Goal: Contribute content: Contribute content

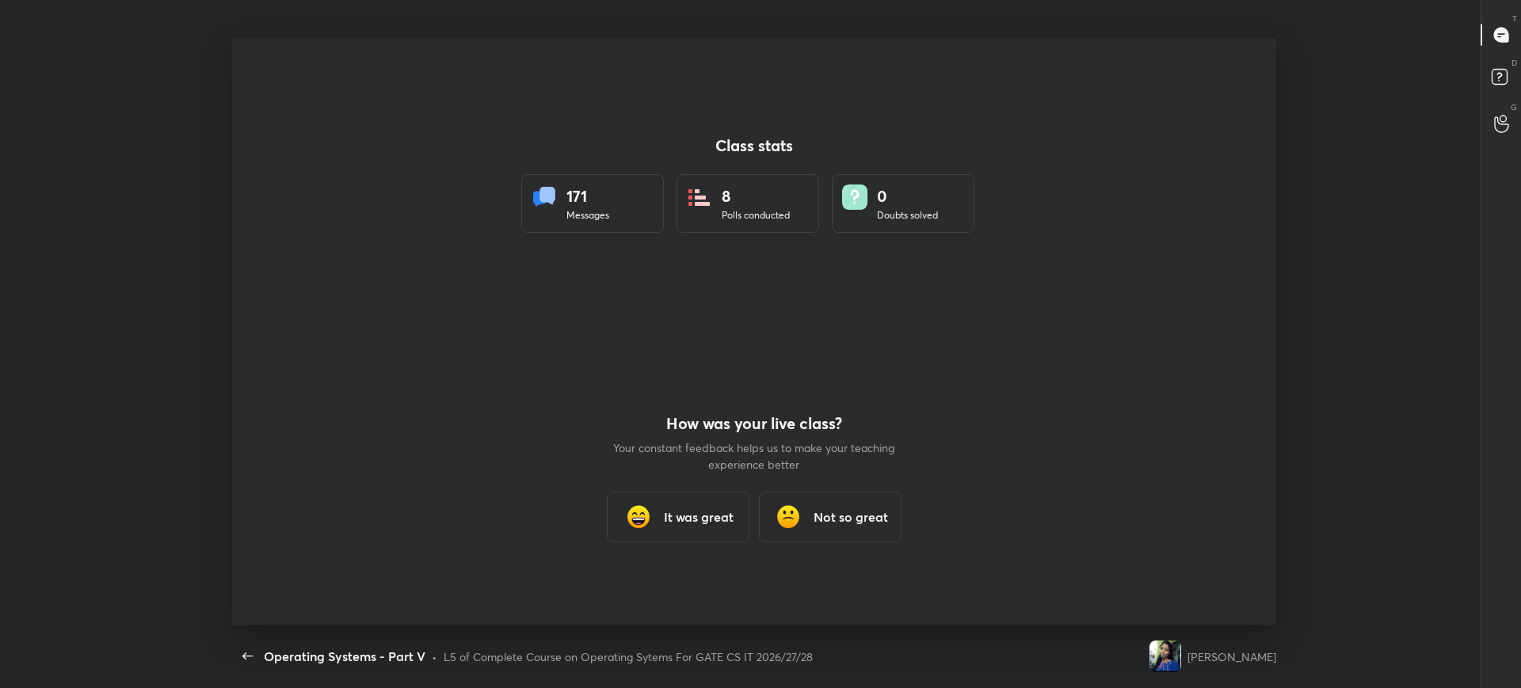
scroll to position [6, 1]
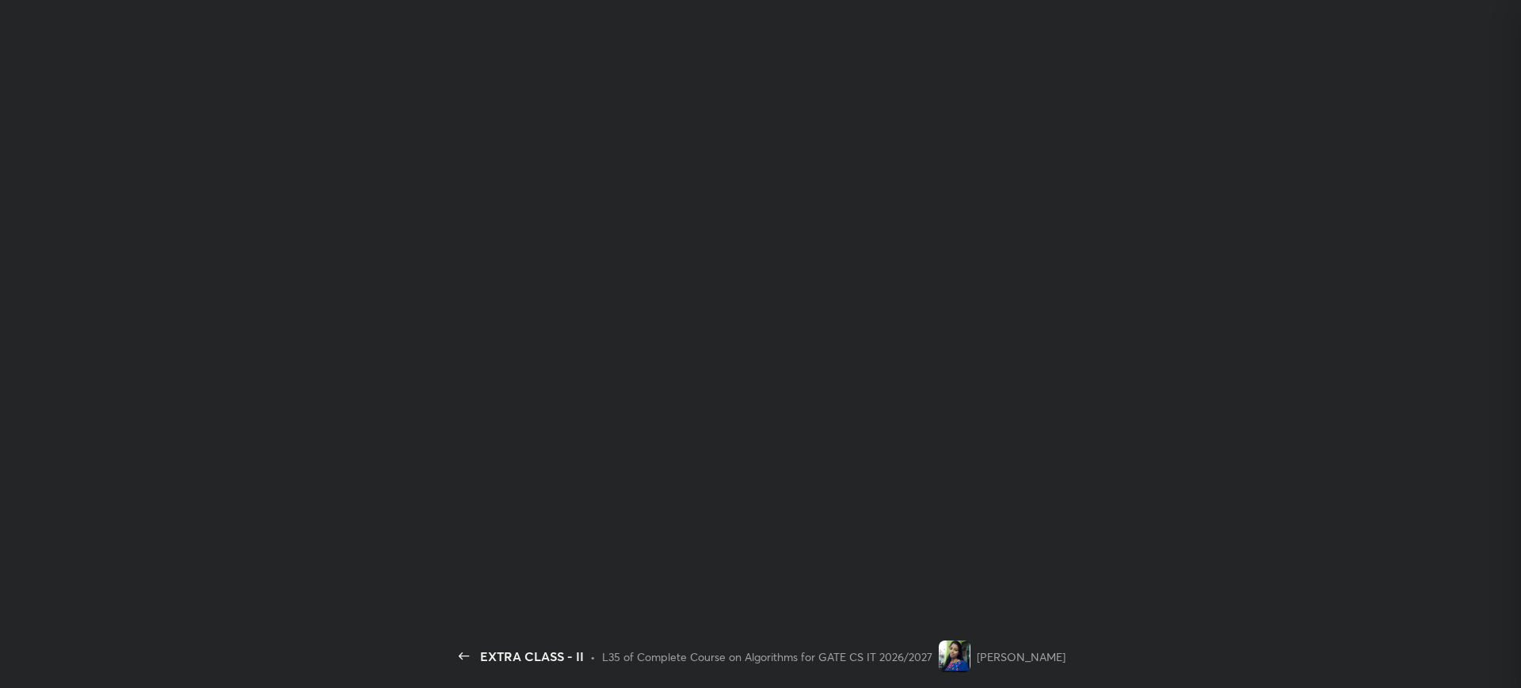
scroll to position [486, 333]
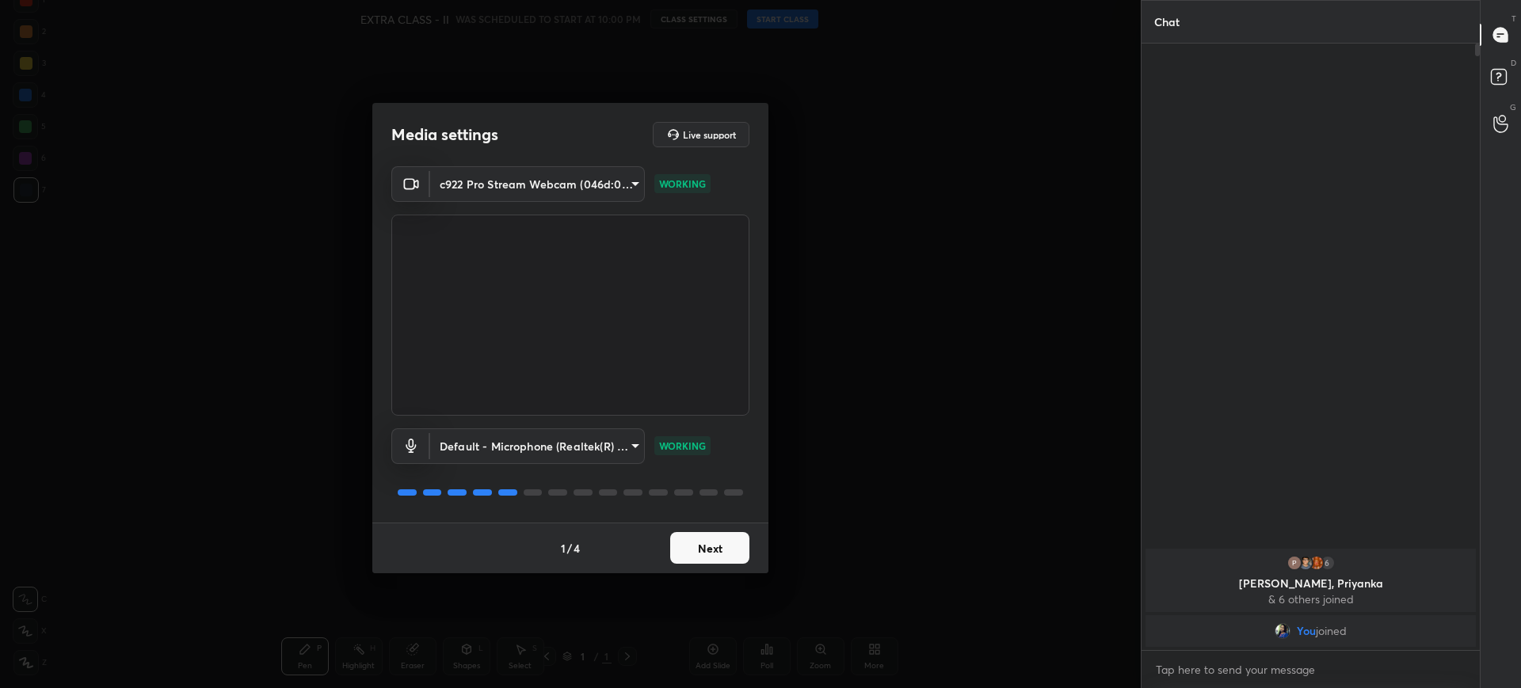
click at [712, 541] on button "Next" at bounding box center [709, 548] width 79 height 32
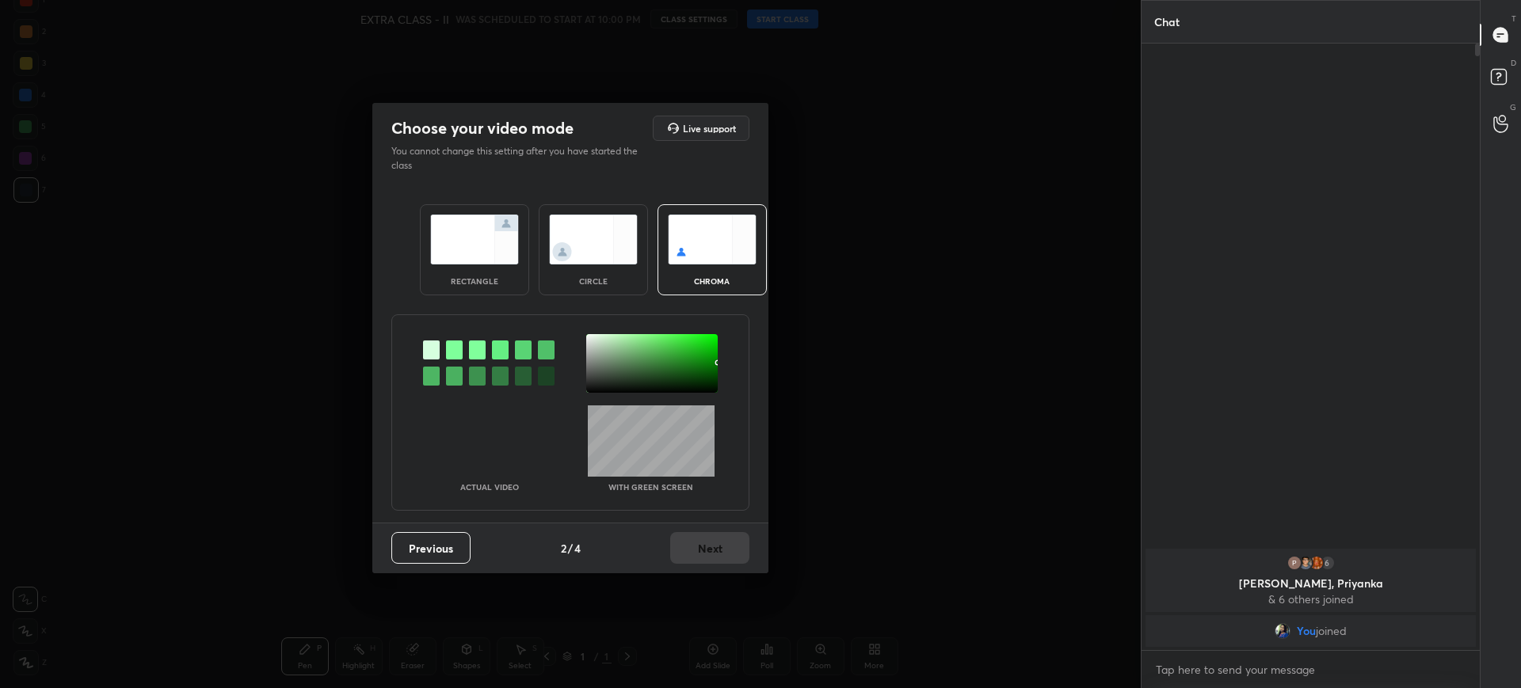
click at [494, 265] on div "rectangle" at bounding box center [474, 249] width 109 height 91
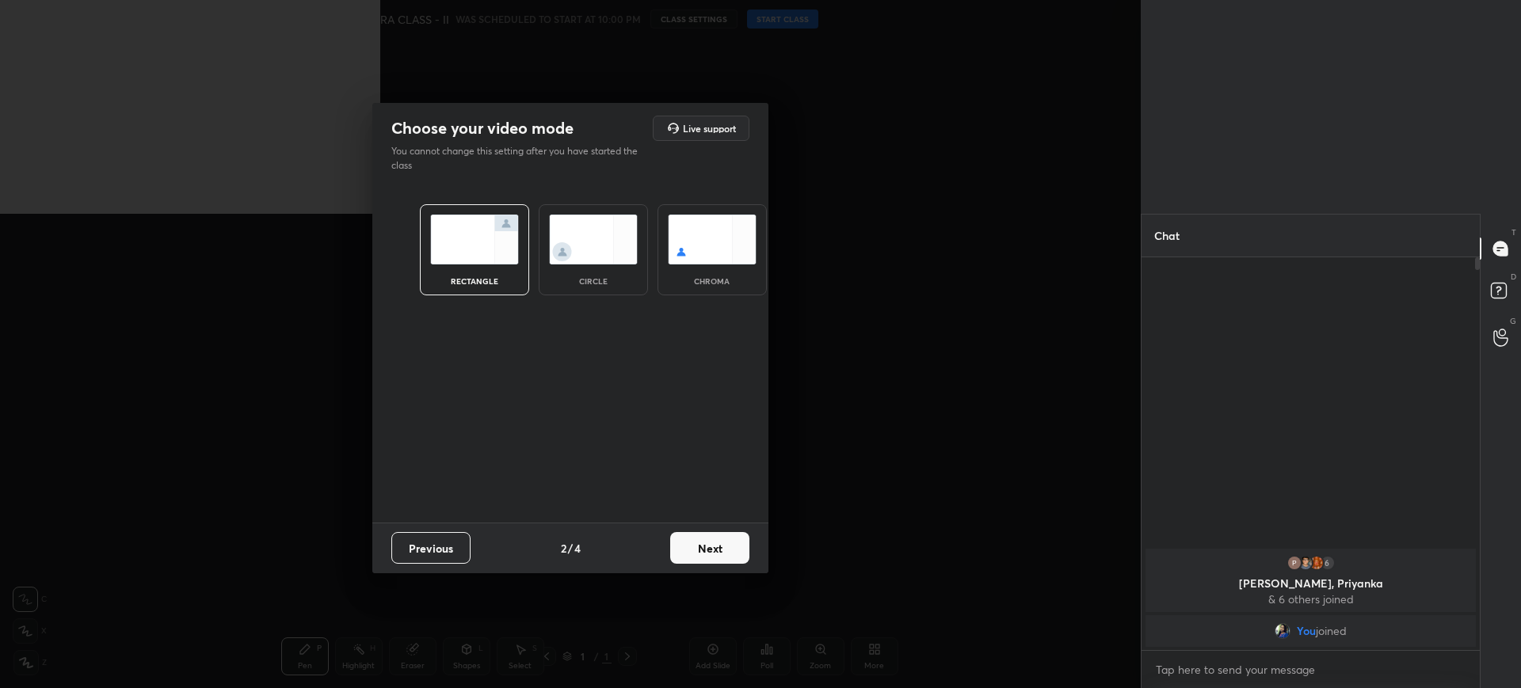
click at [714, 538] on button "Next" at bounding box center [709, 548] width 79 height 32
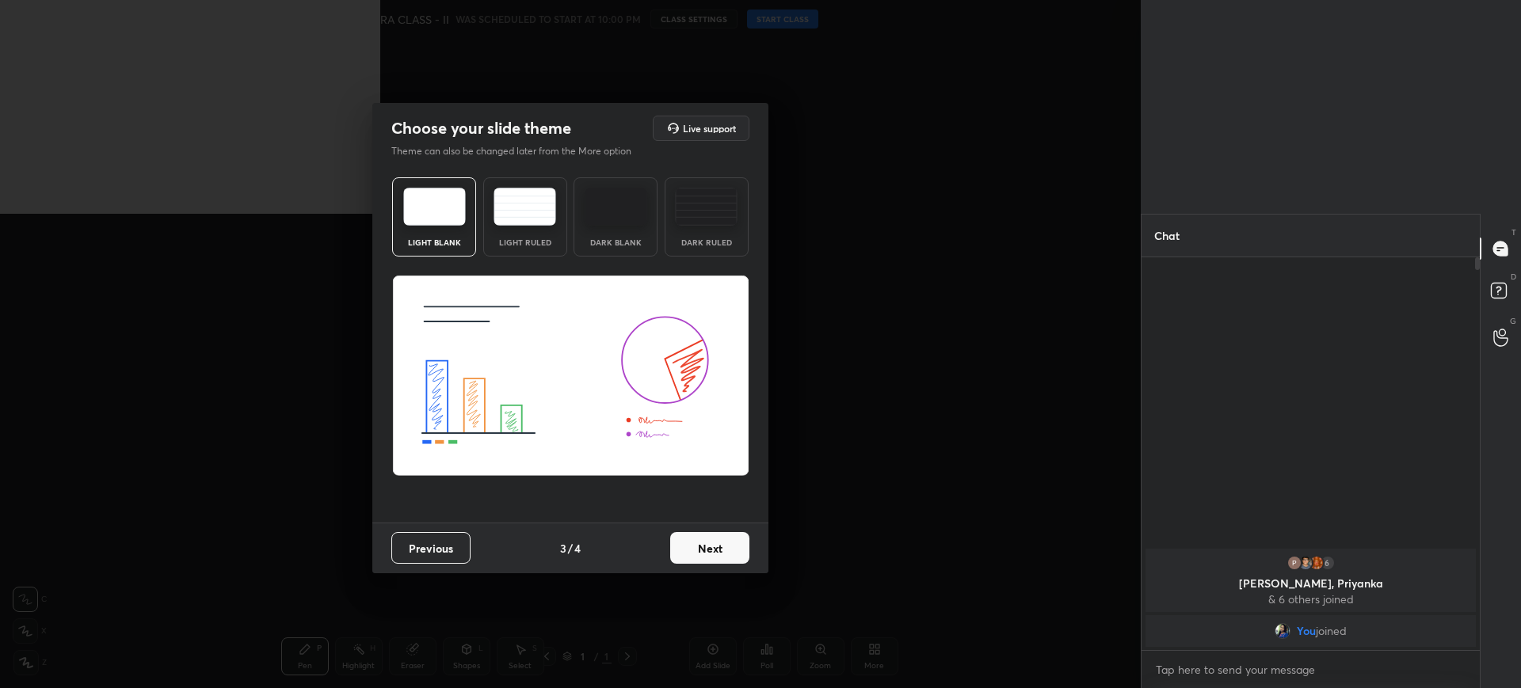
click at [714, 538] on button "Next" at bounding box center [709, 548] width 79 height 32
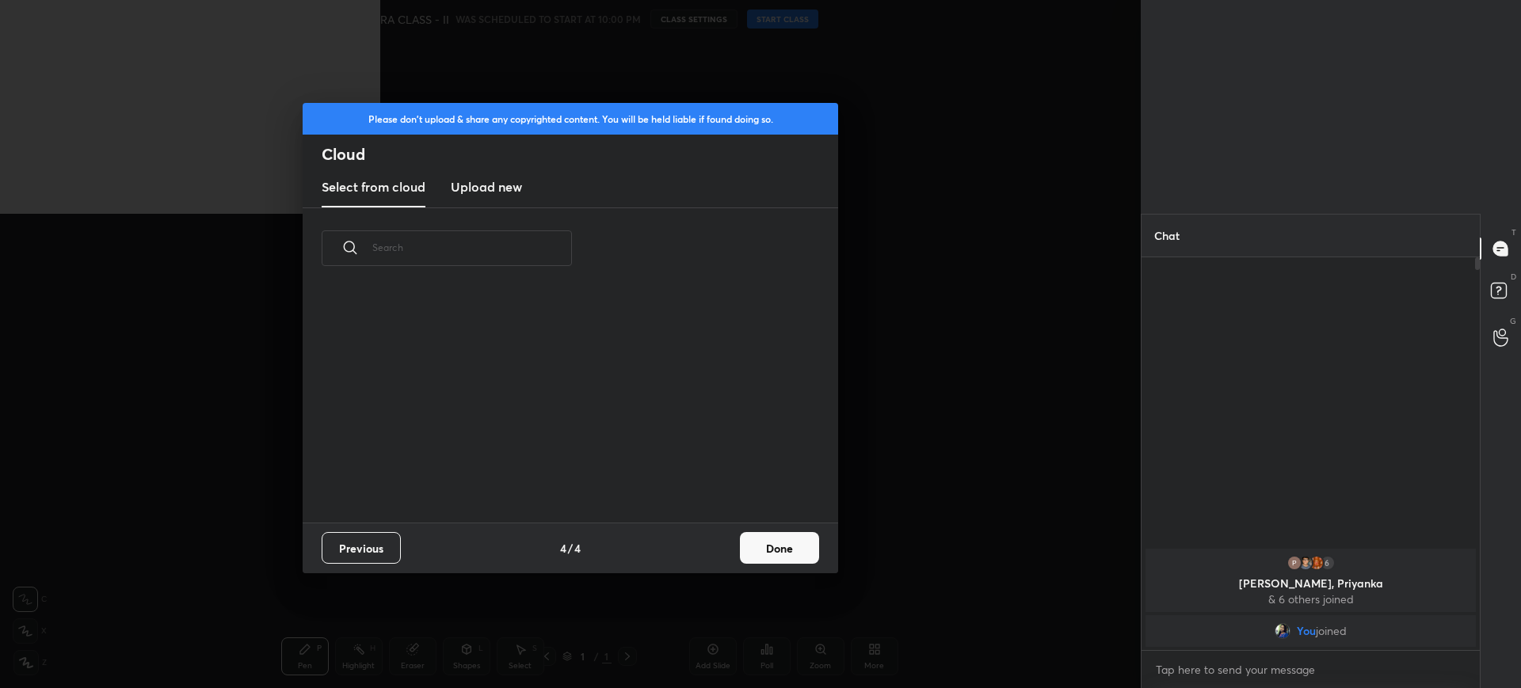
scroll to position [234, 508]
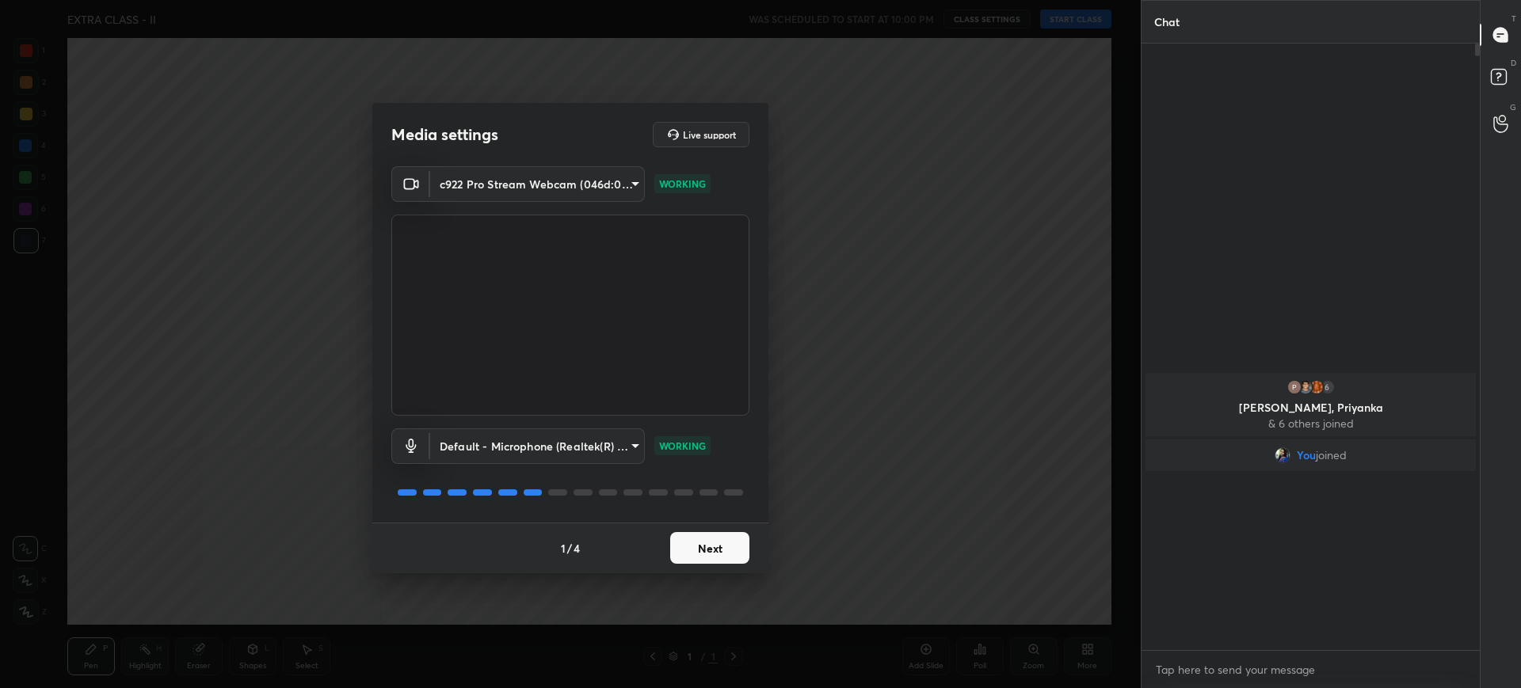
scroll to position [78615, 78125]
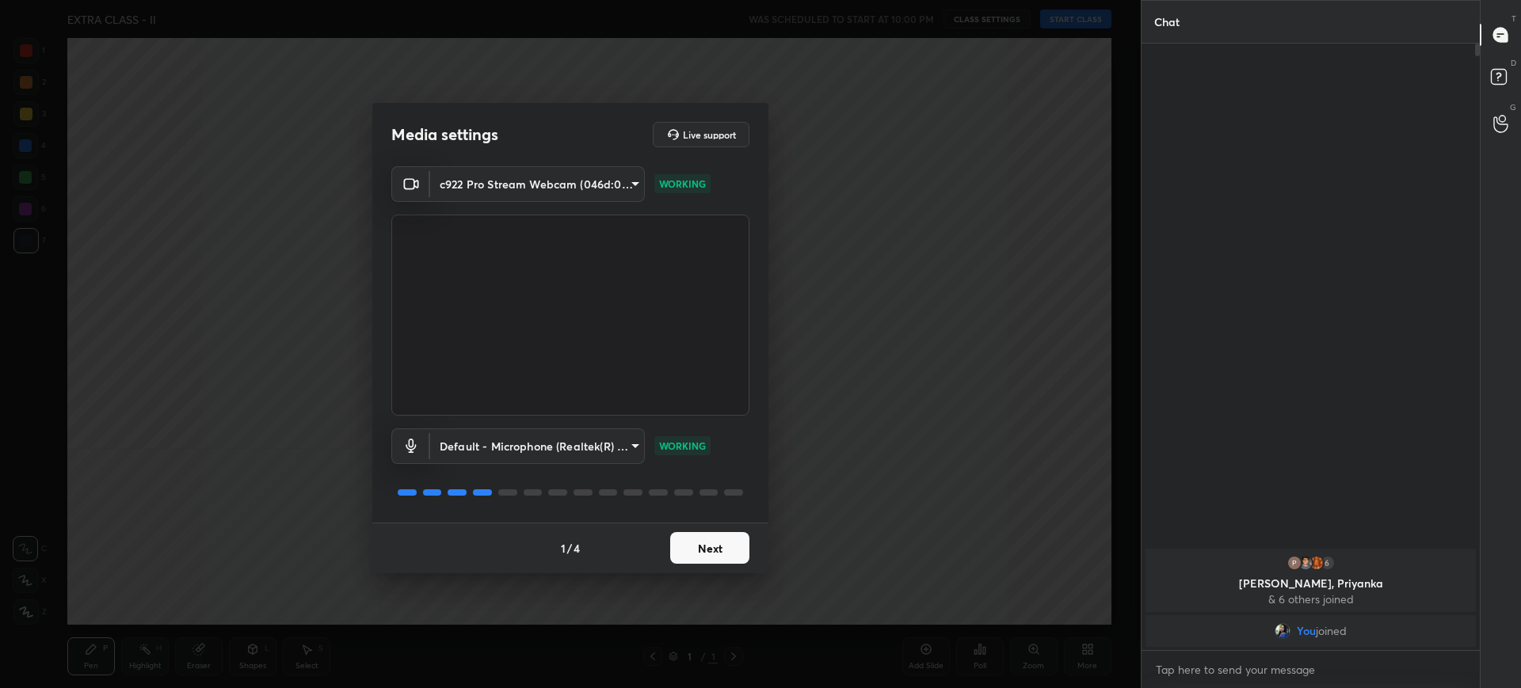
click at [702, 536] on button "Next" at bounding box center [709, 548] width 79 height 32
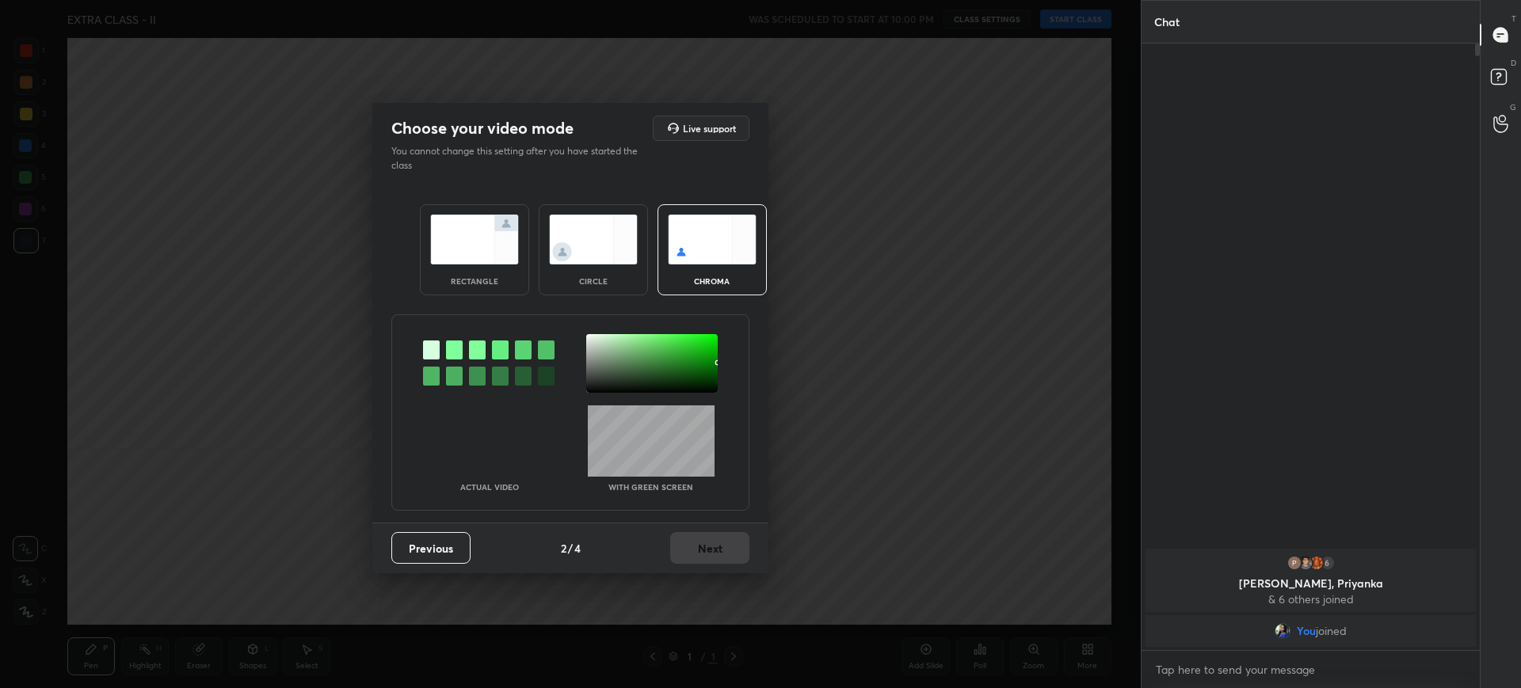
click at [501, 247] on img at bounding box center [474, 240] width 89 height 50
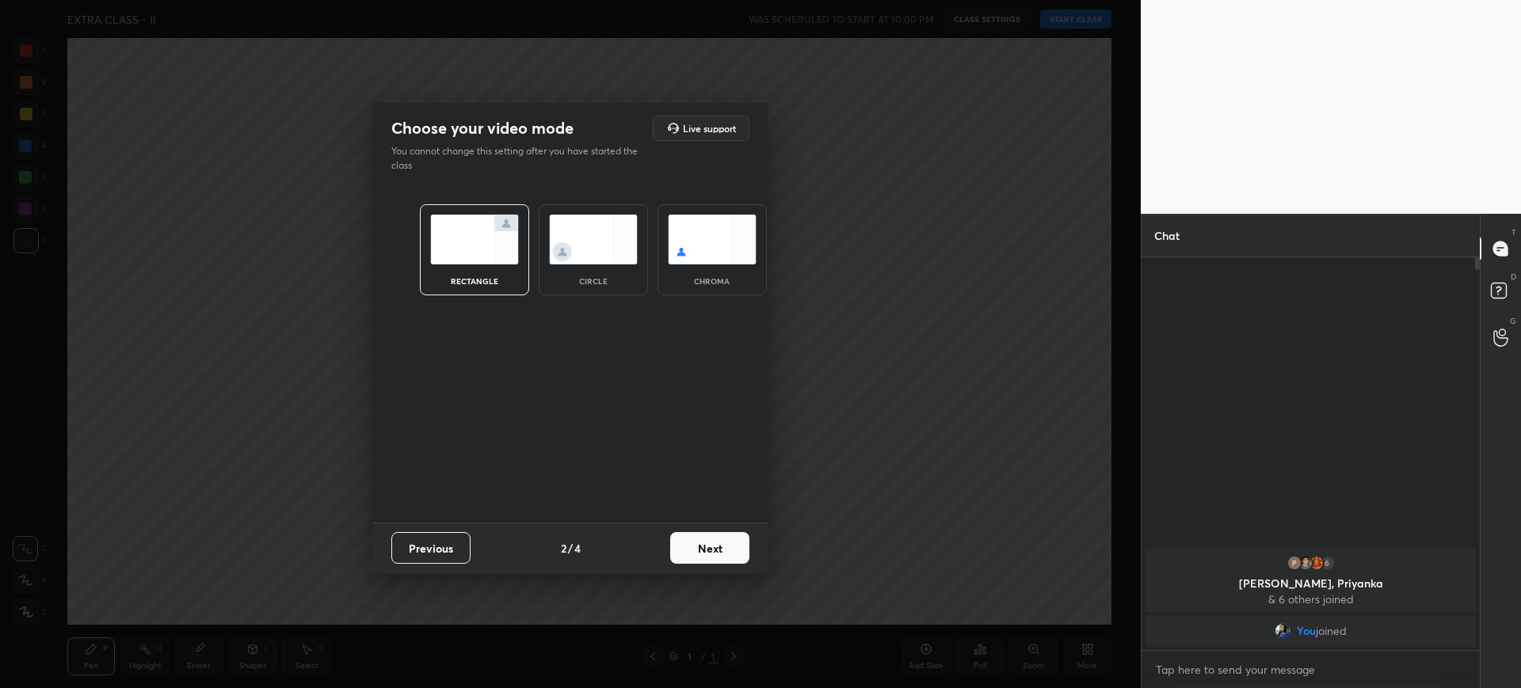
scroll to position [272, 333]
click at [712, 546] on button "Next" at bounding box center [709, 548] width 79 height 32
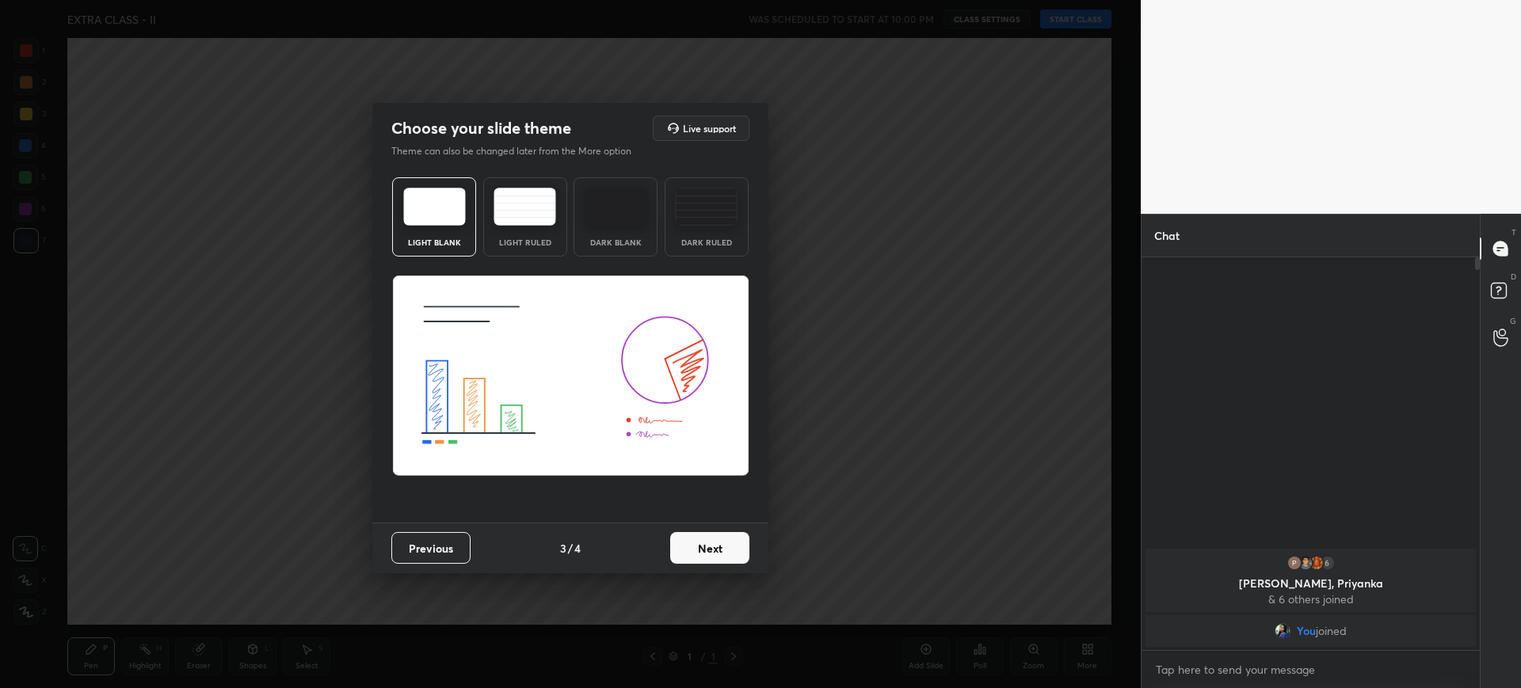
click at [712, 546] on button "Next" at bounding box center [709, 548] width 79 height 32
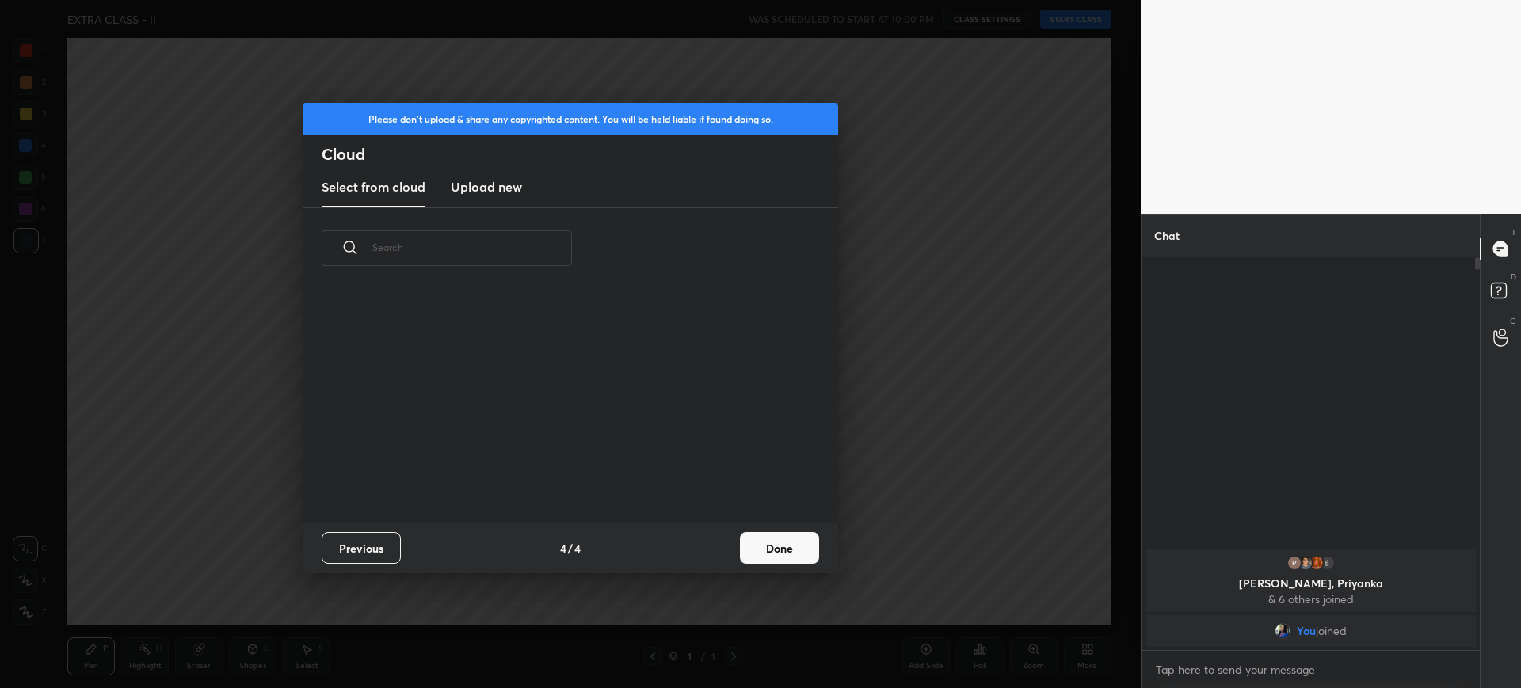
scroll to position [234, 508]
click at [501, 179] on h3 "Upload new" at bounding box center [486, 186] width 71 height 19
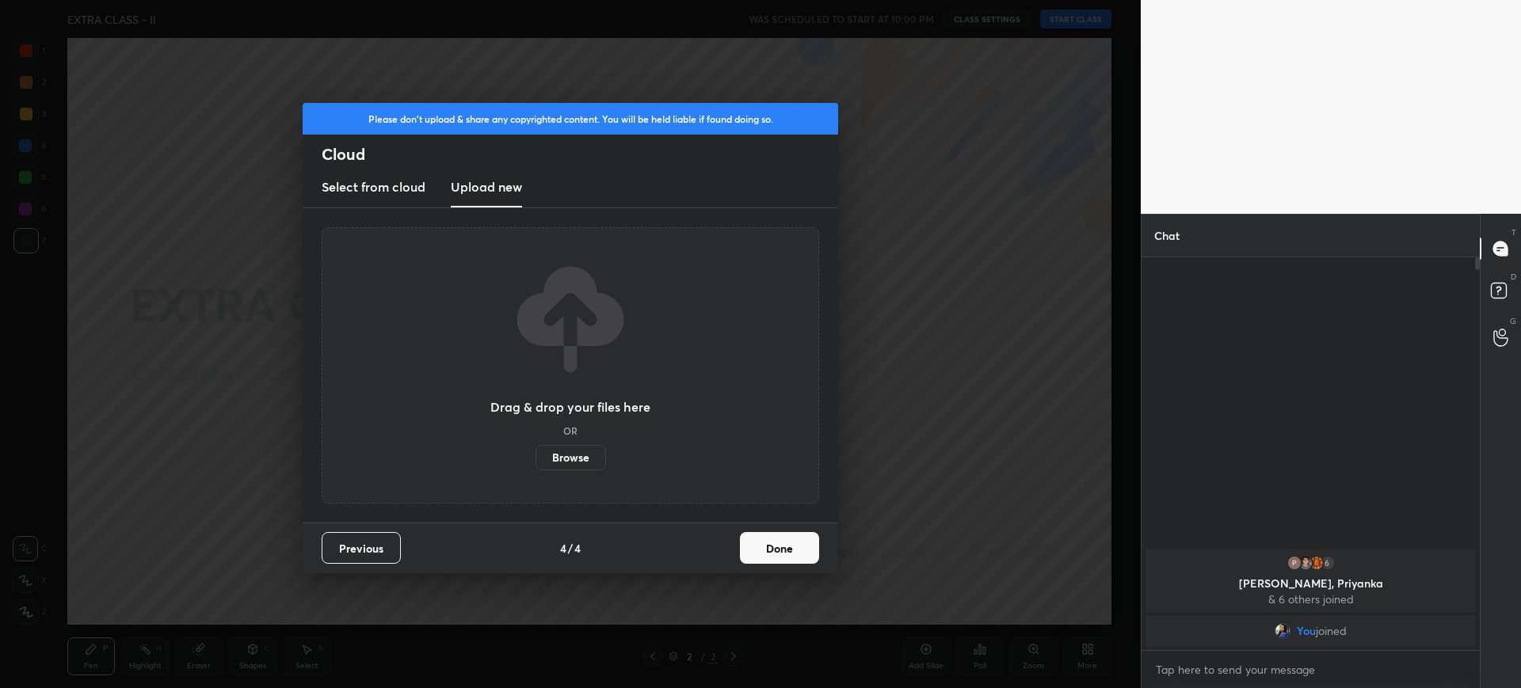
click at [569, 456] on label "Browse" at bounding box center [570, 457] width 70 height 25
click at [535, 456] on input "Browse" at bounding box center [535, 457] width 0 height 25
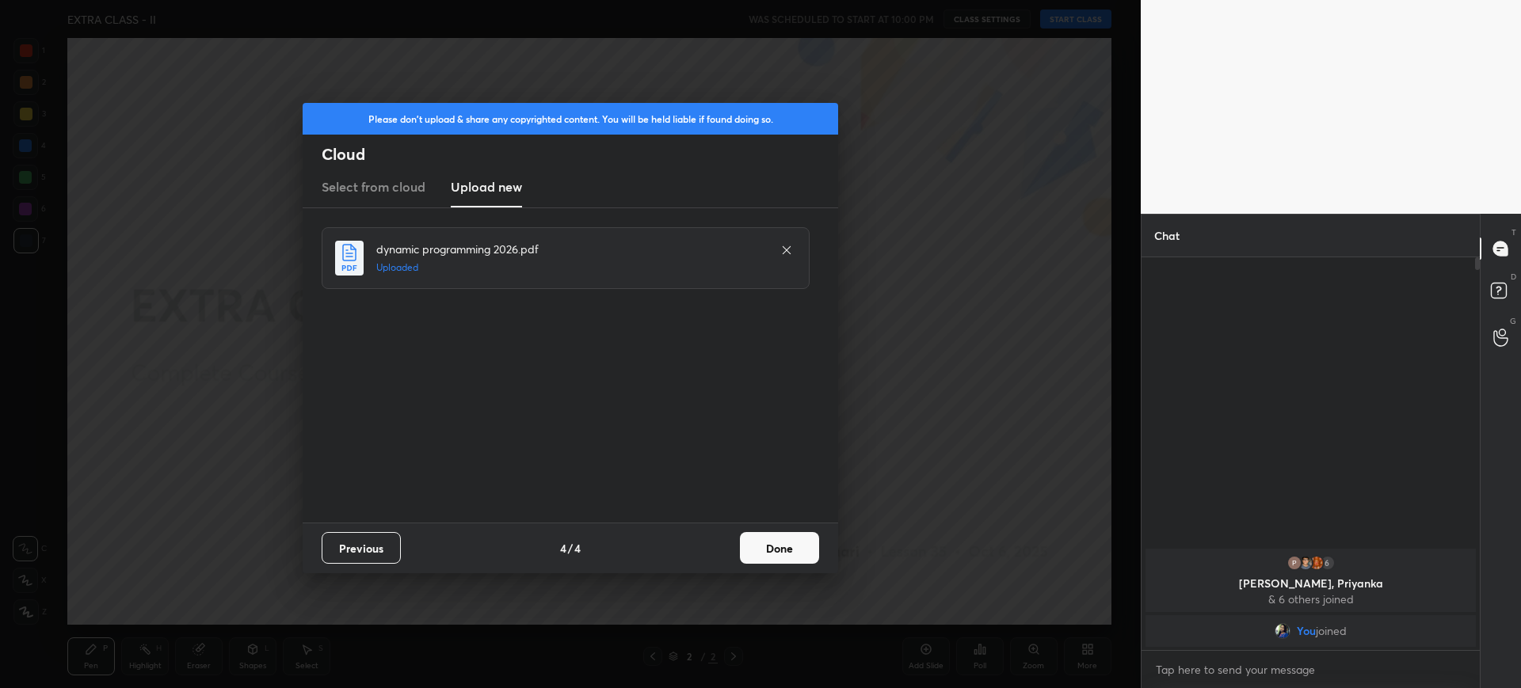
click at [777, 534] on button "Done" at bounding box center [779, 548] width 79 height 32
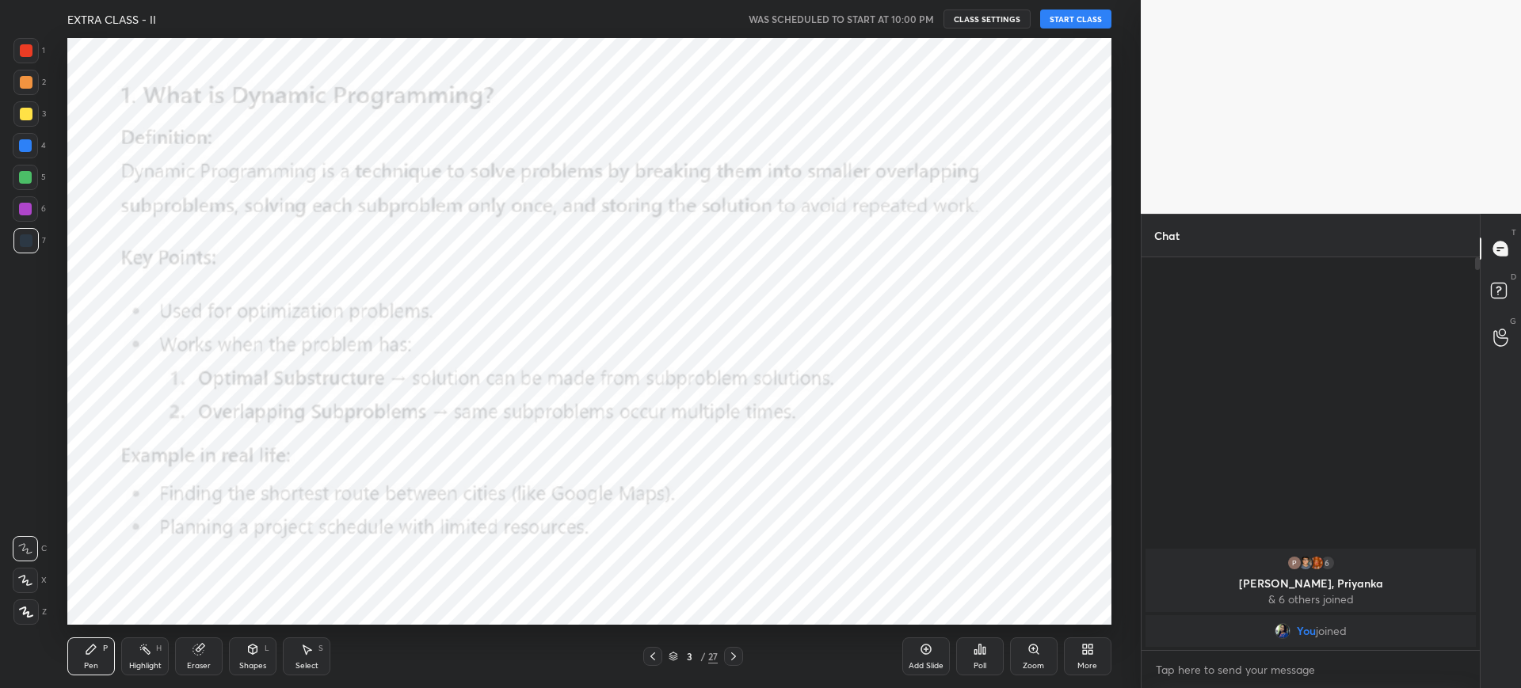
click at [1067, 20] on button "START CLASS" at bounding box center [1075, 19] width 71 height 19
type textarea "x"
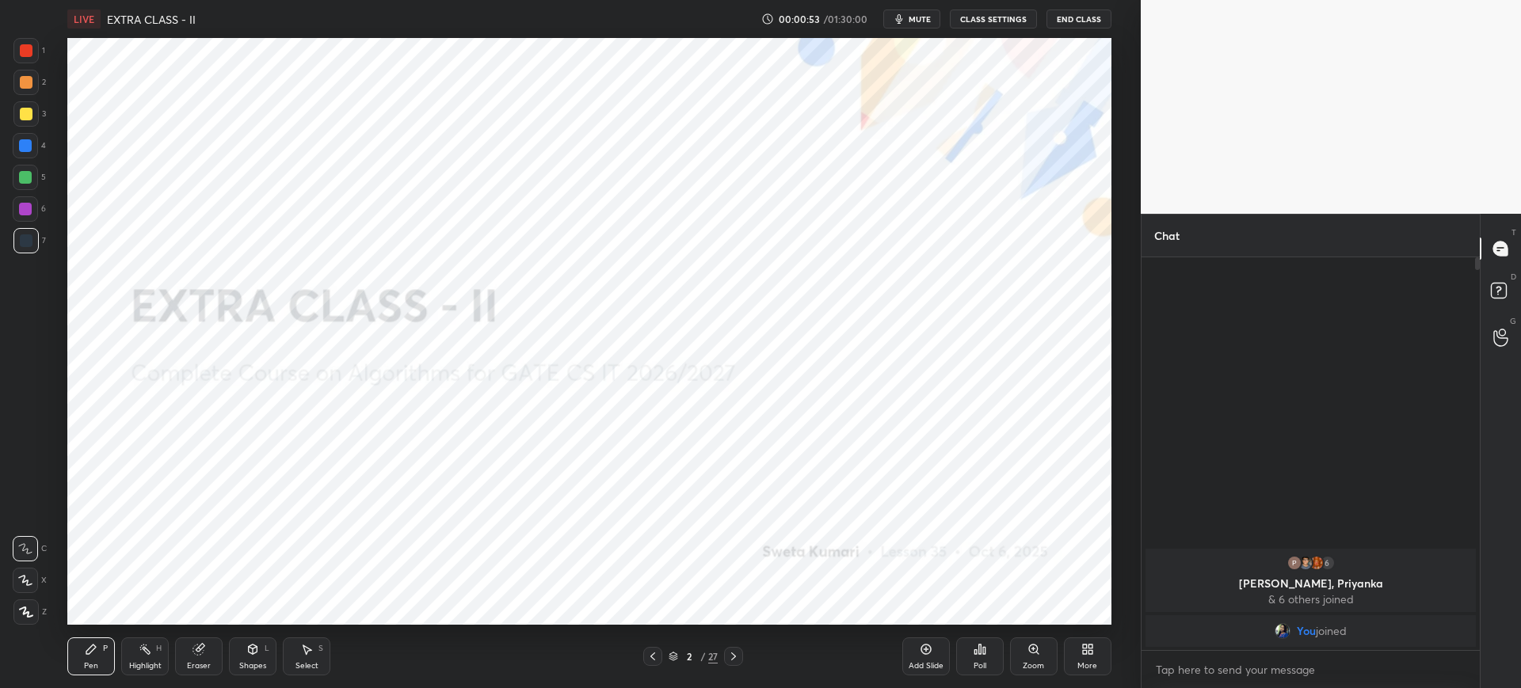
click at [1226, 684] on div "x" at bounding box center [1310, 669] width 338 height 37
type textarea "x"
paste textarea "[URL][DOMAIN_NAME]"
type textarea "[URL][DOMAIN_NAME]"
type textarea "x"
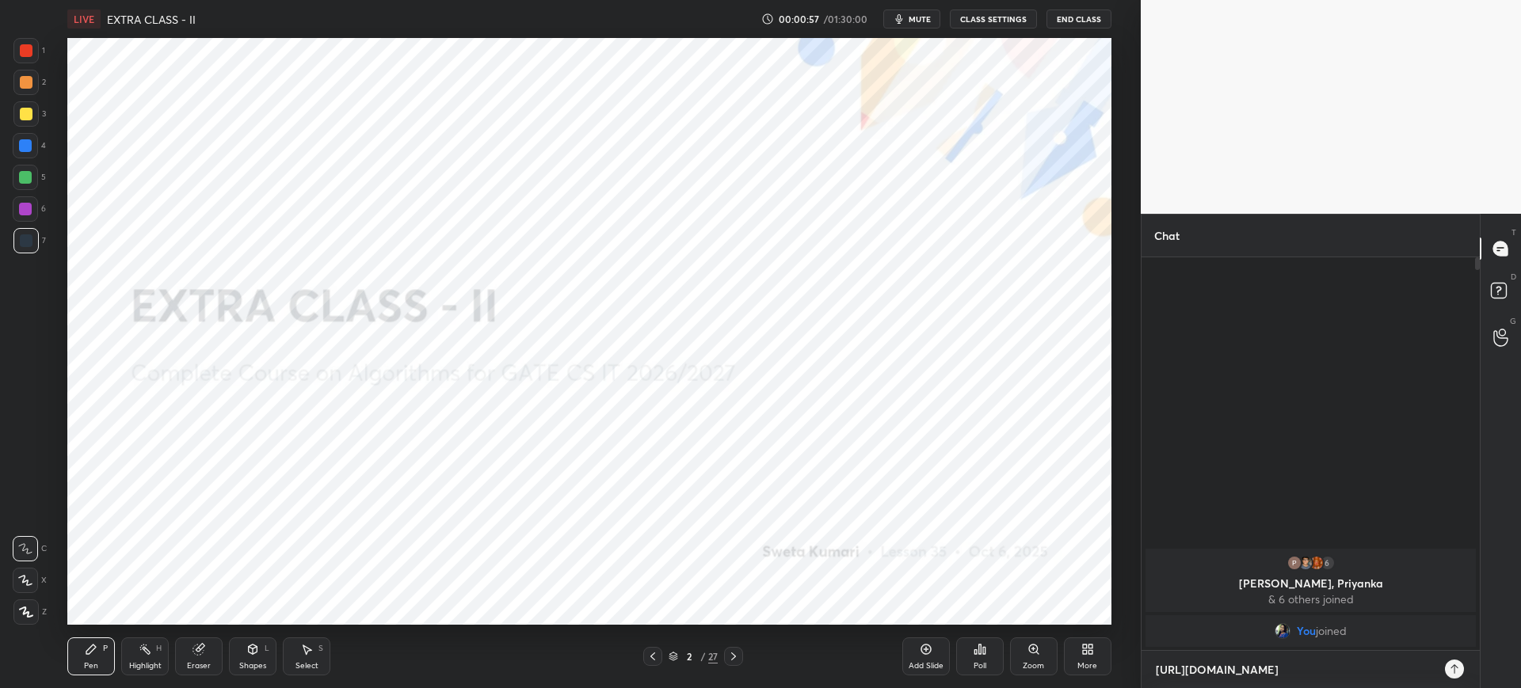
scroll to position [272, 333]
type textarea "[URL][DOMAIN_NAME]"
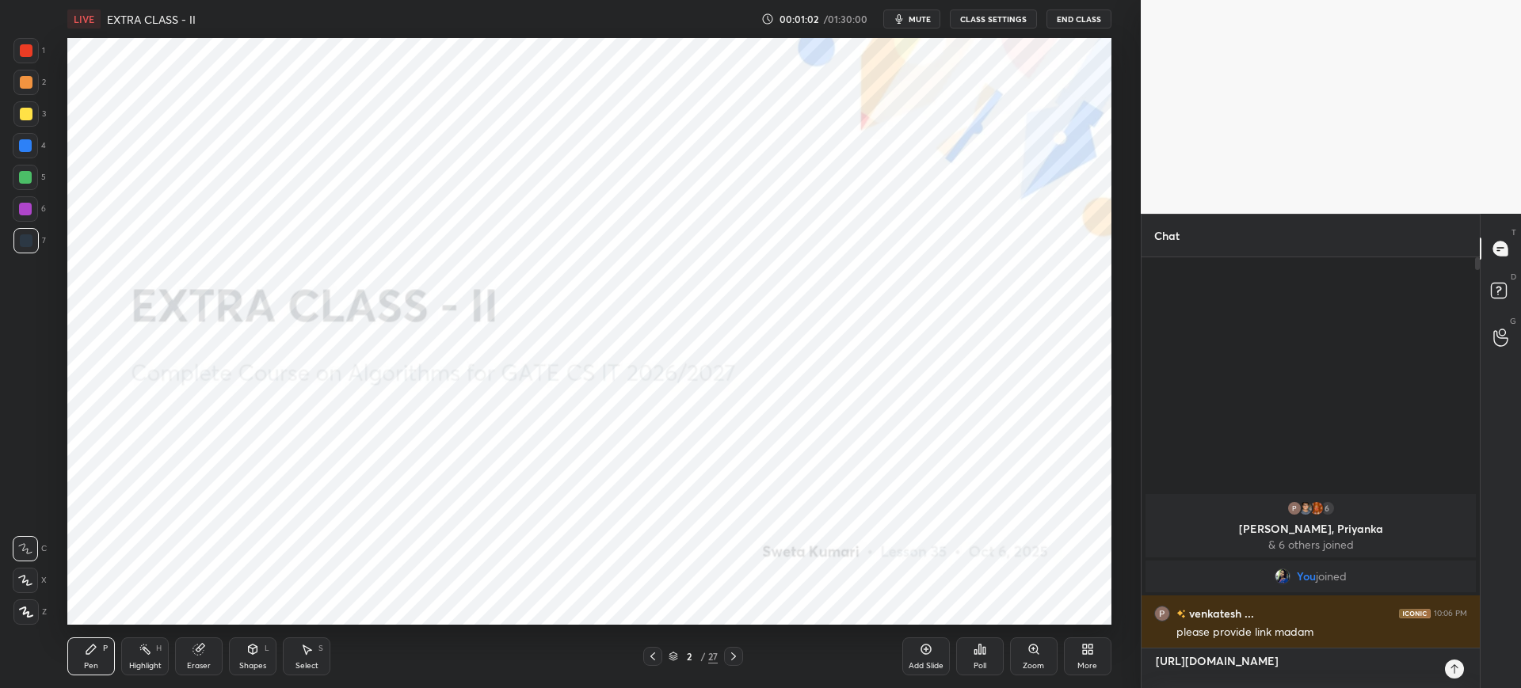
type textarea "x"
click at [1155, 657] on textarea "[URL][DOMAIN_NAME]" at bounding box center [1294, 669] width 281 height 40
paste textarea "DIVIDE & CONQUER APPROACH | LAST 30 YEARS GATE PYQS | ALGORITHMS | GATE CS IT"
type textarea "DIVIDE & CONQUER APPROACH | LAST 30 YEARS GATE PYQS | ALGORITHMS | GATE CS IT […"
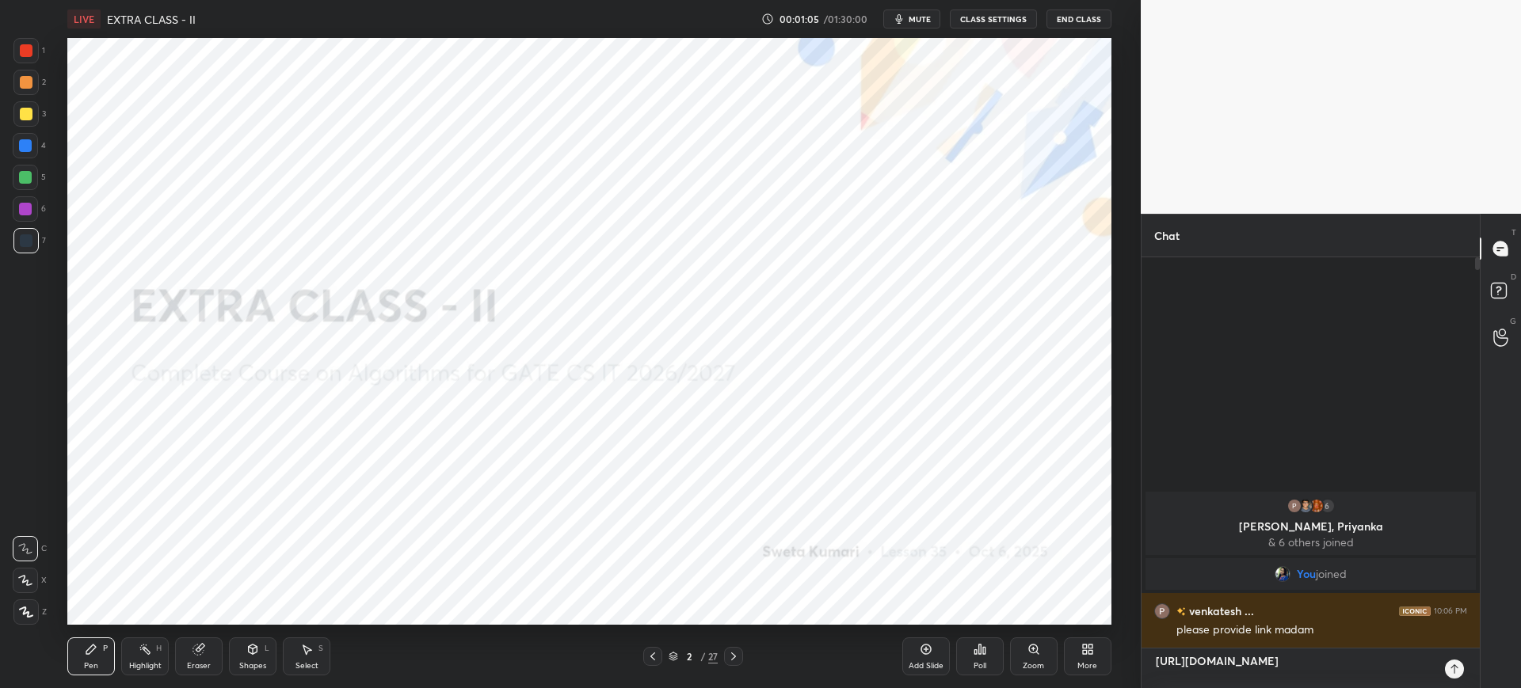
type textarea "x"
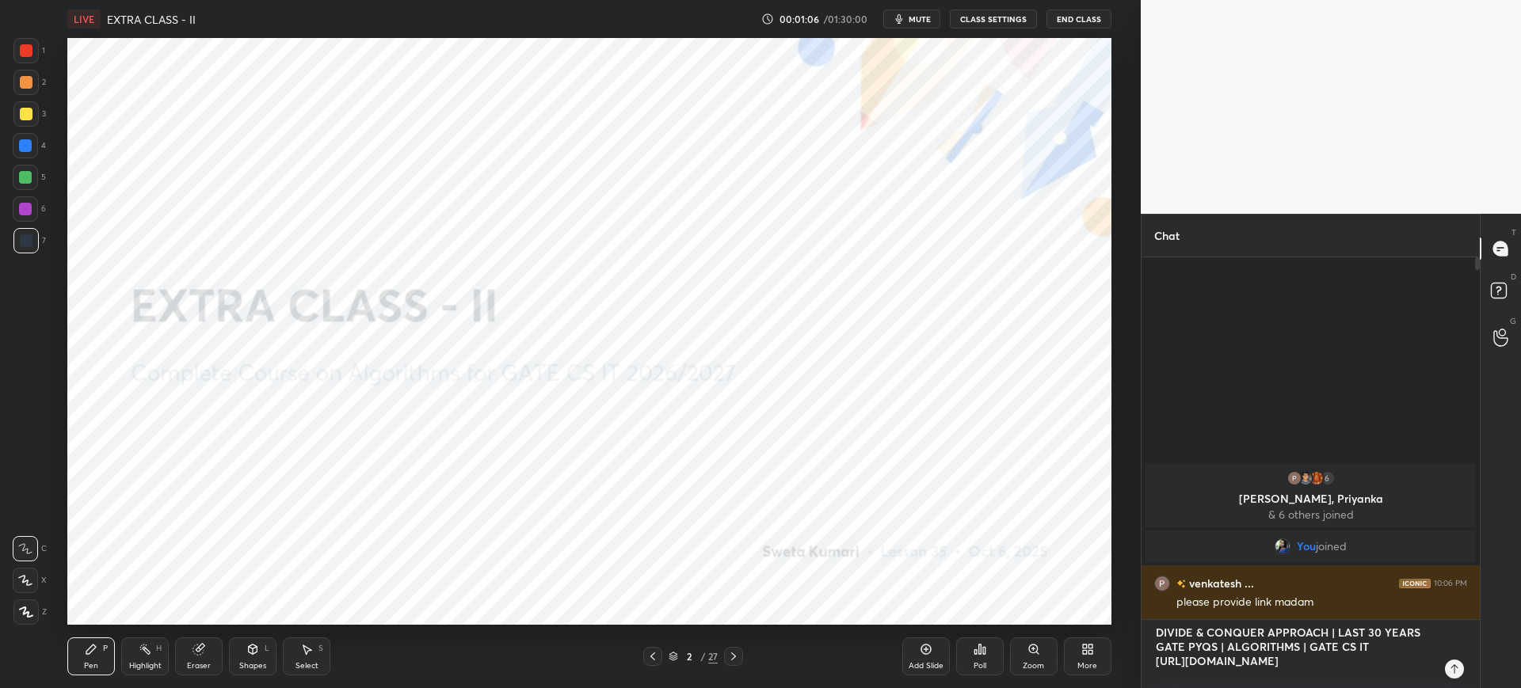
type textarea "DIVIDE & CONQUER APPROACH | LAST 30 YEARS GATE PYQS | ALGORITHMS | GATE CS IT […"
type textarea "x"
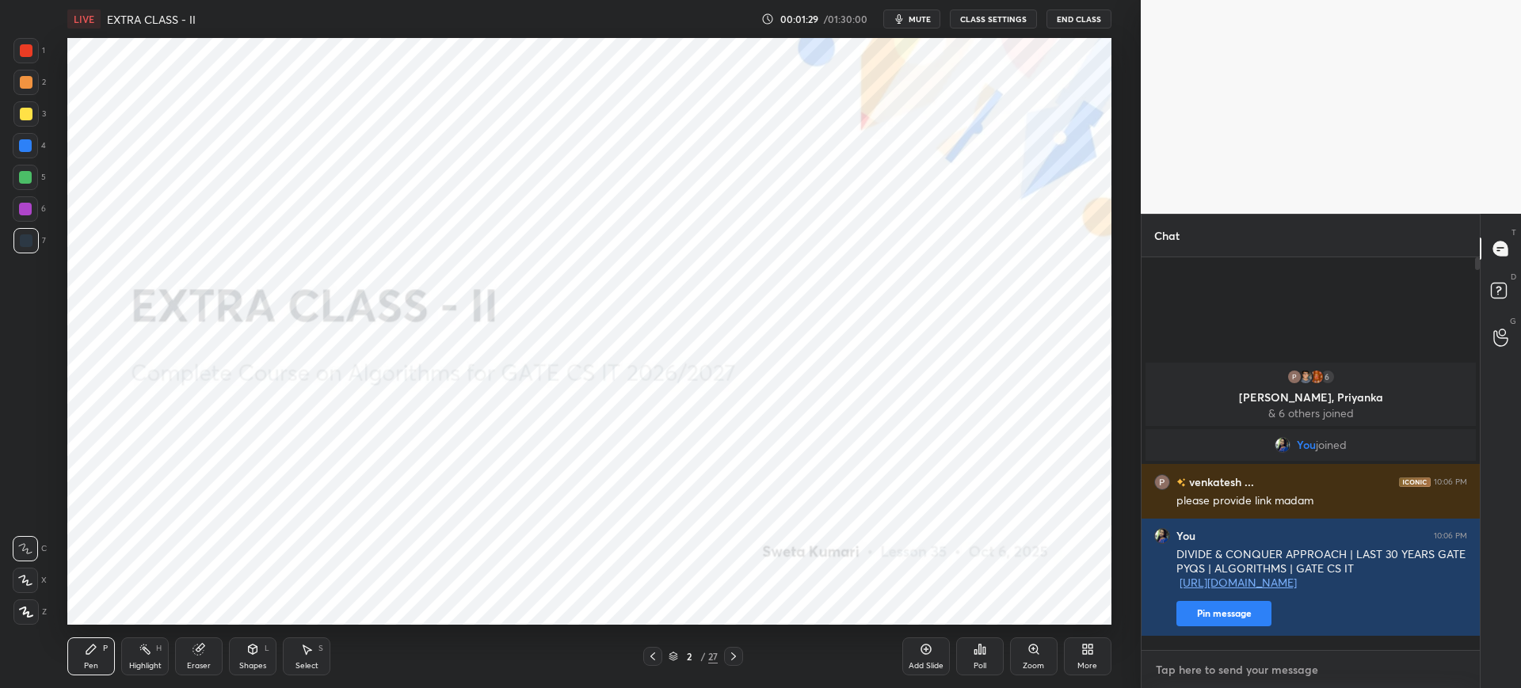
type textarea "C"
type textarea "x"
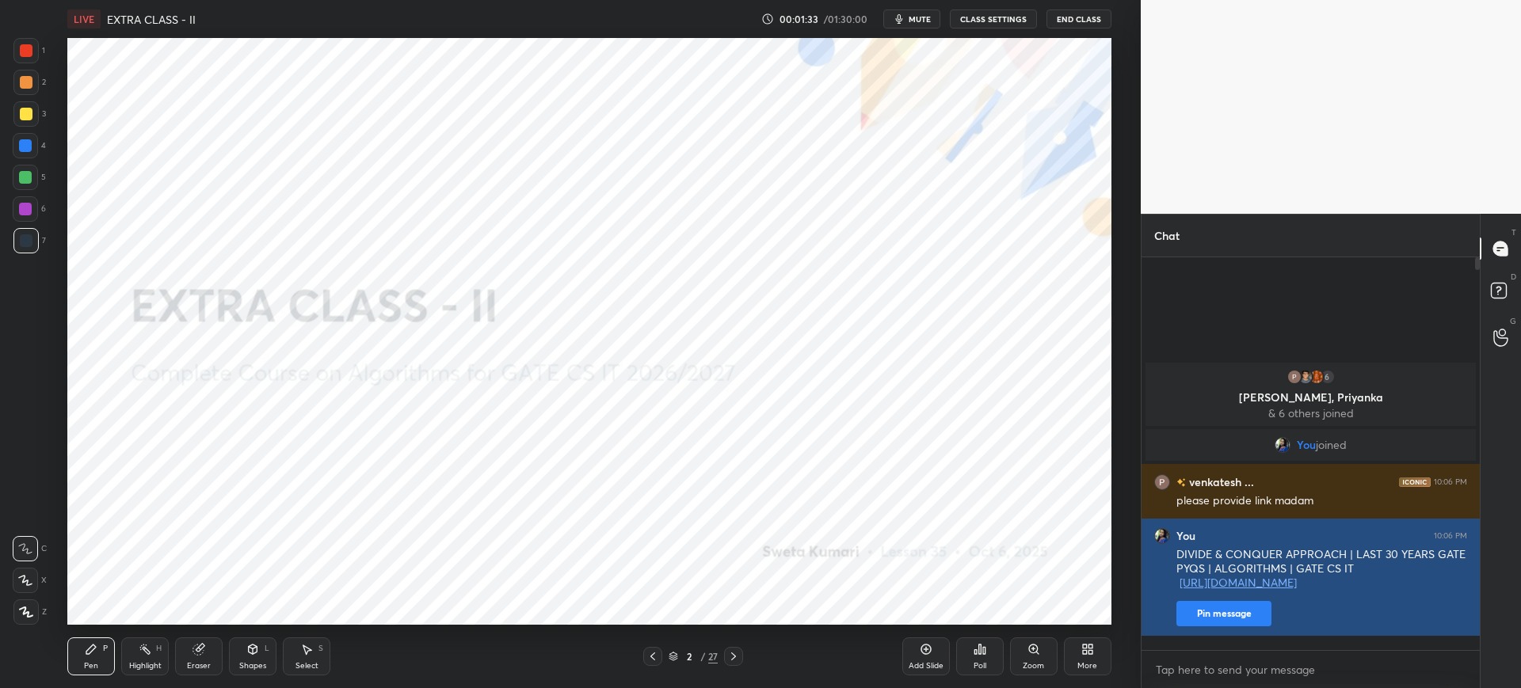
click at [1189, 636] on div "You 10:06 PM DIVIDE & CONQUER APPROACH | LAST 30 YEARS GATE PYQS | ALGORITHMS |…" at bounding box center [1310, 577] width 338 height 117
click at [1194, 626] on button "Pin message" at bounding box center [1223, 613] width 95 height 25
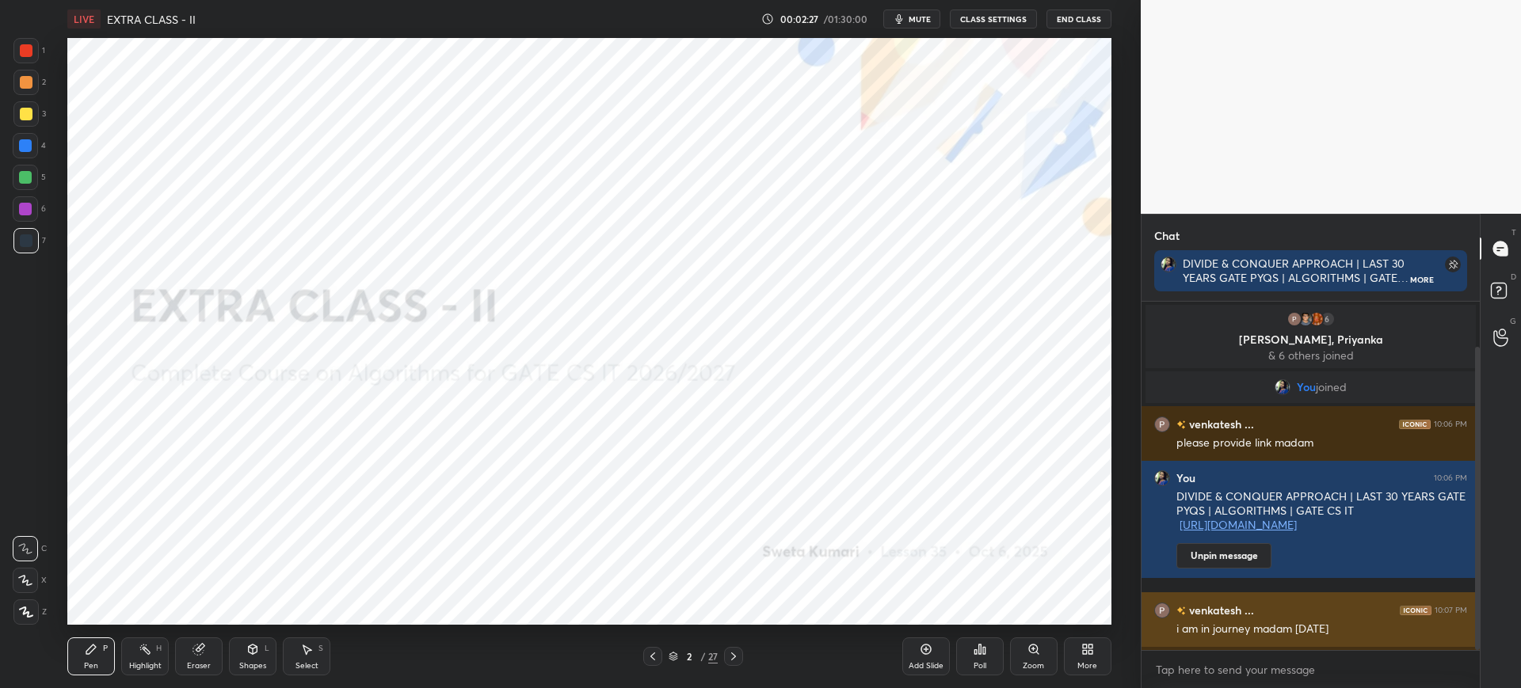
scroll to position [51, 0]
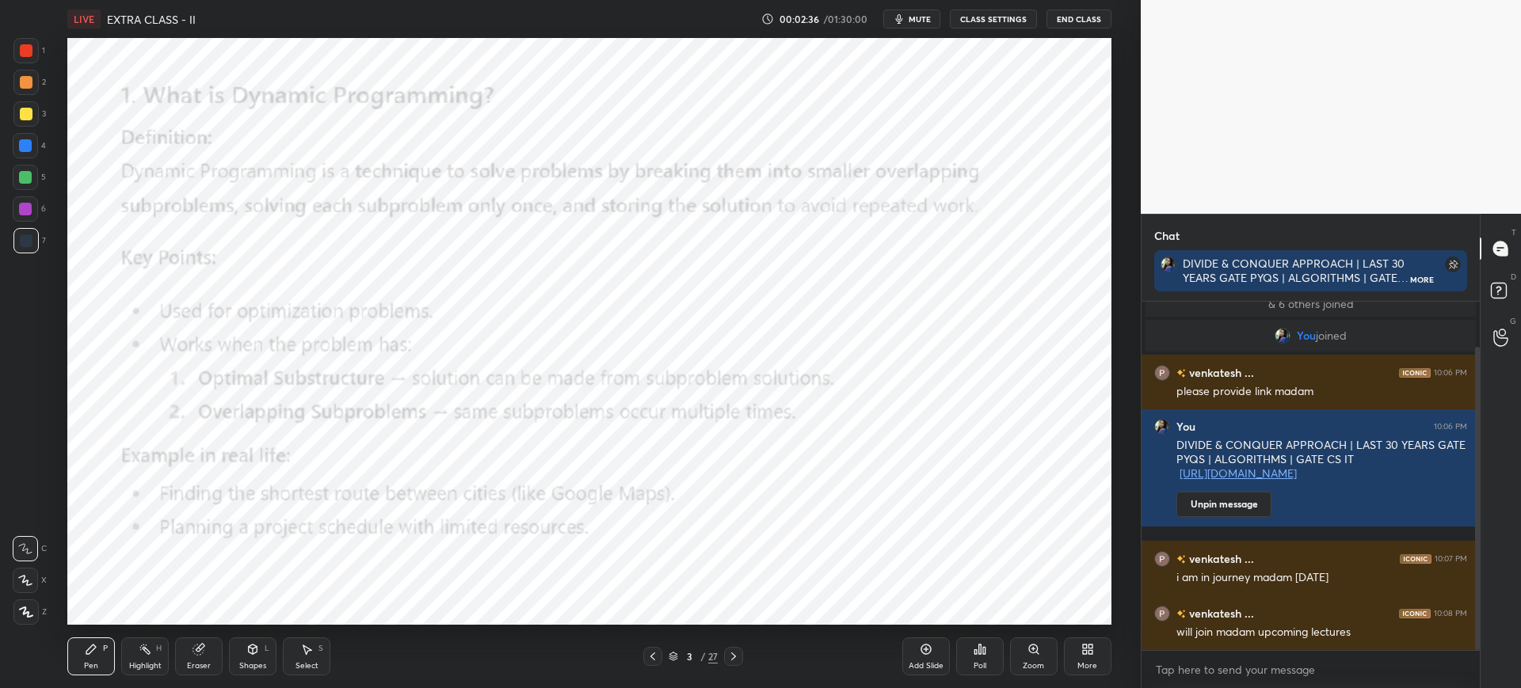
click at [17, 33] on div "1 2 3 4 5 6 7 C X Z C X Z E E Erase all H H LIVE EXTRA CLASS - II 00:02:36 / 01…" at bounding box center [564, 344] width 1128 height 688
click at [42, 53] on div "1" at bounding box center [29, 50] width 32 height 25
click at [29, 593] on div "Z" at bounding box center [29, 609] width 33 height 32
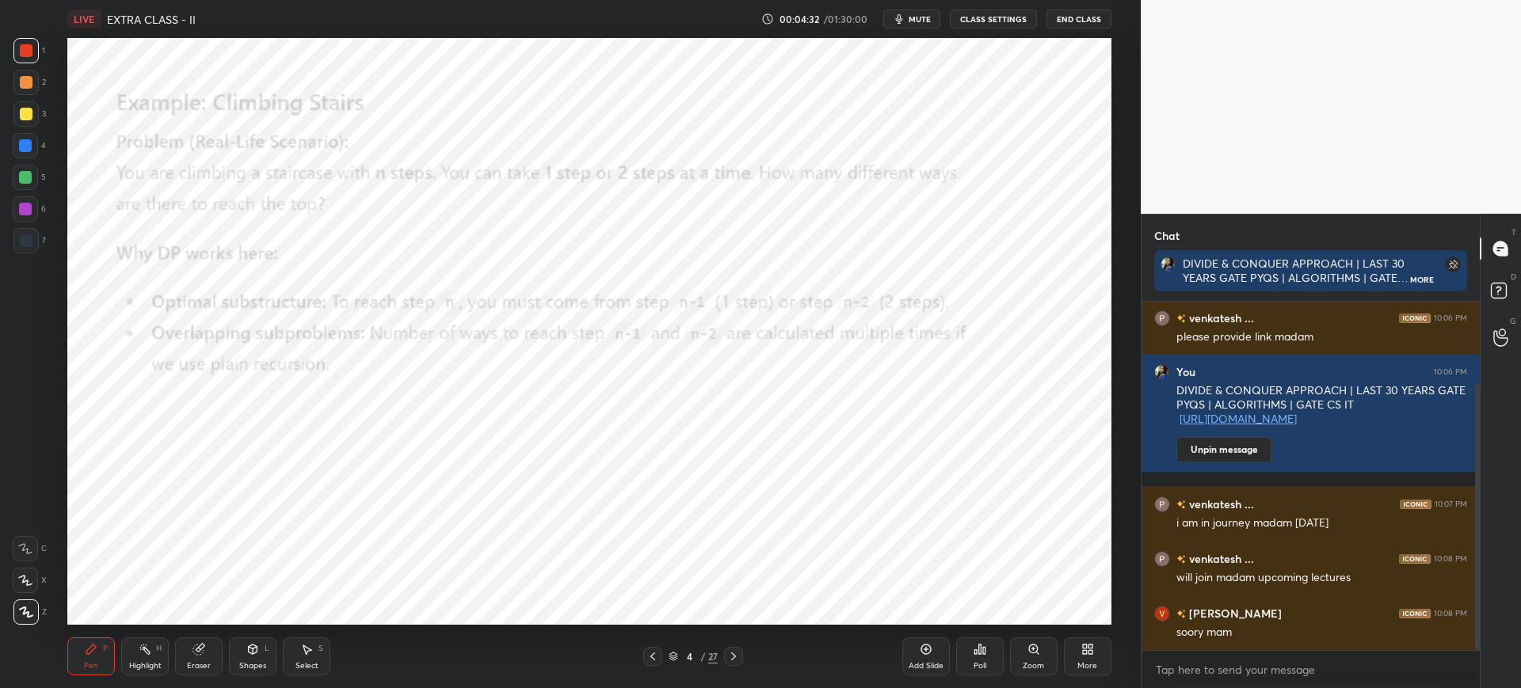
scroll to position [175, 0]
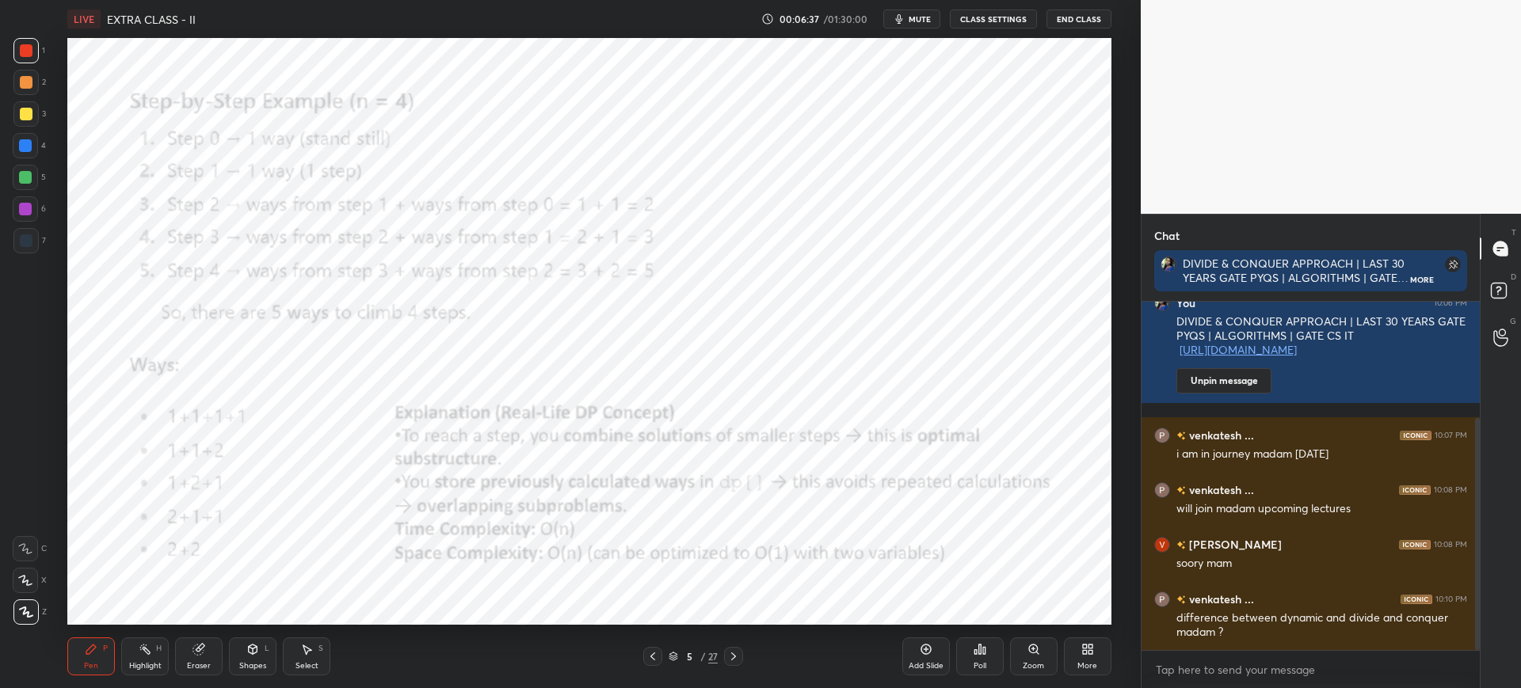
click at [208, 653] on div "Eraser" at bounding box center [199, 657] width 48 height 38
click at [97, 642] on div "Pen P" at bounding box center [91, 657] width 48 height 38
click at [21, 234] on div at bounding box center [26, 240] width 13 height 13
drag, startPoint x: 34, startPoint y: 218, endPoint x: 48, endPoint y: 237, distance: 23.8
click at [35, 218] on div at bounding box center [25, 208] width 25 height 25
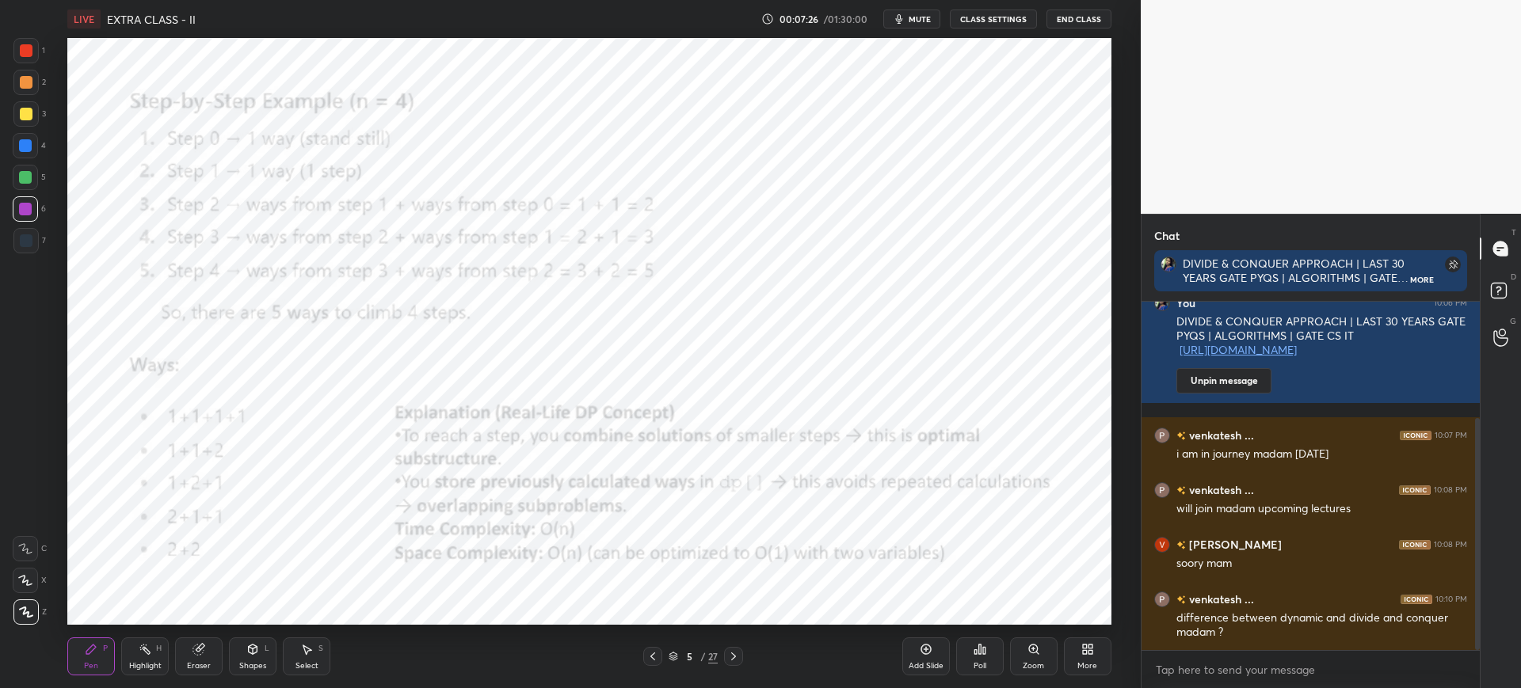
click at [27, 147] on div at bounding box center [25, 145] width 13 height 13
drag, startPoint x: 26, startPoint y: 183, endPoint x: 55, endPoint y: 220, distance: 46.9
click at [26, 182] on div at bounding box center [25, 177] width 13 height 13
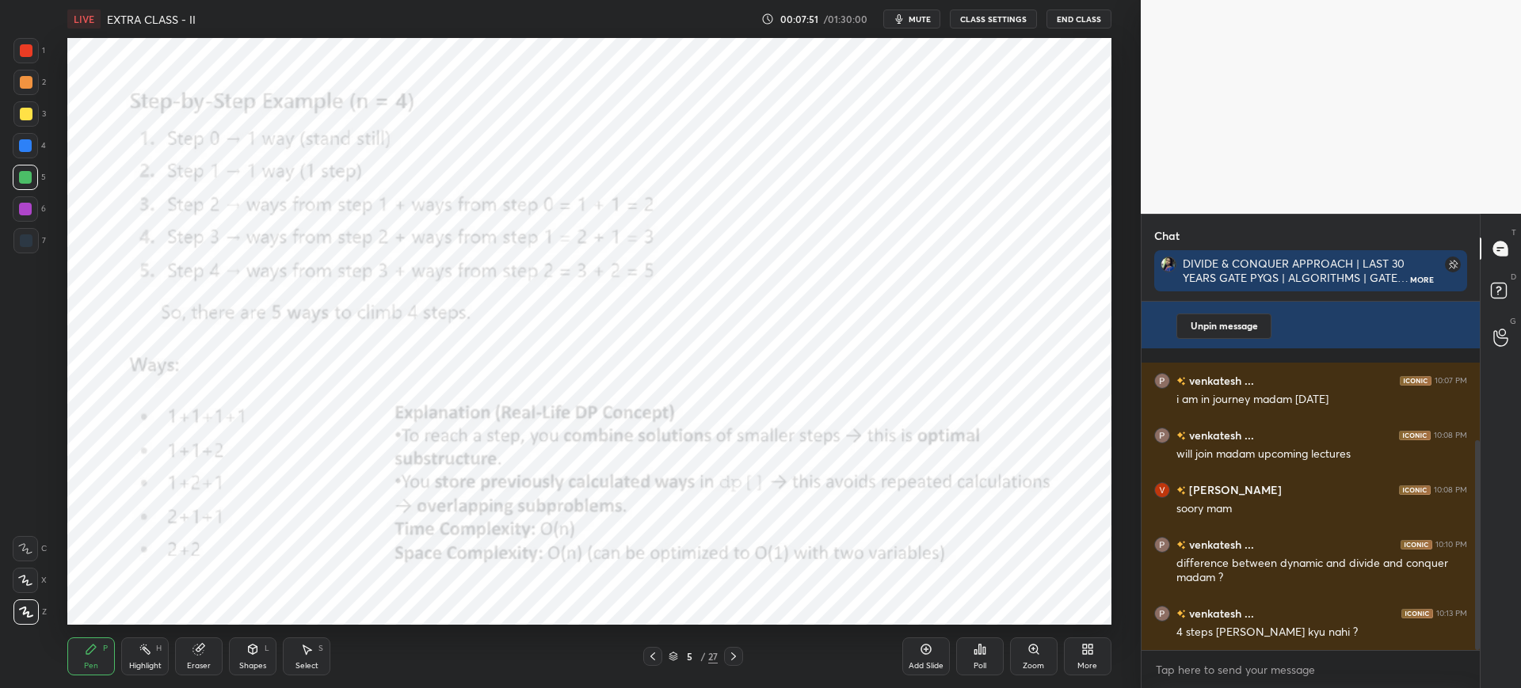
drag, startPoint x: 651, startPoint y: 662, endPoint x: 653, endPoint y: 650, distance: 12.1
click at [650, 661] on icon at bounding box center [652, 656] width 13 height 13
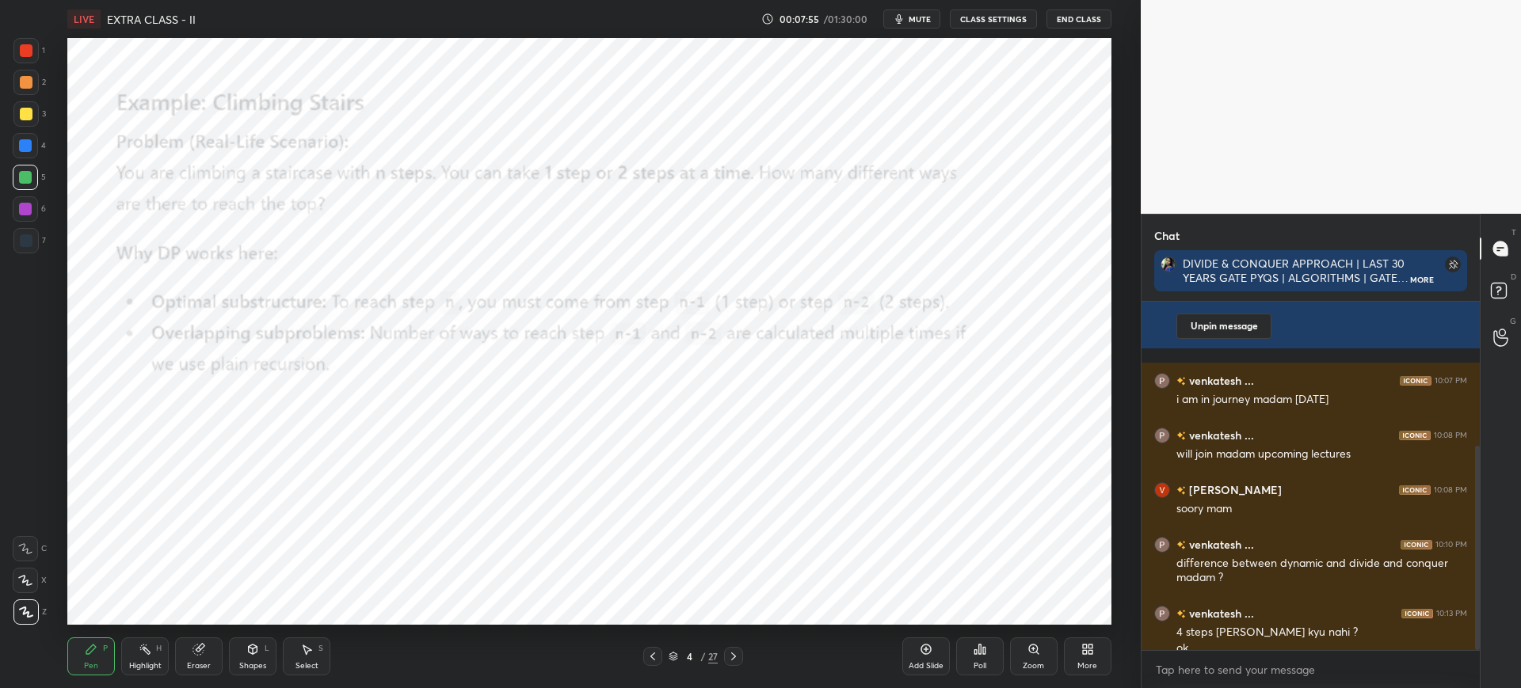
scroll to position [246, 0]
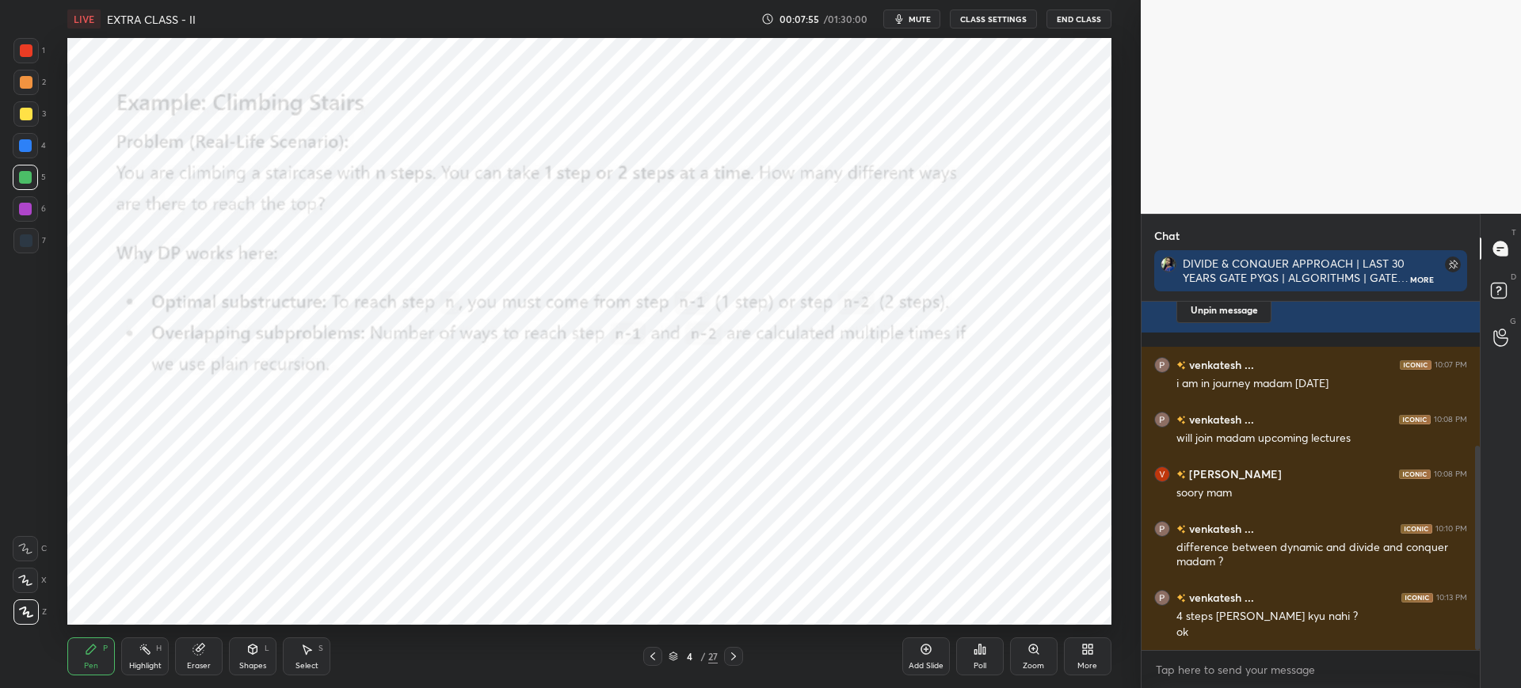
click at [732, 650] on icon at bounding box center [733, 656] width 13 height 13
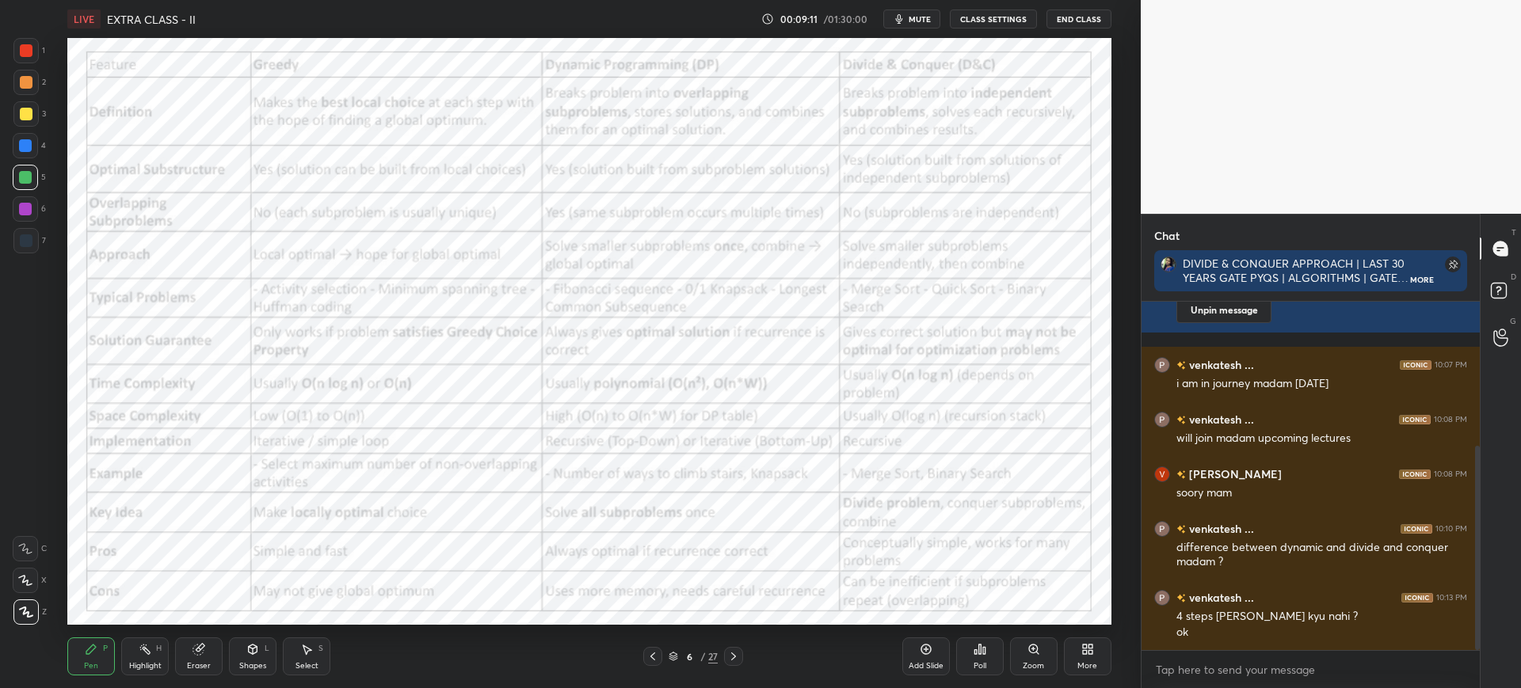
drag, startPoint x: 1033, startPoint y: 656, endPoint x: 1030, endPoint y: 643, distance: 13.1
click at [1033, 655] on div "Zoom" at bounding box center [1034, 657] width 48 height 38
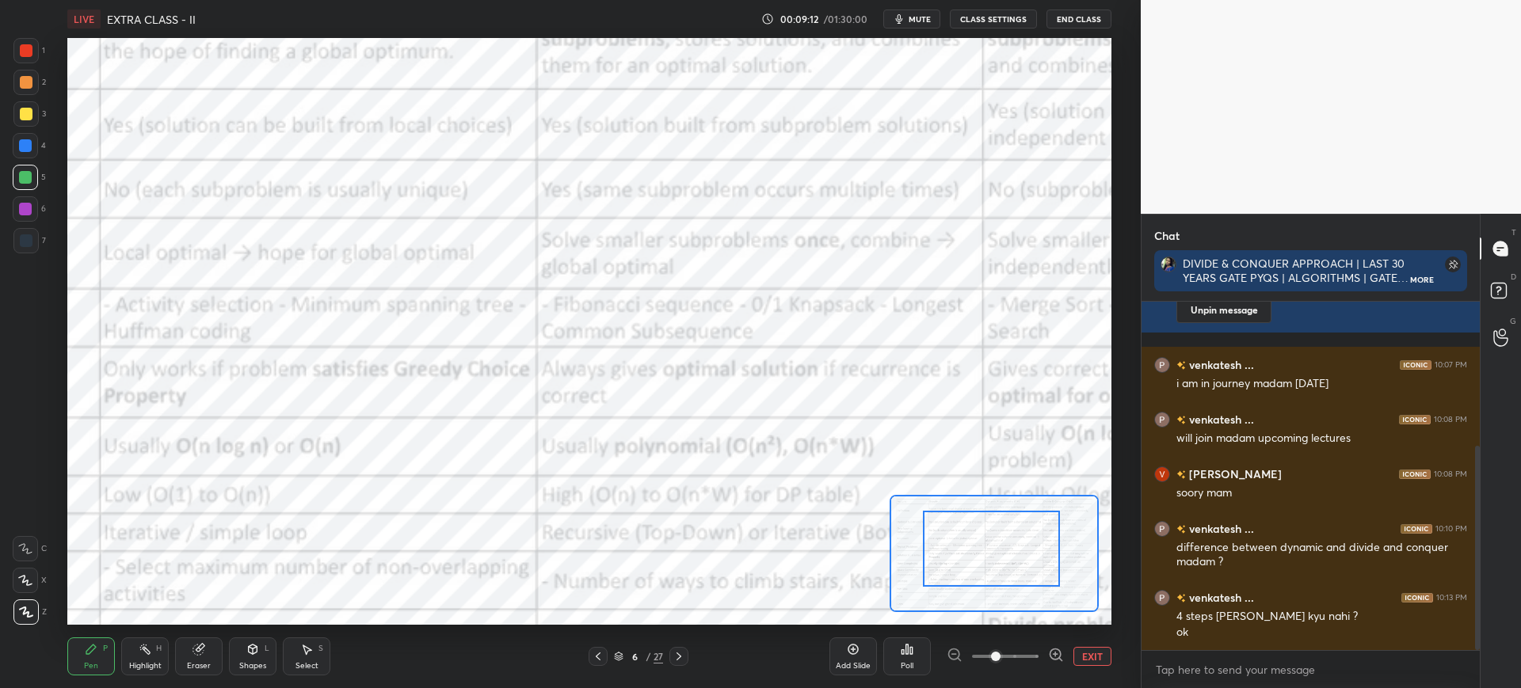
drag, startPoint x: 991, startPoint y: 585, endPoint x: 977, endPoint y: 539, distance: 48.9
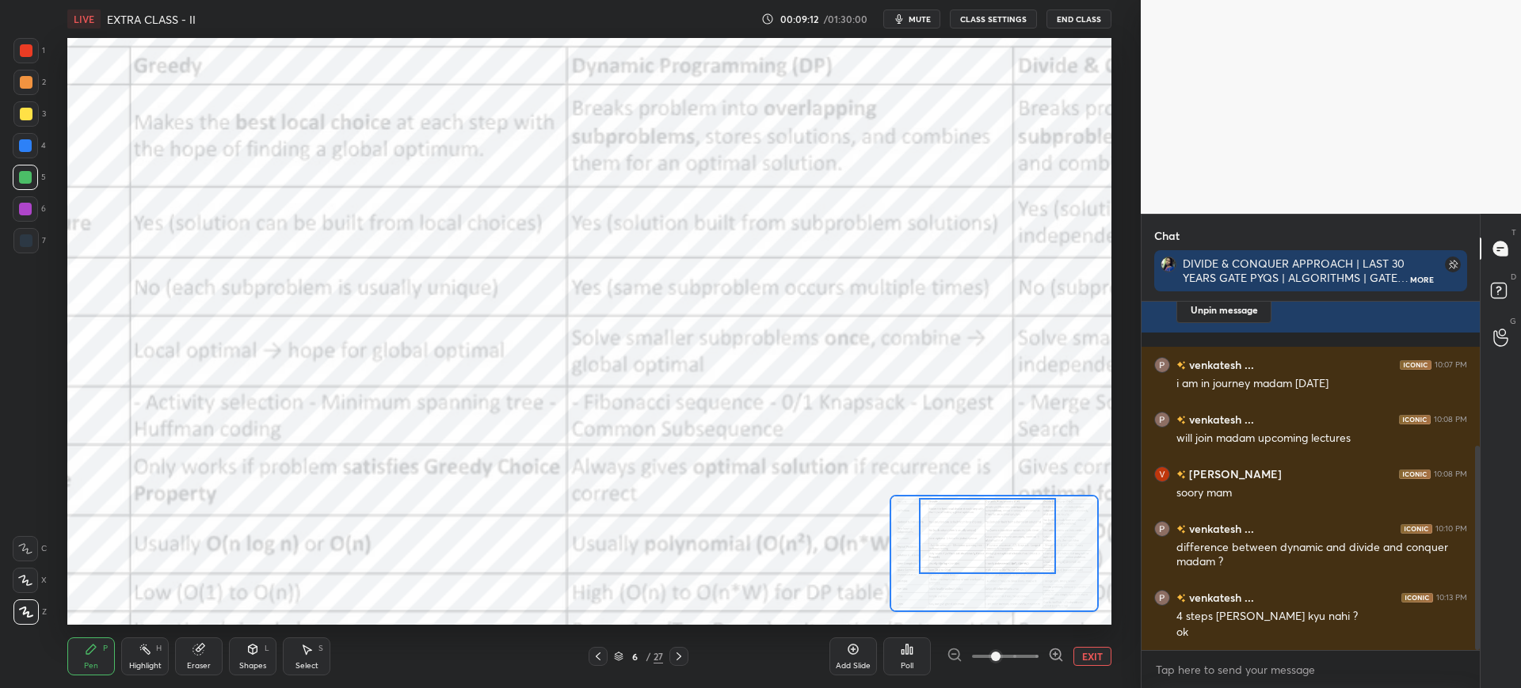
drag, startPoint x: 988, startPoint y: 550, endPoint x: 988, endPoint y: 536, distance: 14.3
click at [981, 528] on div at bounding box center [987, 536] width 137 height 76
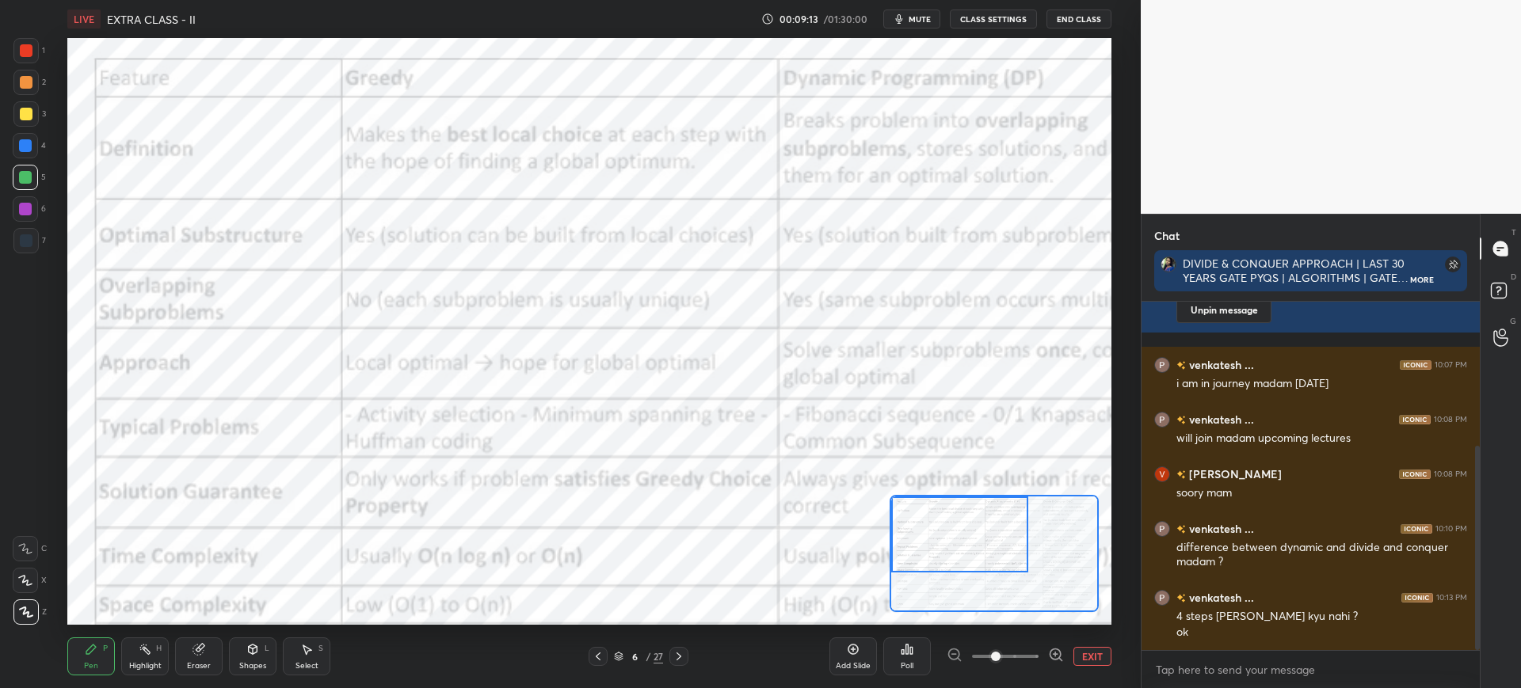
drag, startPoint x: 988, startPoint y: 536, endPoint x: 943, endPoint y: 497, distance: 58.9
click at [947, 510] on div at bounding box center [959, 535] width 137 height 76
click at [31, 52] on div at bounding box center [26, 50] width 13 height 13
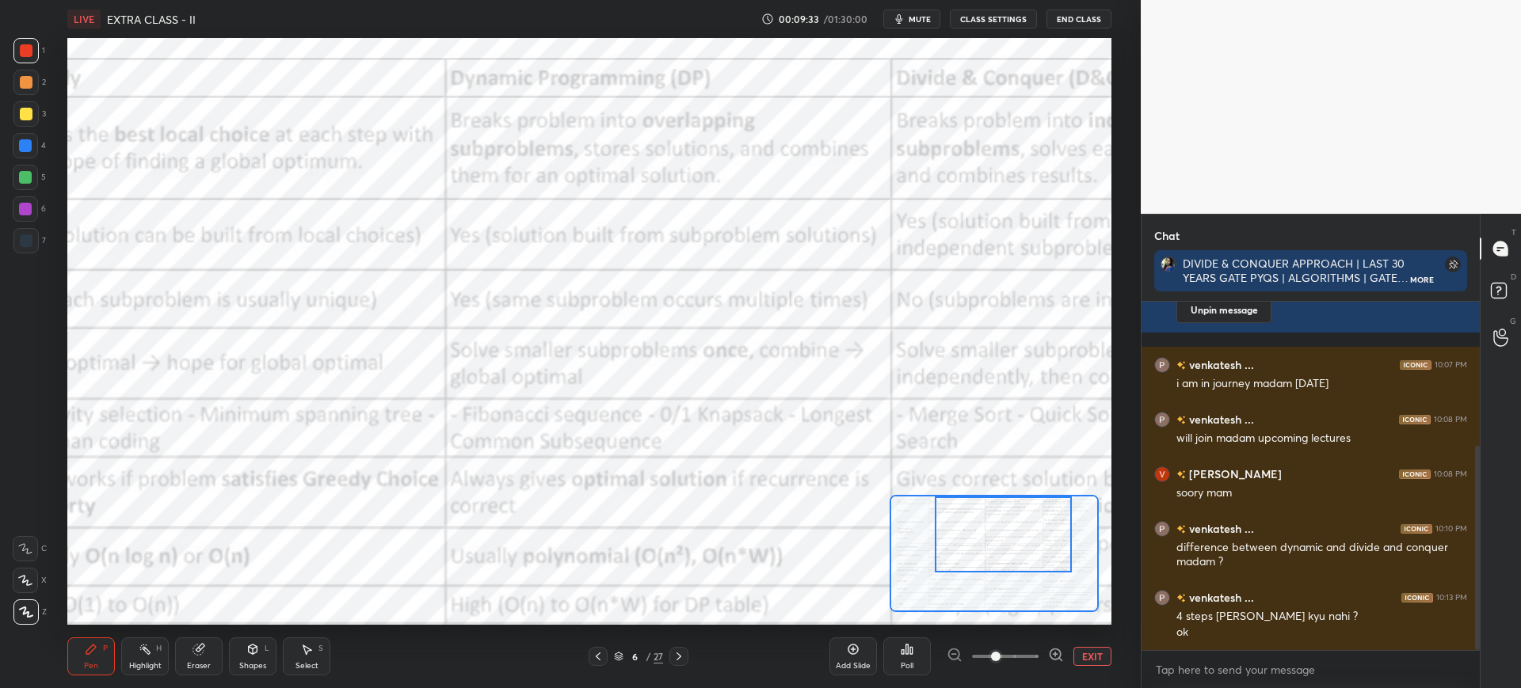
drag, startPoint x: 937, startPoint y: 550, endPoint x: 938, endPoint y: 531, distance: 19.0
click at [970, 548] on div at bounding box center [1003, 535] width 137 height 76
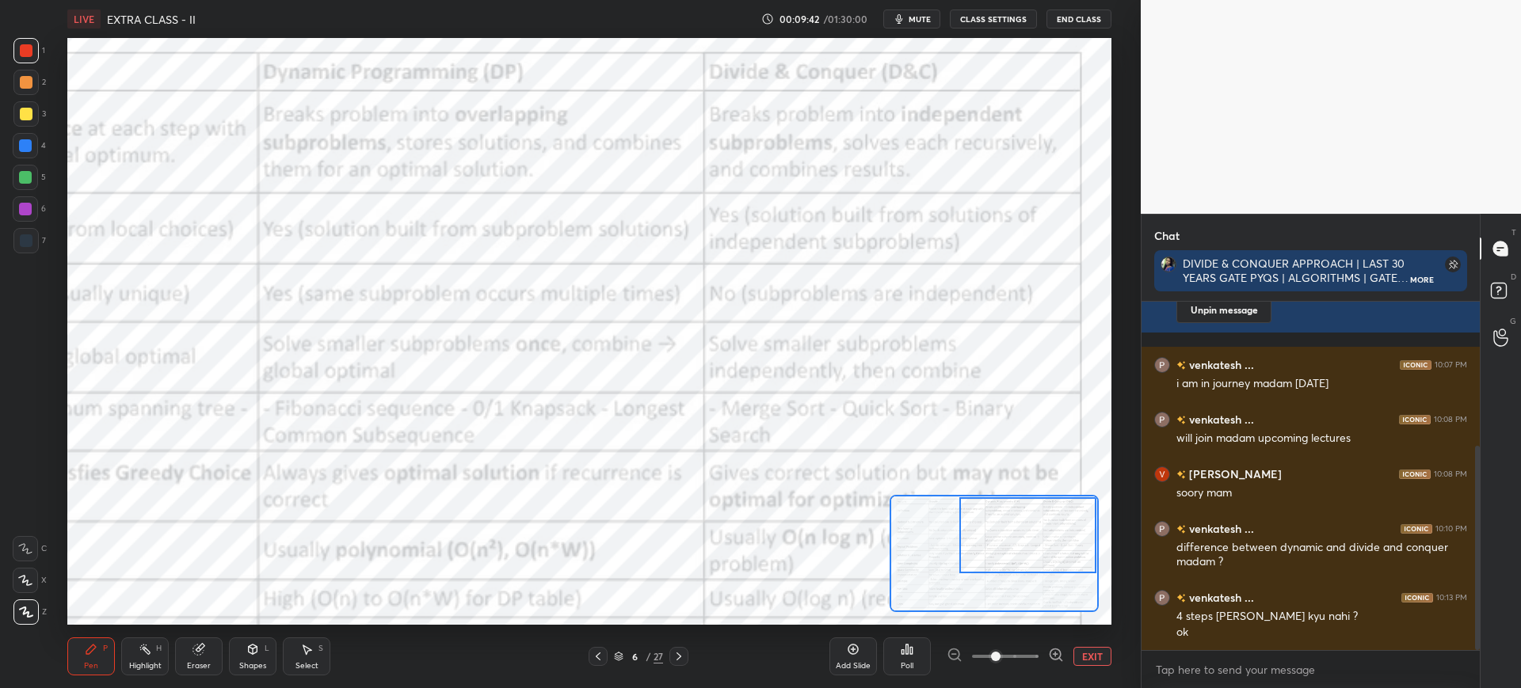
drag, startPoint x: 965, startPoint y: 513, endPoint x: 996, endPoint y: 512, distance: 30.9
click at [996, 514] on div at bounding box center [1027, 535] width 137 height 76
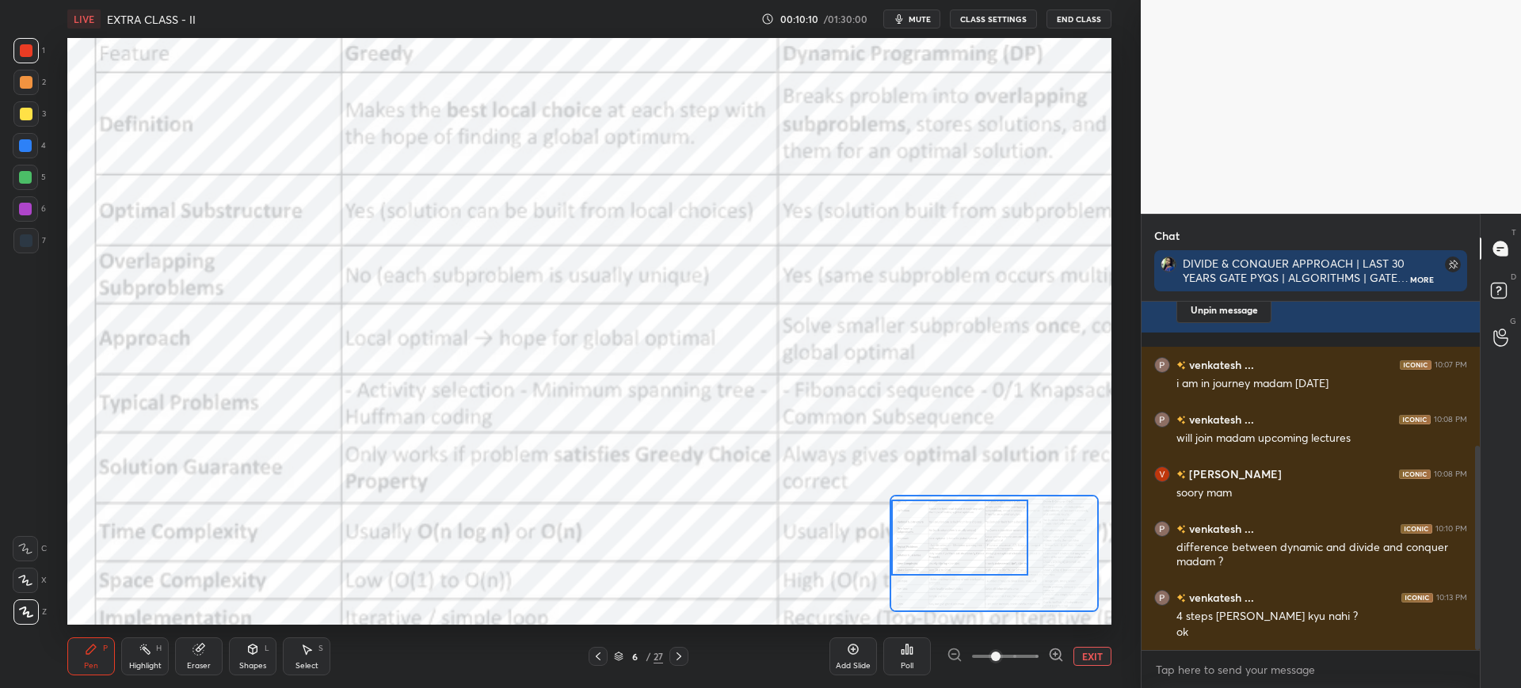
drag, startPoint x: 981, startPoint y: 541, endPoint x: 907, endPoint y: 542, distance: 73.7
click at [904, 546] on div at bounding box center [959, 538] width 137 height 76
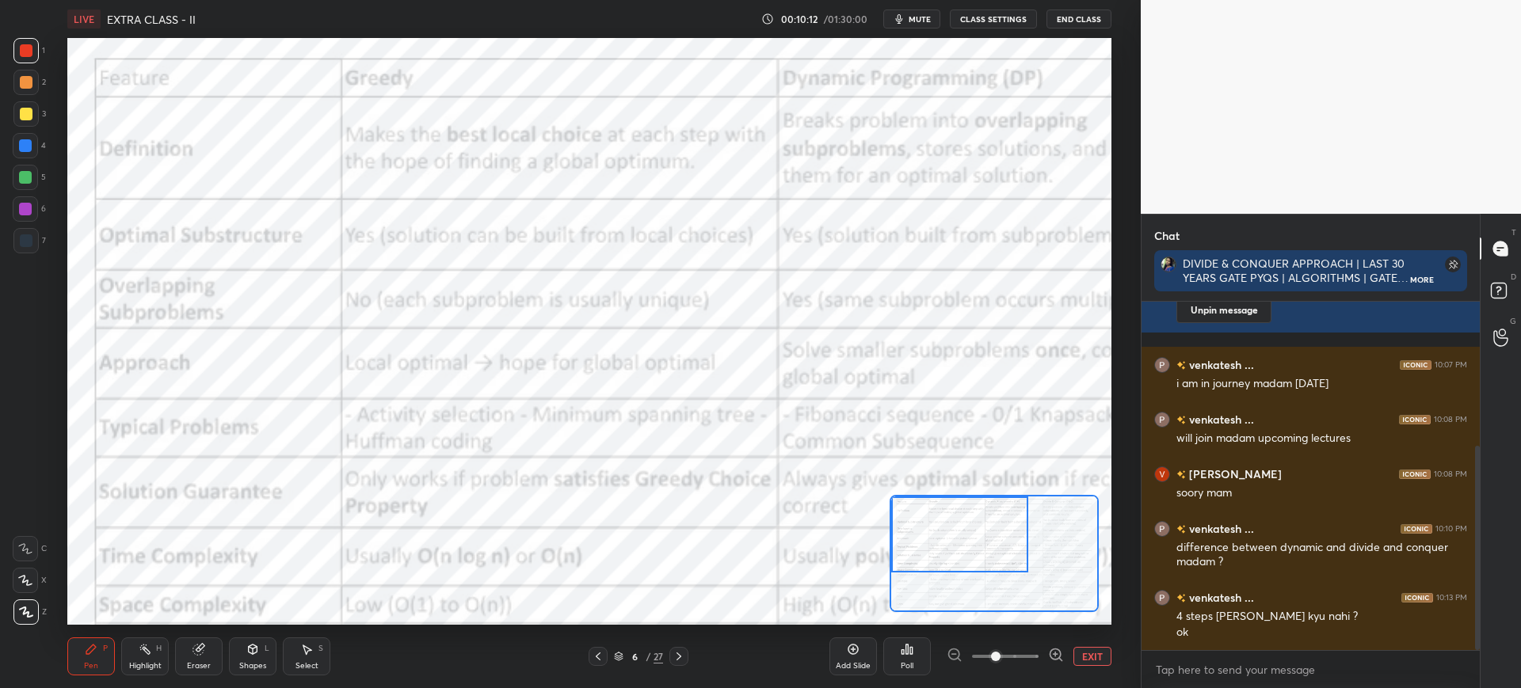
click at [946, 533] on div at bounding box center [959, 535] width 137 height 76
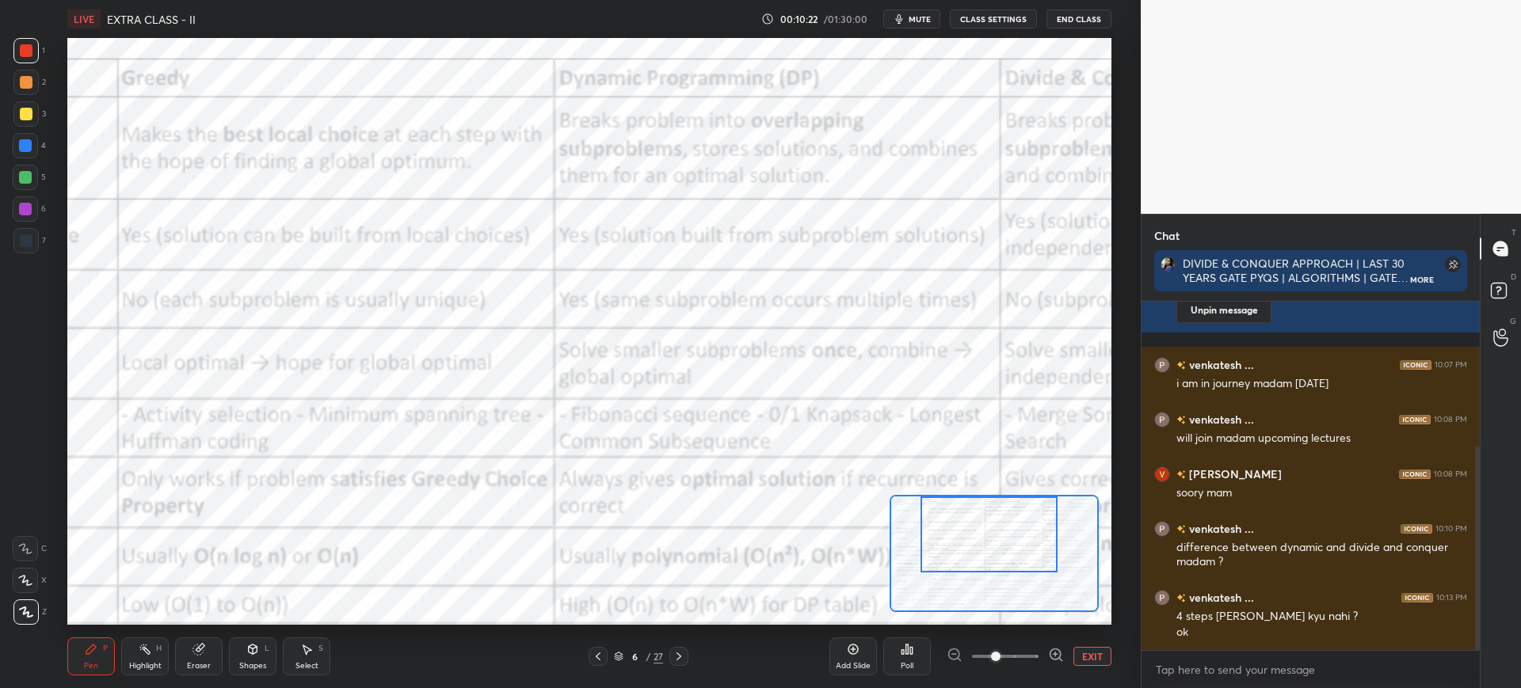
drag, startPoint x: 950, startPoint y: 543, endPoint x: 956, endPoint y: 517, distance: 25.9
click at [981, 542] on div at bounding box center [988, 535] width 137 height 76
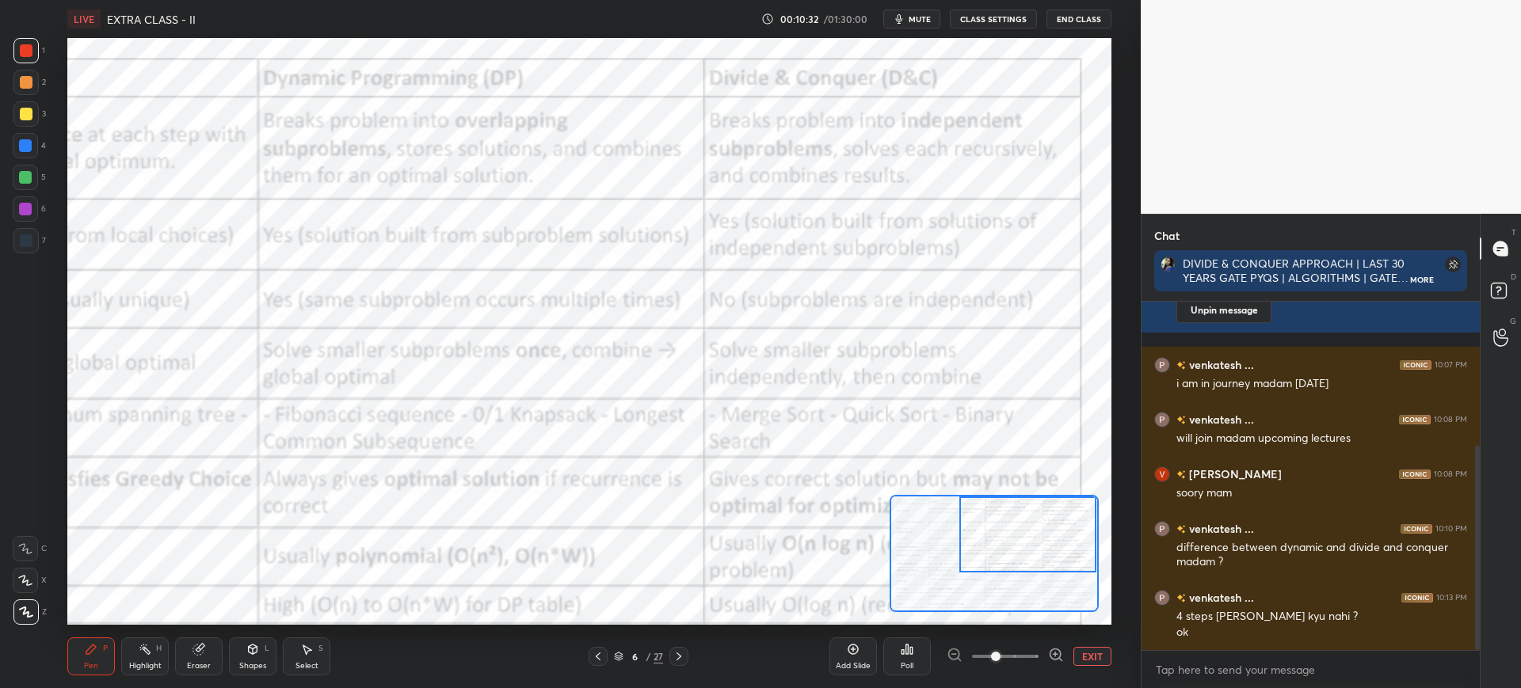
drag, startPoint x: 973, startPoint y: 532, endPoint x: 1018, endPoint y: 516, distance: 47.4
click at [1021, 530] on div at bounding box center [1027, 535] width 137 height 76
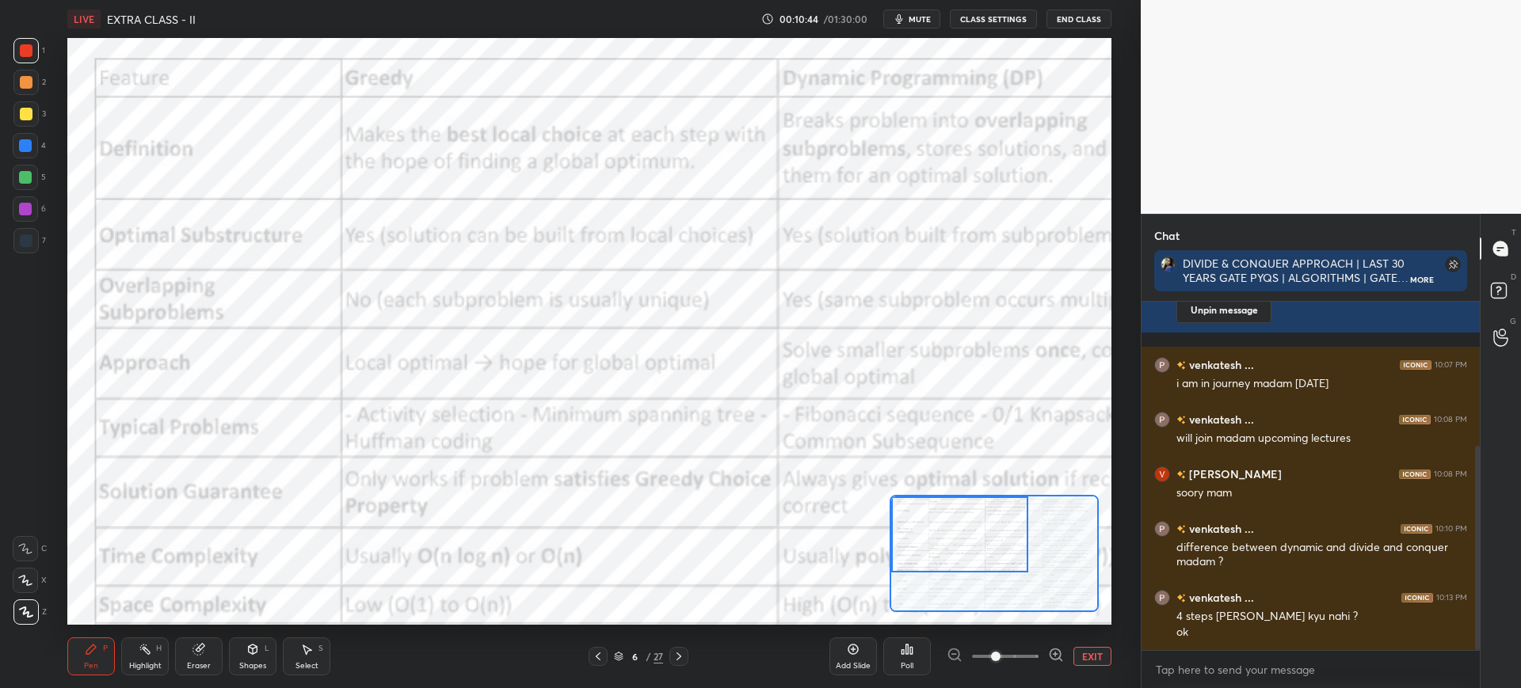
drag, startPoint x: 996, startPoint y: 543, endPoint x: 905, endPoint y: 537, distance: 90.5
click at [909, 536] on div at bounding box center [959, 535] width 137 height 76
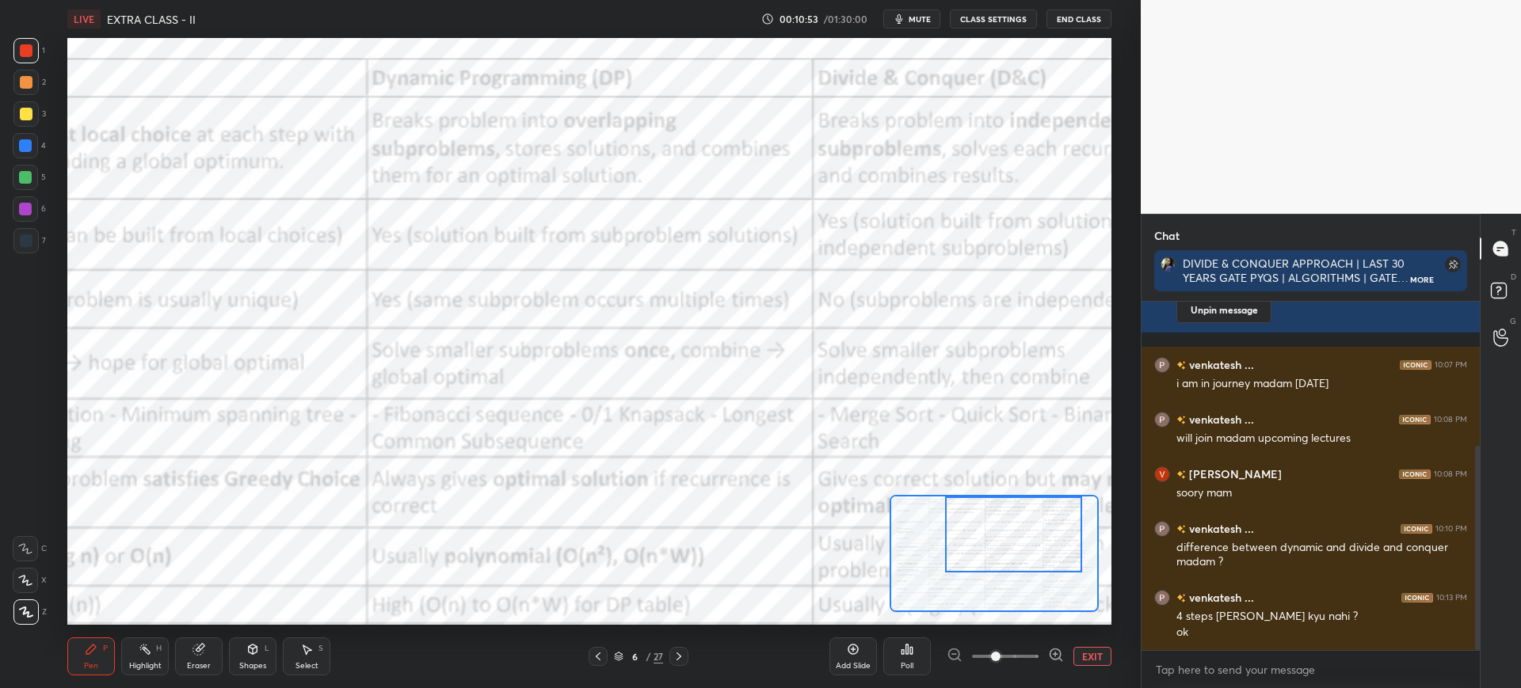
drag, startPoint x: 954, startPoint y: 504, endPoint x: 1000, endPoint y: 494, distance: 46.9
click at [1007, 502] on div at bounding box center [1013, 535] width 137 height 76
click at [969, 513] on div at bounding box center [993, 553] width 208 height 117
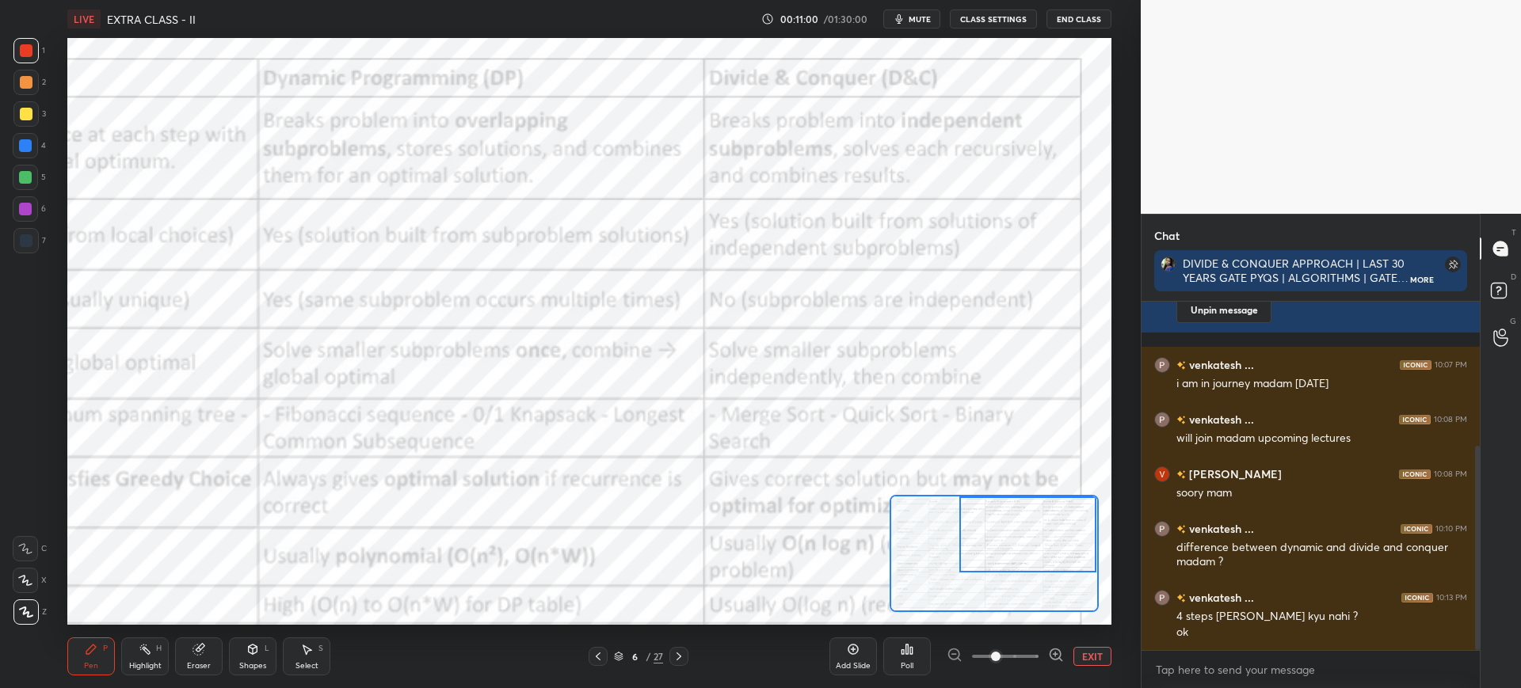
drag, startPoint x: 1001, startPoint y: 510, endPoint x: 1042, endPoint y: 495, distance: 43.8
click at [1046, 504] on div at bounding box center [1027, 535] width 137 height 76
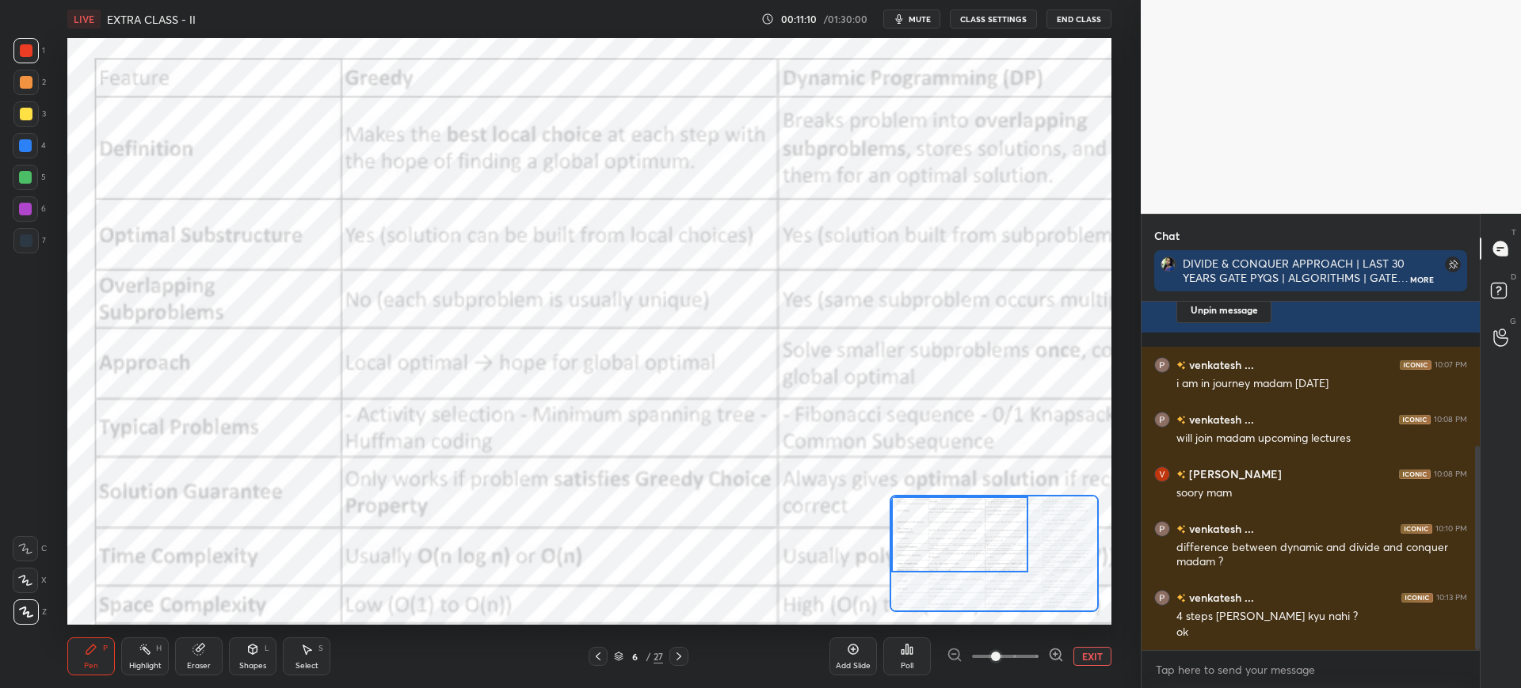
drag, startPoint x: 1002, startPoint y: 535, endPoint x: 932, endPoint y: 524, distance: 70.5
click at [932, 524] on div at bounding box center [959, 535] width 137 height 76
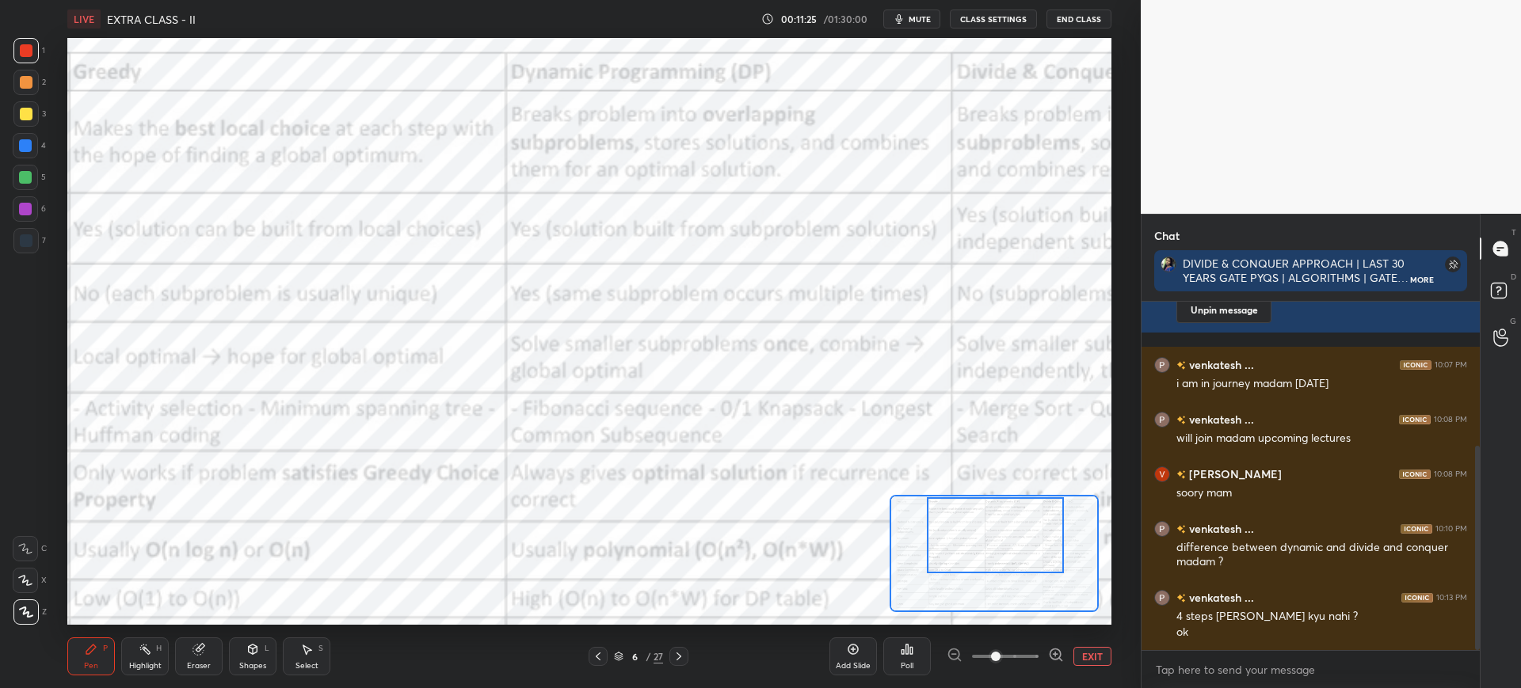
drag, startPoint x: 934, startPoint y: 517, endPoint x: 969, endPoint y: 516, distance: 35.7
click at [970, 517] on div at bounding box center [995, 535] width 137 height 76
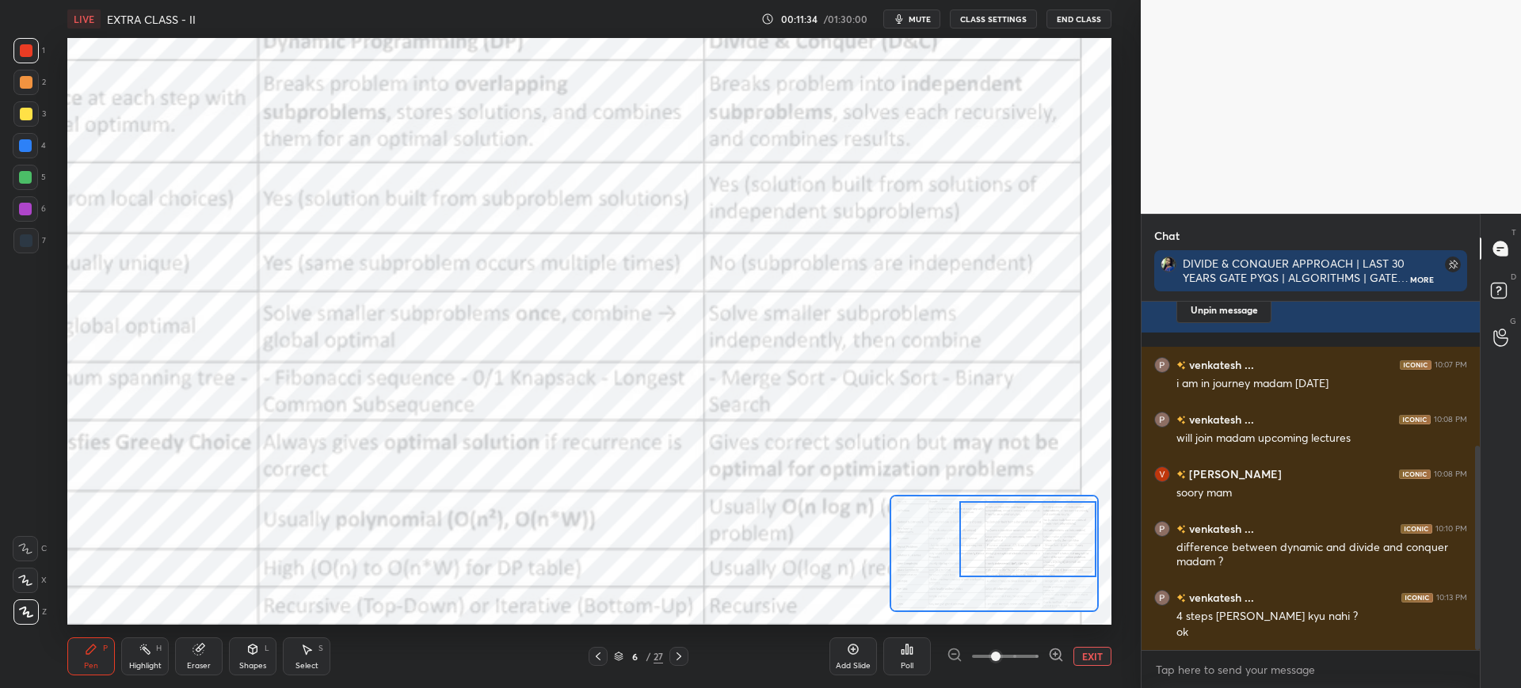
drag, startPoint x: 977, startPoint y: 524, endPoint x: 1009, endPoint y: 501, distance: 39.8
click at [1007, 524] on div at bounding box center [1027, 539] width 137 height 76
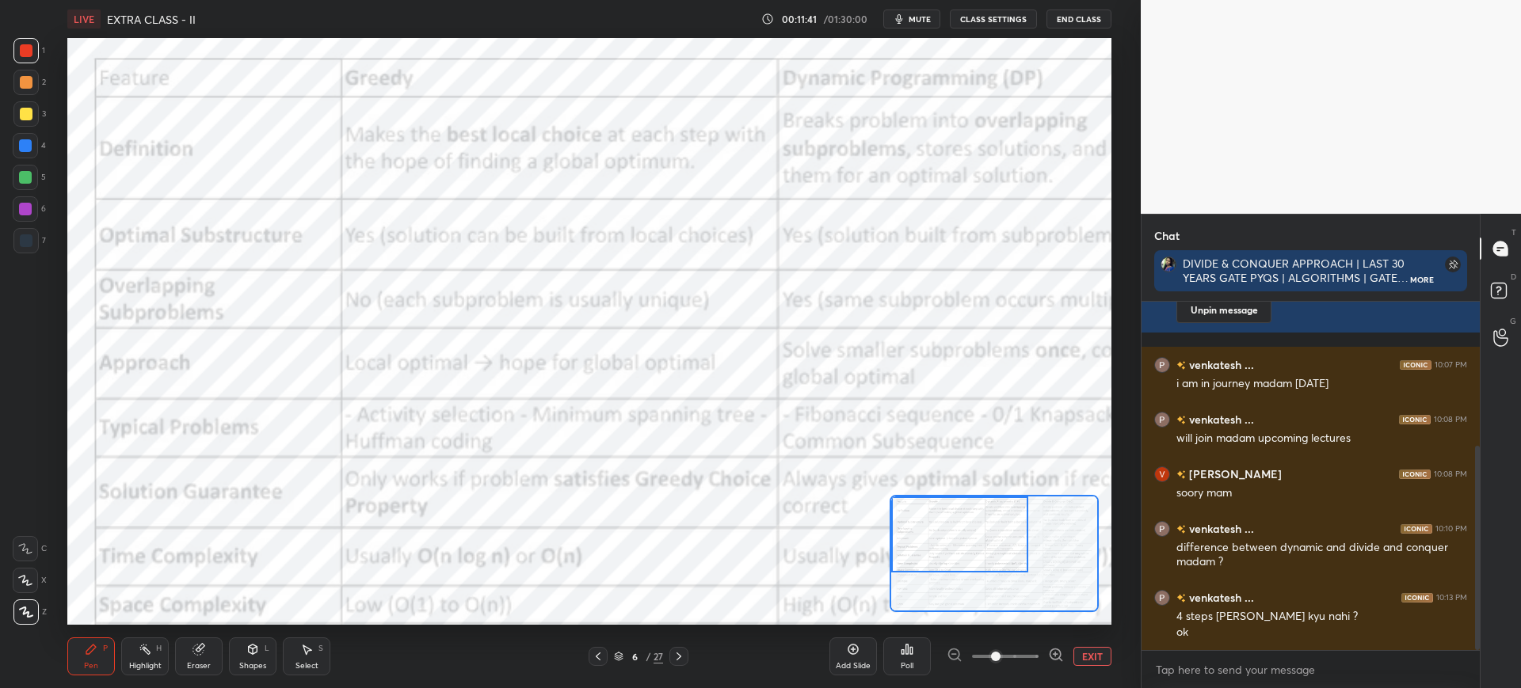
click at [878, 524] on div "Setting up your live class Poll for secs No correct answer Start poll" at bounding box center [588, 331] width 1043 height 587
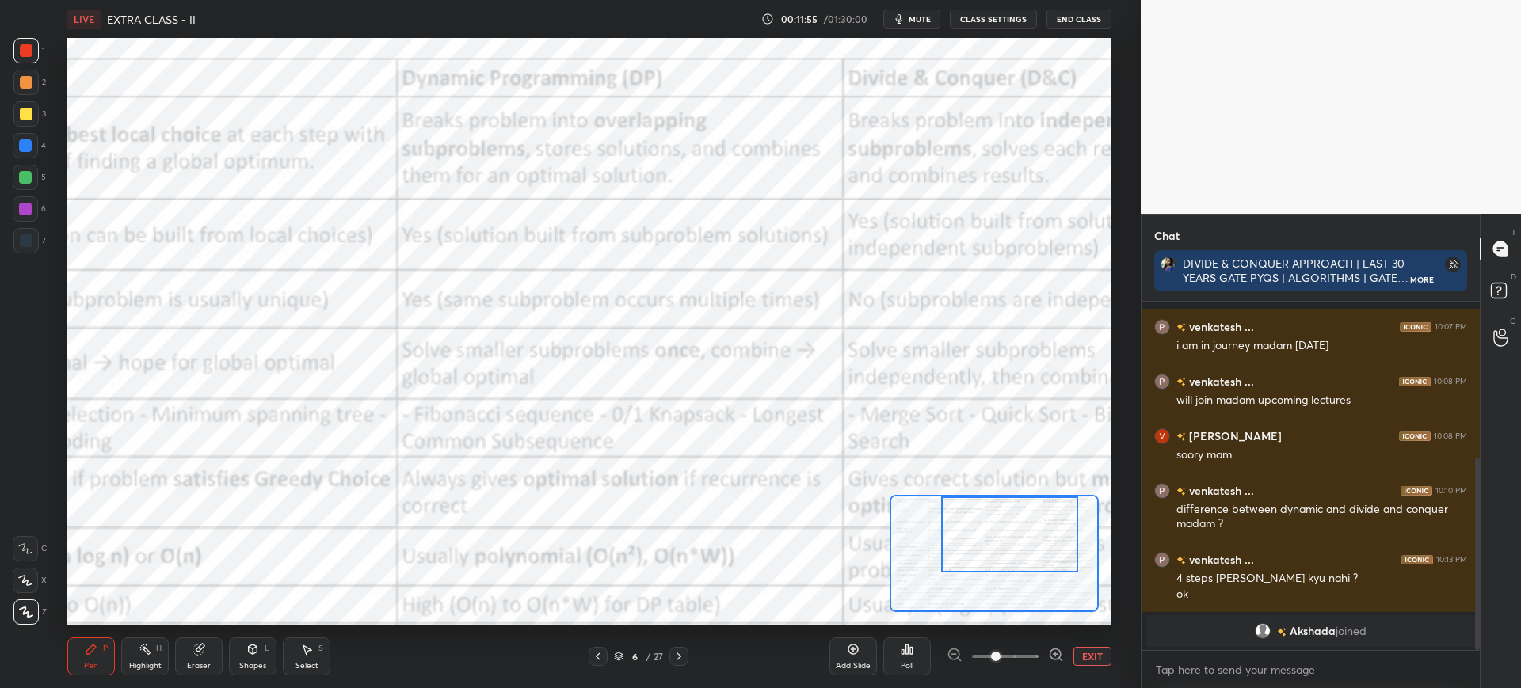
drag, startPoint x: 948, startPoint y: 545, endPoint x: 996, endPoint y: 537, distance: 49.0
click at [997, 538] on div at bounding box center [1009, 535] width 137 height 76
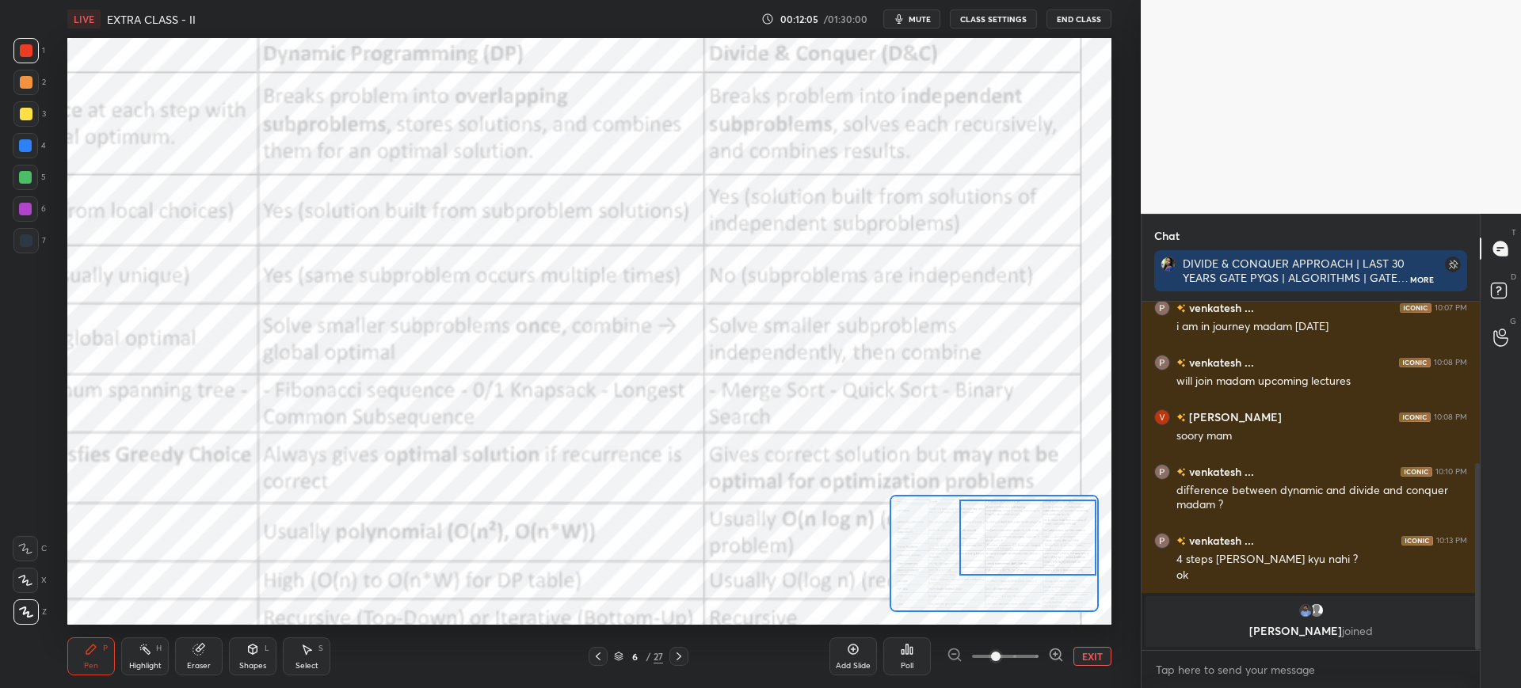
drag, startPoint x: 969, startPoint y: 539, endPoint x: 1010, endPoint y: 542, distance: 40.5
click at [1010, 542] on div at bounding box center [1027, 538] width 137 height 76
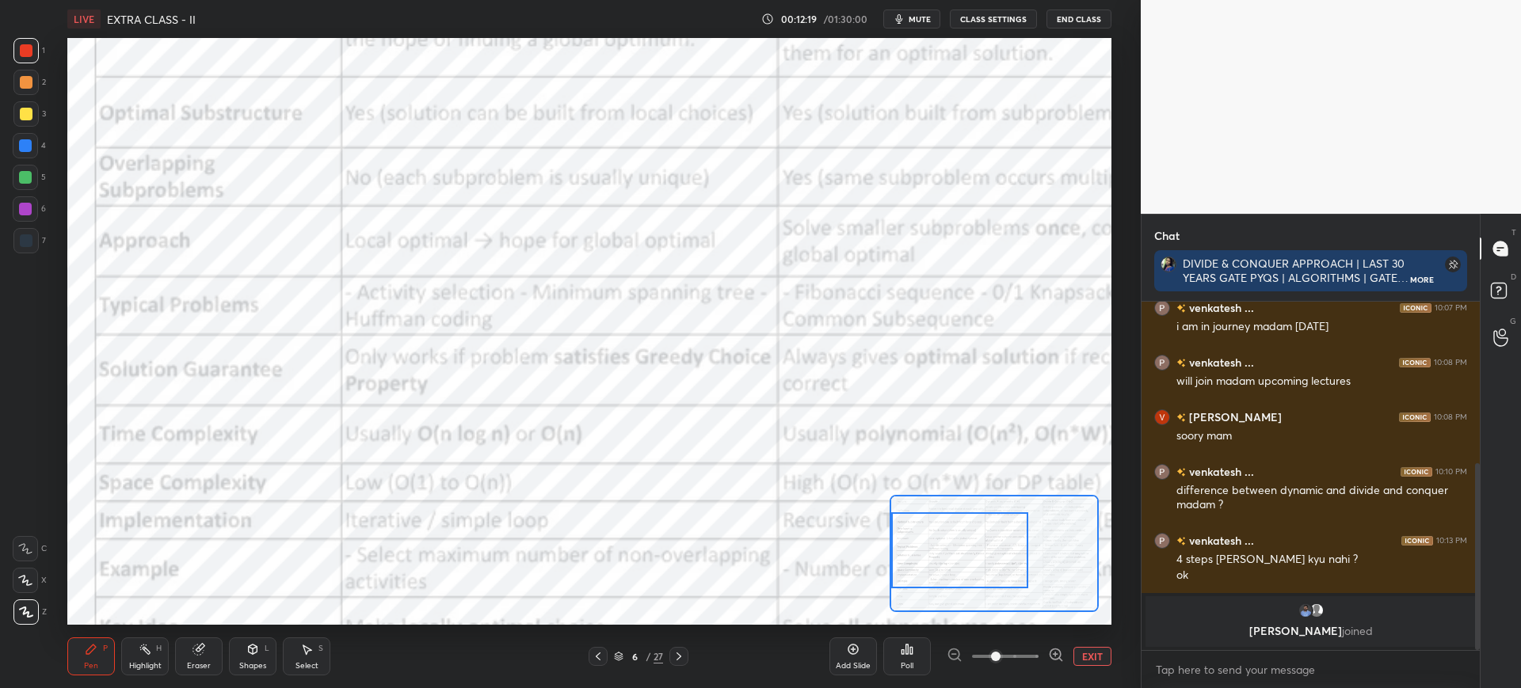
drag, startPoint x: 981, startPoint y: 538, endPoint x: 898, endPoint y: 552, distance: 84.4
click at [898, 552] on div at bounding box center [959, 550] width 137 height 76
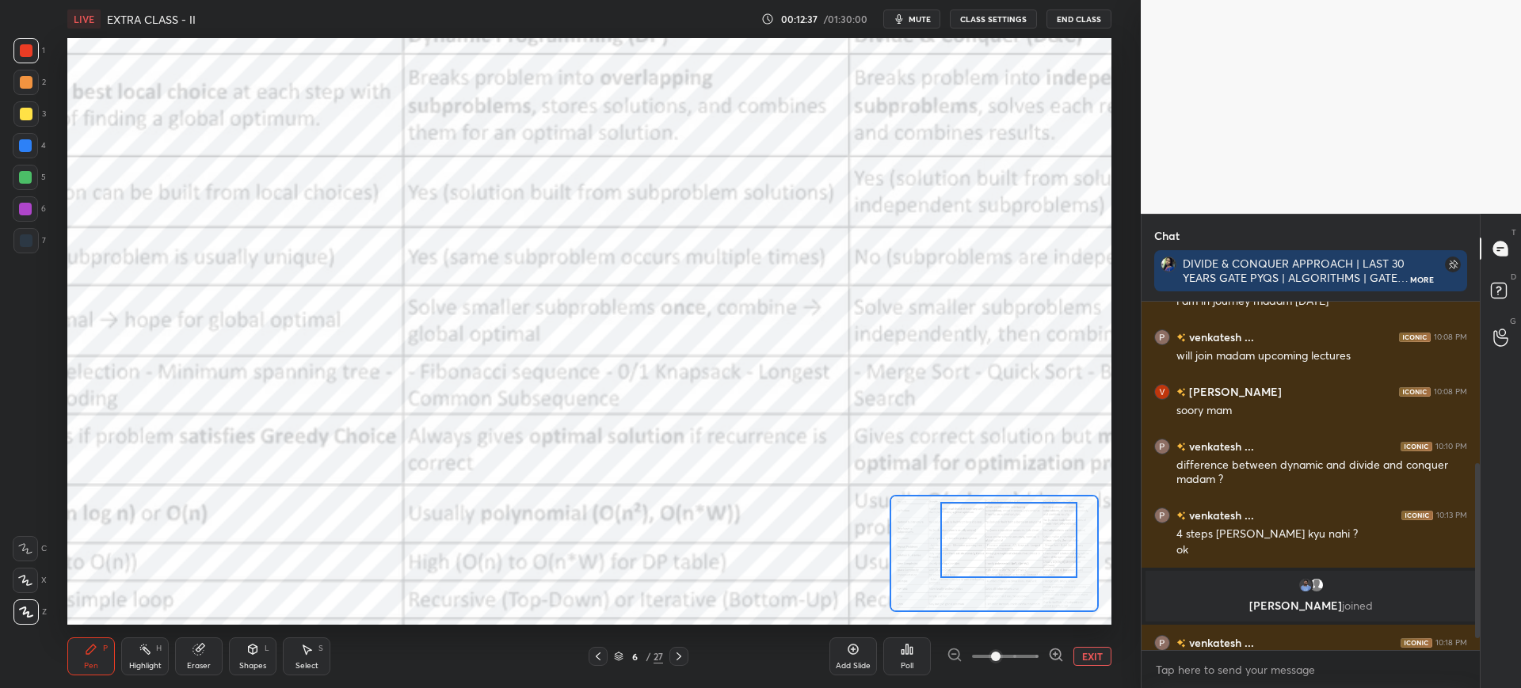
drag, startPoint x: 937, startPoint y: 543, endPoint x: 986, endPoint y: 531, distance: 50.3
click at [986, 531] on div at bounding box center [1008, 540] width 137 height 76
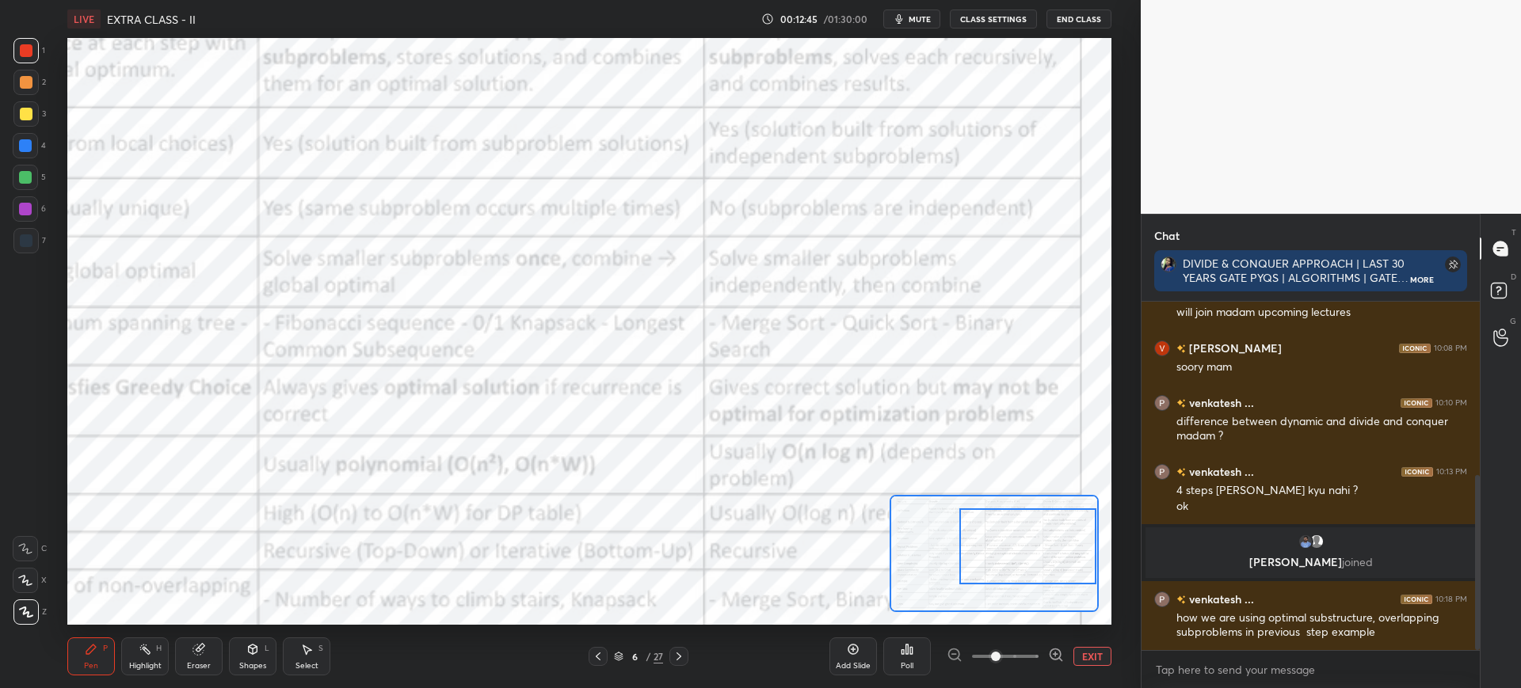
drag, startPoint x: 965, startPoint y: 532, endPoint x: 1003, endPoint y: 535, distance: 38.9
click at [1004, 537] on div at bounding box center [1027, 546] width 137 height 76
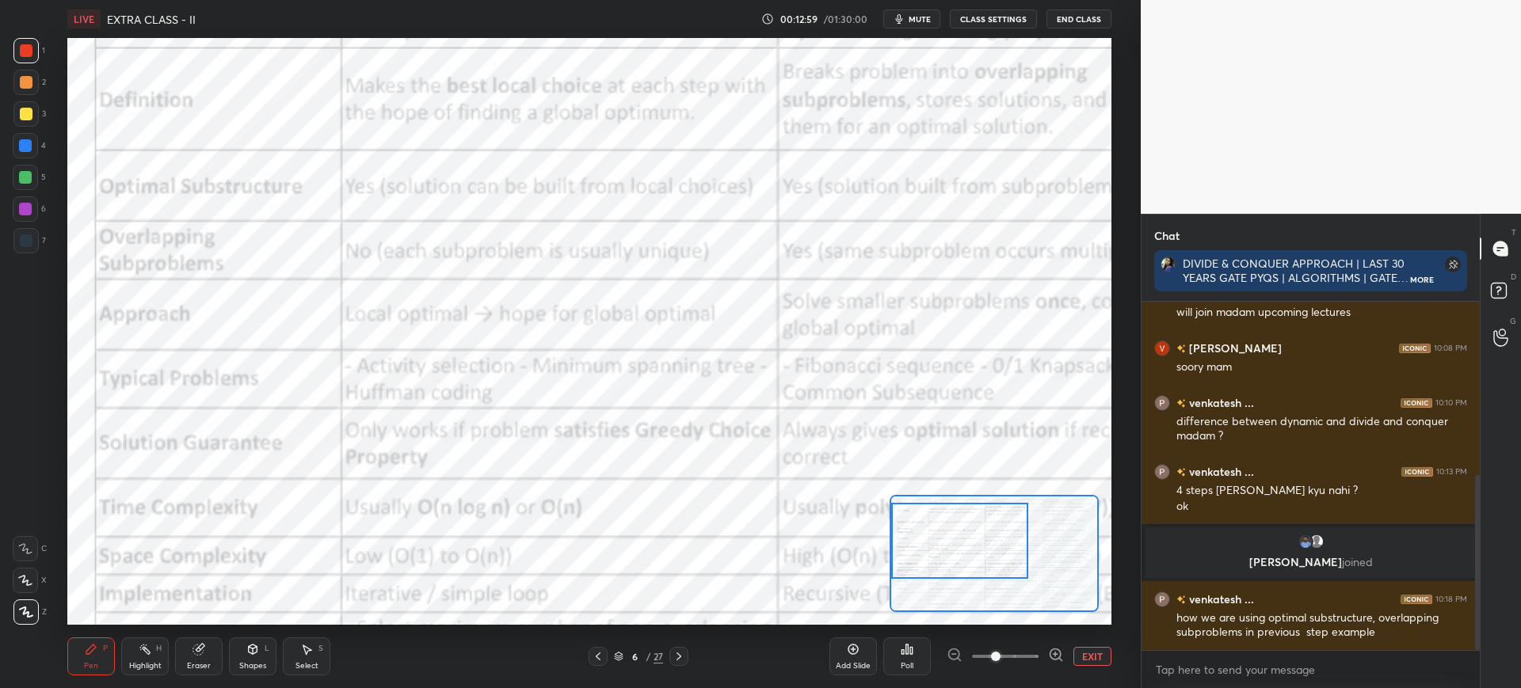
drag, startPoint x: 1003, startPoint y: 543, endPoint x: 934, endPoint y: 539, distance: 69.8
click at [934, 539] on div at bounding box center [959, 541] width 137 height 76
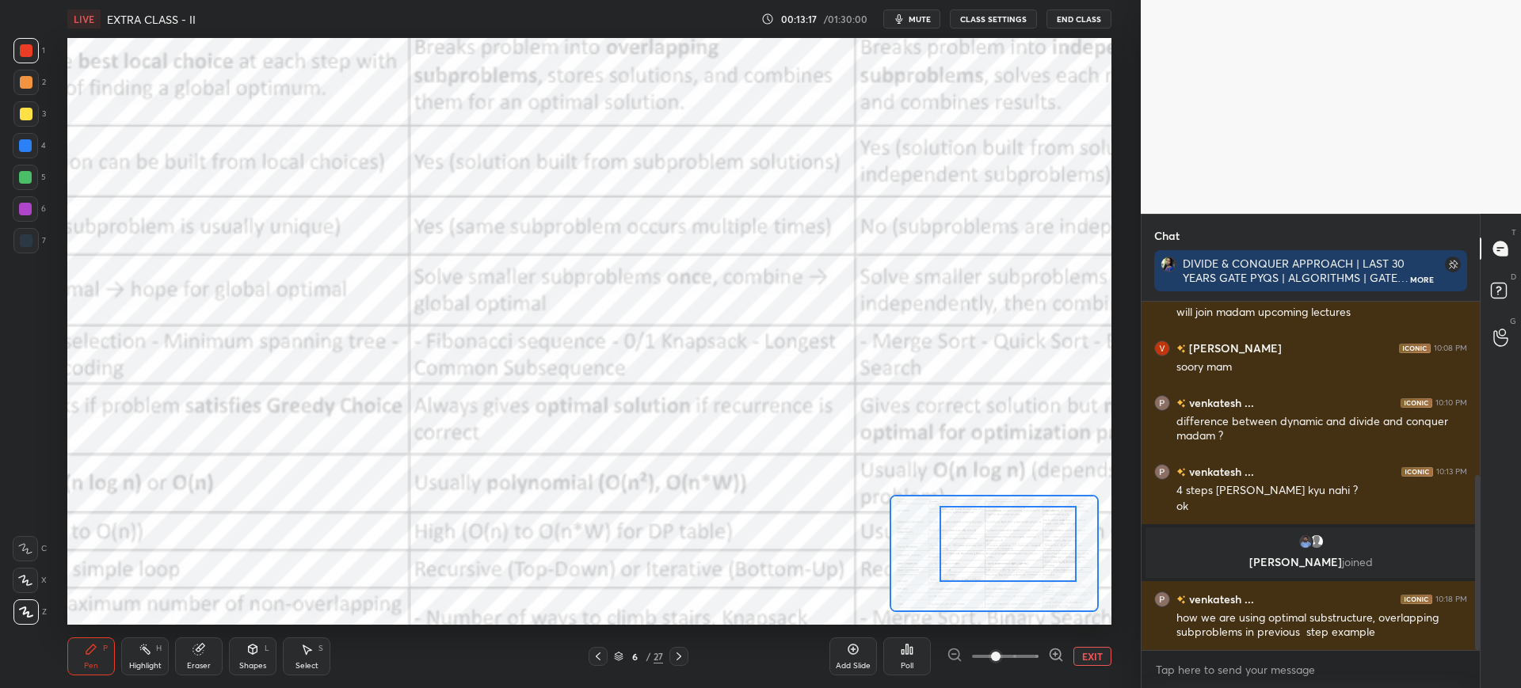
drag, startPoint x: 904, startPoint y: 578, endPoint x: 941, endPoint y: 570, distance: 38.1
click at [950, 581] on div at bounding box center [1007, 544] width 137 height 76
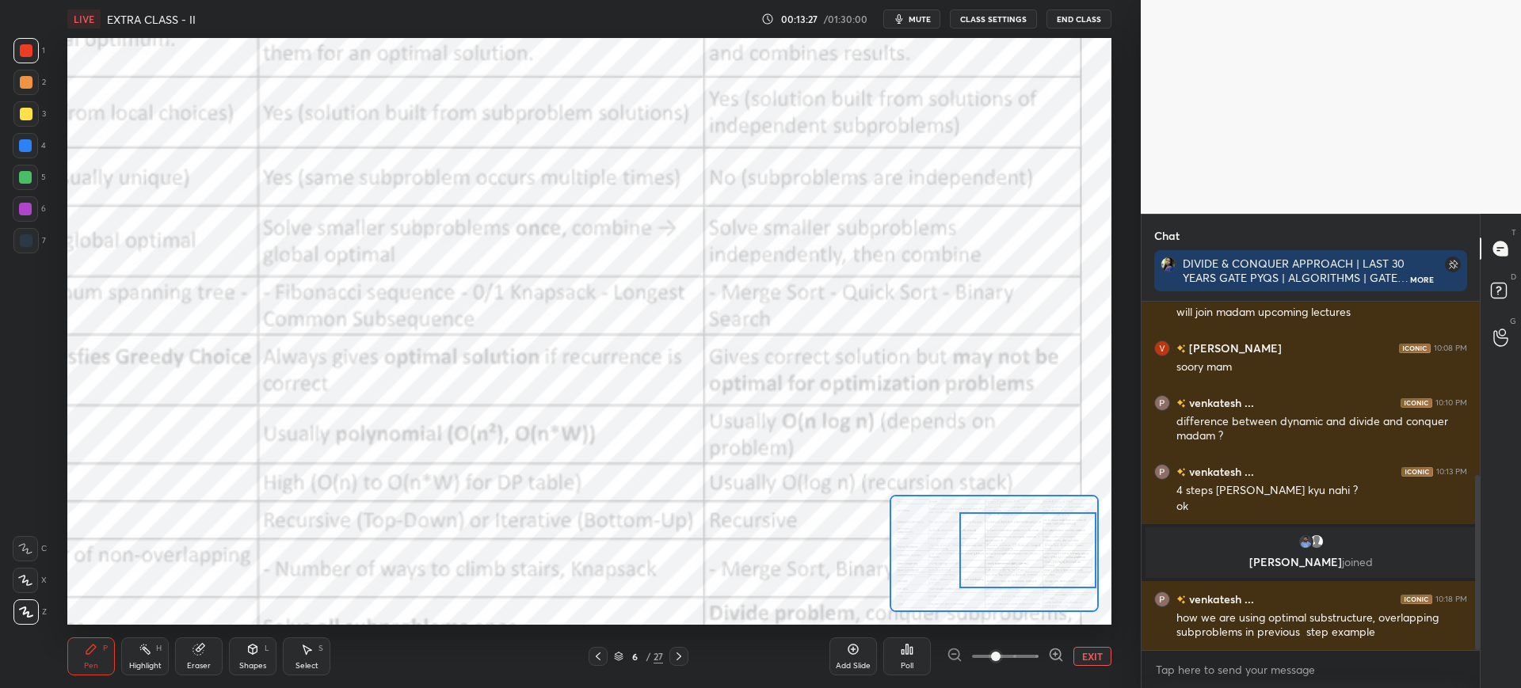
drag, startPoint x: 962, startPoint y: 552, endPoint x: 968, endPoint y: 516, distance: 36.9
click at [994, 557] on div at bounding box center [1027, 550] width 137 height 76
click at [971, 534] on div at bounding box center [993, 553] width 208 height 117
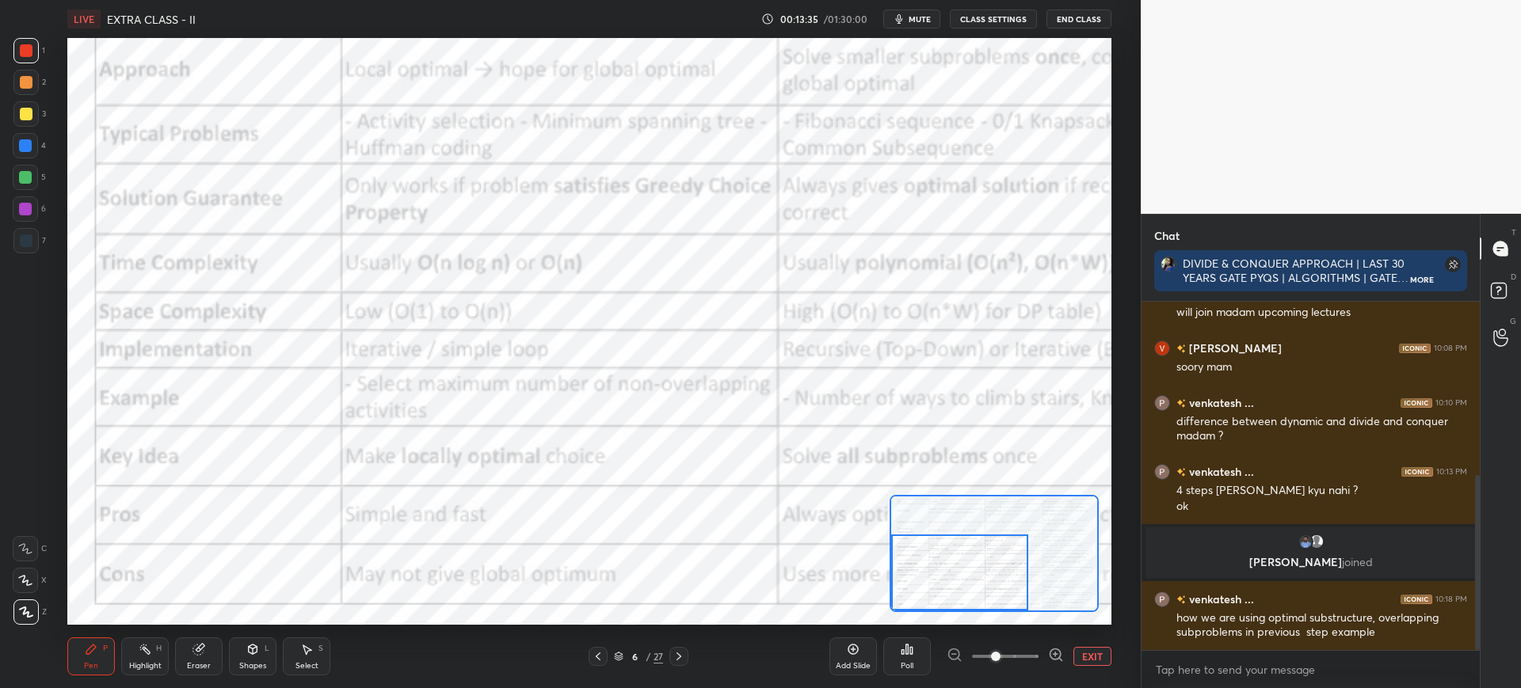
drag, startPoint x: 982, startPoint y: 533, endPoint x: 906, endPoint y: 580, distance: 89.2
click at [908, 583] on div at bounding box center [959, 573] width 137 height 76
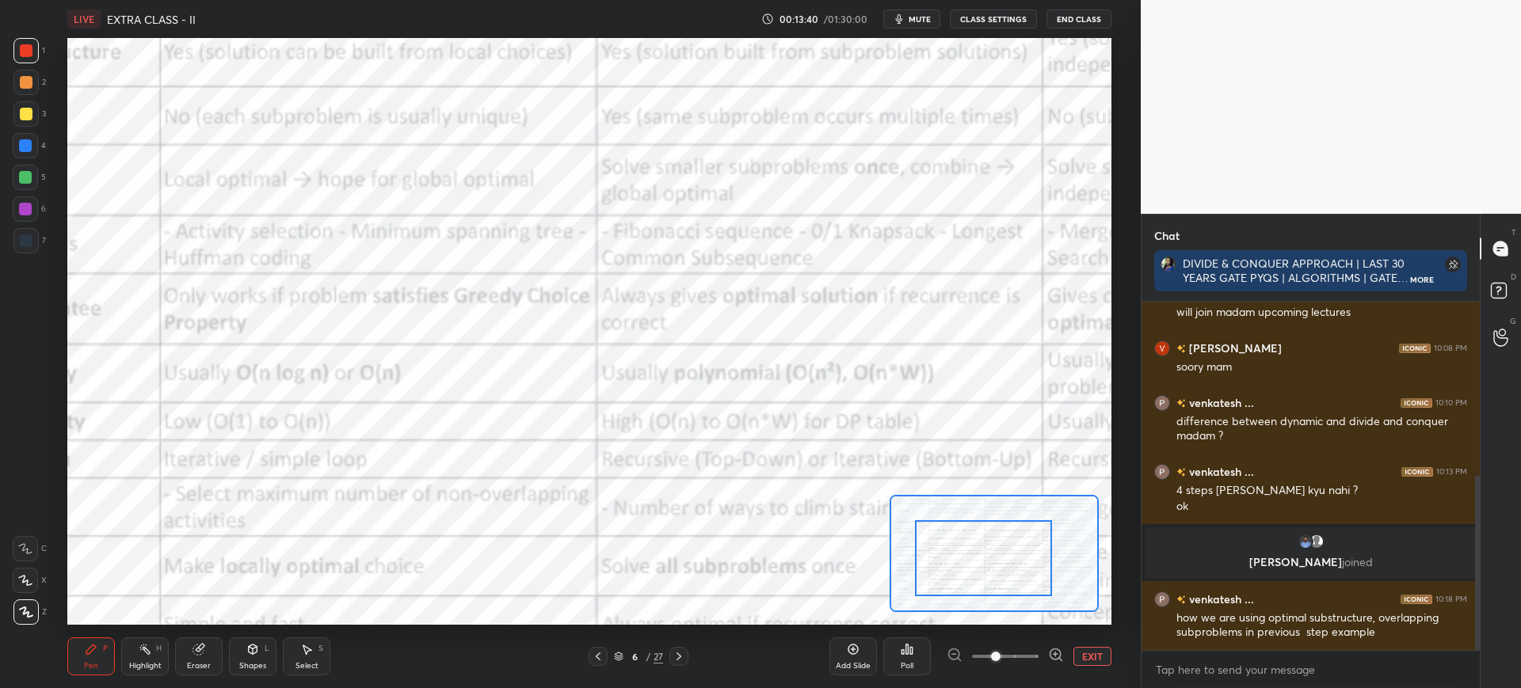
drag, startPoint x: 967, startPoint y: 562, endPoint x: 985, endPoint y: 551, distance: 21.3
click at [985, 551] on div at bounding box center [983, 558] width 137 height 76
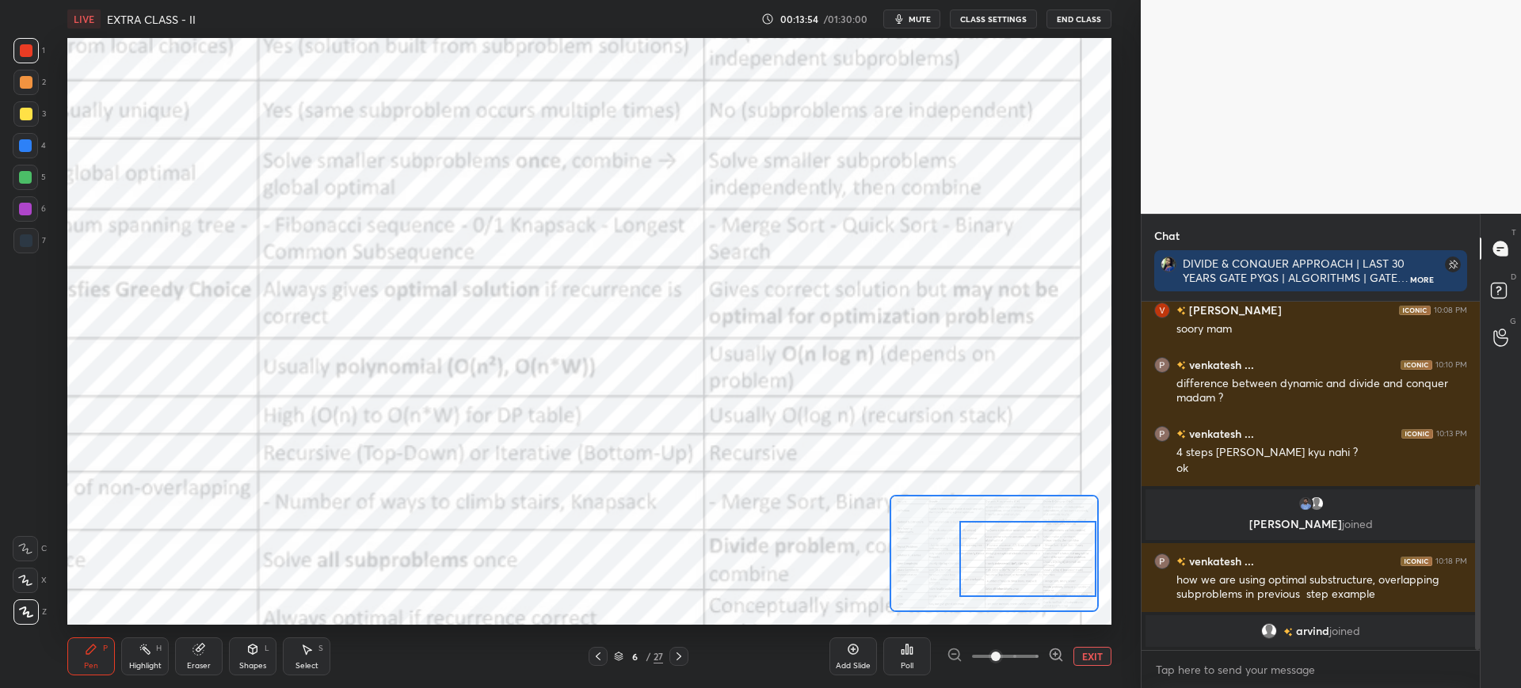
drag, startPoint x: 980, startPoint y: 541, endPoint x: 1022, endPoint y: 521, distance: 46.4
click at [1037, 540] on div at bounding box center [1027, 559] width 137 height 76
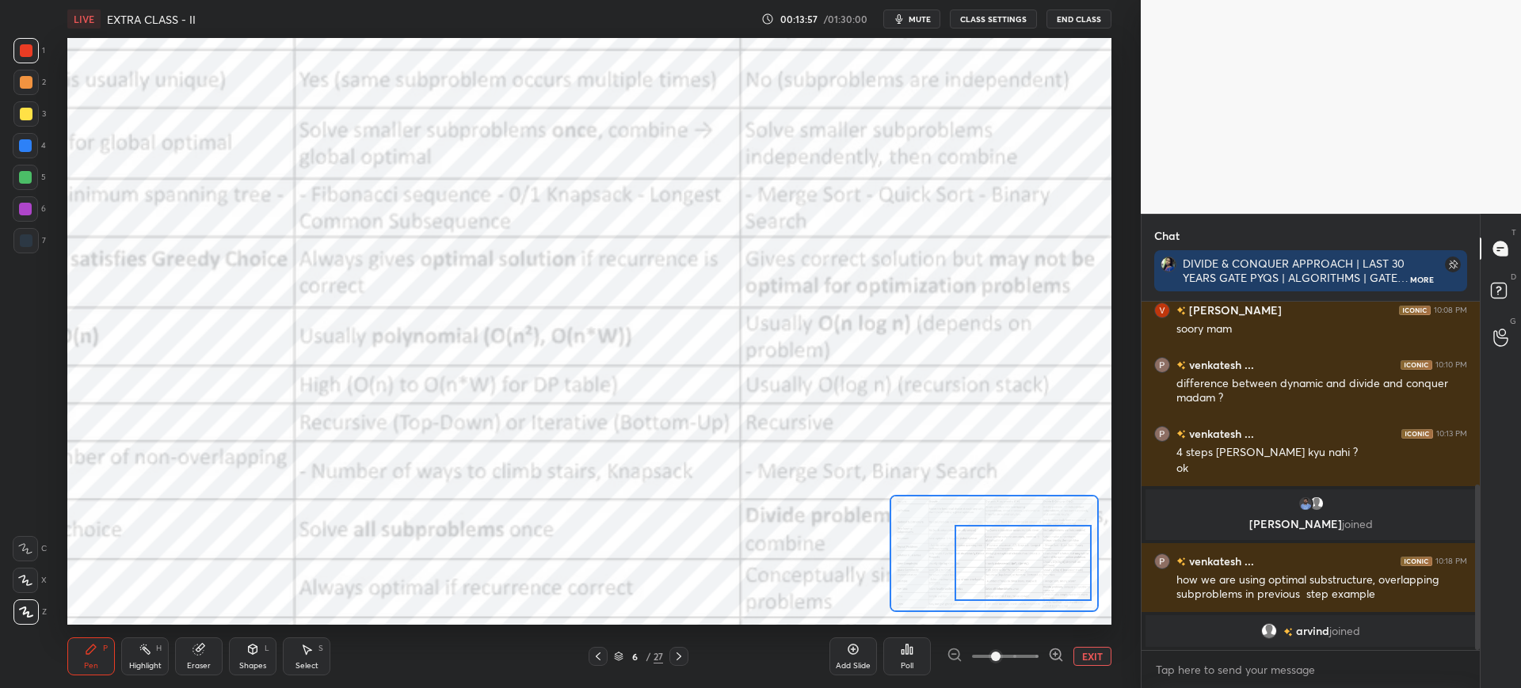
drag, startPoint x: 1011, startPoint y: 541, endPoint x: 1003, endPoint y: 535, distance: 10.3
click at [1006, 545] on div at bounding box center [1022, 563] width 137 height 76
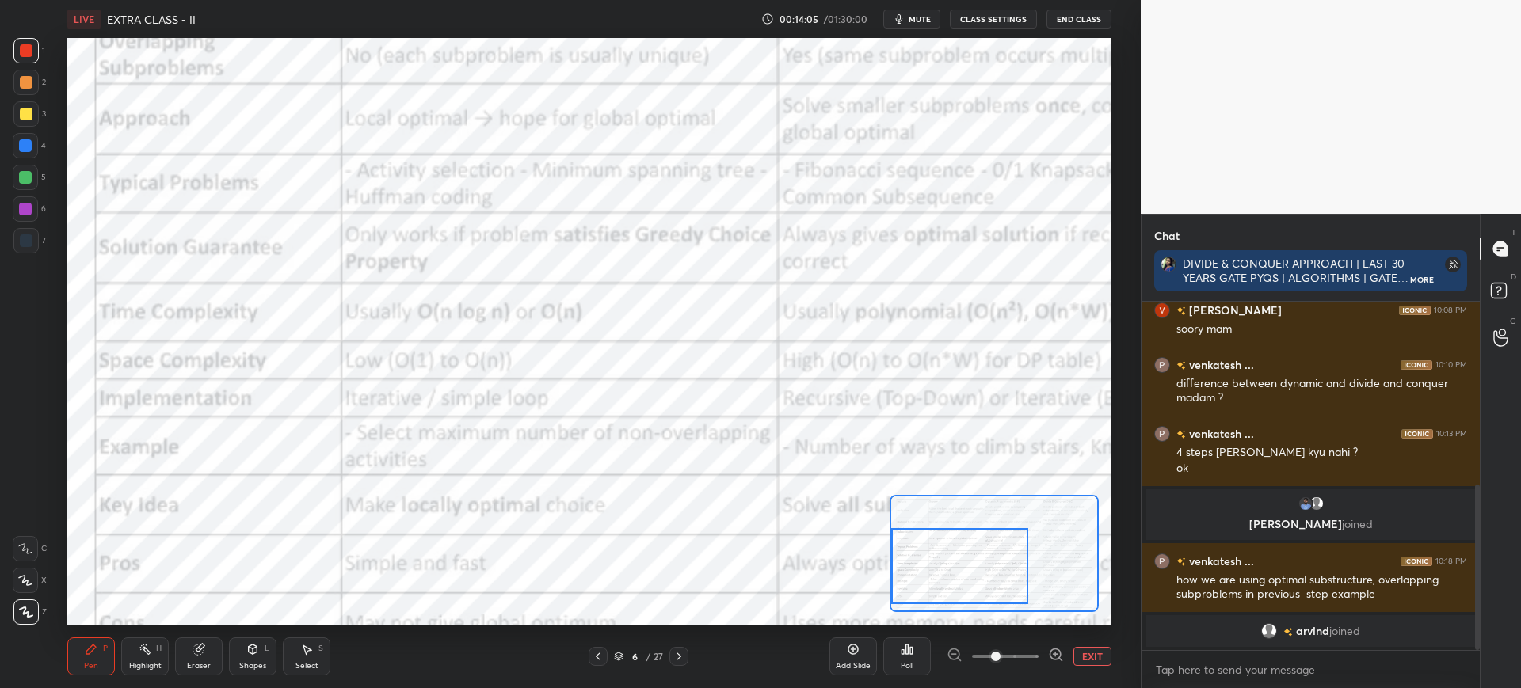
drag, startPoint x: 970, startPoint y: 553, endPoint x: 890, endPoint y: 555, distance: 80.0
click at [891, 556] on div at bounding box center [959, 566] width 137 height 76
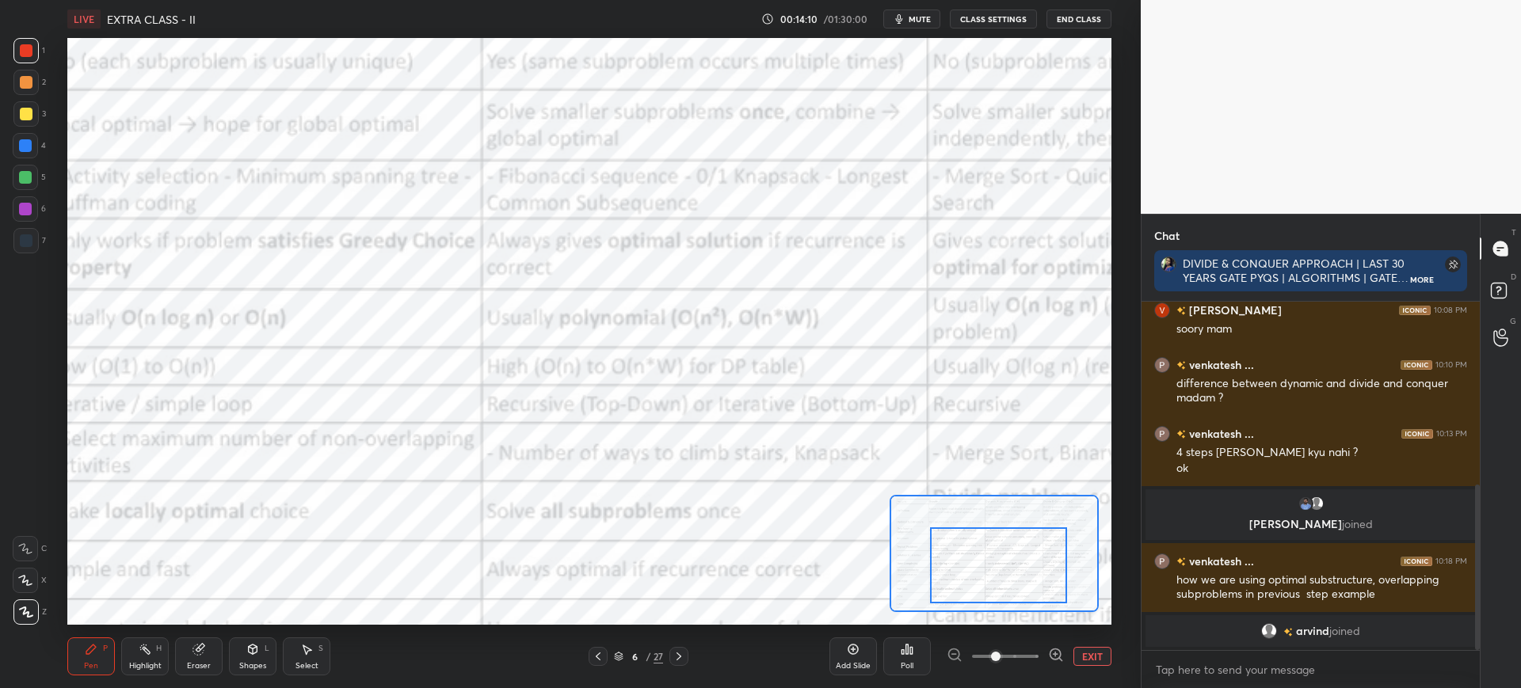
drag, startPoint x: 959, startPoint y: 560, endPoint x: 989, endPoint y: 546, distance: 33.0
click at [998, 560] on div at bounding box center [998, 565] width 137 height 76
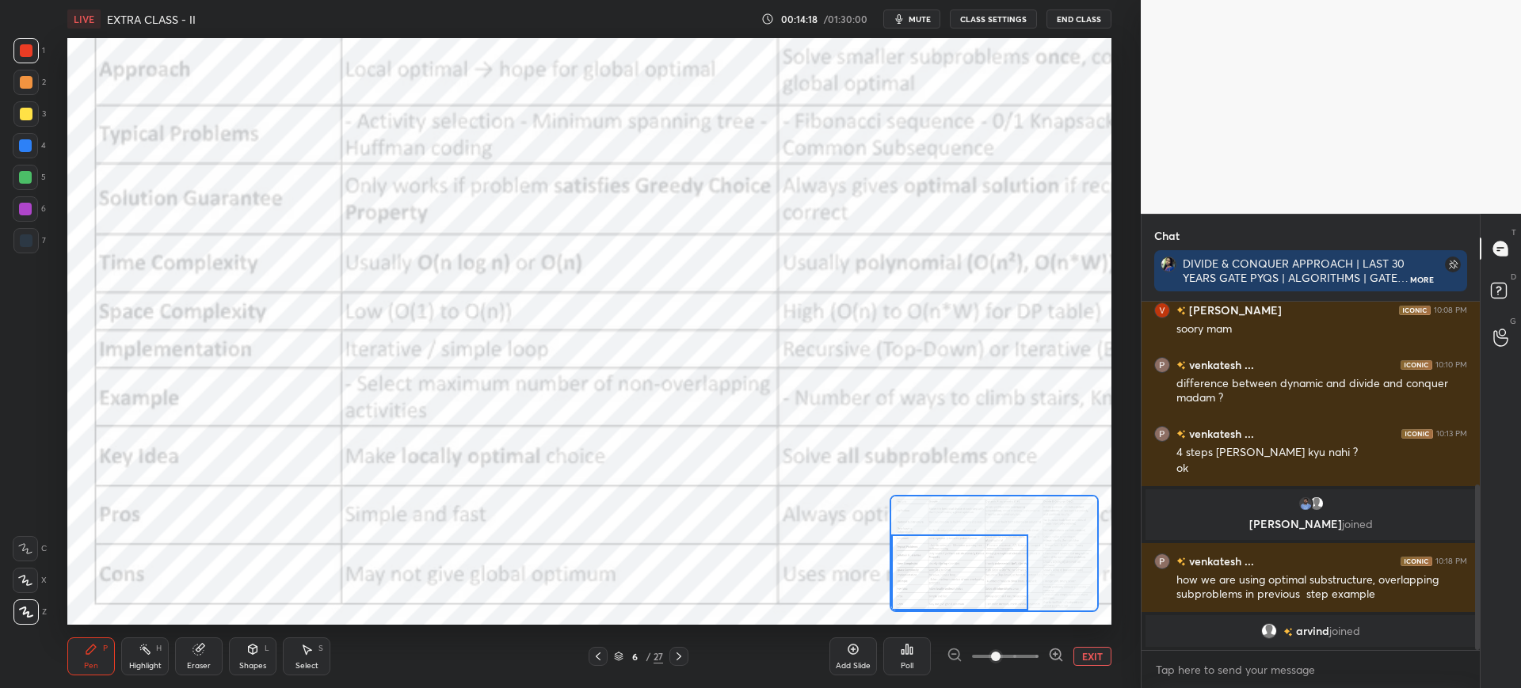
drag, startPoint x: 986, startPoint y: 536, endPoint x: 919, endPoint y: 548, distance: 68.4
click at [922, 551] on div at bounding box center [959, 573] width 137 height 76
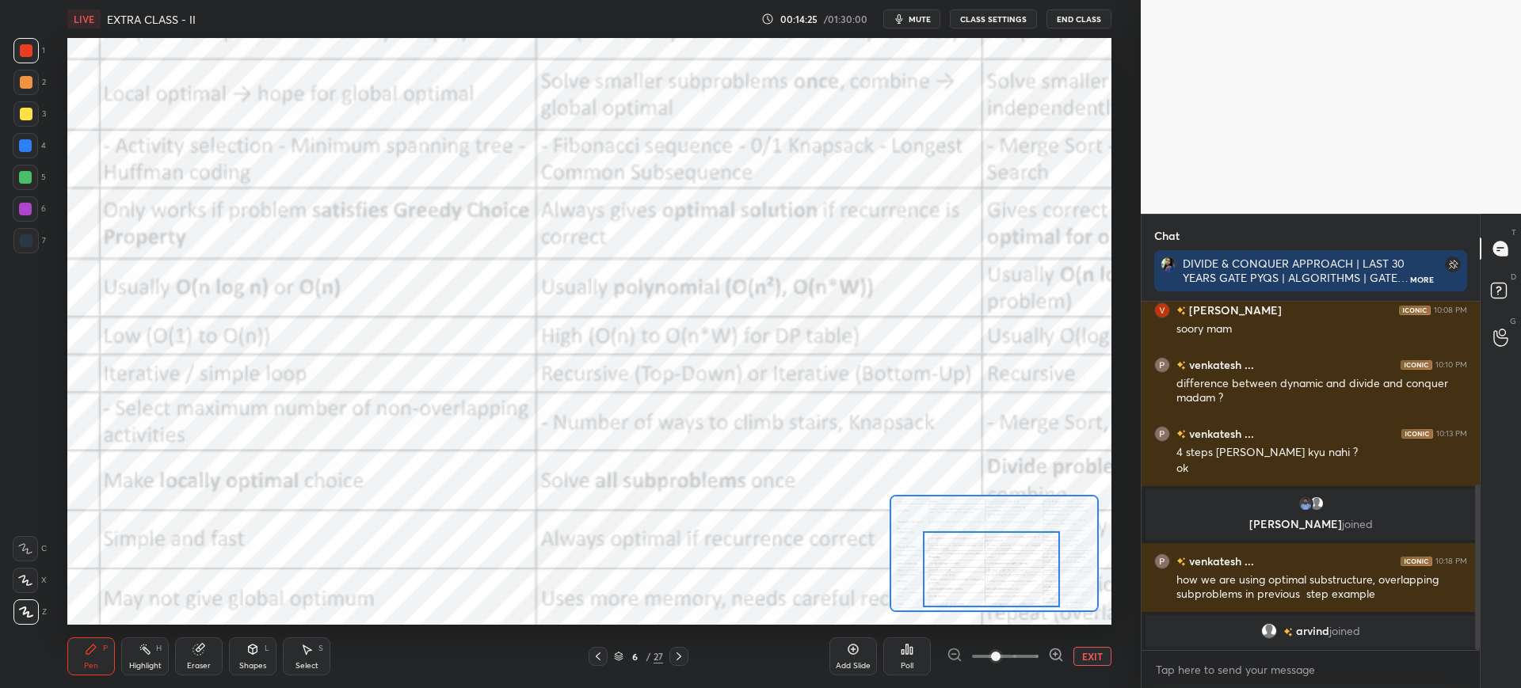
drag, startPoint x: 983, startPoint y: 535, endPoint x: 1020, endPoint y: 531, distance: 37.4
click at [1020, 531] on div at bounding box center [991, 569] width 137 height 76
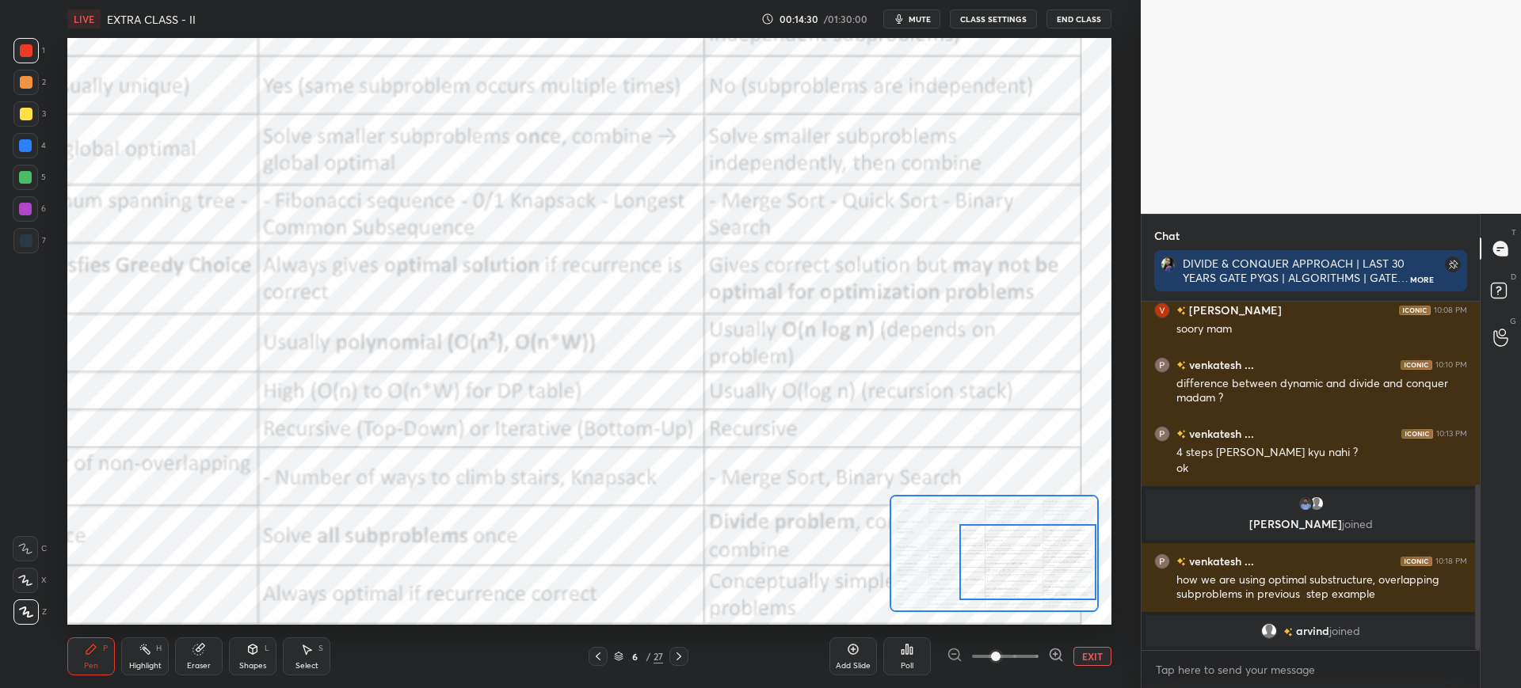
drag, startPoint x: 994, startPoint y: 558, endPoint x: 1038, endPoint y: 552, distance: 44.0
click at [1038, 552] on div at bounding box center [1027, 562] width 137 height 76
click at [893, 497] on div "Setting up your live class Poll for secs No correct answer Start poll" at bounding box center [588, 331] width 1043 height 587
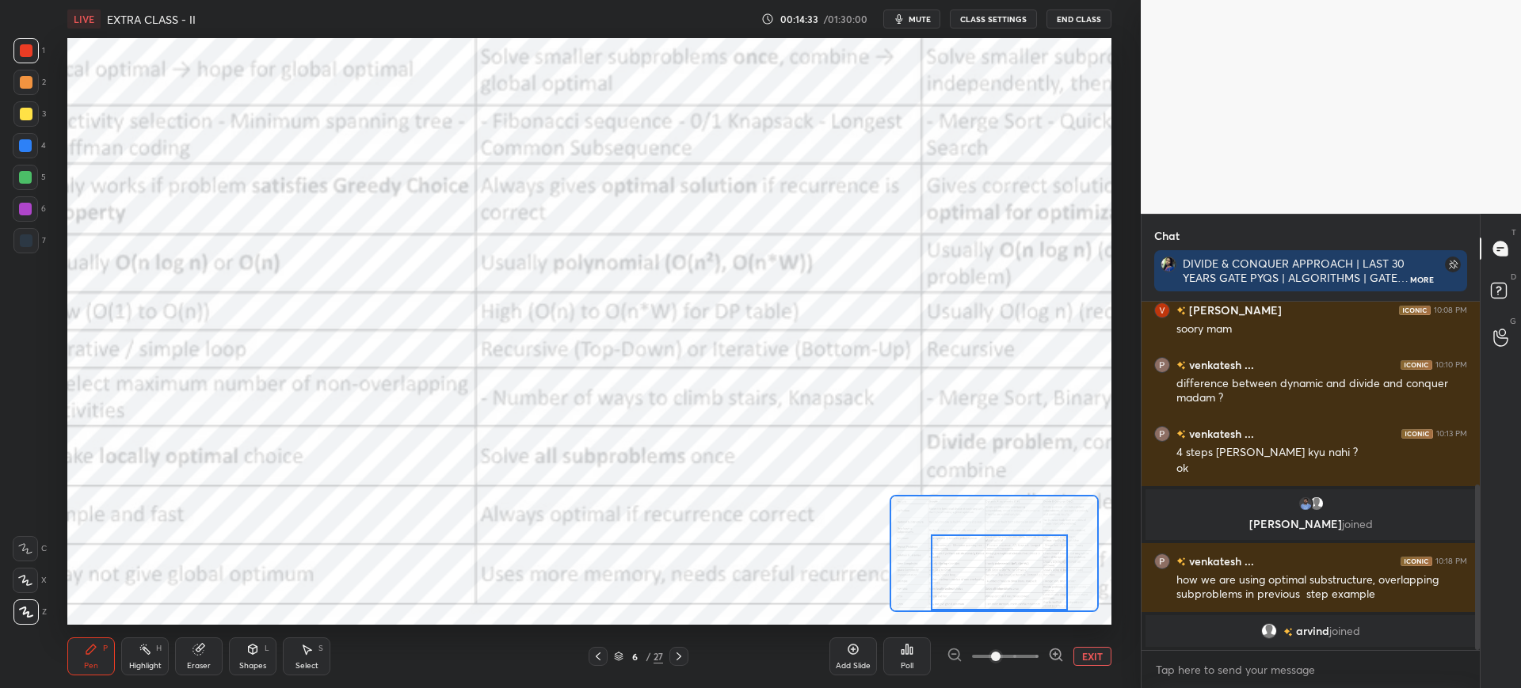
drag, startPoint x: 998, startPoint y: 540, endPoint x: 956, endPoint y: 567, distance: 49.9
click at [939, 573] on div at bounding box center [999, 573] width 137 height 76
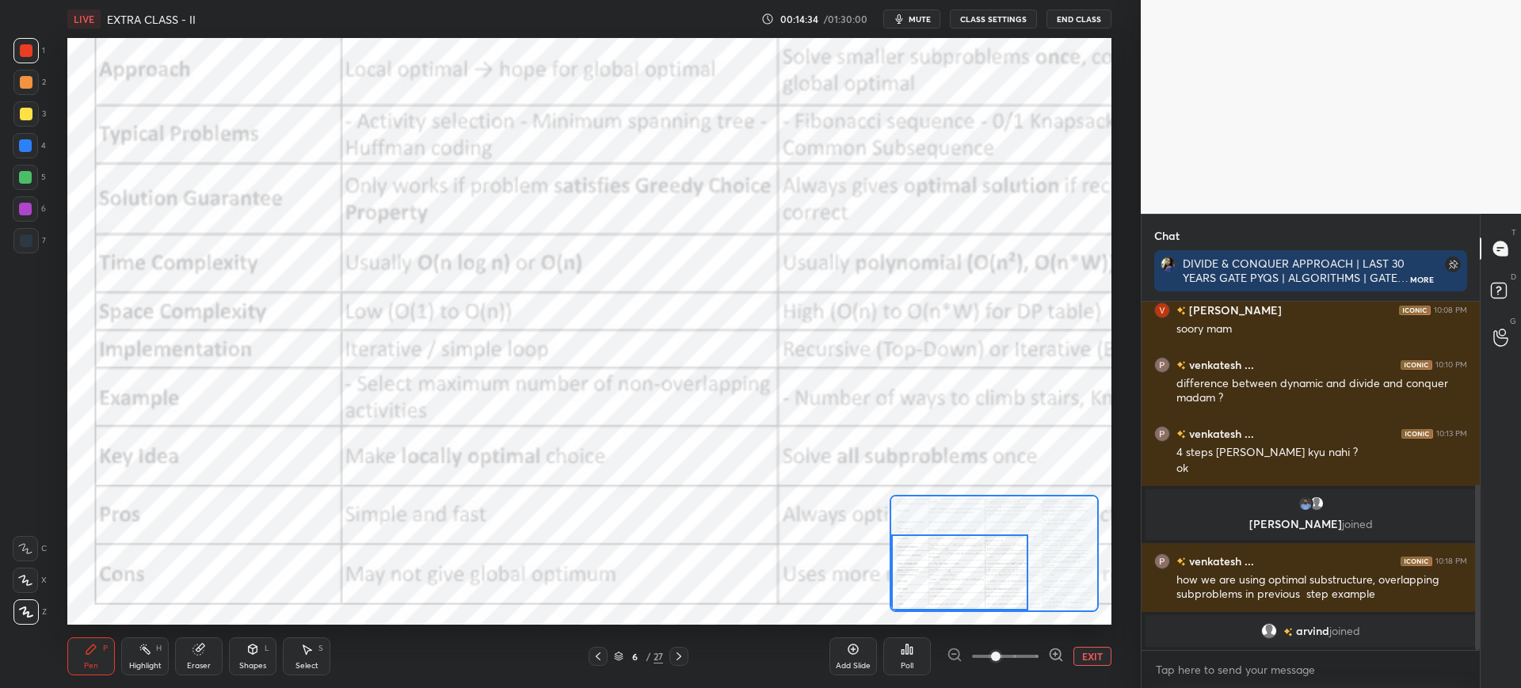
drag, startPoint x: 943, startPoint y: 577, endPoint x: 904, endPoint y: 572, distance: 39.2
click at [920, 581] on div at bounding box center [959, 573] width 137 height 76
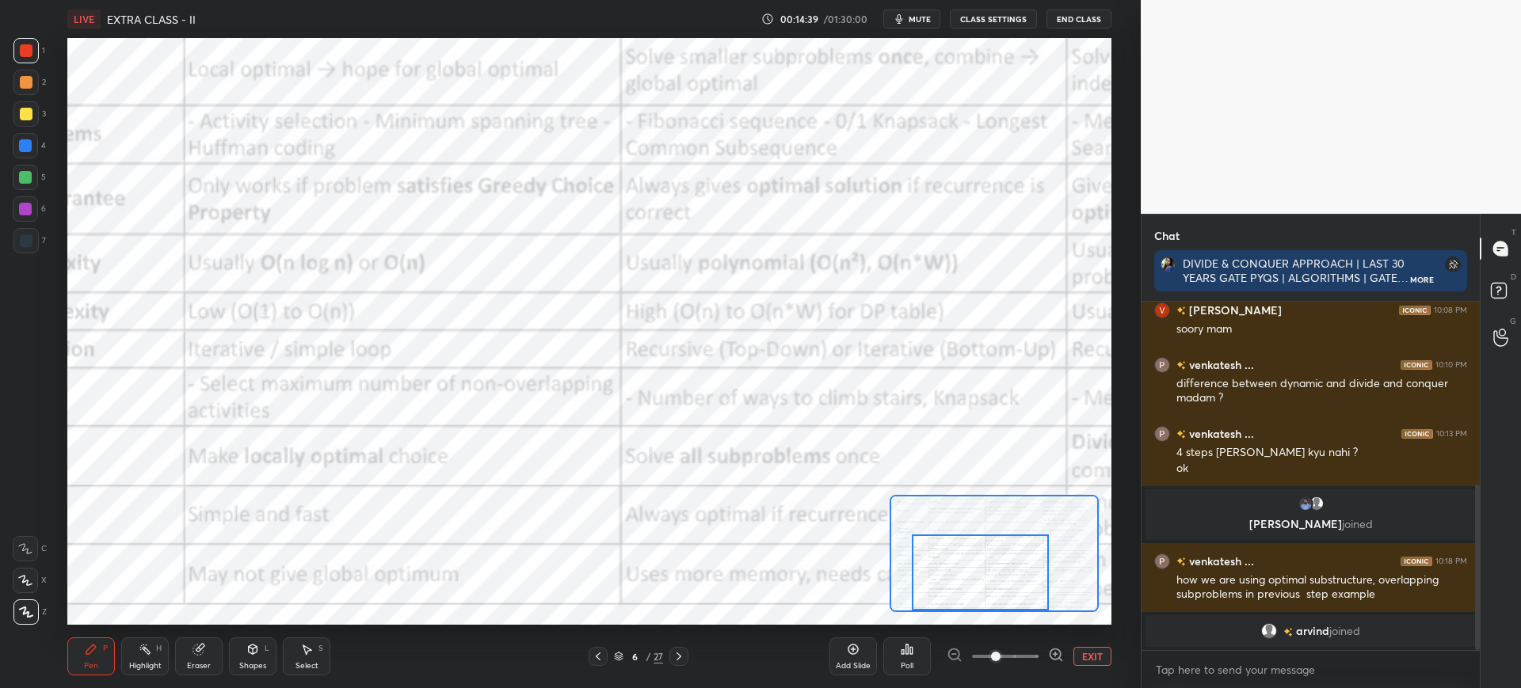
drag, startPoint x: 969, startPoint y: 575, endPoint x: 1020, endPoint y: 576, distance: 50.7
click at [1025, 580] on div at bounding box center [980, 573] width 137 height 76
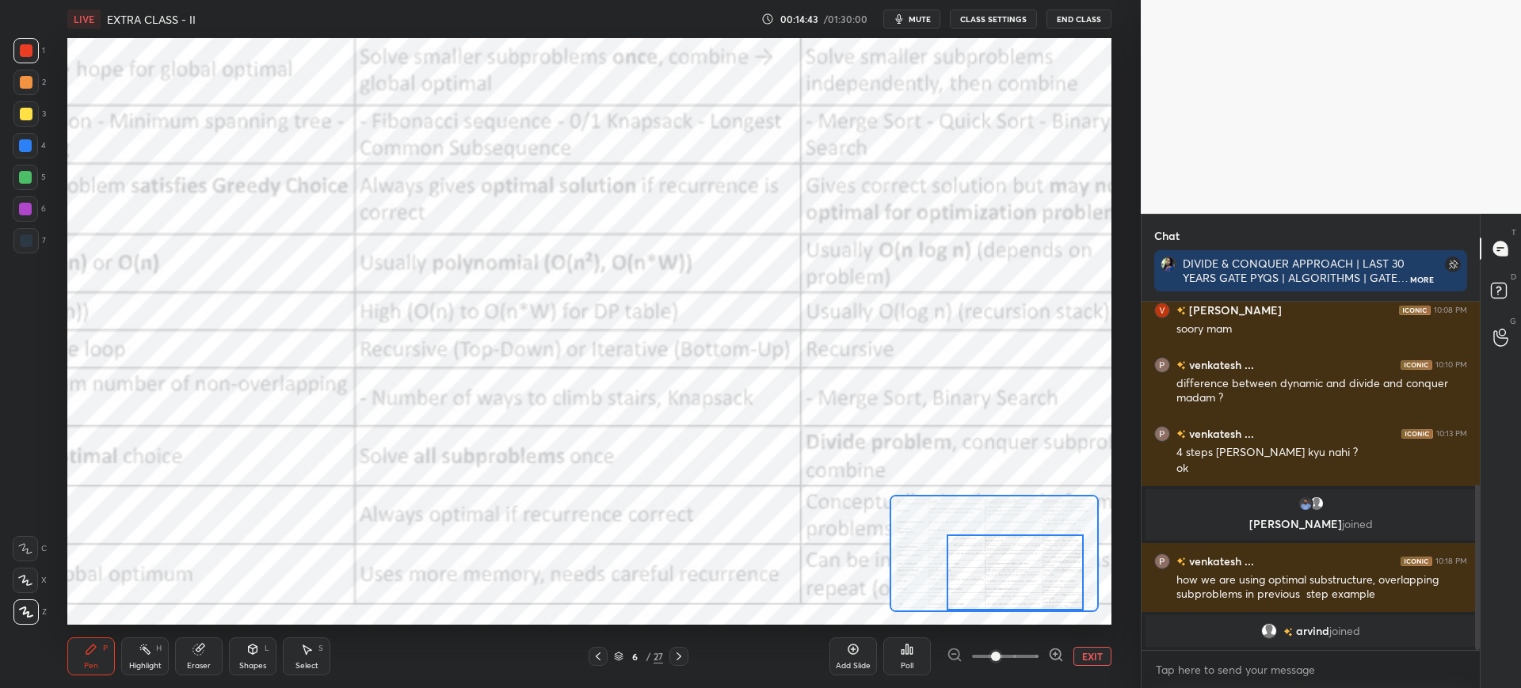
click at [1000, 576] on div at bounding box center [993, 553] width 208 height 117
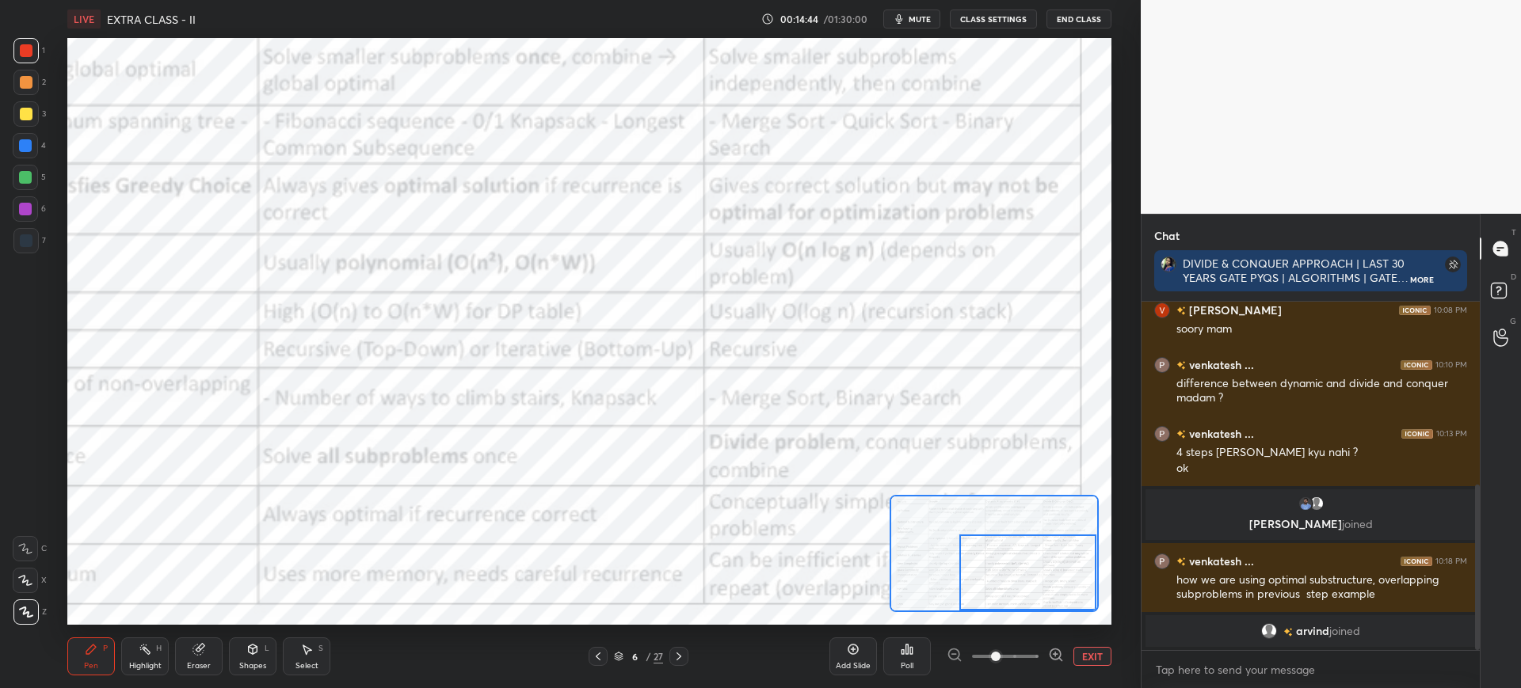
drag, startPoint x: 1023, startPoint y: 577, endPoint x: 1046, endPoint y: 579, distance: 23.1
click at [1046, 579] on div at bounding box center [1027, 573] width 137 height 76
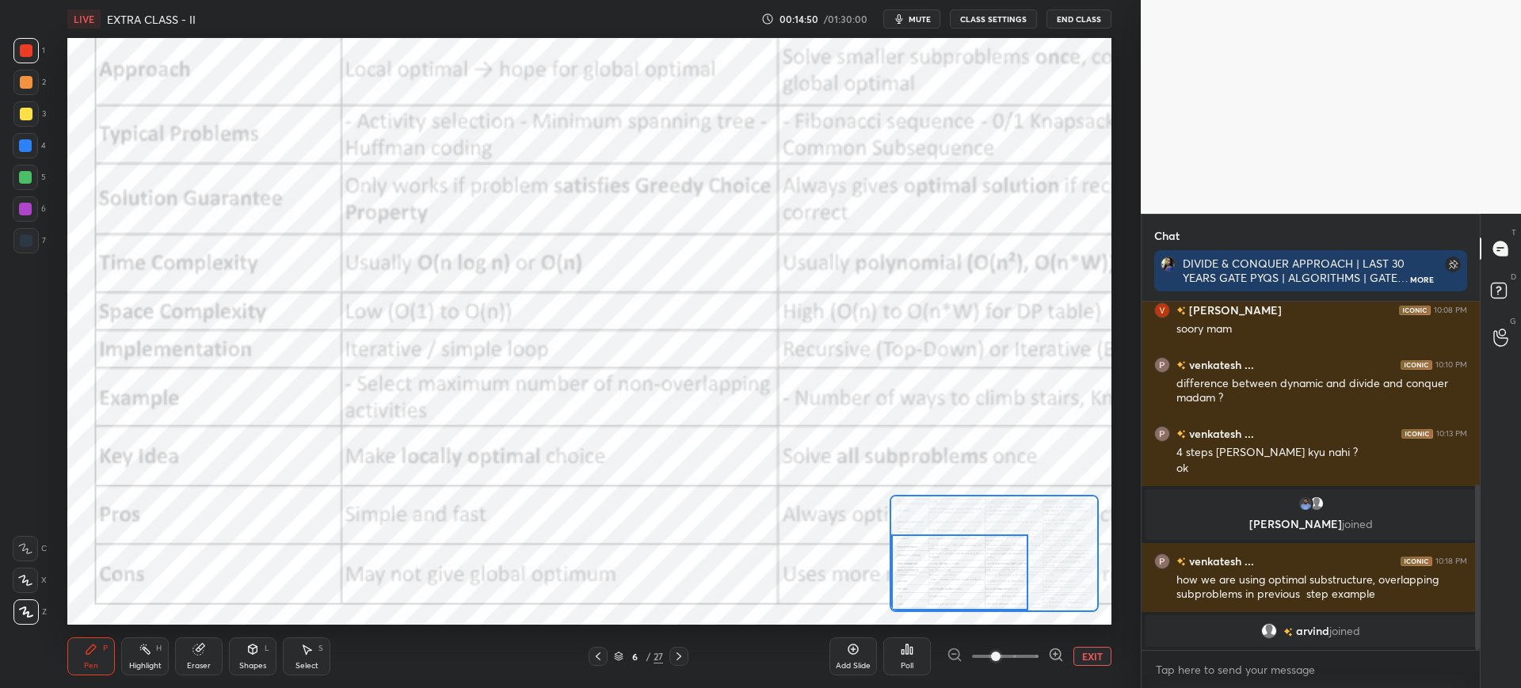
drag, startPoint x: 1001, startPoint y: 551, endPoint x: 904, endPoint y: 535, distance: 98.7
click at [912, 559] on div at bounding box center [959, 573] width 137 height 76
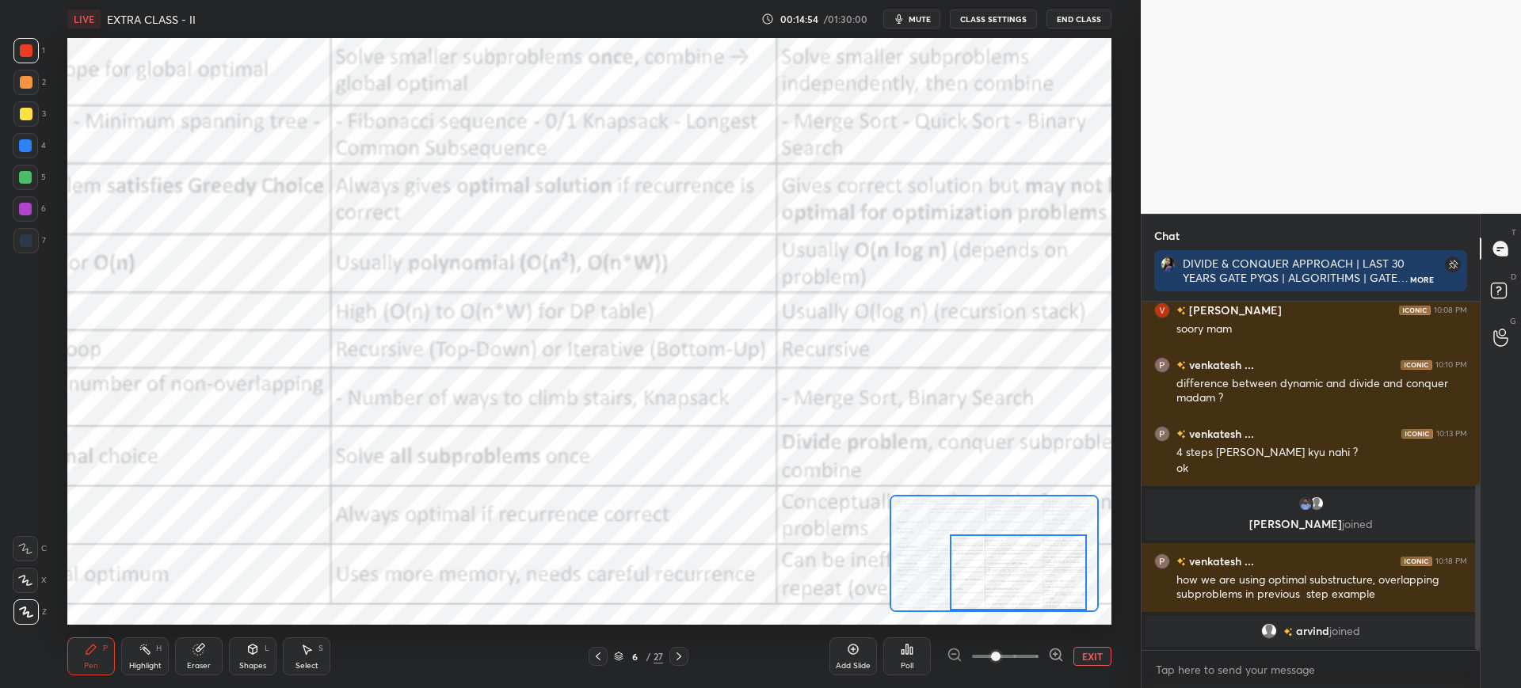
drag, startPoint x: 986, startPoint y: 574, endPoint x: 1017, endPoint y: 575, distance: 30.9
click at [1020, 576] on div at bounding box center [1018, 573] width 137 height 76
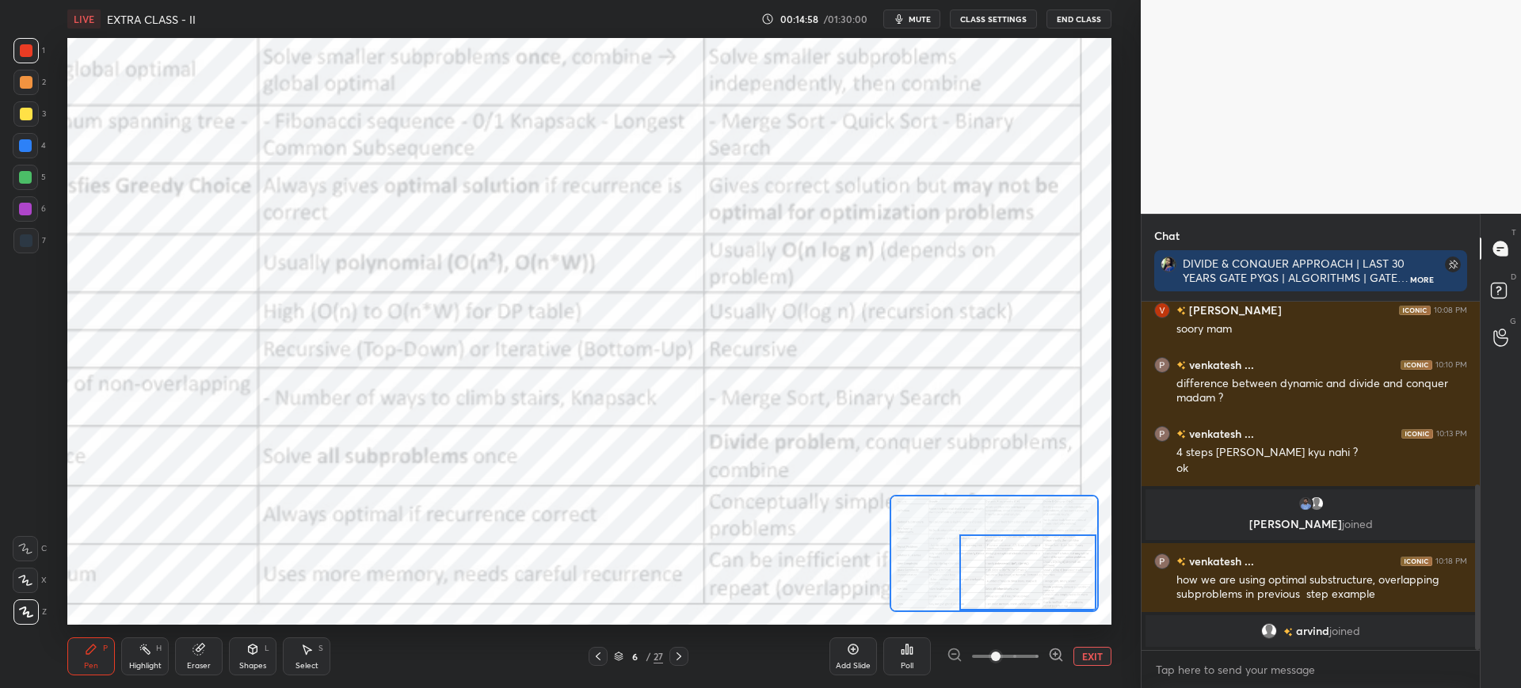
drag, startPoint x: 971, startPoint y: 578, endPoint x: 1011, endPoint y: 575, distance: 40.5
click at [1015, 577] on div at bounding box center [1027, 573] width 137 height 76
click at [1095, 661] on button "EXIT" at bounding box center [1092, 656] width 38 height 19
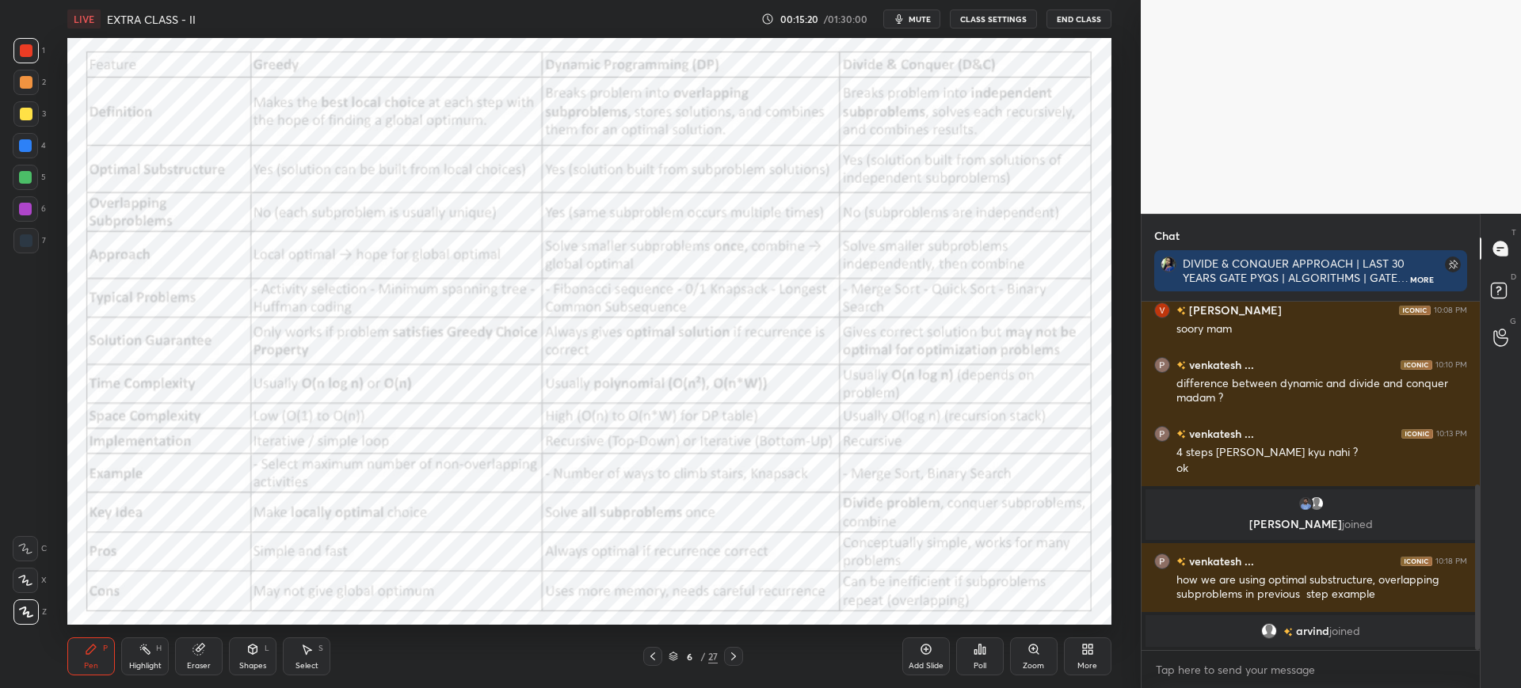
click at [1041, 33] on div "LIVE EXTRA CLASS - II 00:15:20 / 01:30:00 mute CLASS SETTINGS End Class Setting…" at bounding box center [589, 344] width 1077 height 688
click at [729, 653] on icon at bounding box center [733, 656] width 13 height 13
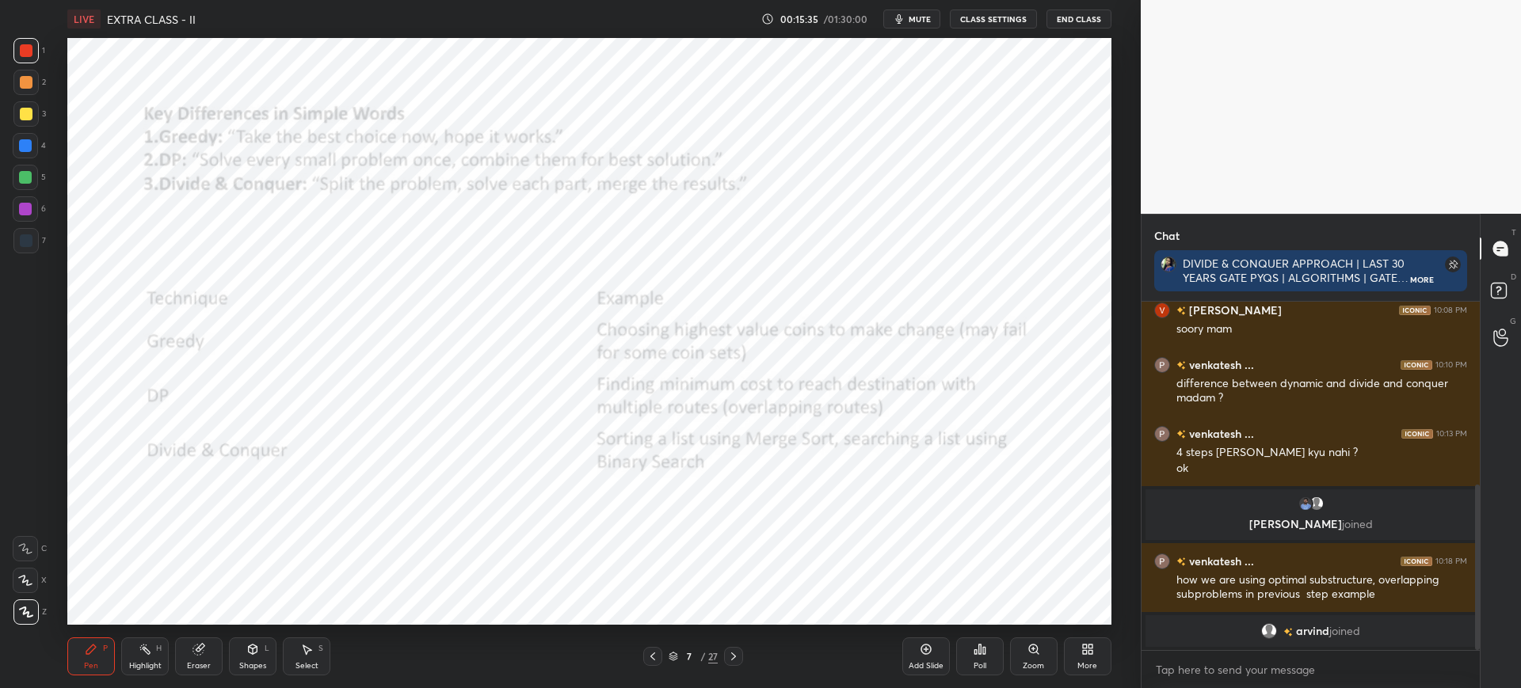
drag, startPoint x: 653, startPoint y: 654, endPoint x: 752, endPoint y: 641, distance: 99.9
click at [654, 655] on icon at bounding box center [652, 656] width 13 height 13
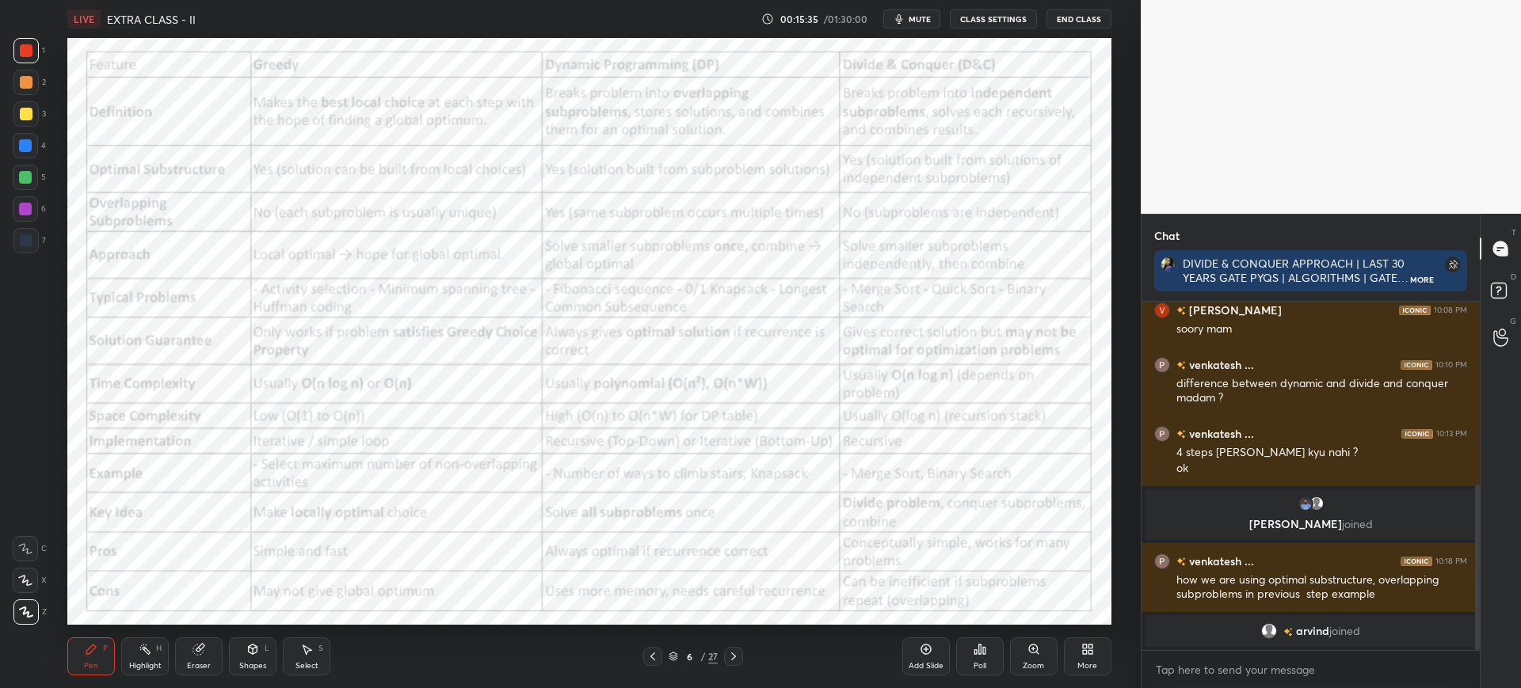
drag, startPoint x: 929, startPoint y: 665, endPoint x: 924, endPoint y: 658, distance: 8.6
click at [927, 663] on div "Add Slide" at bounding box center [925, 666] width 35 height 8
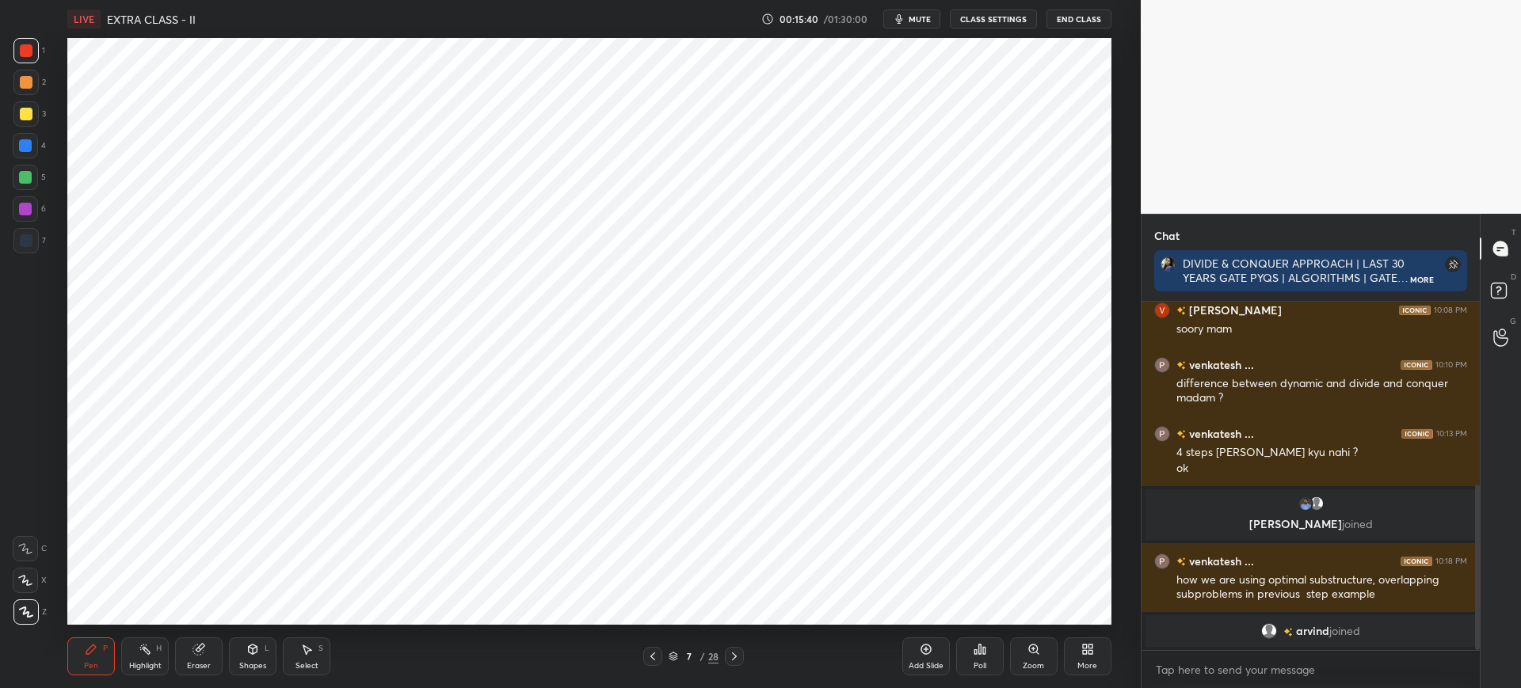
click at [992, 645] on div "Poll" at bounding box center [980, 657] width 48 height 38
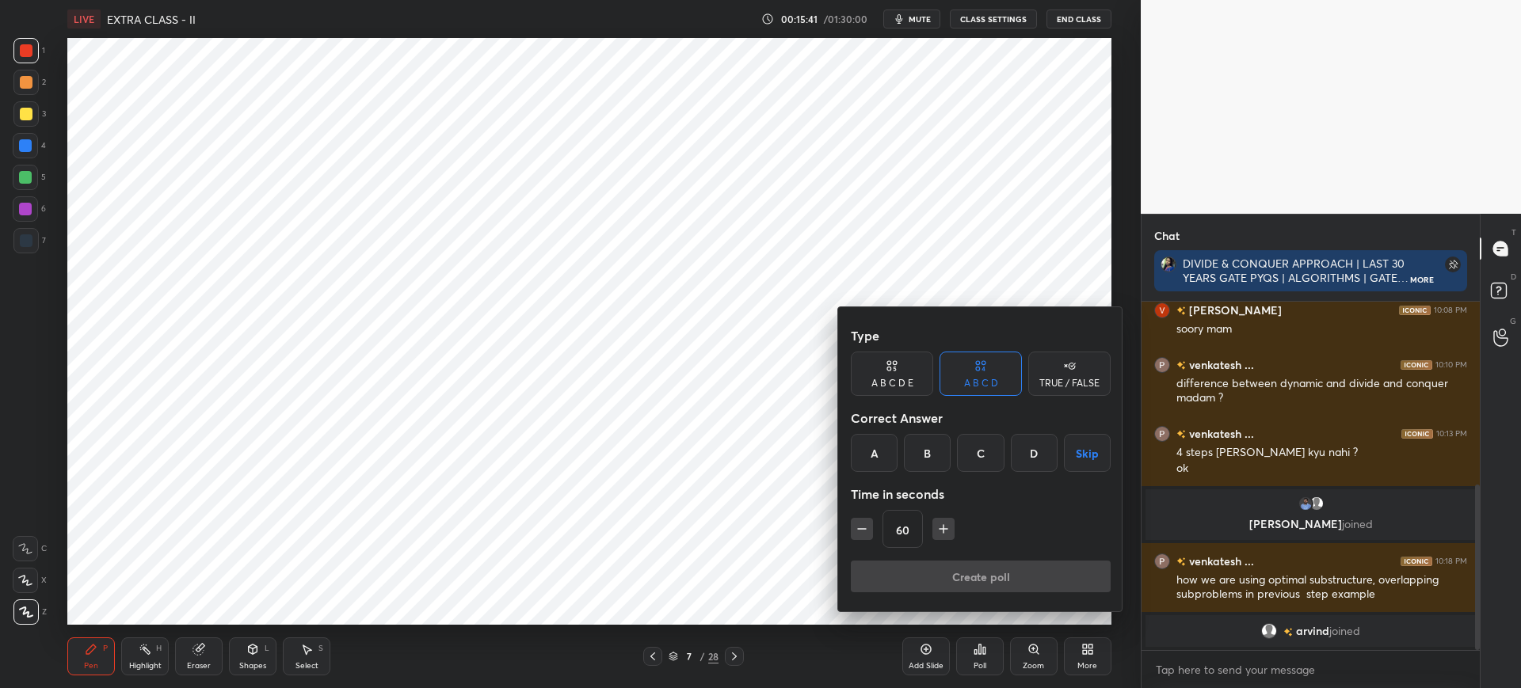
drag, startPoint x: 884, startPoint y: 425, endPoint x: 883, endPoint y: 440, distance: 15.9
click at [883, 427] on div "Correct Answer" at bounding box center [981, 418] width 260 height 32
drag, startPoint x: 883, startPoint y: 449, endPoint x: 891, endPoint y: 478, distance: 29.6
click at [884, 449] on div "A" at bounding box center [874, 453] width 47 height 38
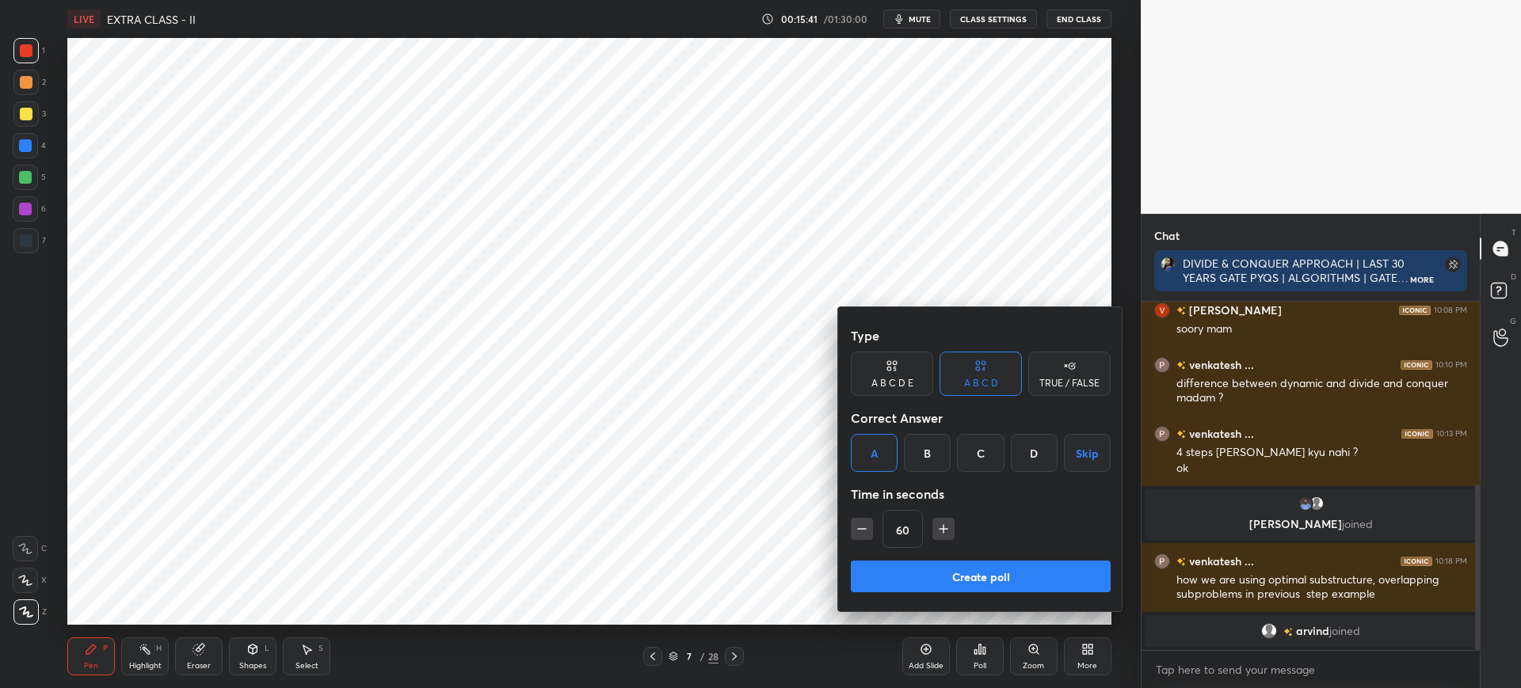
drag, startPoint x: 911, startPoint y: 553, endPoint x: 908, endPoint y: 562, distance: 9.0
click at [912, 554] on div "Type A B C D E A B C D TRUE / FALSE Correct Answer A B C D Skip Time in seconds…" at bounding box center [981, 440] width 260 height 241
click at [909, 566] on button "Create poll" at bounding box center [981, 577] width 260 height 32
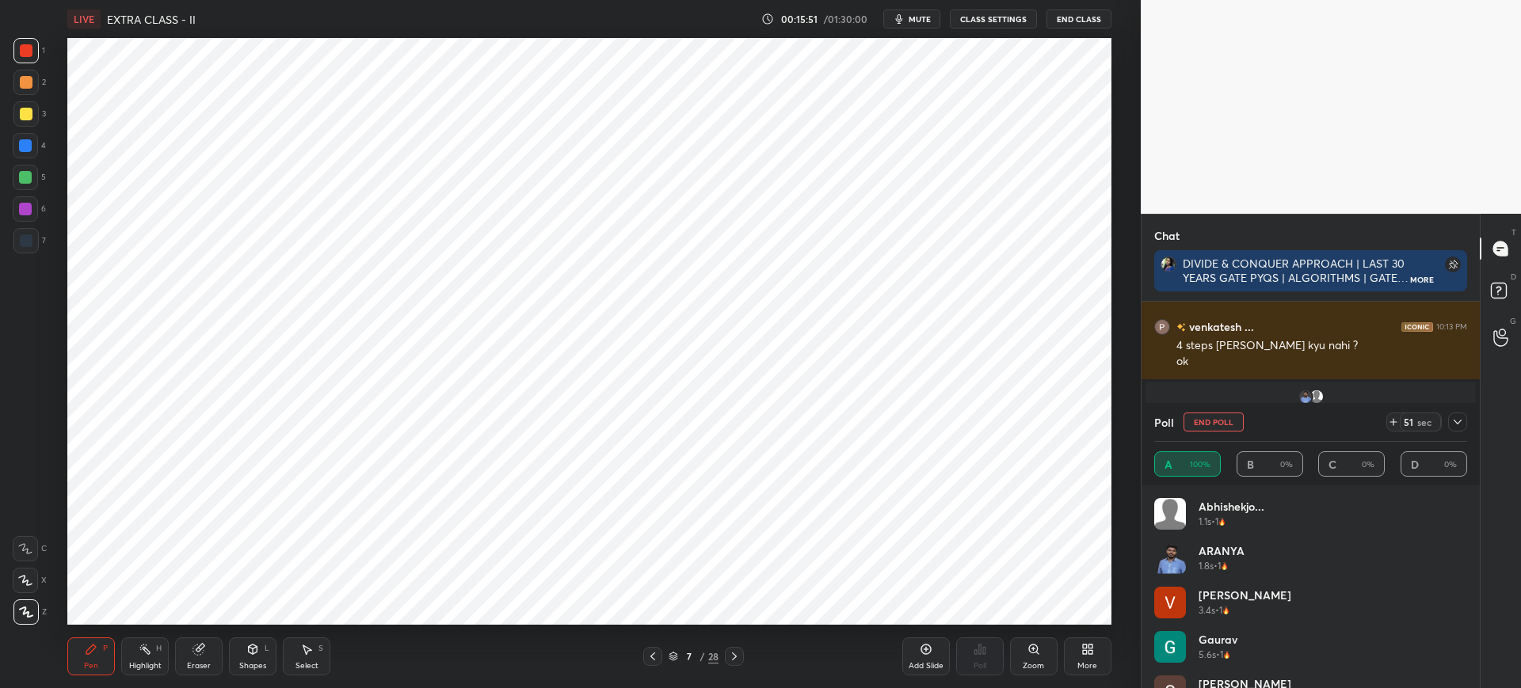
scroll to position [413, 0]
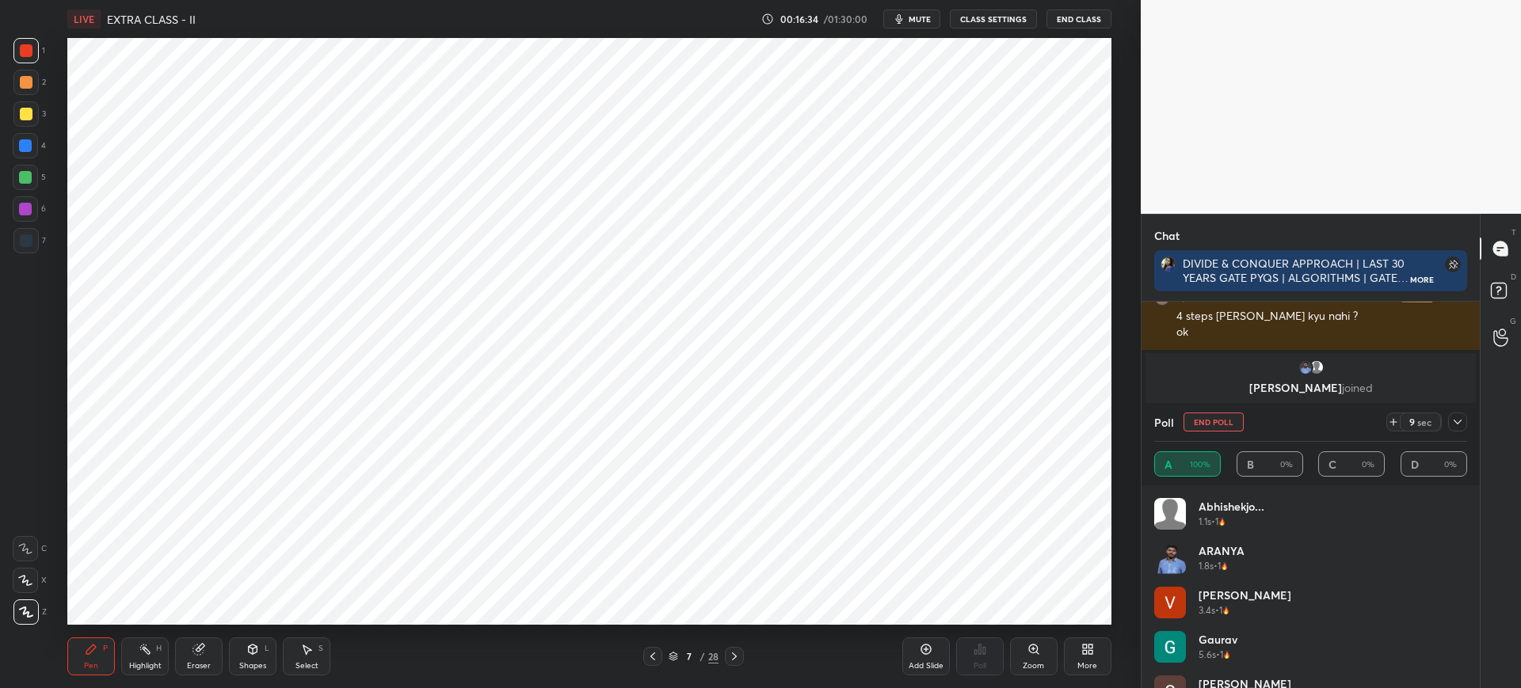
click at [201, 652] on icon at bounding box center [198, 650] width 10 height 10
click at [86, 662] on div "Pen" at bounding box center [91, 666] width 14 height 8
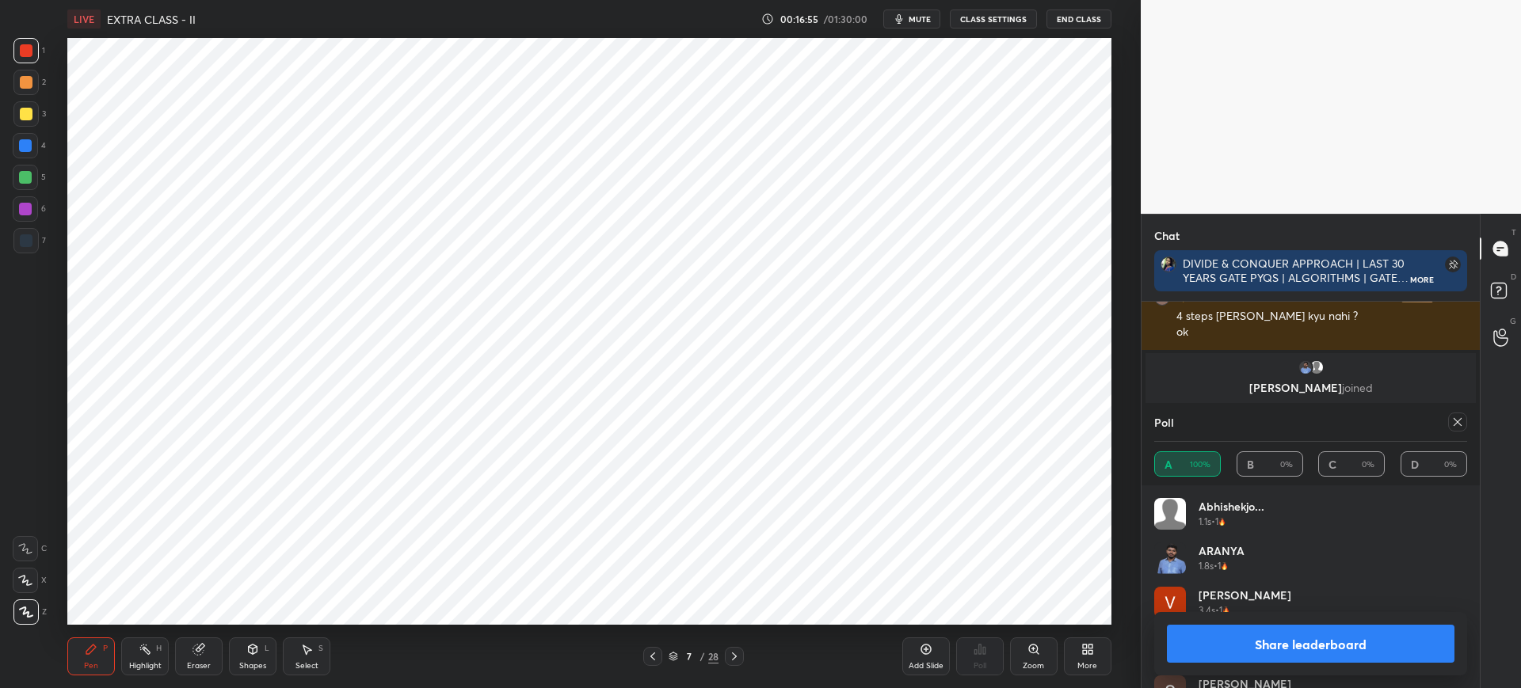
click at [36, 158] on div "4" at bounding box center [29, 145] width 33 height 25
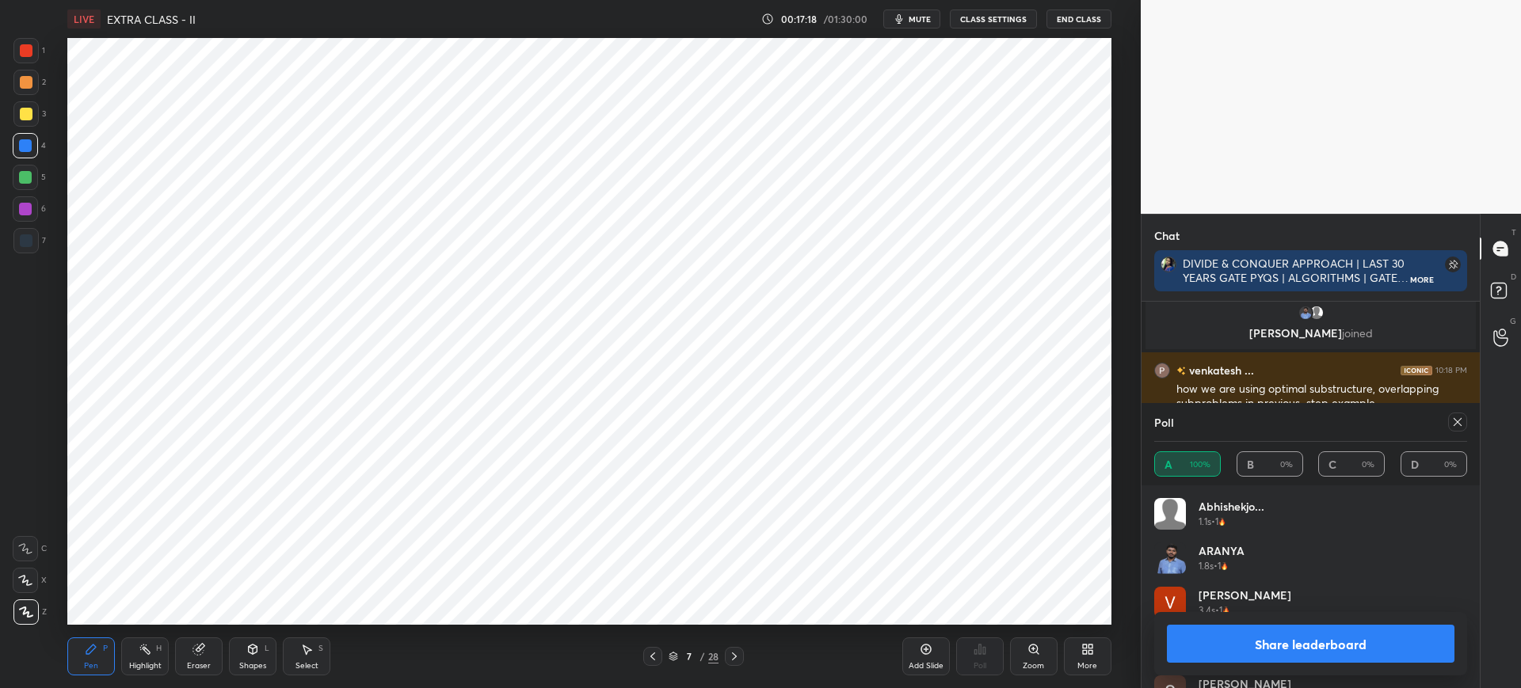
click at [1228, 634] on button "Share leaderboard" at bounding box center [1311, 644] width 288 height 38
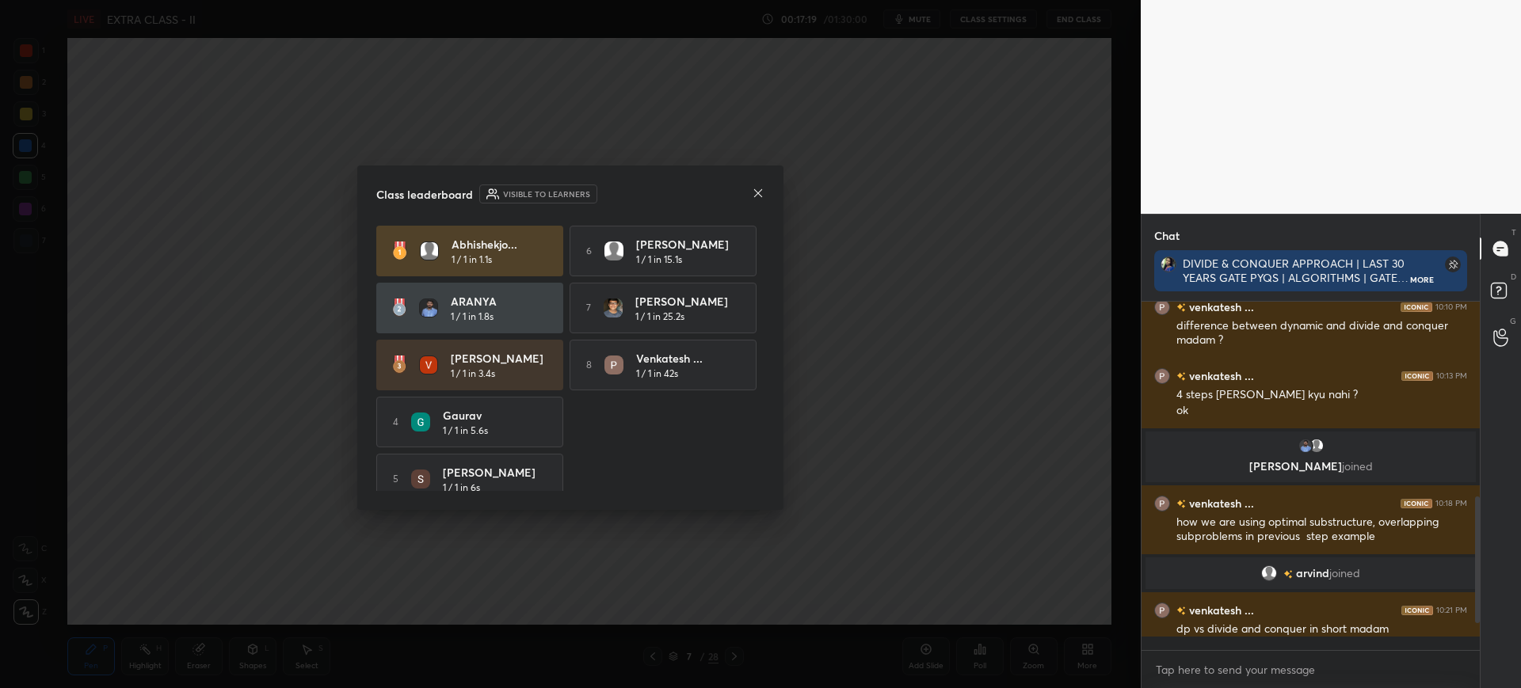
scroll to position [0, 0]
click at [761, 193] on icon at bounding box center [758, 193] width 13 height 13
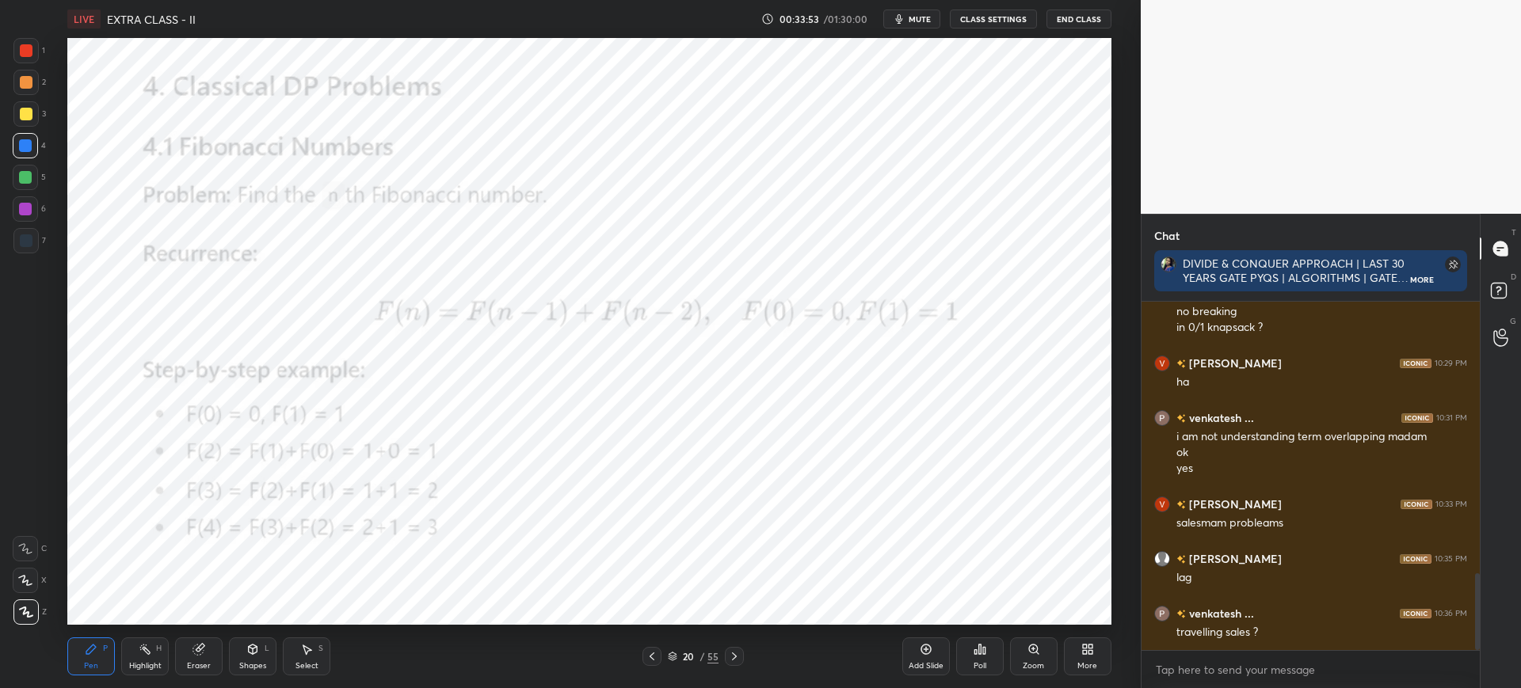
scroll to position [1238, 0]
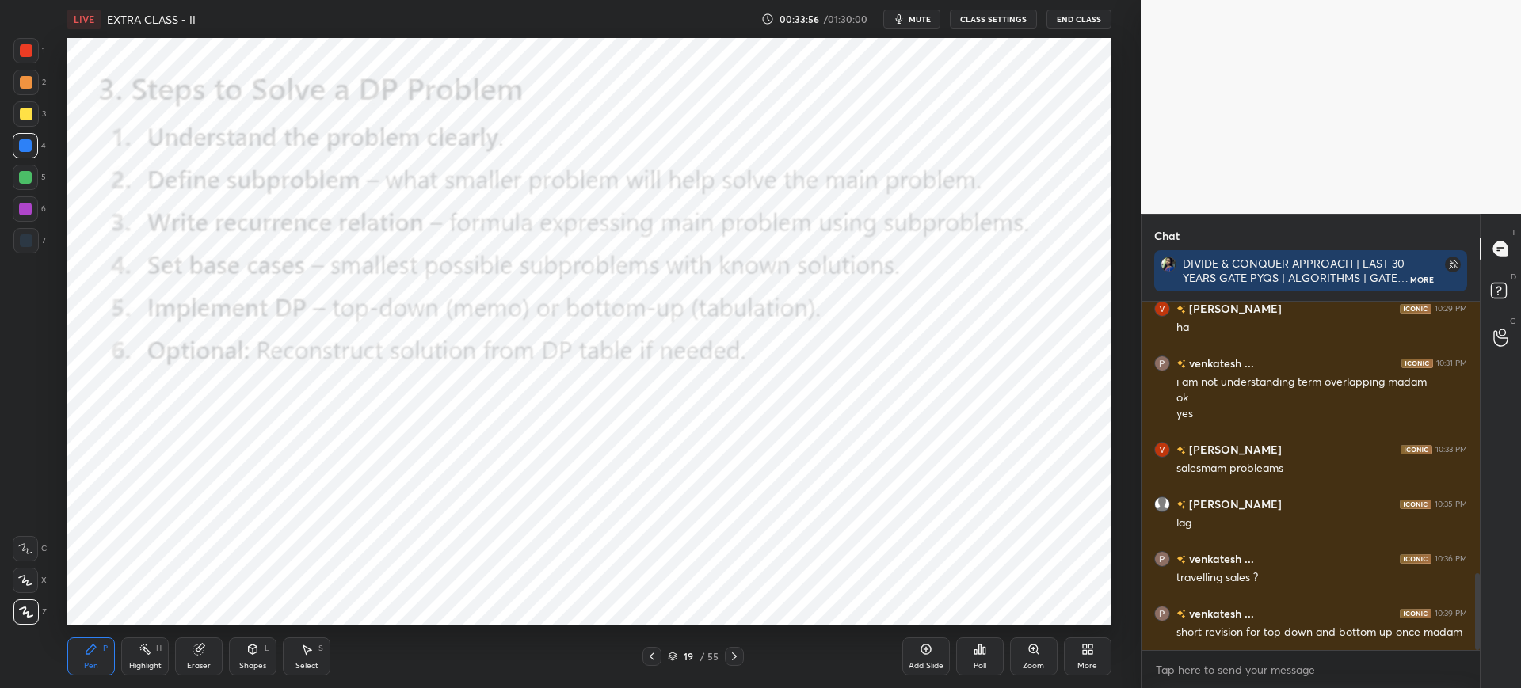
click at [913, 650] on div "Add Slide" at bounding box center [926, 657] width 48 height 38
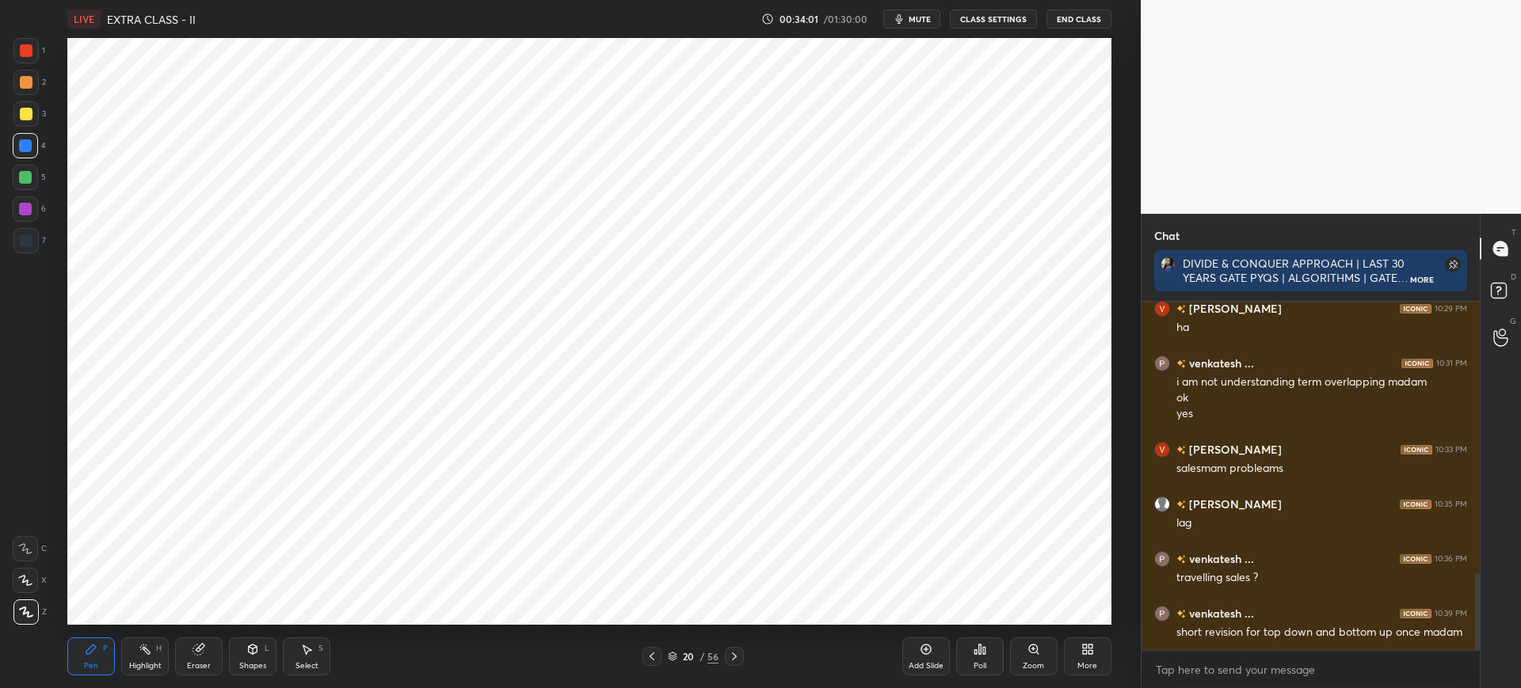
click at [979, 653] on div "Poll" at bounding box center [980, 657] width 48 height 38
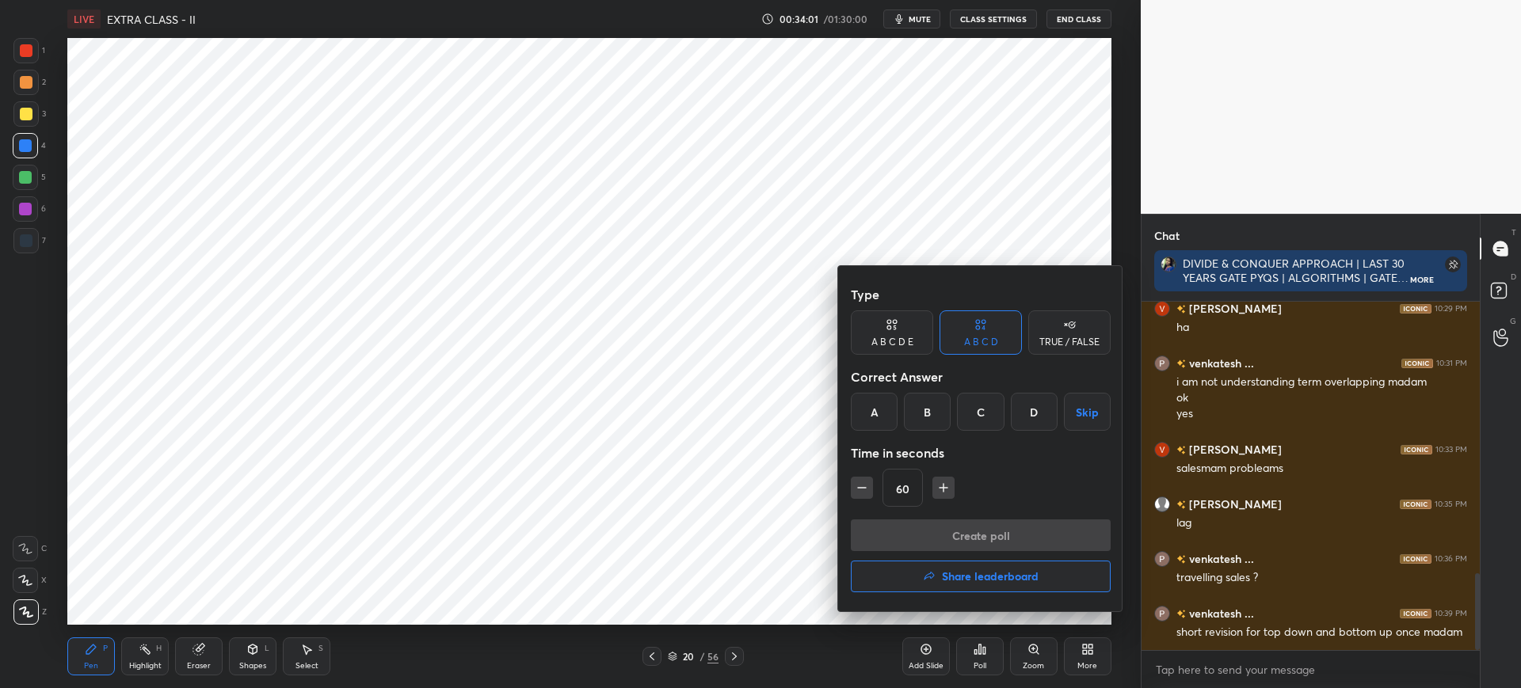
click at [893, 448] on div "Time in seconds" at bounding box center [981, 453] width 260 height 32
drag, startPoint x: 881, startPoint y: 419, endPoint x: 883, endPoint y: 431, distance: 12.1
click at [881, 420] on div "A" at bounding box center [874, 412] width 47 height 38
drag, startPoint x: 901, startPoint y: 524, endPoint x: 898, endPoint y: 515, distance: 9.8
click at [902, 523] on button "Create poll" at bounding box center [981, 536] width 260 height 32
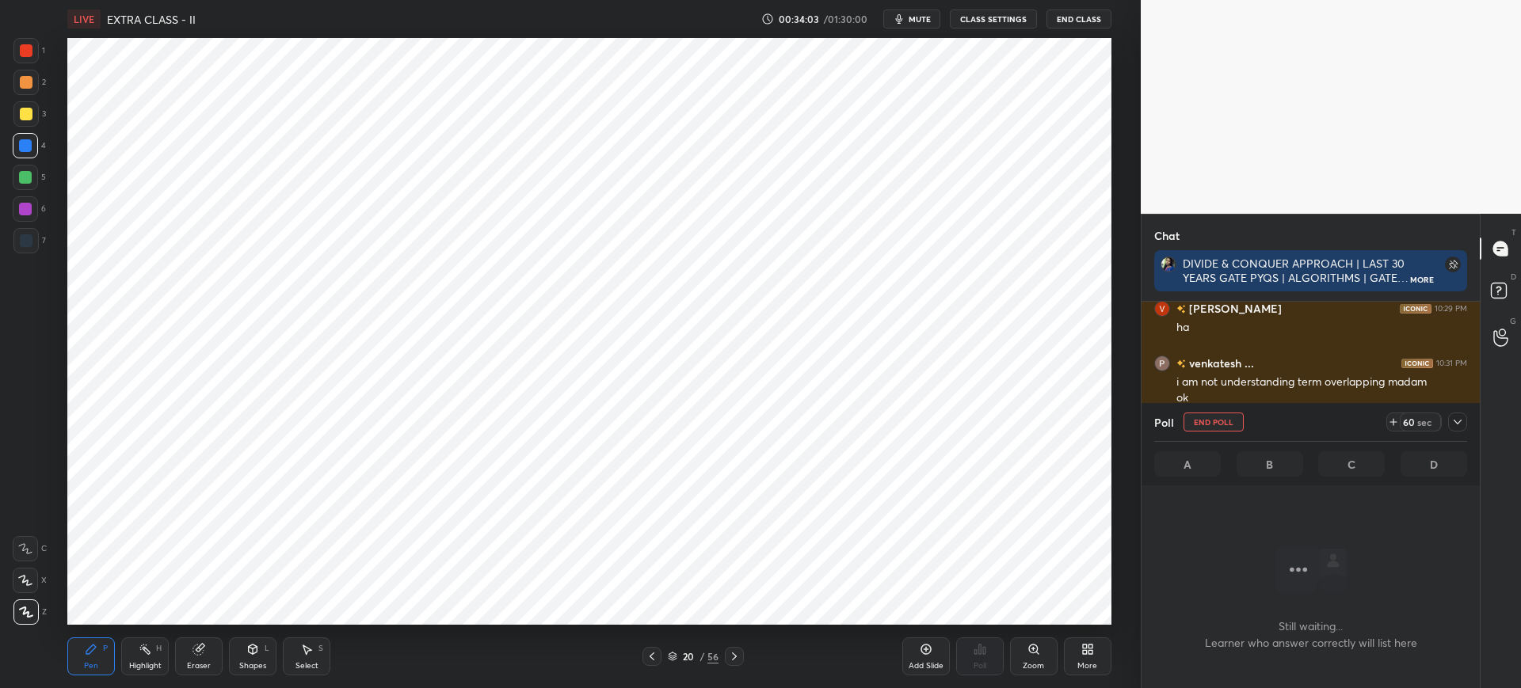
scroll to position [146, 333]
click at [908, 26] on button "mute" at bounding box center [911, 19] width 57 height 19
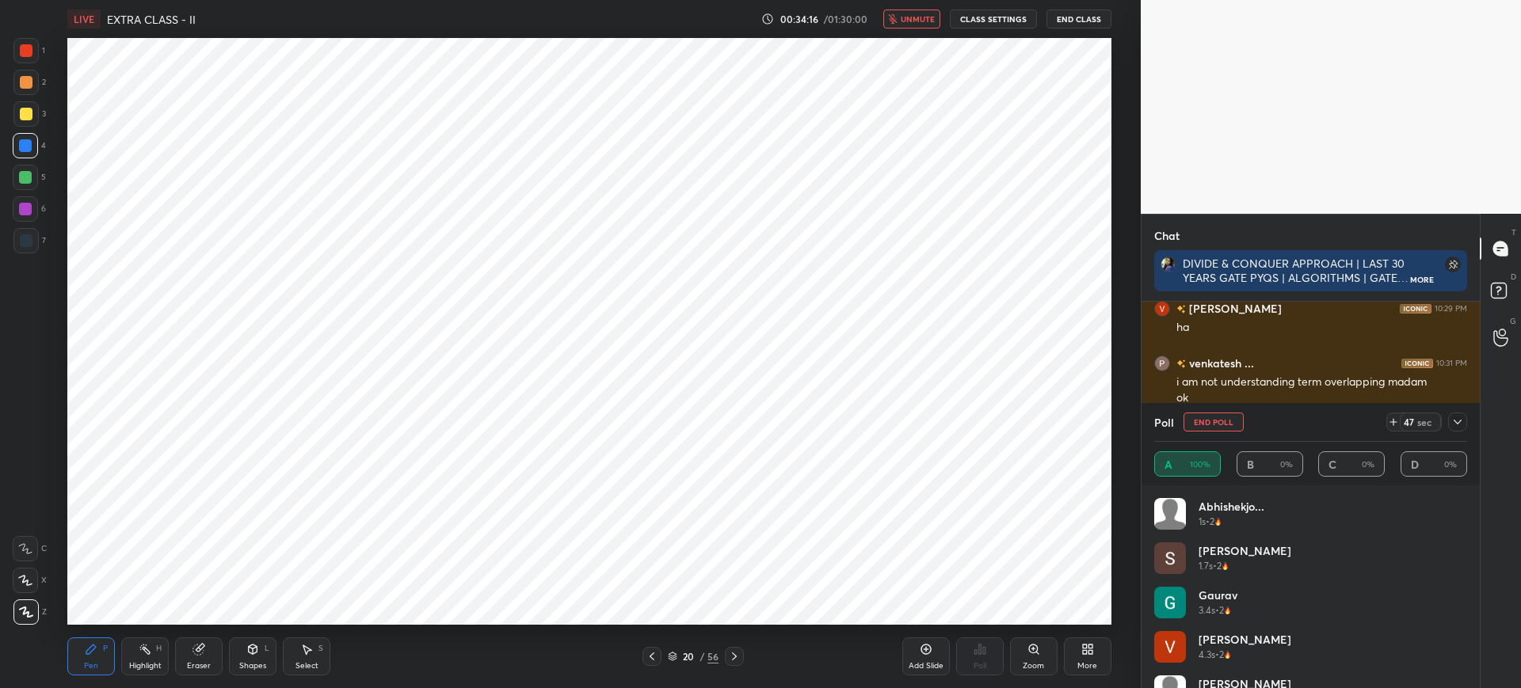
scroll to position [6, 6]
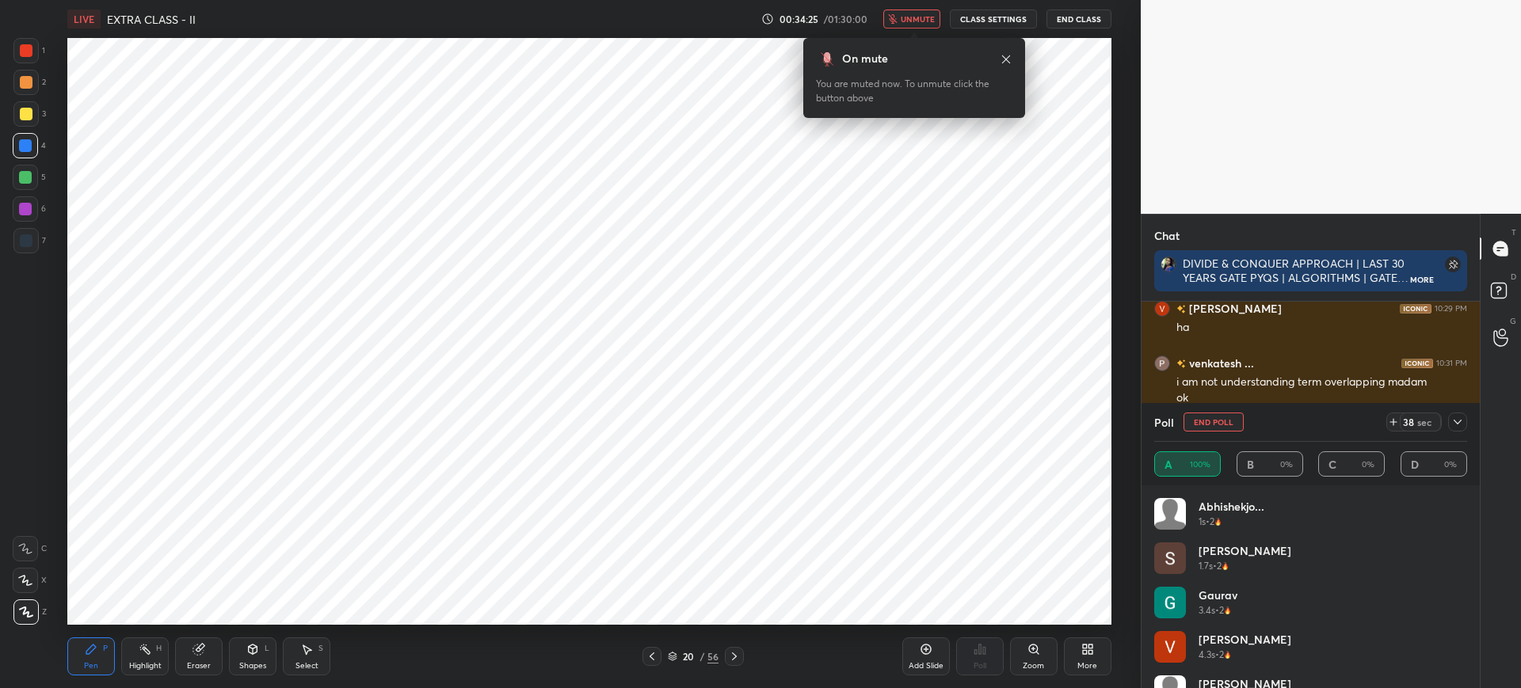
click at [919, 13] on span "unmute" at bounding box center [918, 18] width 34 height 11
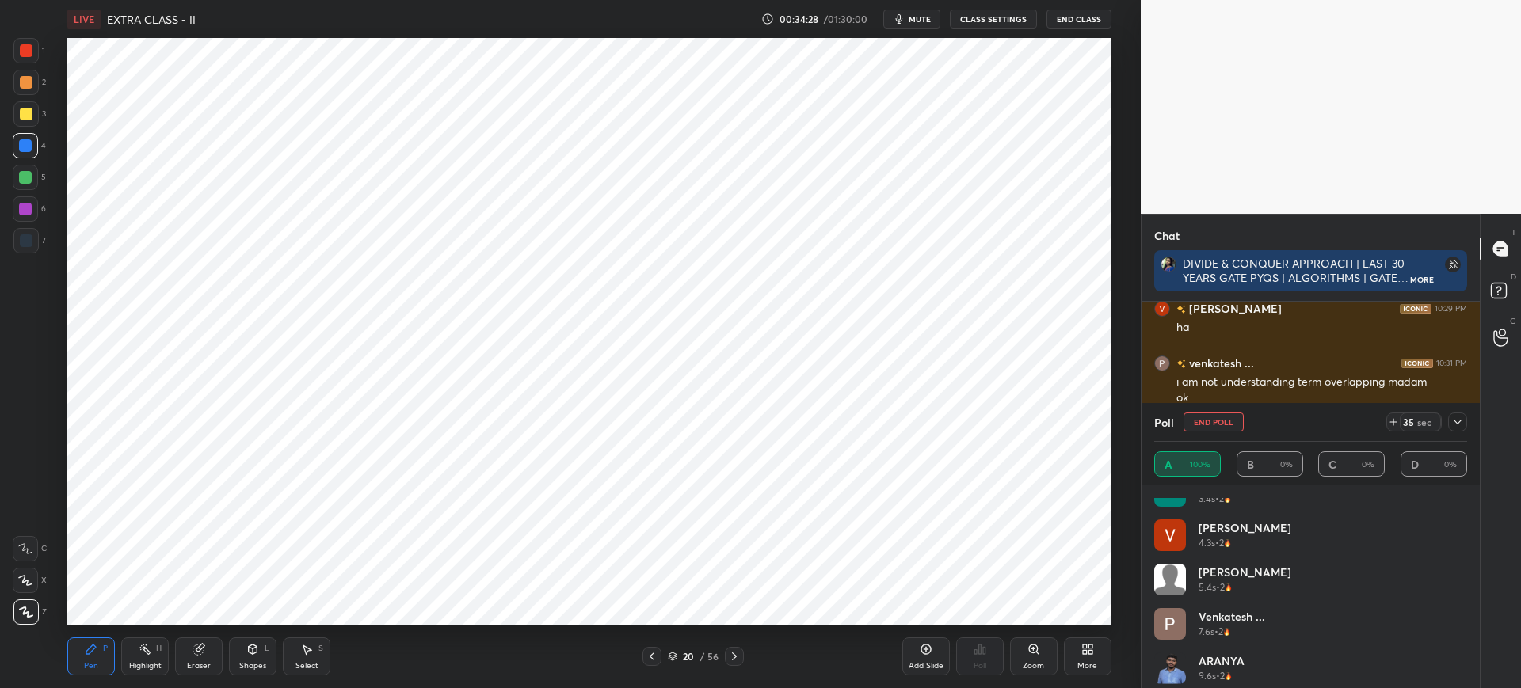
scroll to position [120, 0]
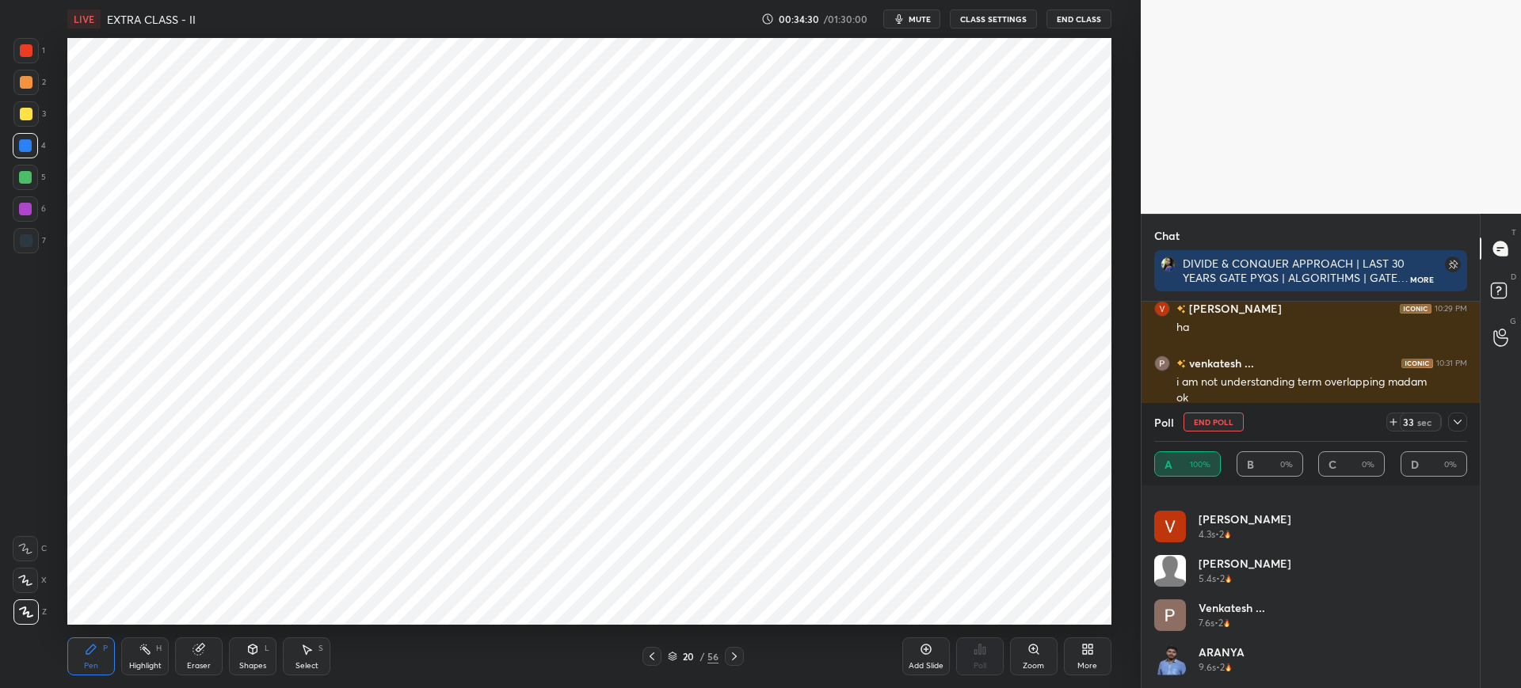
click at [1455, 422] on icon at bounding box center [1457, 422] width 13 height 13
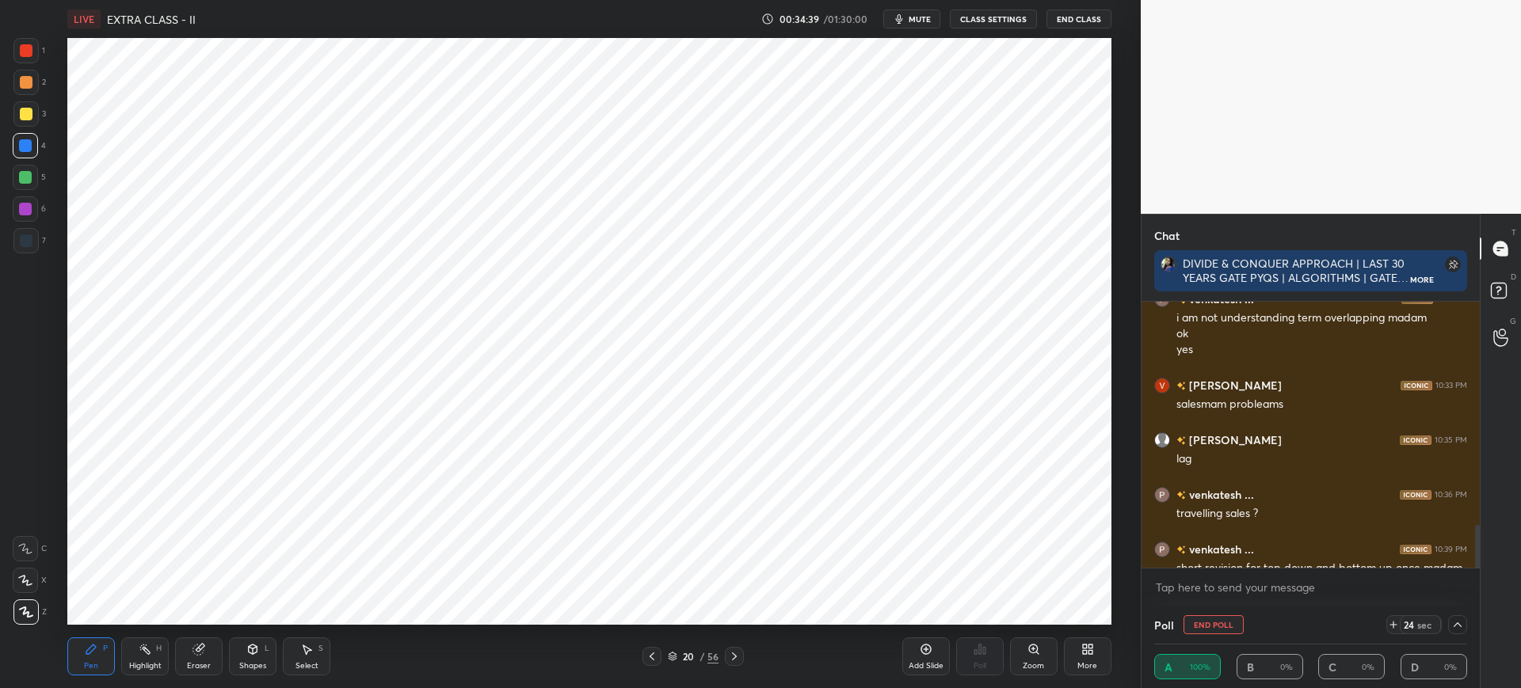
scroll to position [1375, 0]
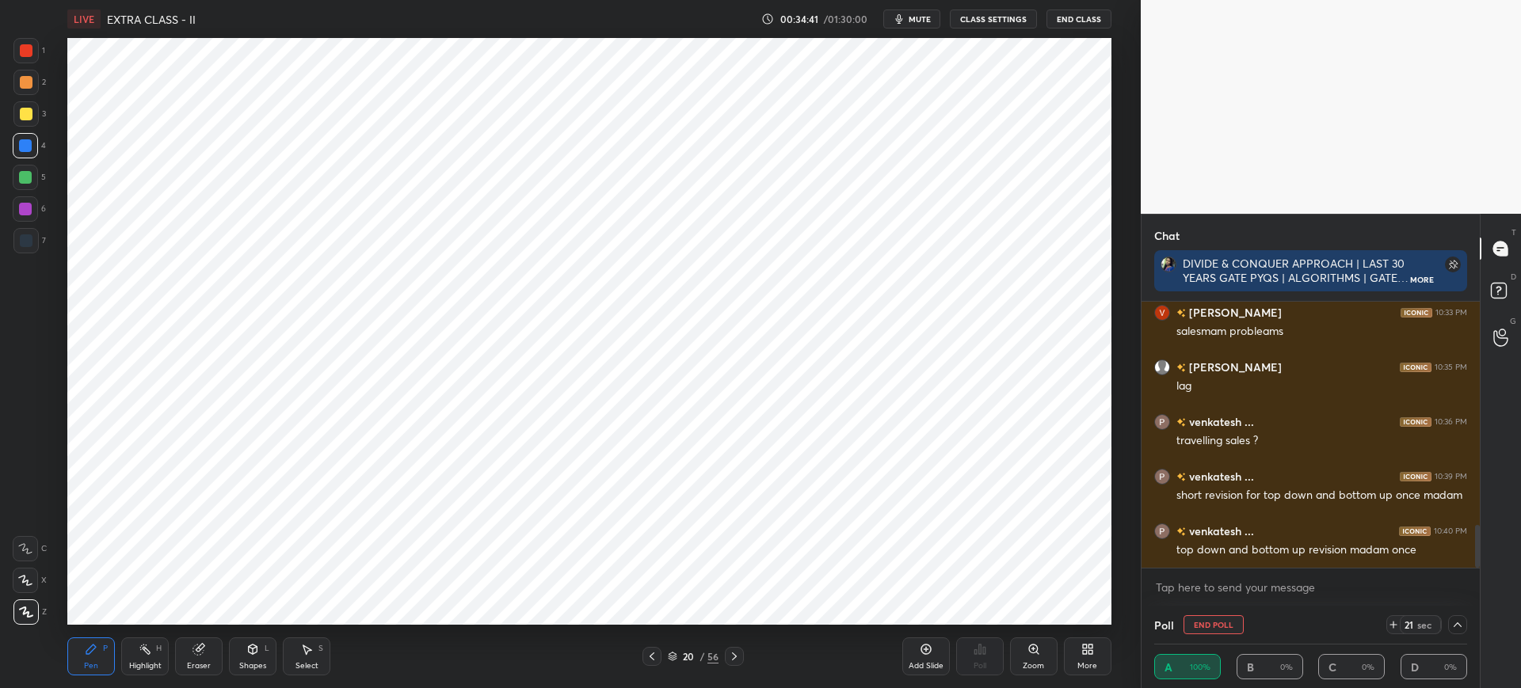
click at [1455, 619] on icon at bounding box center [1457, 625] width 13 height 13
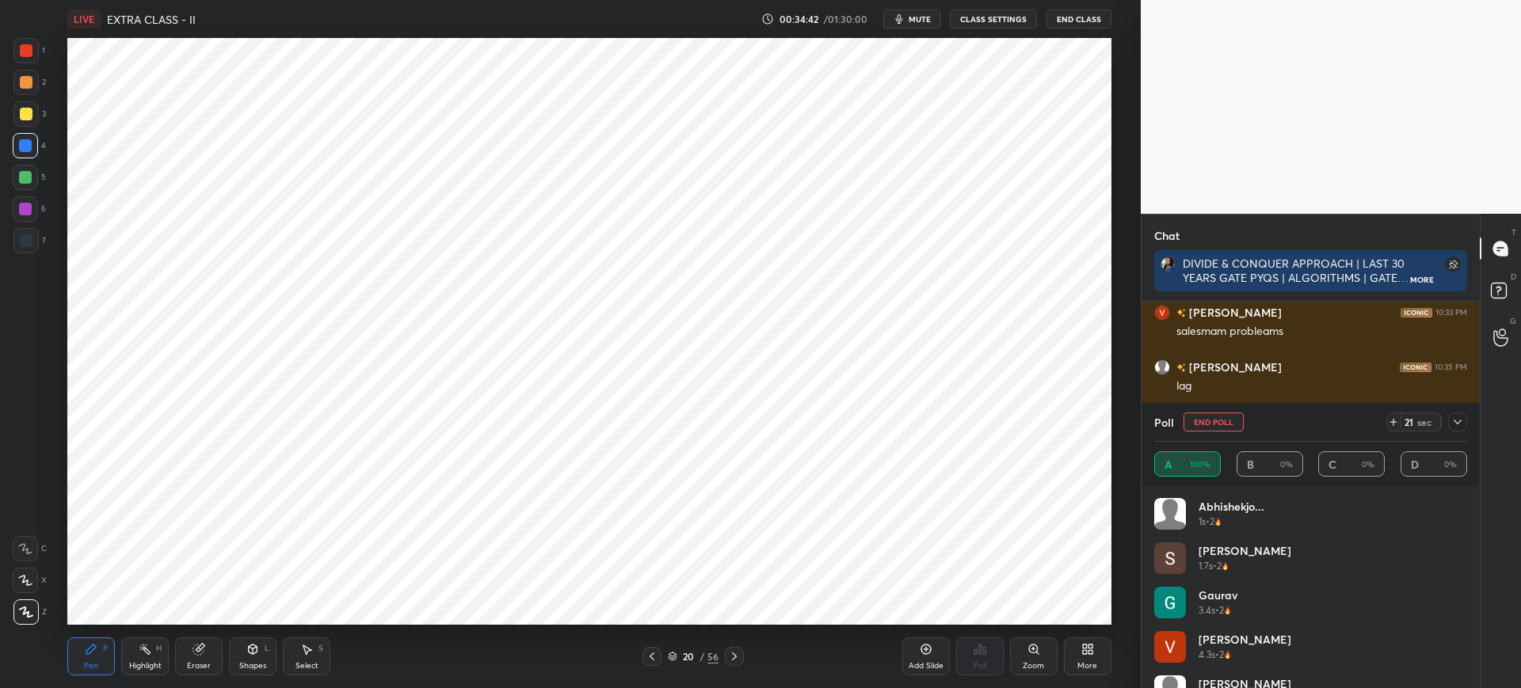
scroll to position [165, 0]
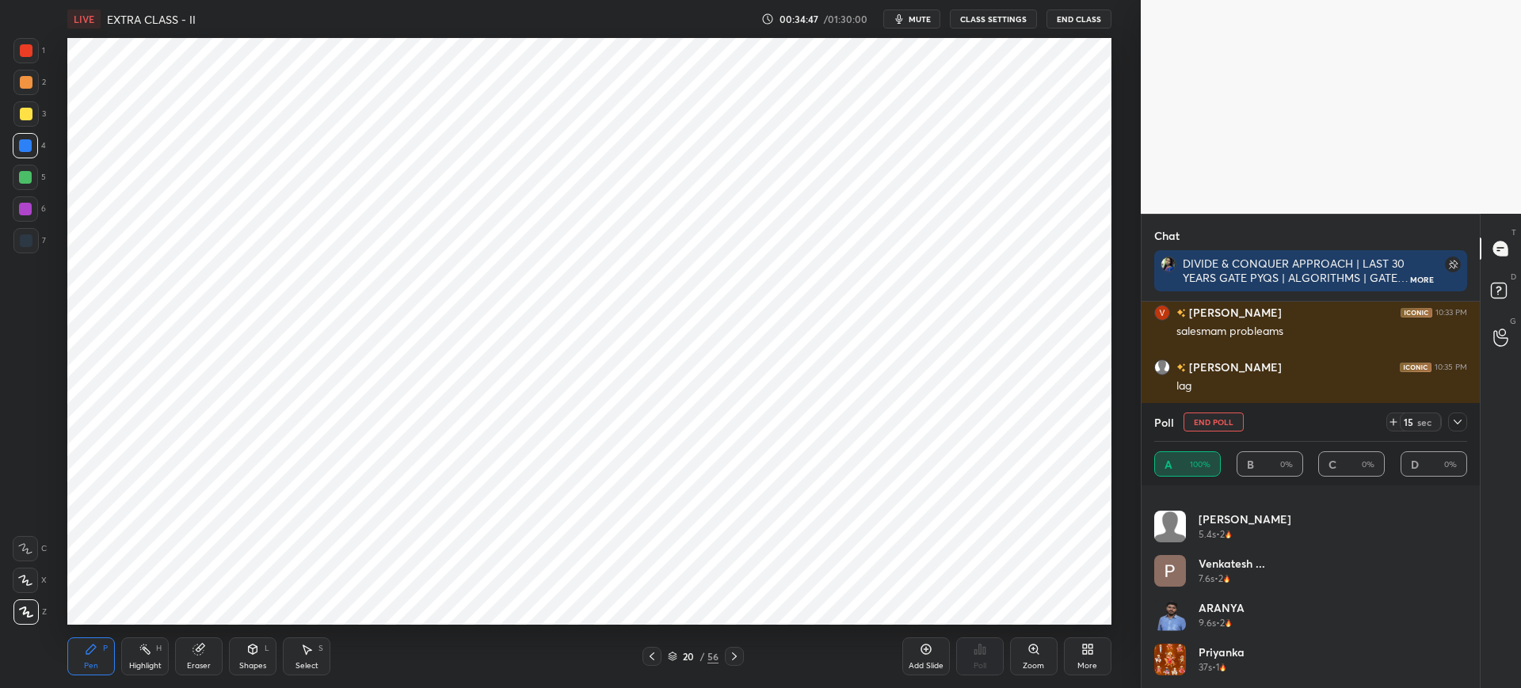
click at [673, 653] on icon at bounding box center [673, 657] width 10 height 10
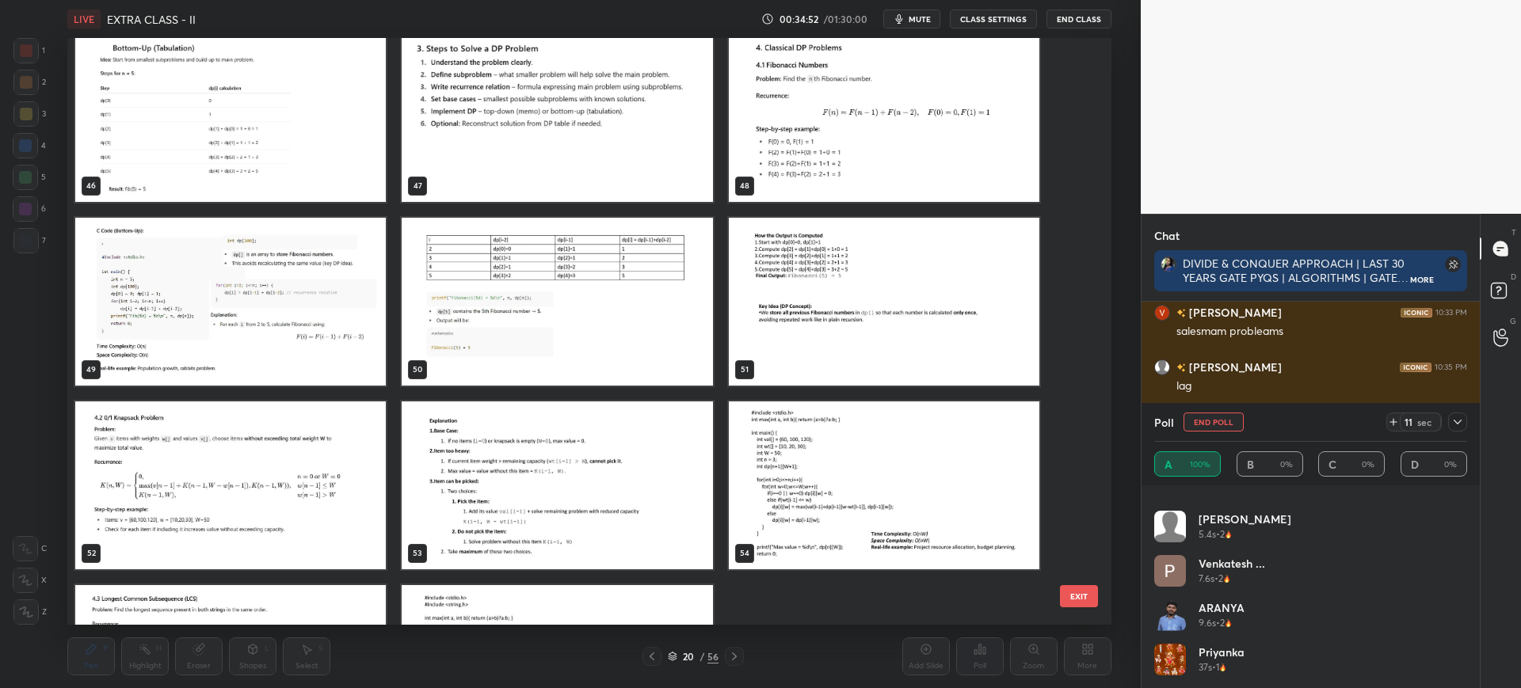
scroll to position [2904, 0]
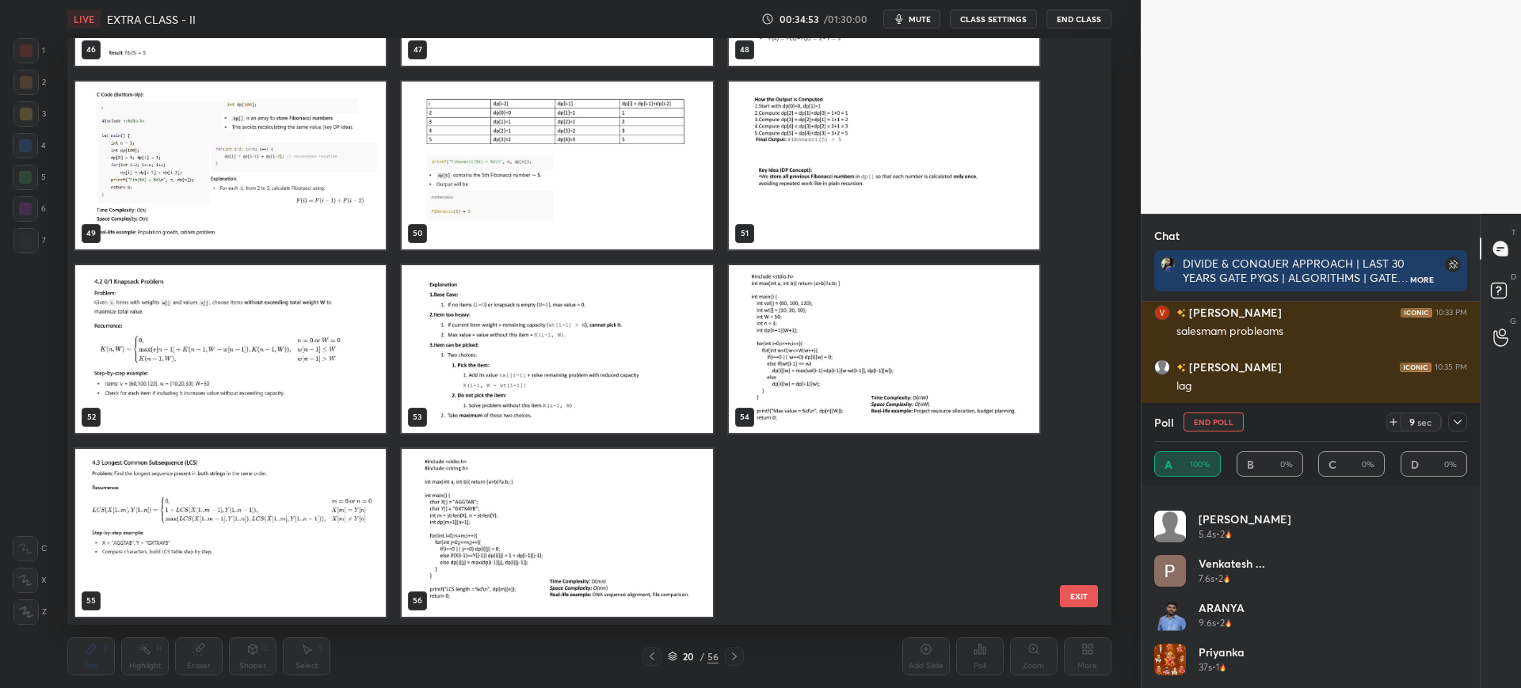
click at [1070, 596] on button "EXIT" at bounding box center [1079, 596] width 38 height 22
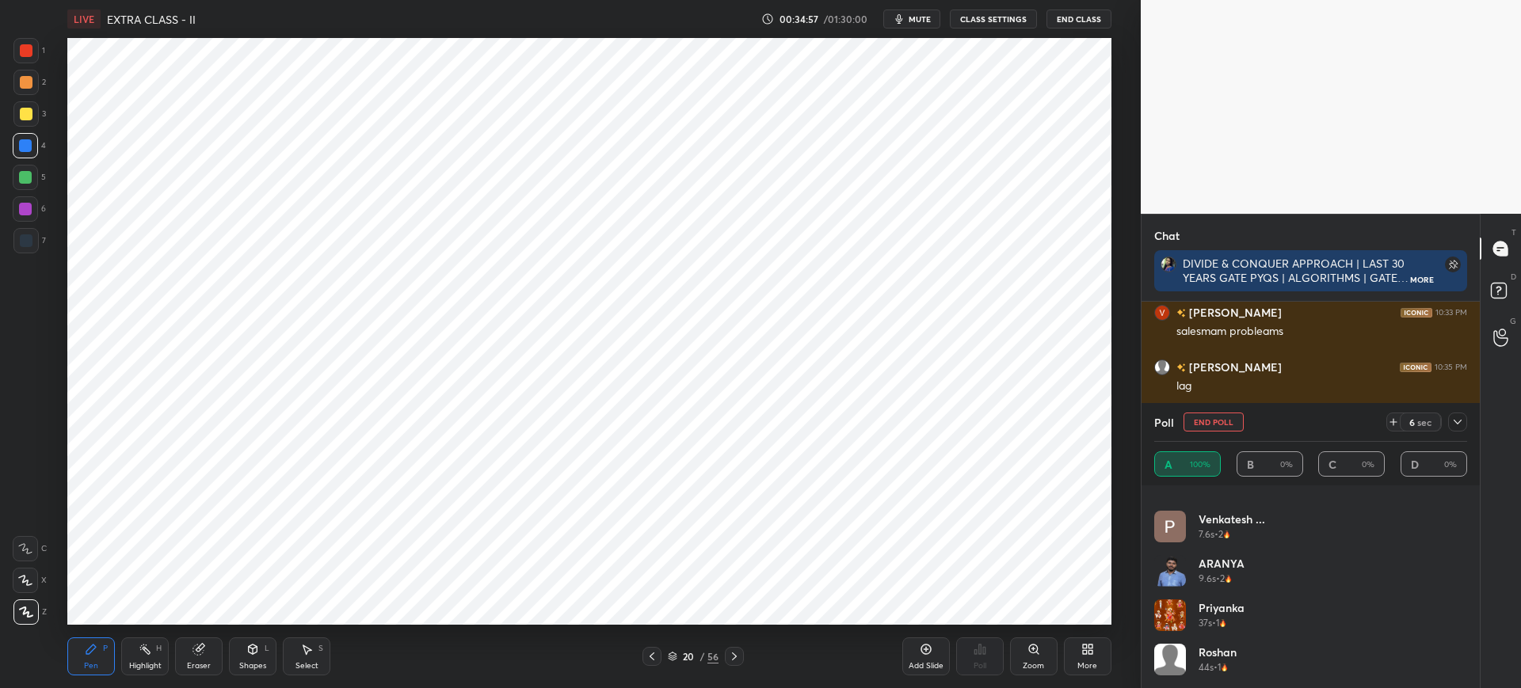
scroll to position [208, 0]
click at [1209, 421] on button "End Poll" at bounding box center [1213, 422] width 60 height 19
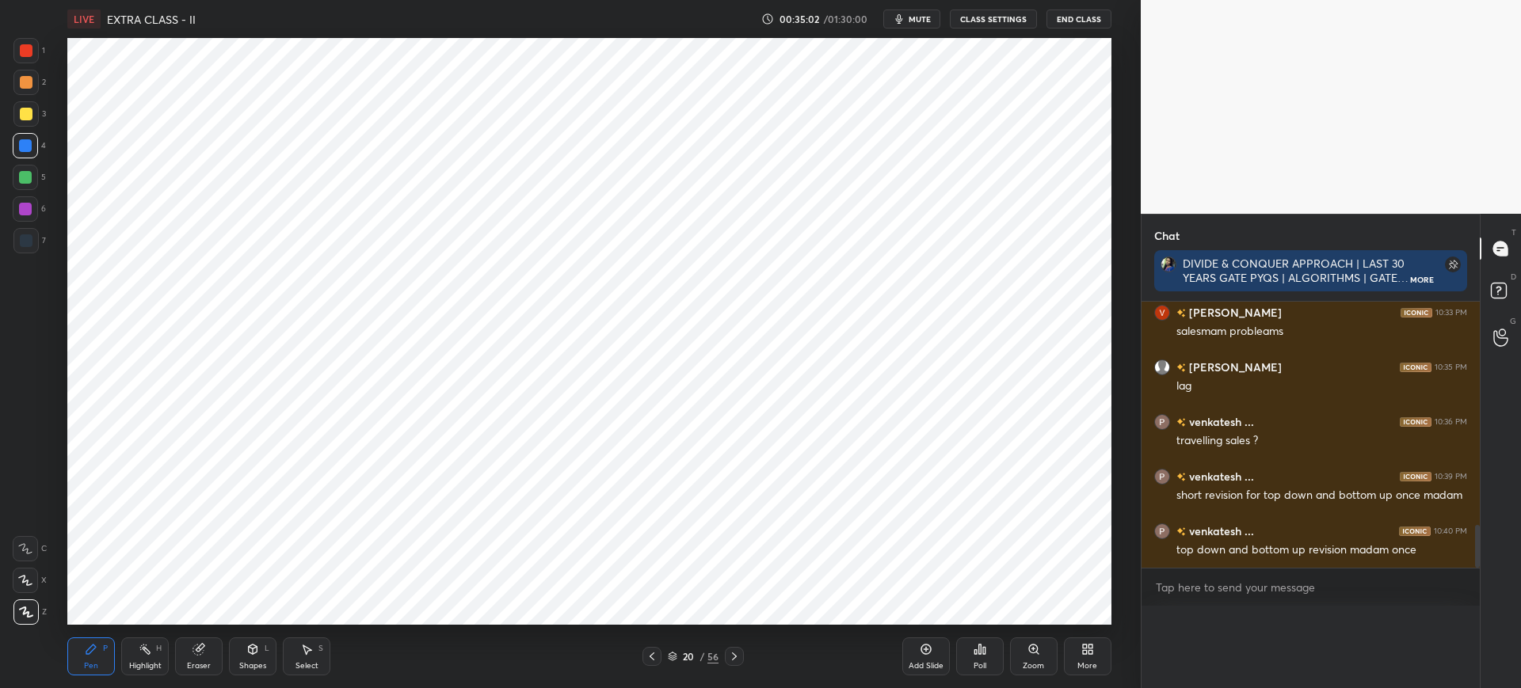
scroll to position [0, 0]
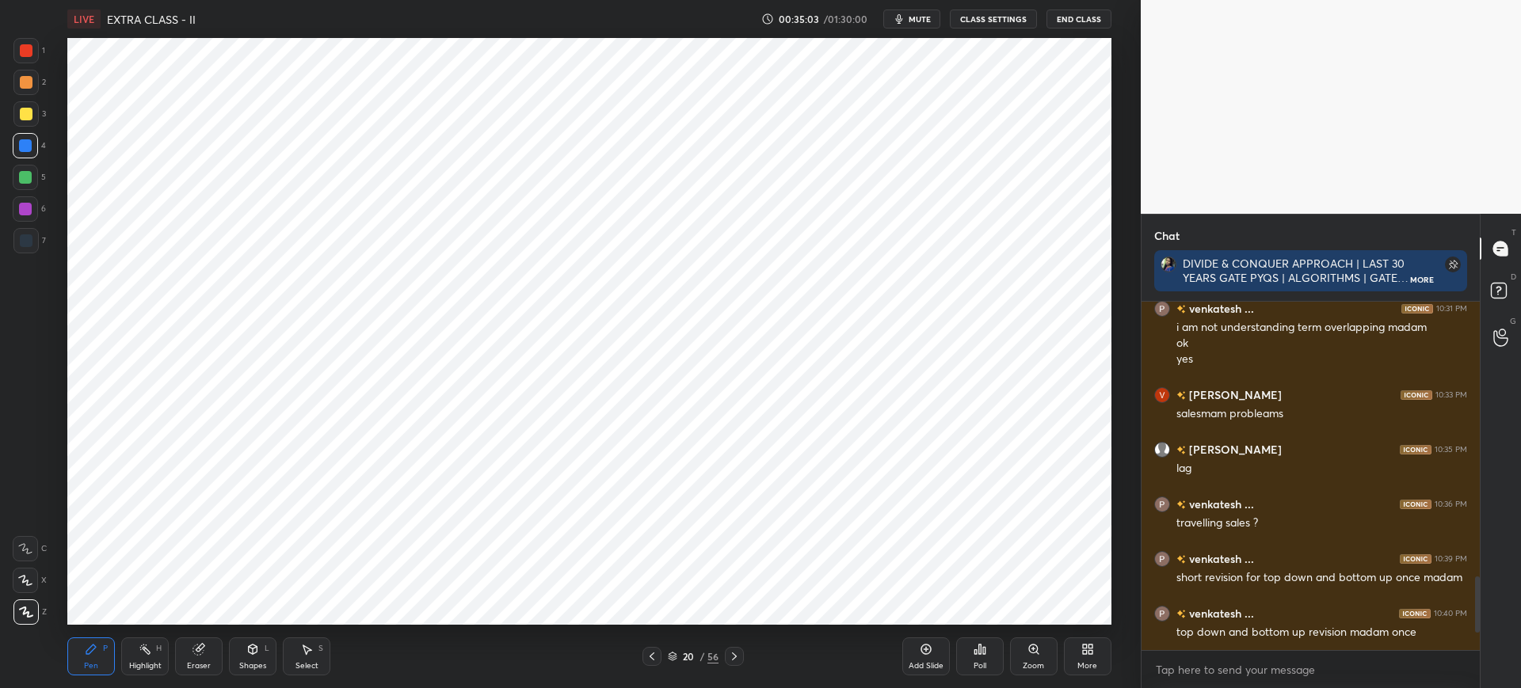
drag, startPoint x: 917, startPoint y: 655, endPoint x: 907, endPoint y: 636, distance: 21.6
click at [916, 653] on div "Add Slide" at bounding box center [926, 657] width 48 height 38
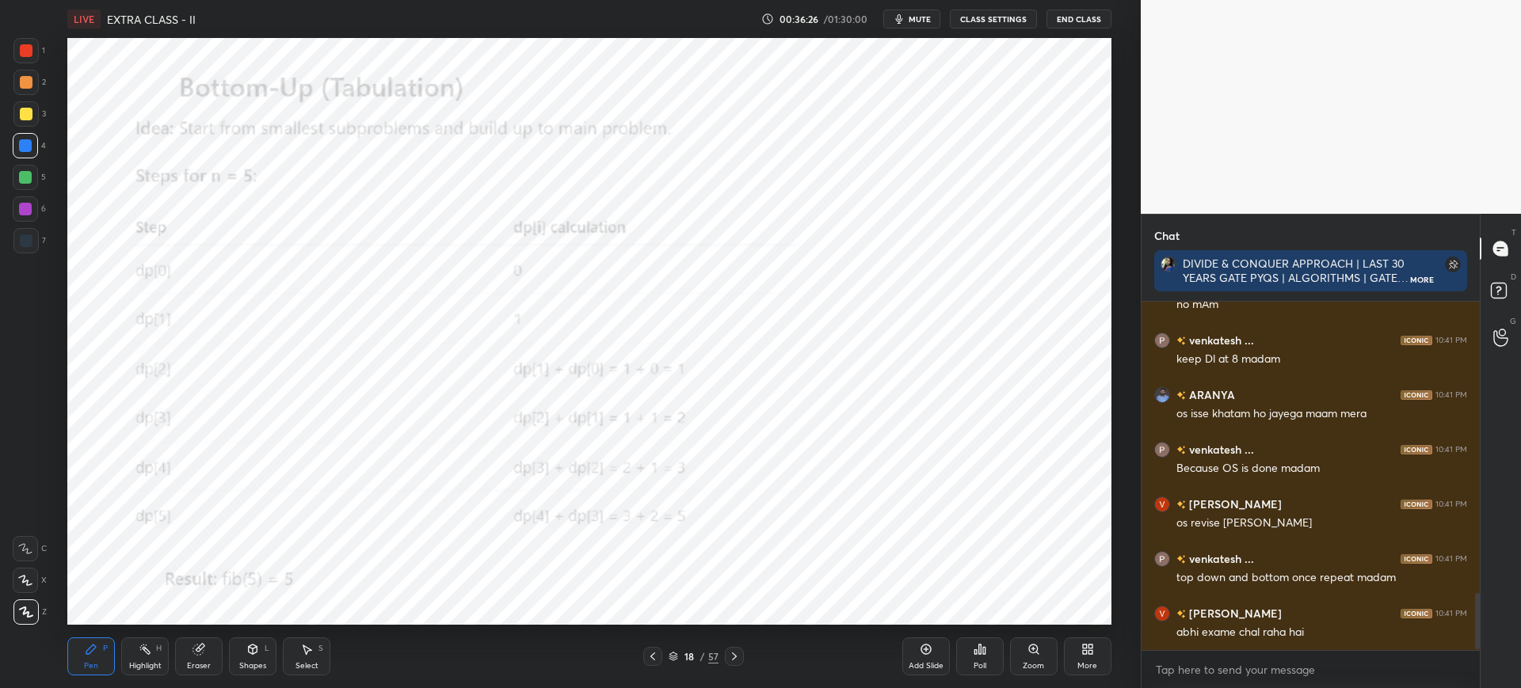
scroll to position [1839, 0]
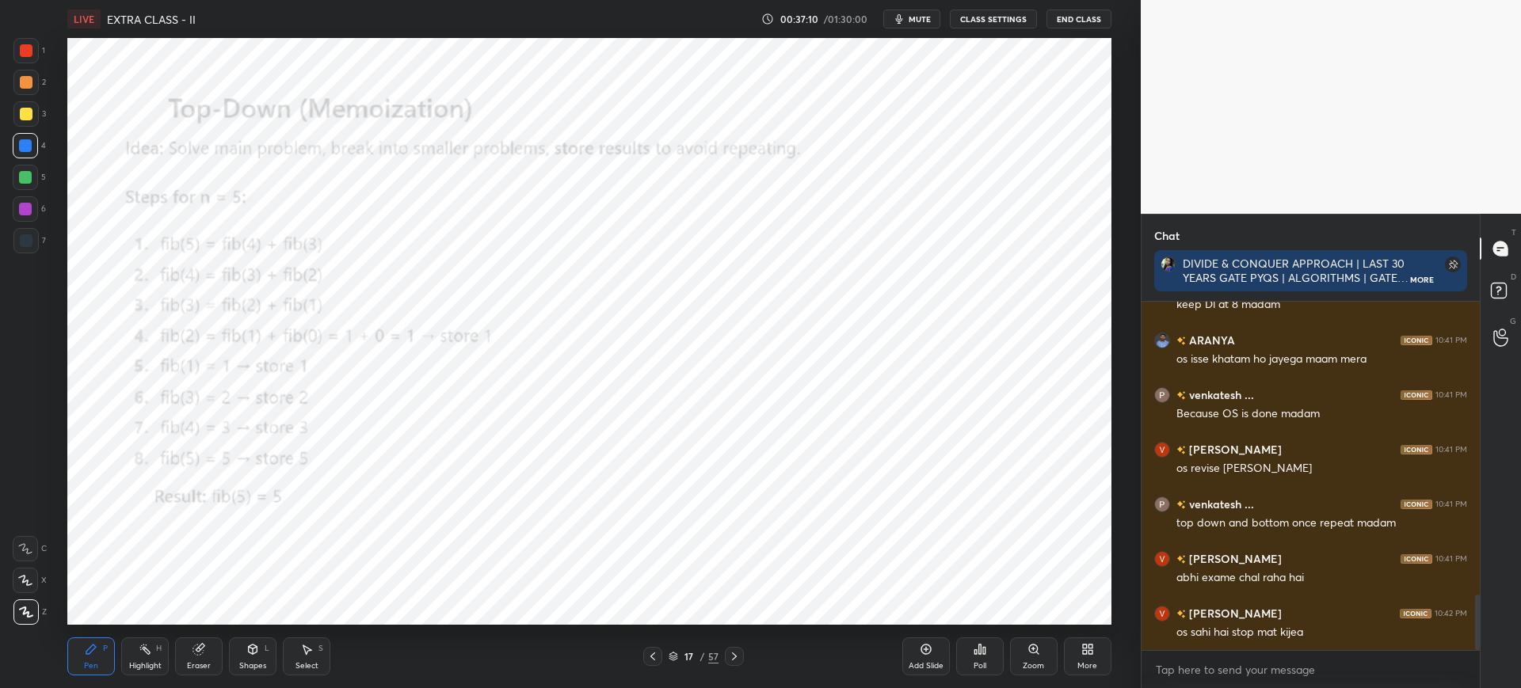
click at [27, 59] on div at bounding box center [25, 50] width 25 height 25
click at [672, 654] on icon at bounding box center [673, 657] width 10 height 10
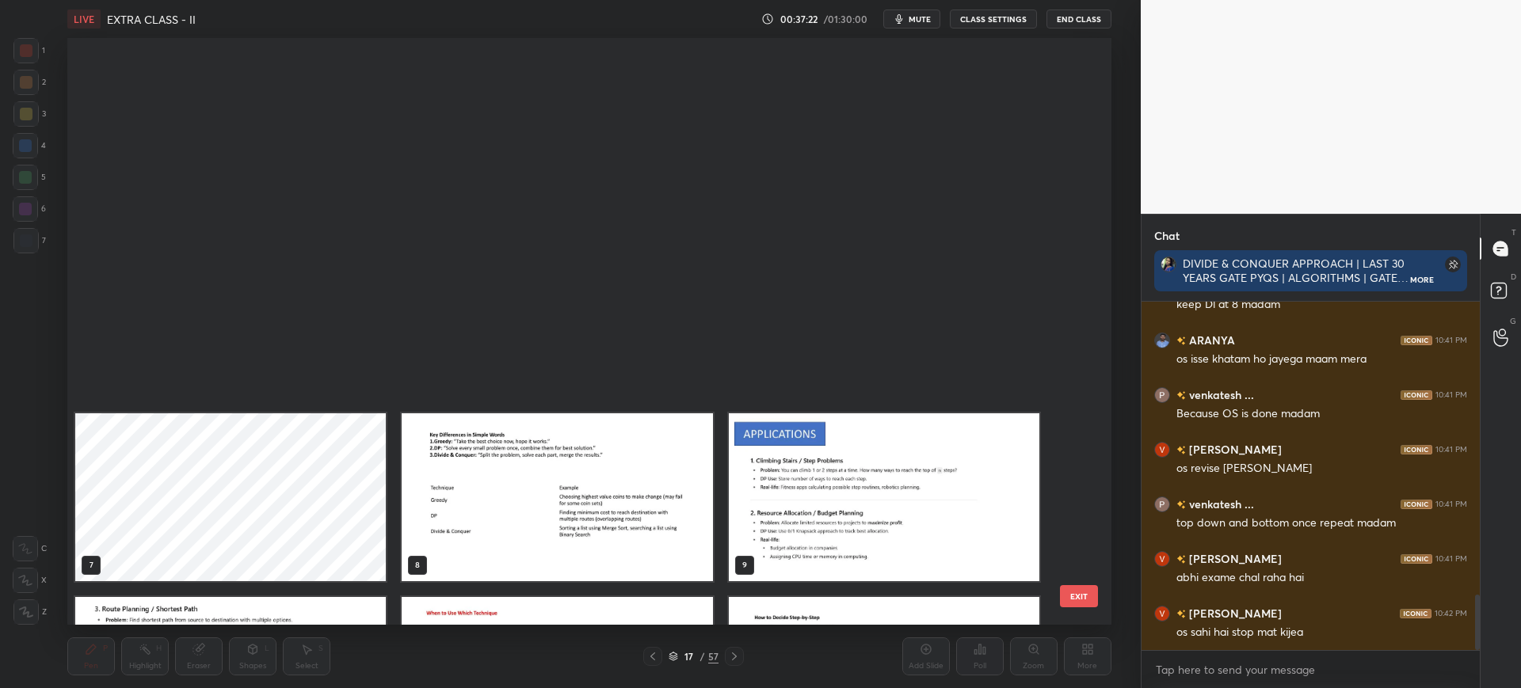
scroll to position [582, 1036]
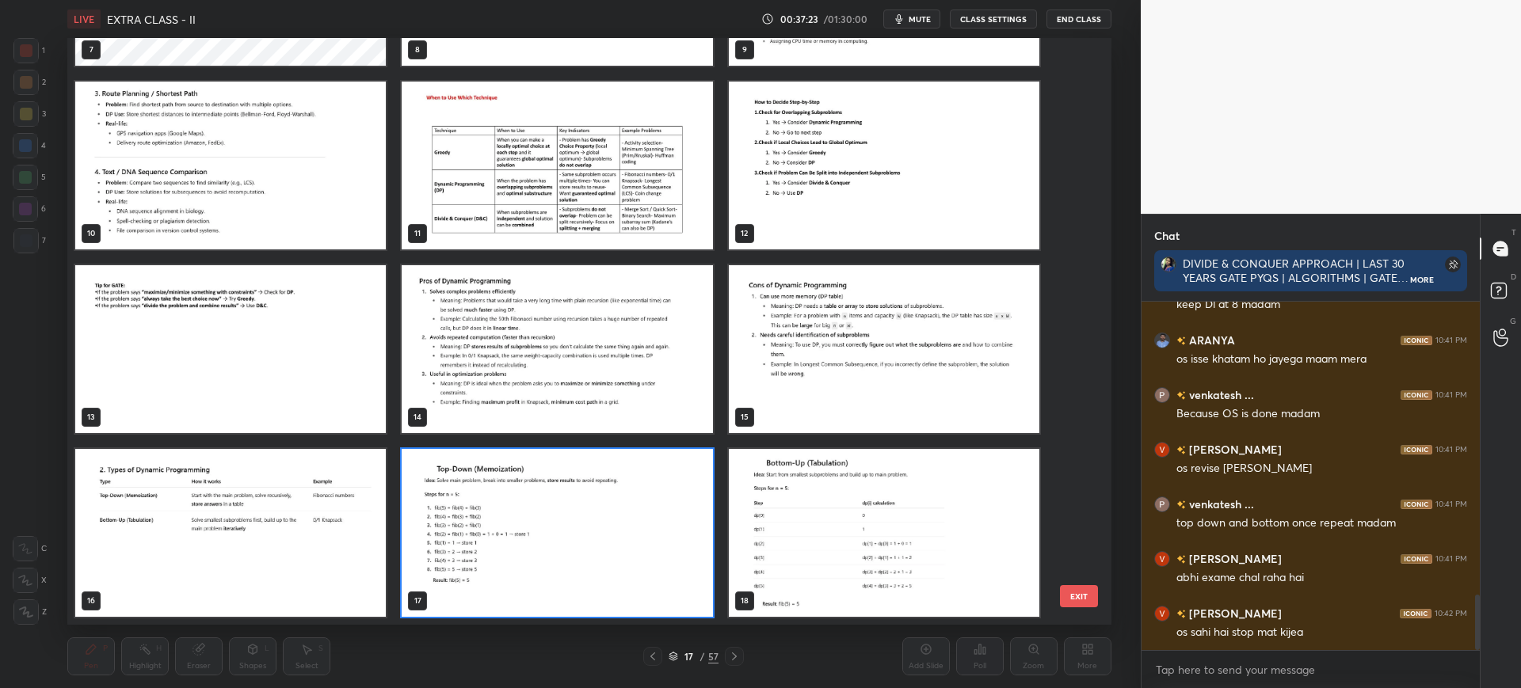
drag, startPoint x: 1039, startPoint y: 581, endPoint x: 1066, endPoint y: 588, distance: 27.7
click at [1052, 585] on div "7 8 9 10 11 12 13 14 15 16 17 18 19 20 21 22 23 24" at bounding box center [574, 331] width 1015 height 587
click at [1072, 588] on button "EXIT" at bounding box center [1079, 596] width 38 height 22
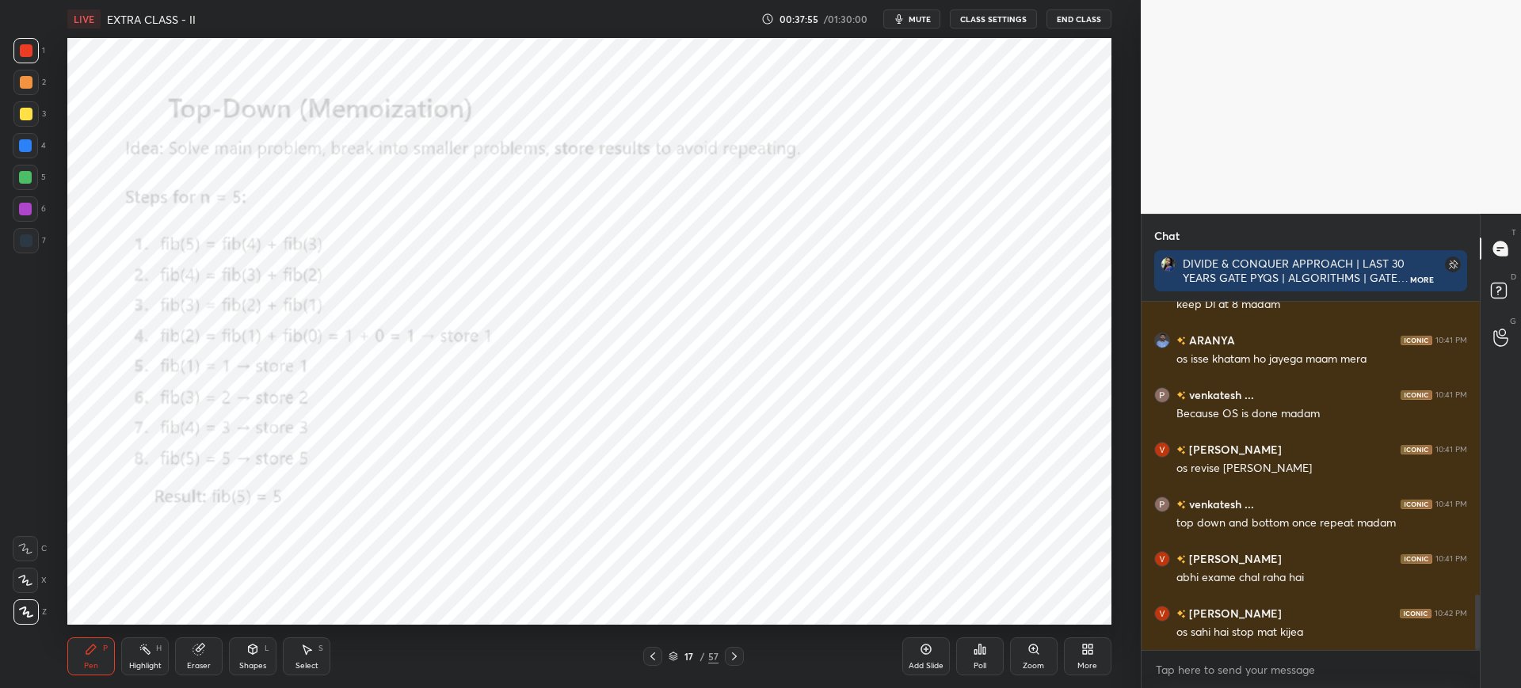
drag, startPoint x: 30, startPoint y: 183, endPoint x: 63, endPoint y: 202, distance: 38.3
click at [31, 183] on div at bounding box center [25, 177] width 25 height 25
click at [1013, 650] on div "Zoom" at bounding box center [1034, 657] width 48 height 38
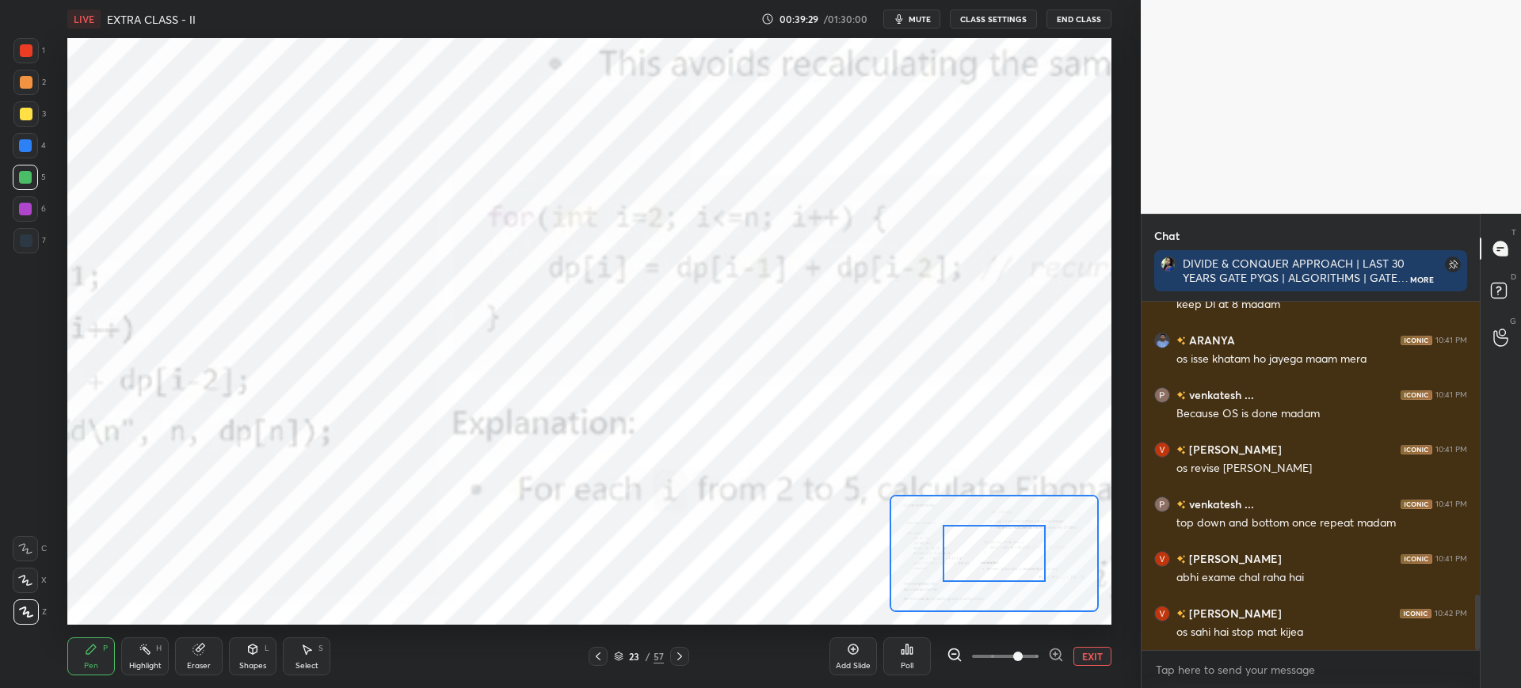
click at [1014, 649] on span at bounding box center [1005, 657] width 67 height 24
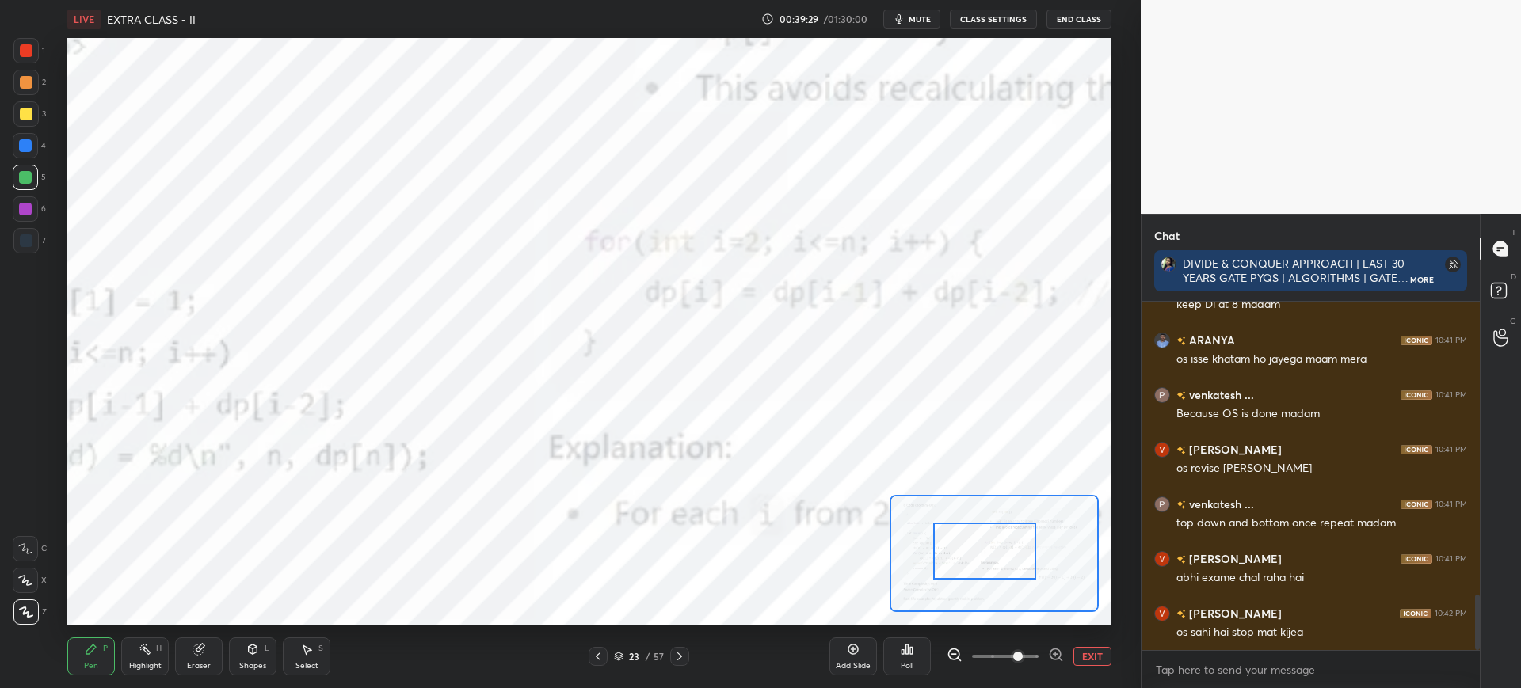
click at [887, 546] on div "Setting up your live class Poll for secs No correct answer Start poll" at bounding box center [588, 331] width 1043 height 587
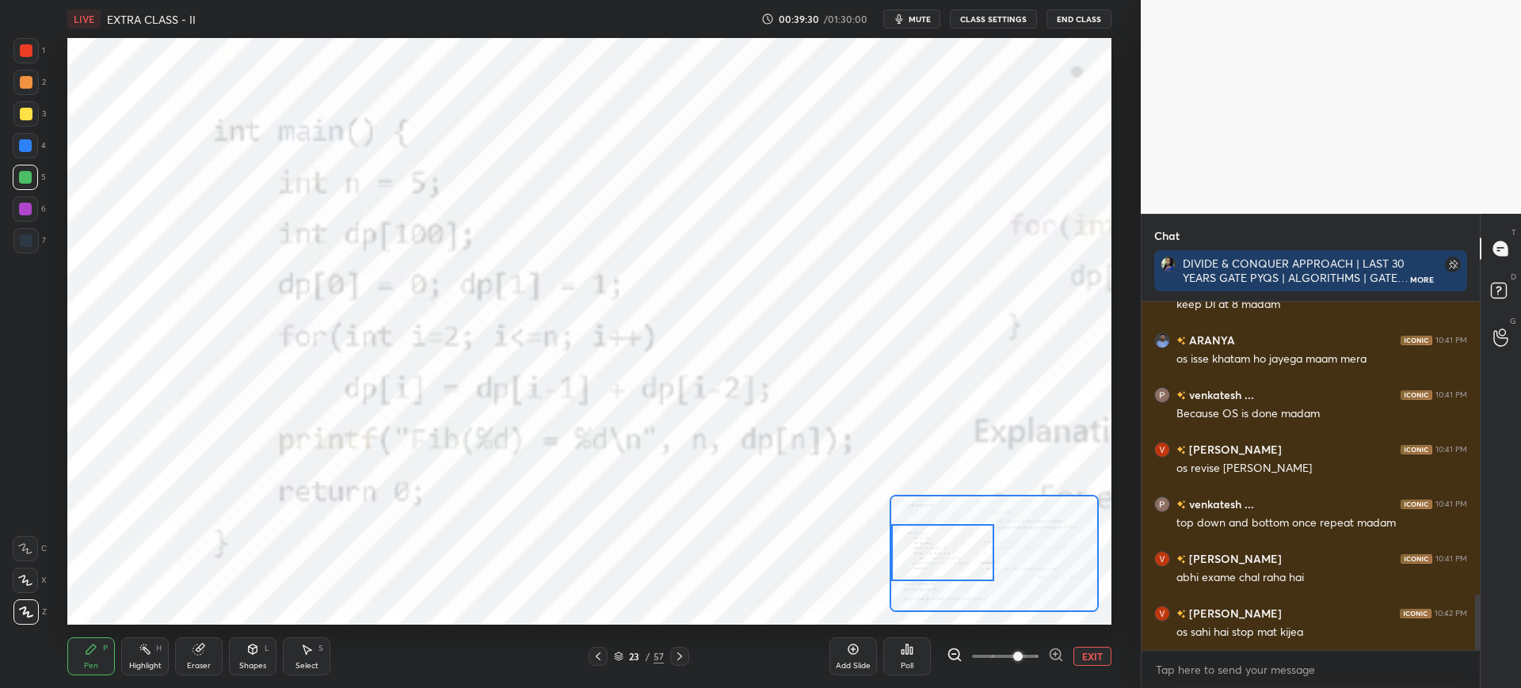
click at [884, 554] on div "Setting up your live class Poll for secs No correct answer Start poll" at bounding box center [588, 331] width 1043 height 587
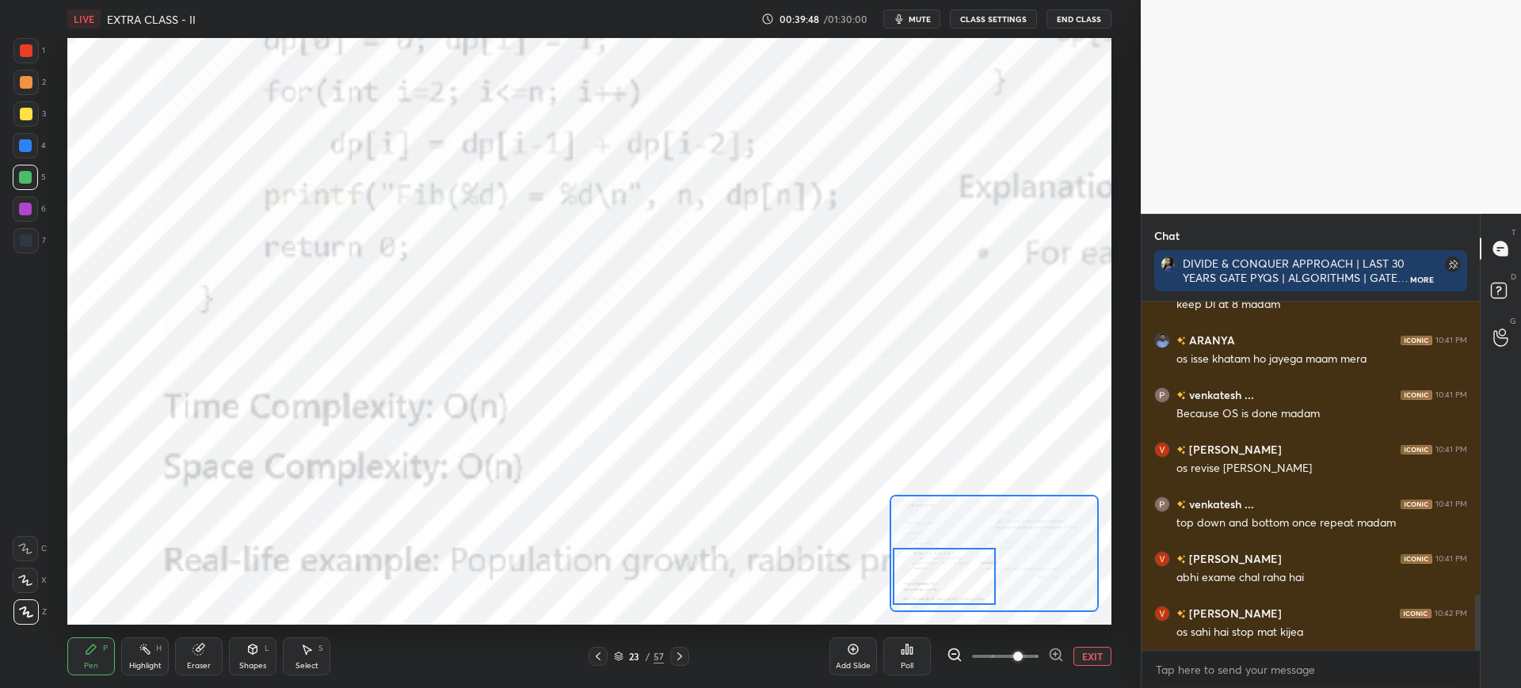
drag, startPoint x: 970, startPoint y: 565, endPoint x: 941, endPoint y: 544, distance: 35.8
click at [968, 582] on div at bounding box center [944, 576] width 103 height 57
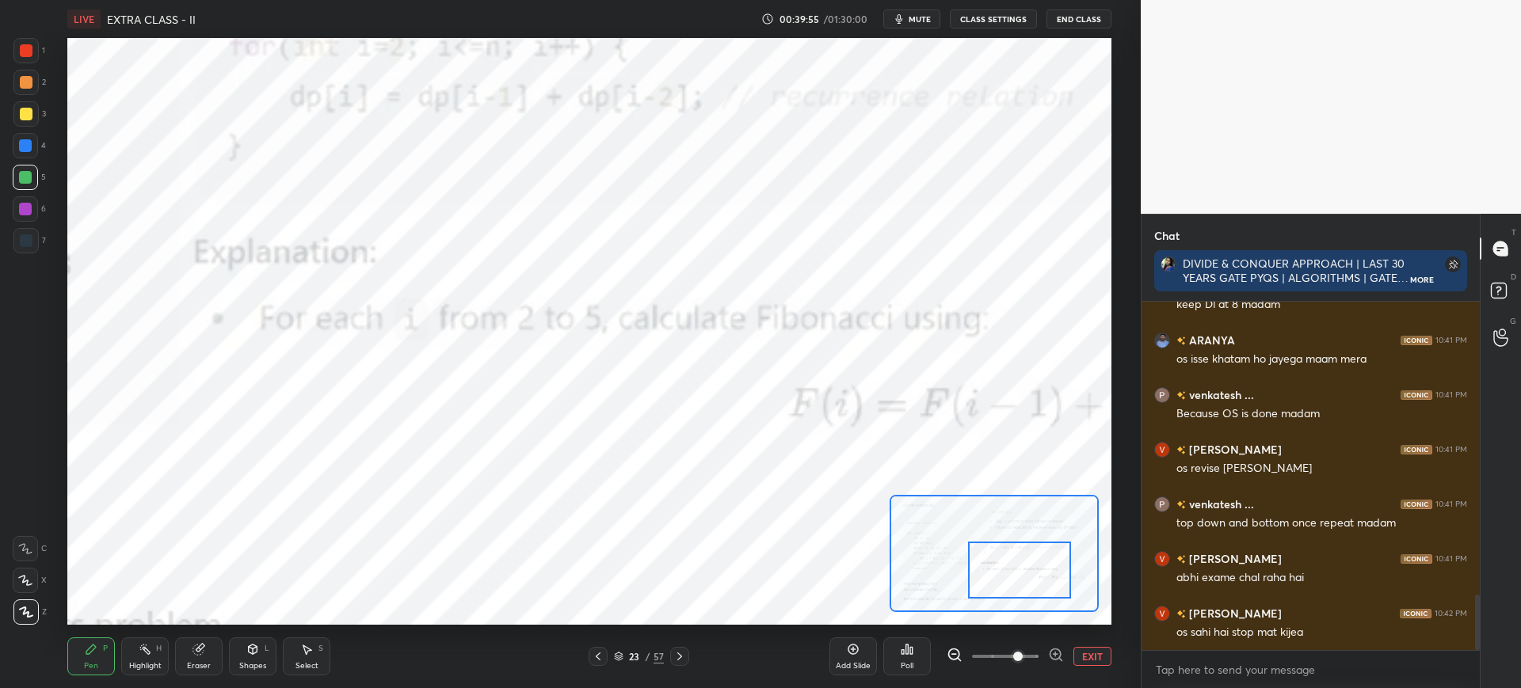
scroll to position [1894, 0]
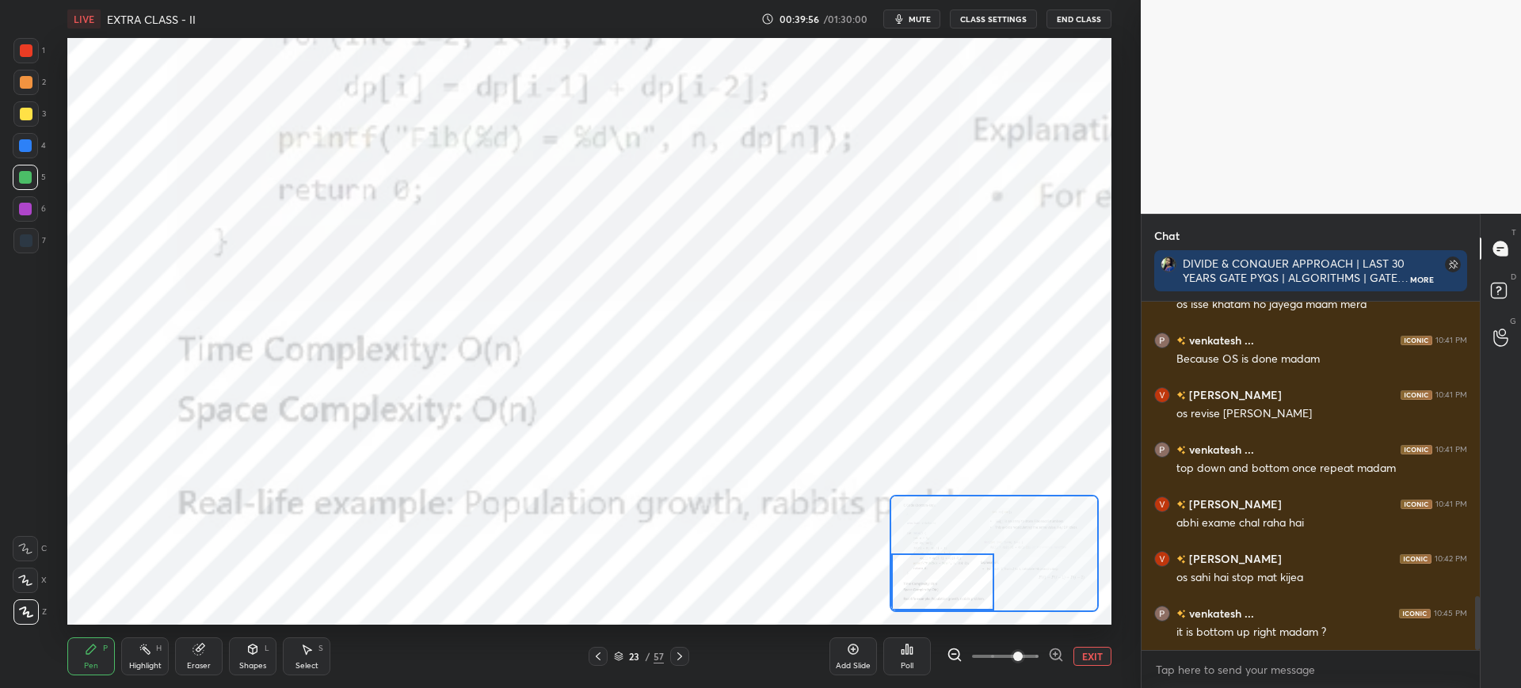
drag, startPoint x: 954, startPoint y: 579, endPoint x: 891, endPoint y: 585, distance: 63.6
click at [894, 590] on div at bounding box center [942, 582] width 103 height 57
click at [1091, 651] on button "EXIT" at bounding box center [1092, 656] width 38 height 19
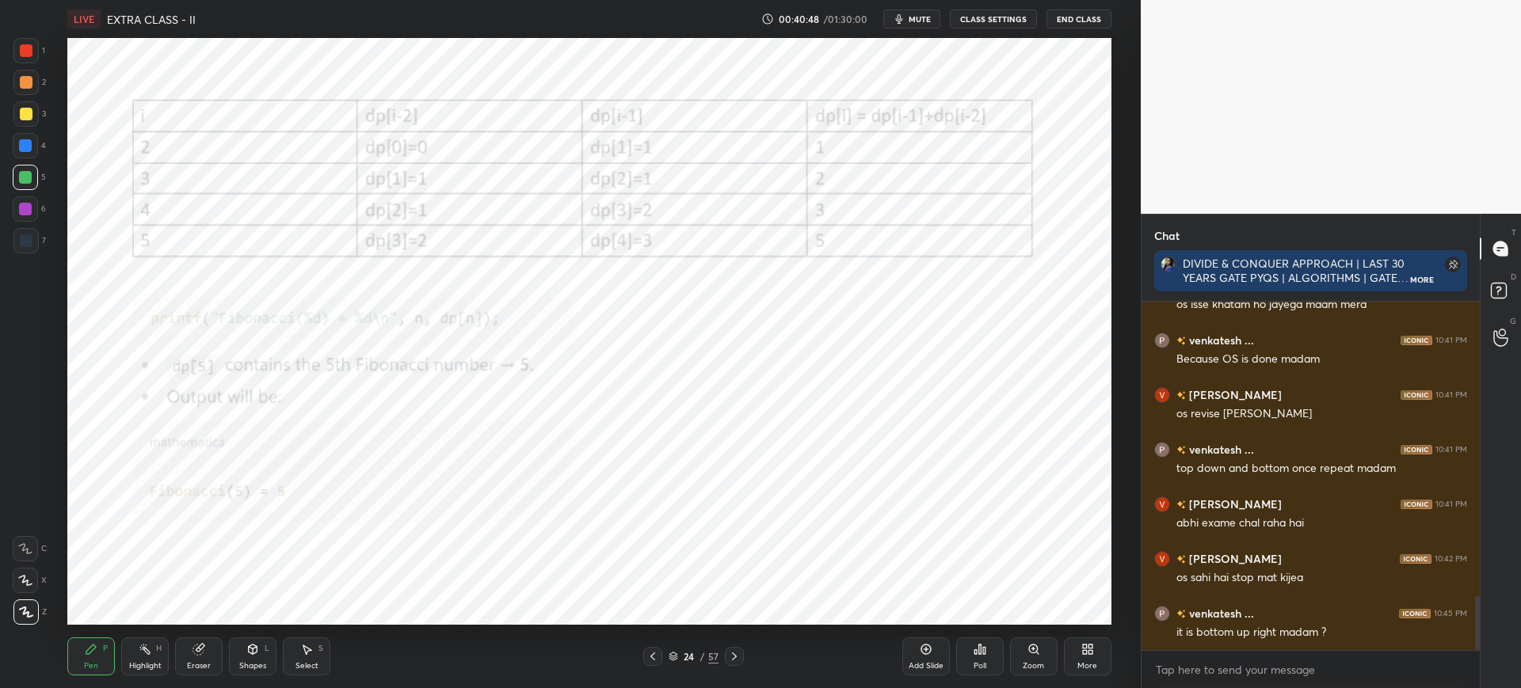
drag, startPoint x: 646, startPoint y: 653, endPoint x: 639, endPoint y: 633, distance: 21.8
click at [645, 652] on div at bounding box center [652, 656] width 19 height 19
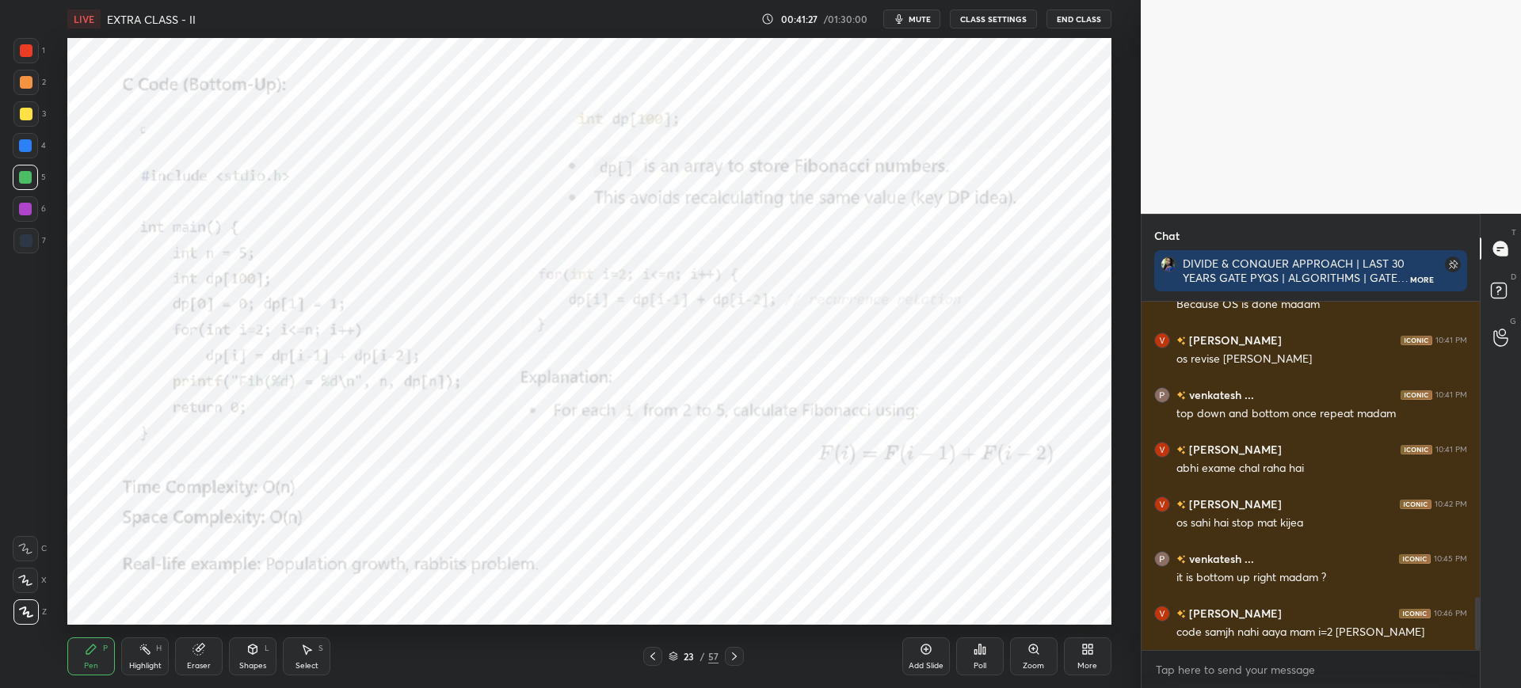
drag, startPoint x: 1018, startPoint y: 642, endPoint x: 1020, endPoint y: 632, distance: 9.8
click at [1019, 641] on div "Zoom" at bounding box center [1034, 657] width 48 height 38
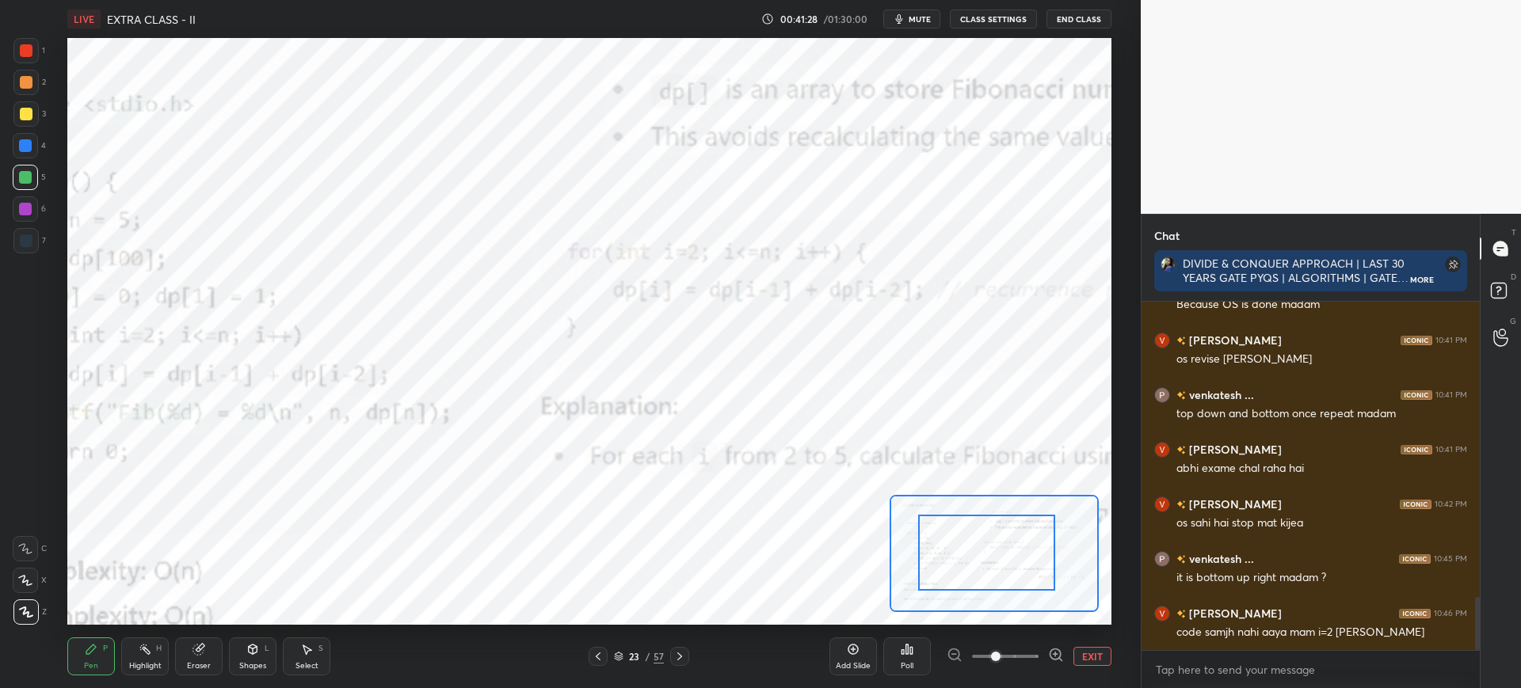
drag, startPoint x: 928, startPoint y: 541, endPoint x: 928, endPoint y: 532, distance: 8.7
click at [918, 535] on div at bounding box center [986, 553] width 137 height 76
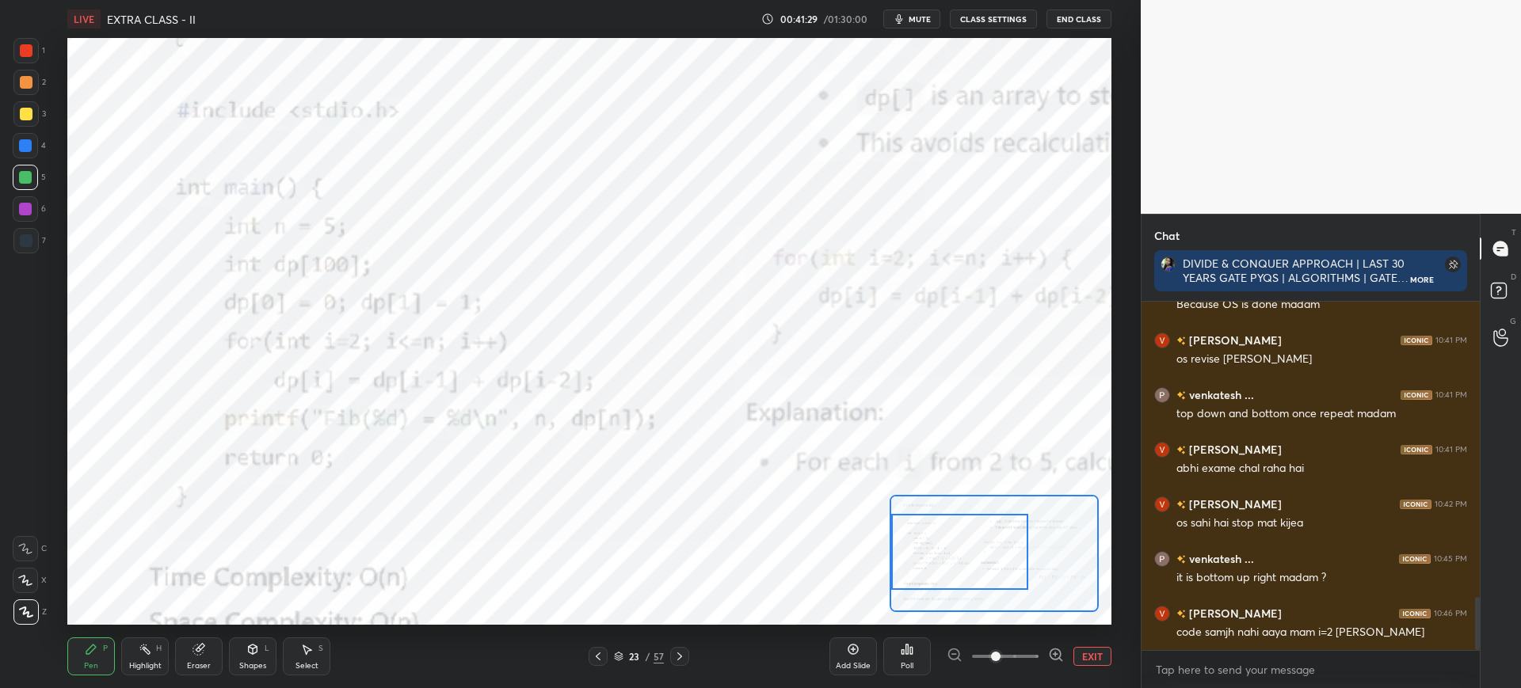
drag, startPoint x: 933, startPoint y: 534, endPoint x: 924, endPoint y: 546, distance: 14.7
click at [924, 546] on div at bounding box center [959, 552] width 137 height 76
click at [1083, 660] on button "EXIT" at bounding box center [1092, 656] width 38 height 19
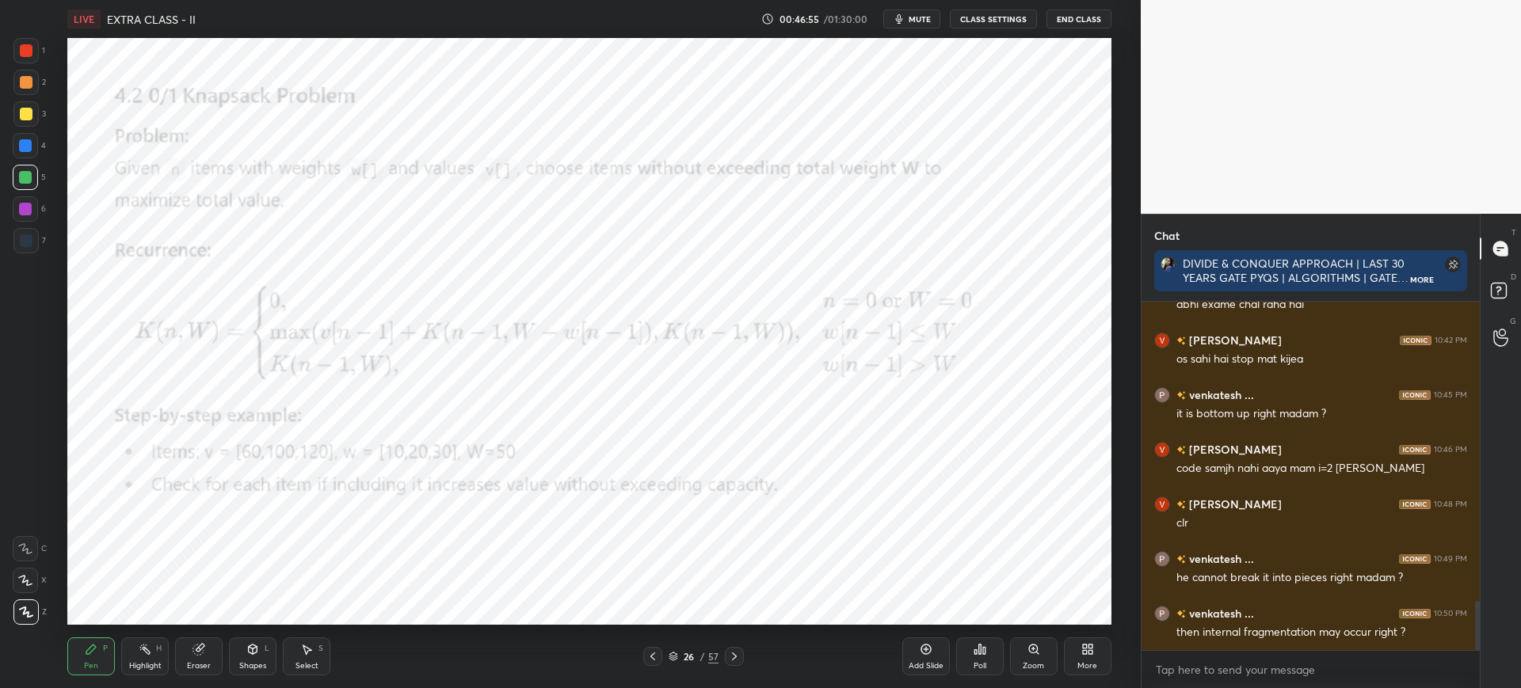
scroll to position [2167, 0]
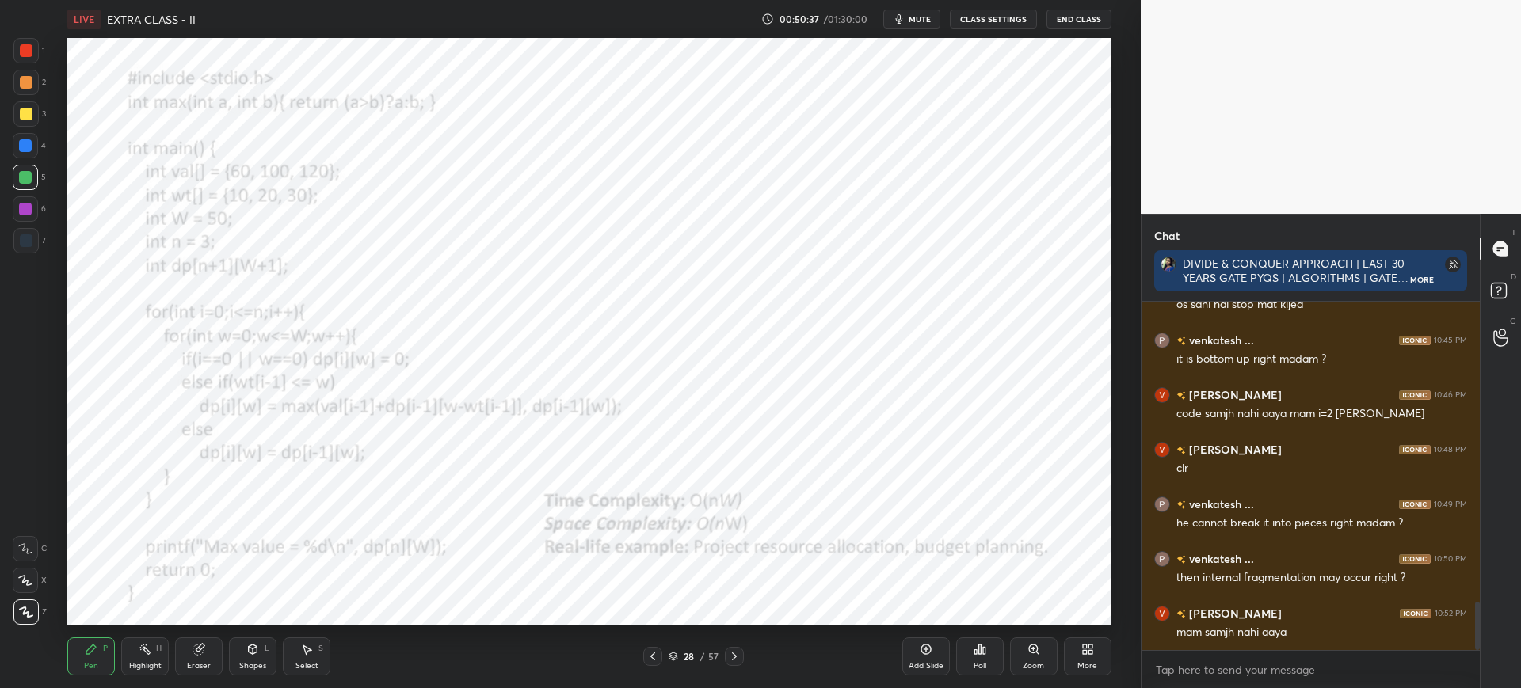
click at [1072, 639] on div "More" at bounding box center [1088, 657] width 48 height 38
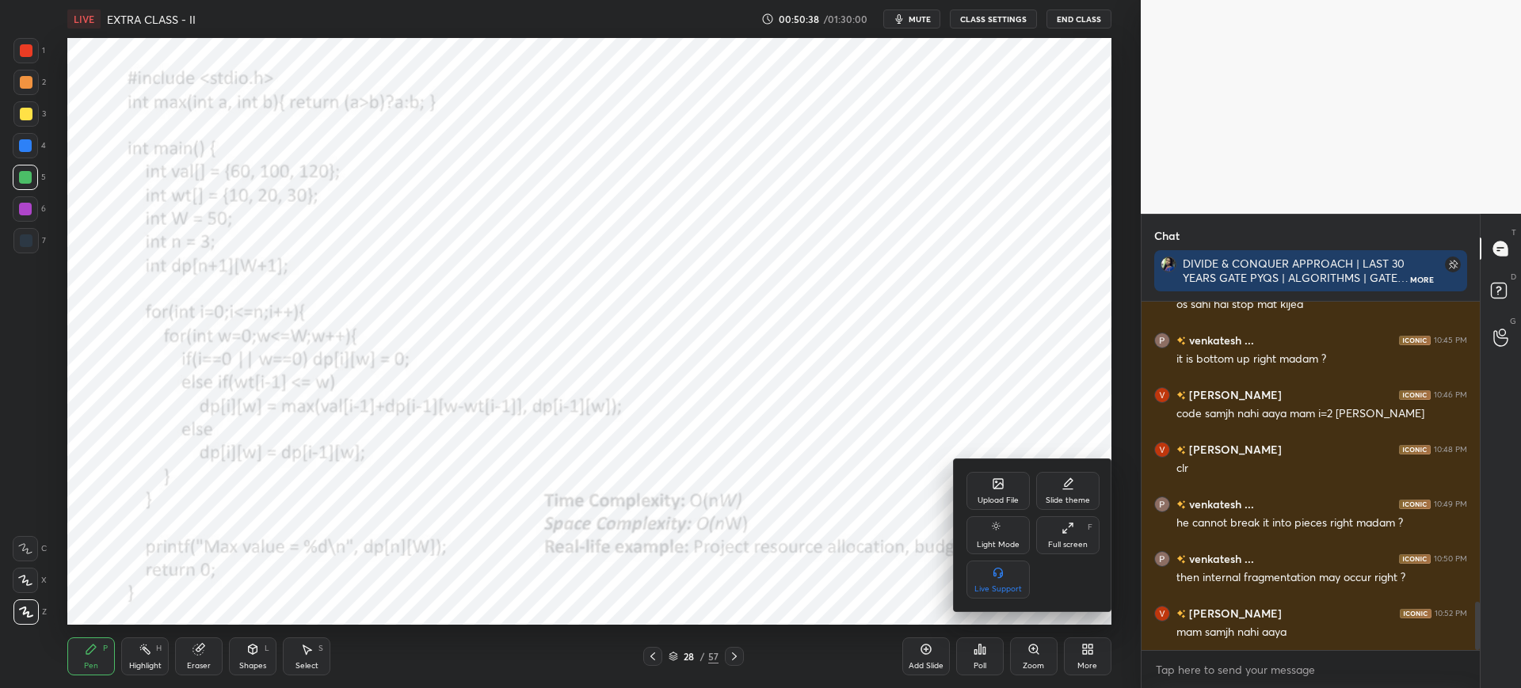
click at [978, 497] on div "Upload File" at bounding box center [997, 501] width 41 height 8
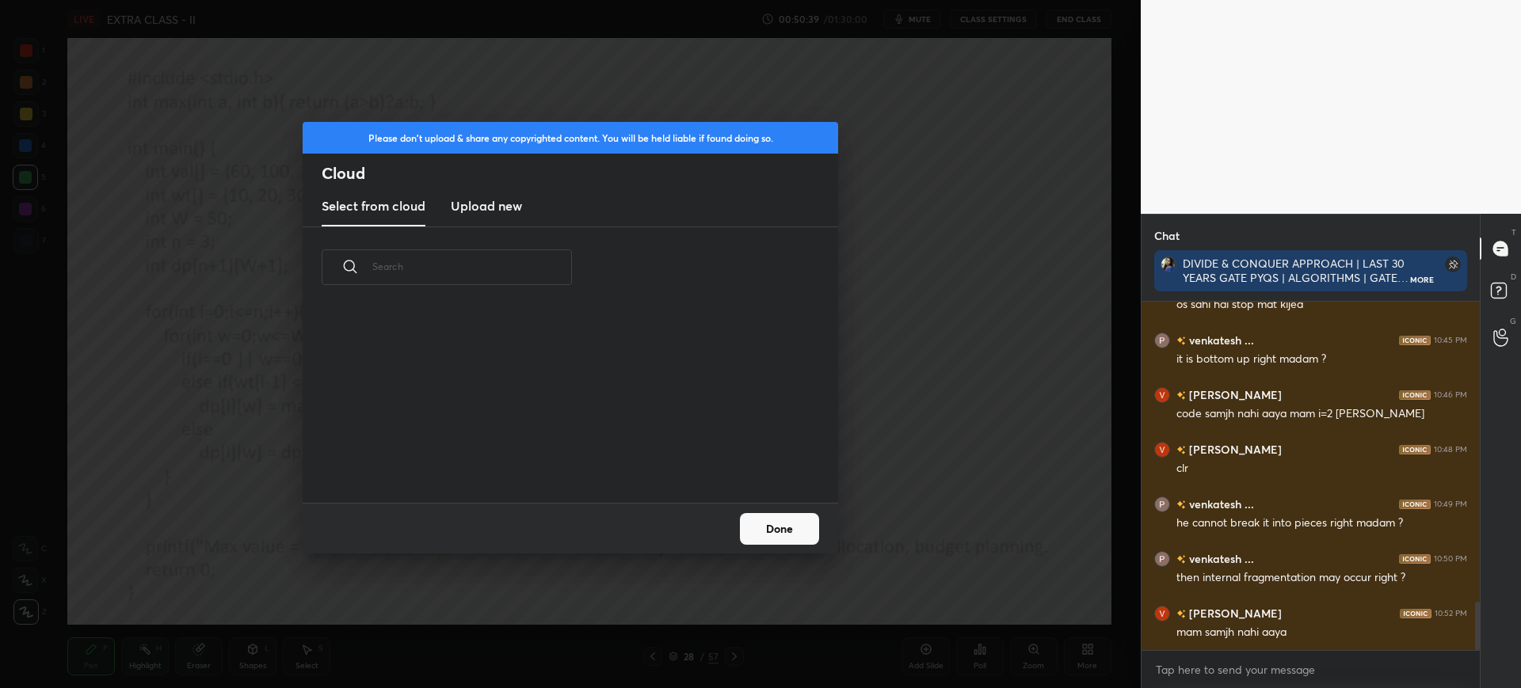
scroll to position [195, 508]
click at [507, 202] on h3 "Upload new" at bounding box center [486, 205] width 71 height 19
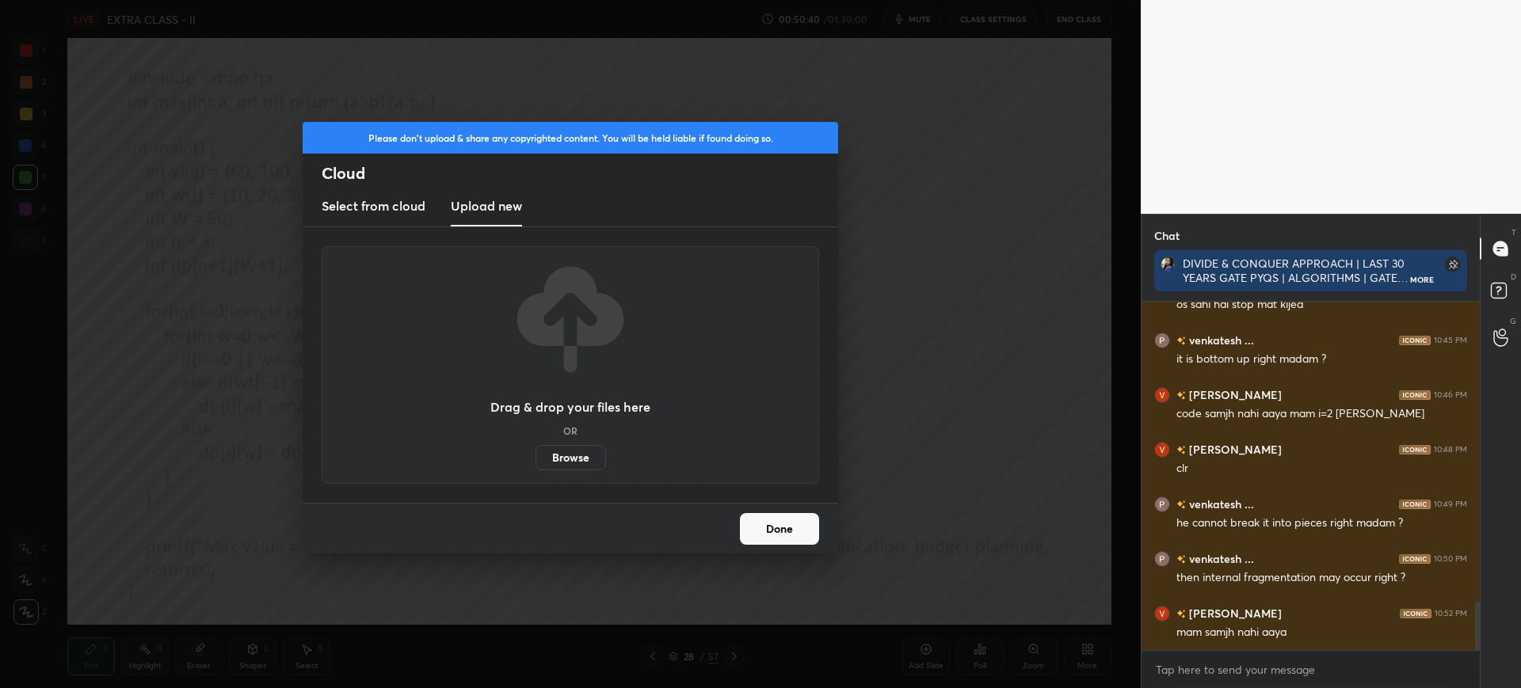
click at [571, 458] on label "Browse" at bounding box center [570, 457] width 70 height 25
click at [535, 458] on input "Browse" at bounding box center [535, 457] width 0 height 25
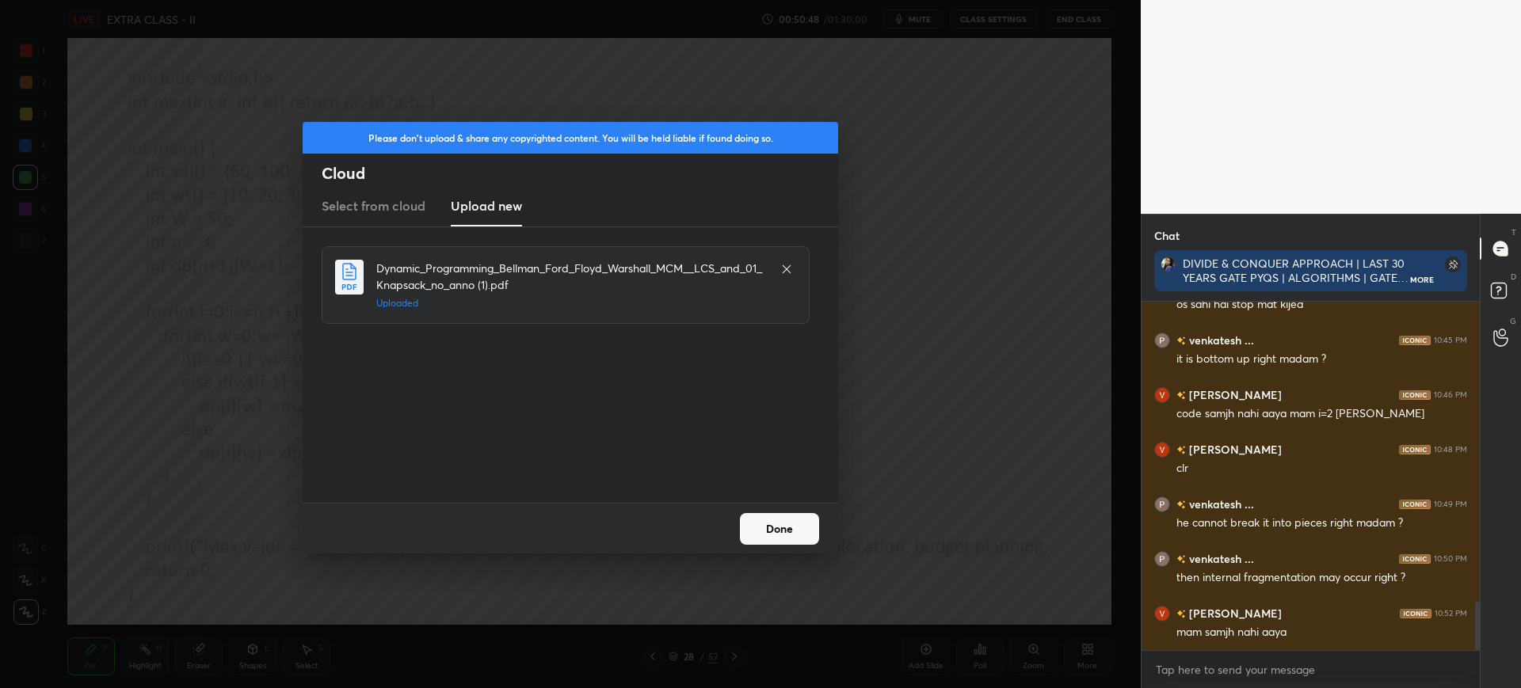
click at [793, 529] on button "Done" at bounding box center [779, 529] width 79 height 32
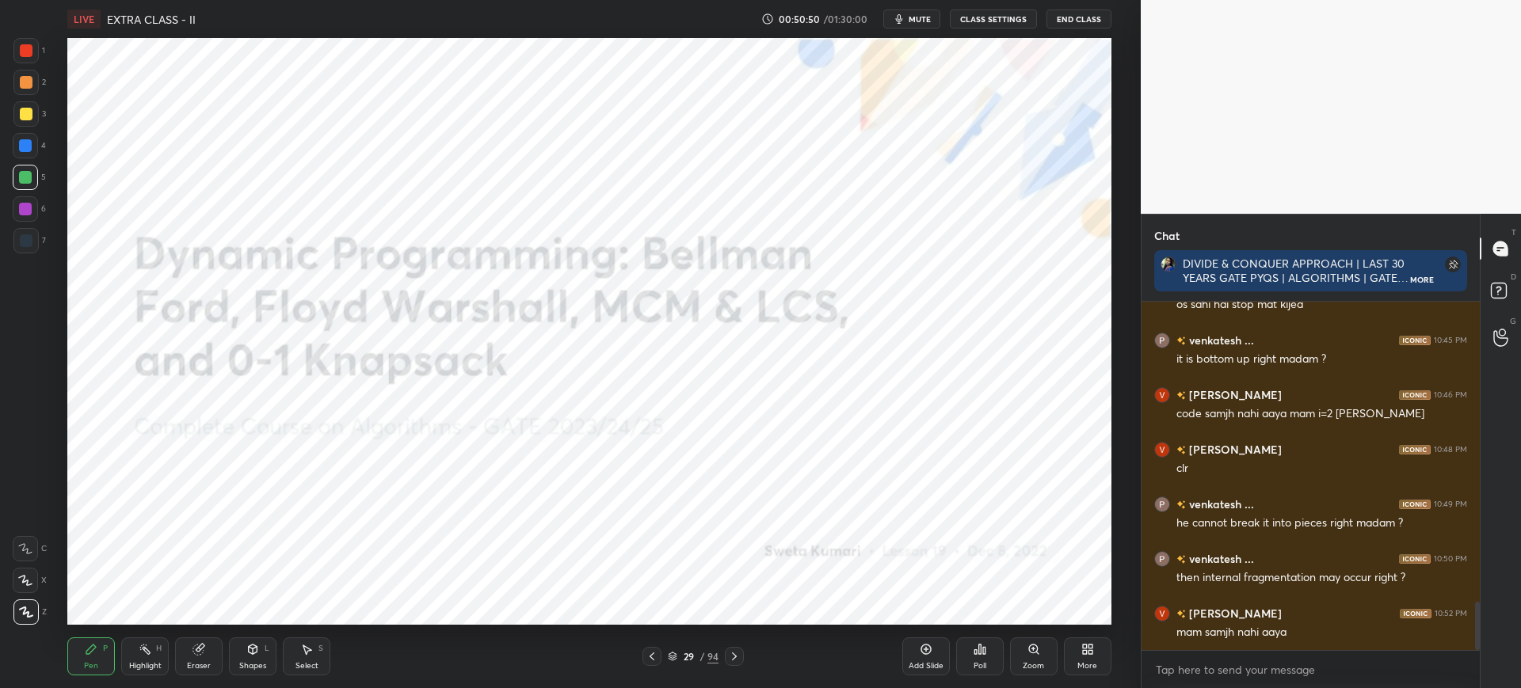
click at [1096, 654] on div "More" at bounding box center [1088, 657] width 48 height 38
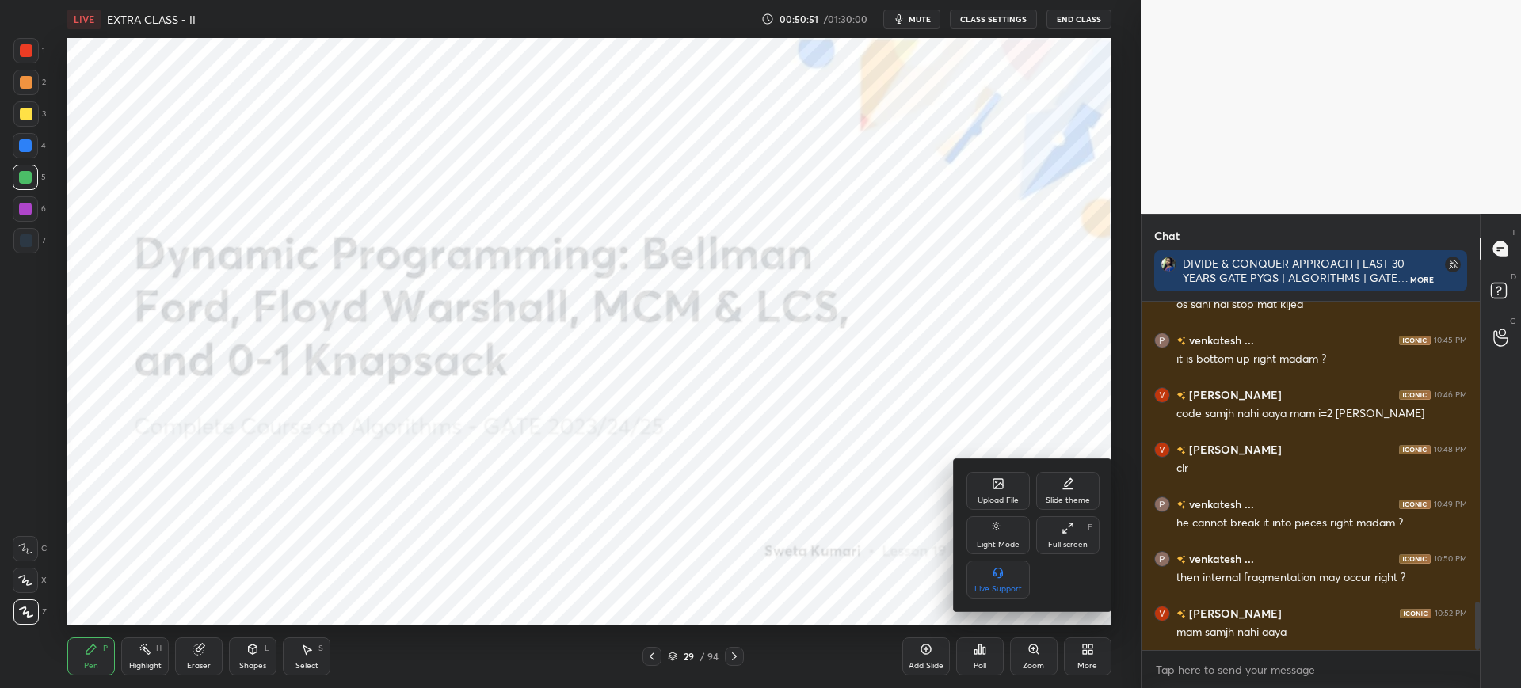
click at [772, 513] on div at bounding box center [760, 344] width 1521 height 688
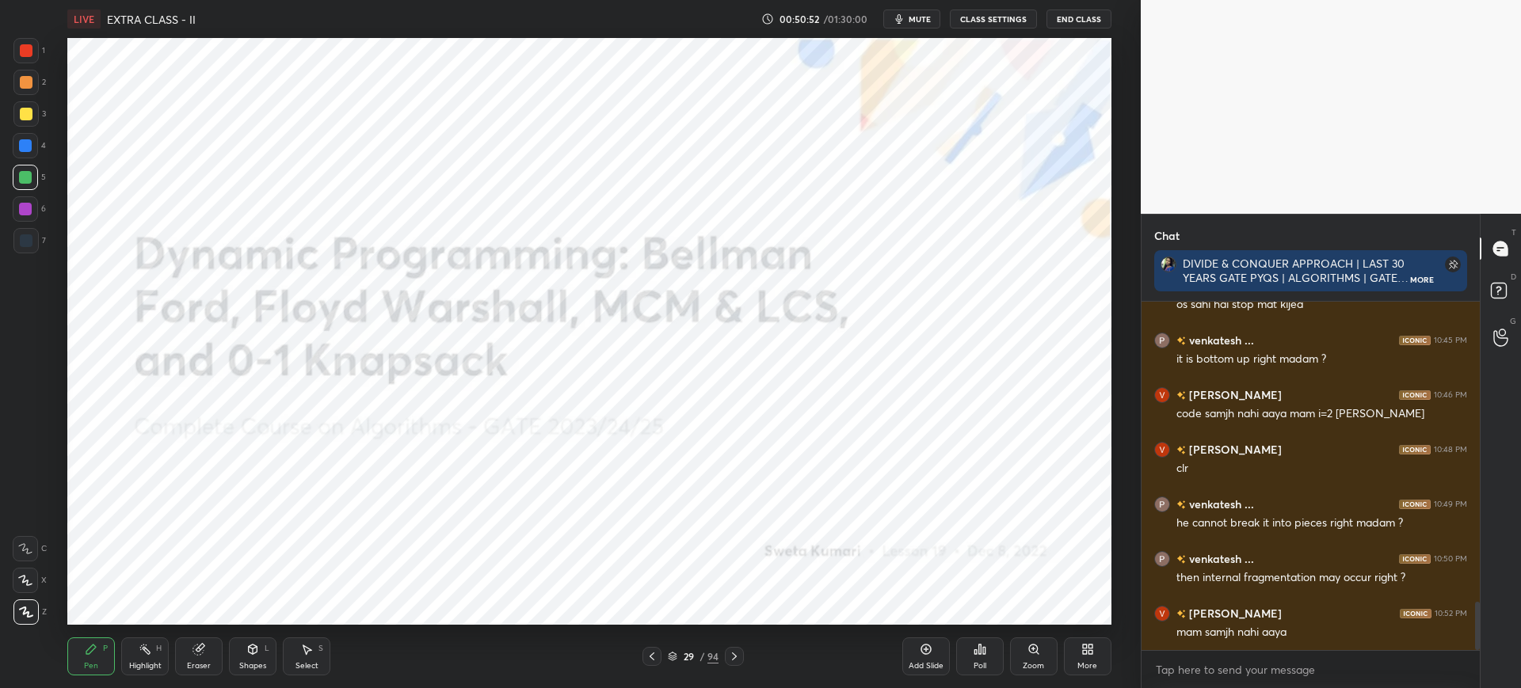
click at [645, 654] on icon at bounding box center [651, 656] width 13 height 13
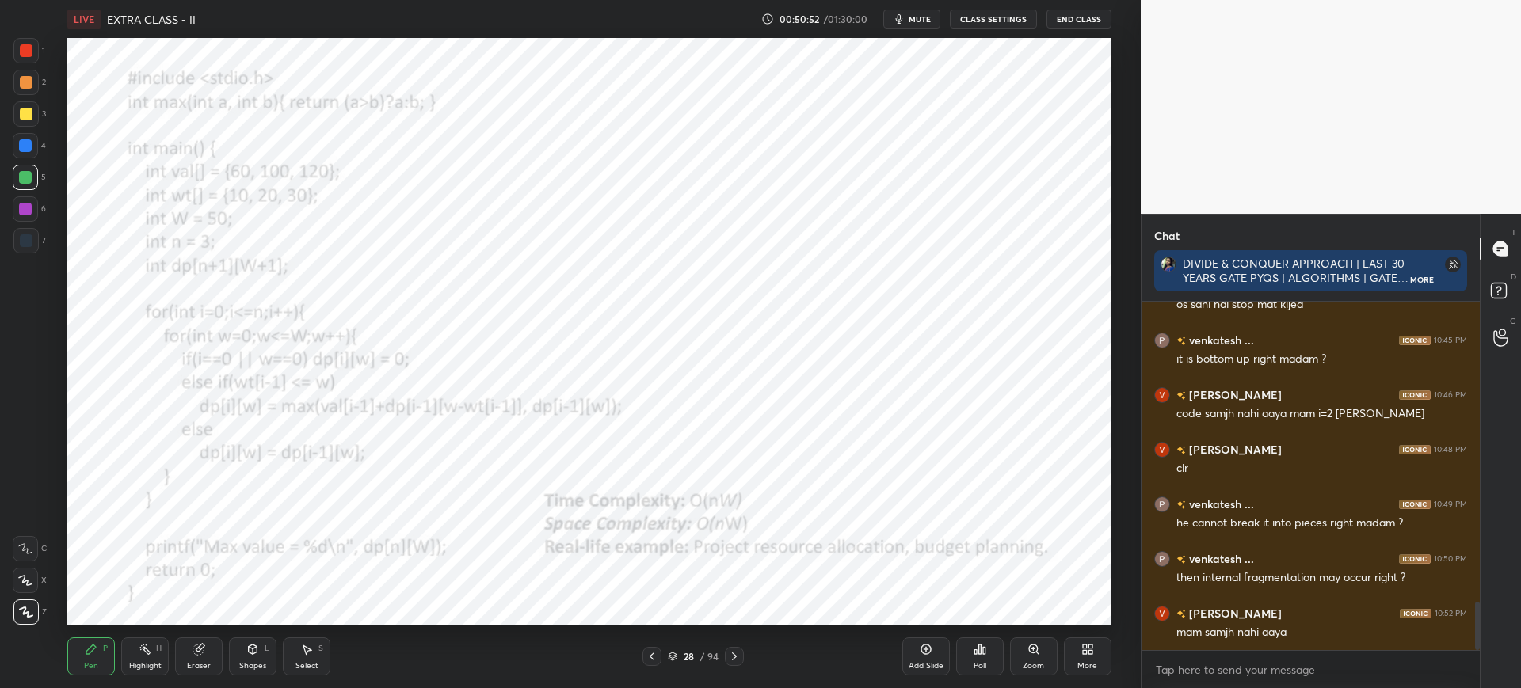
click at [667, 657] on div "28 / 94" at bounding box center [692, 656] width 101 height 19
click at [669, 657] on icon at bounding box center [673, 657] width 10 height 10
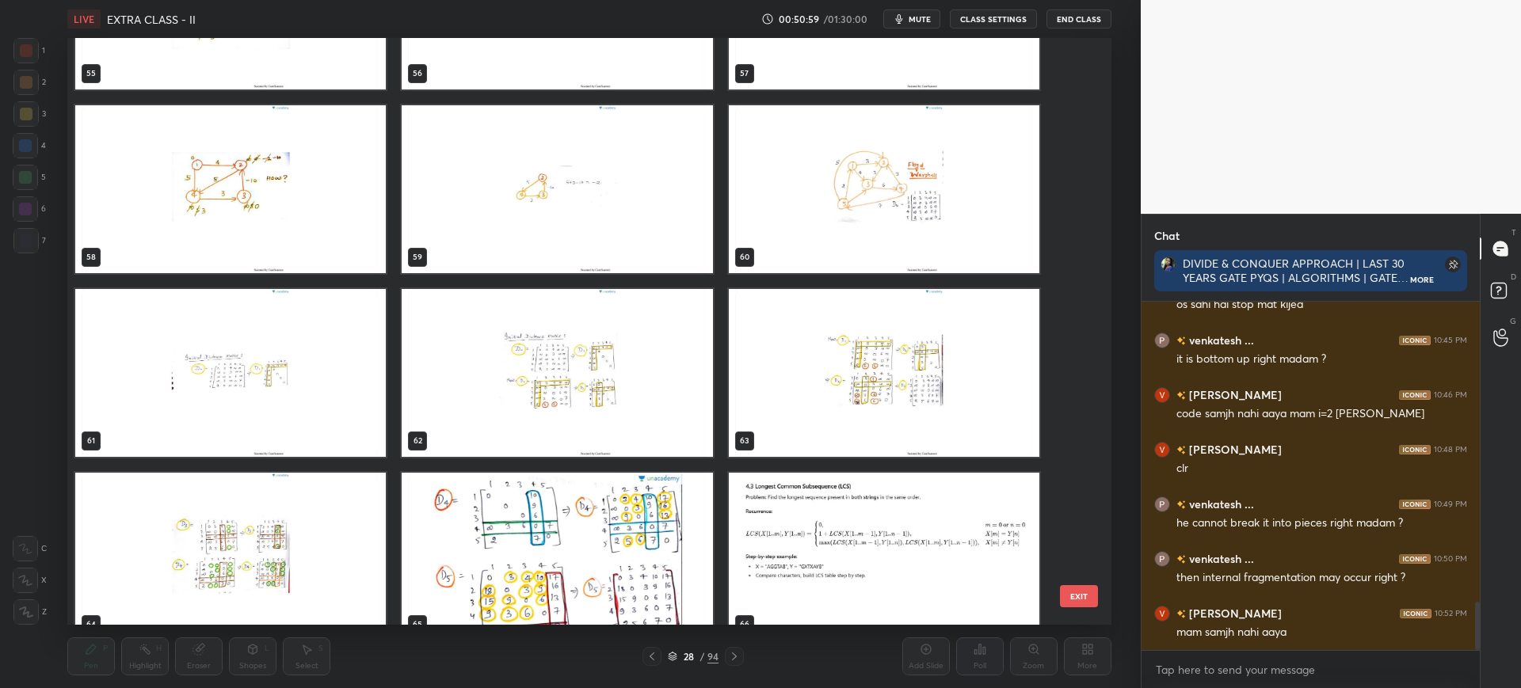
scroll to position [3430, 0]
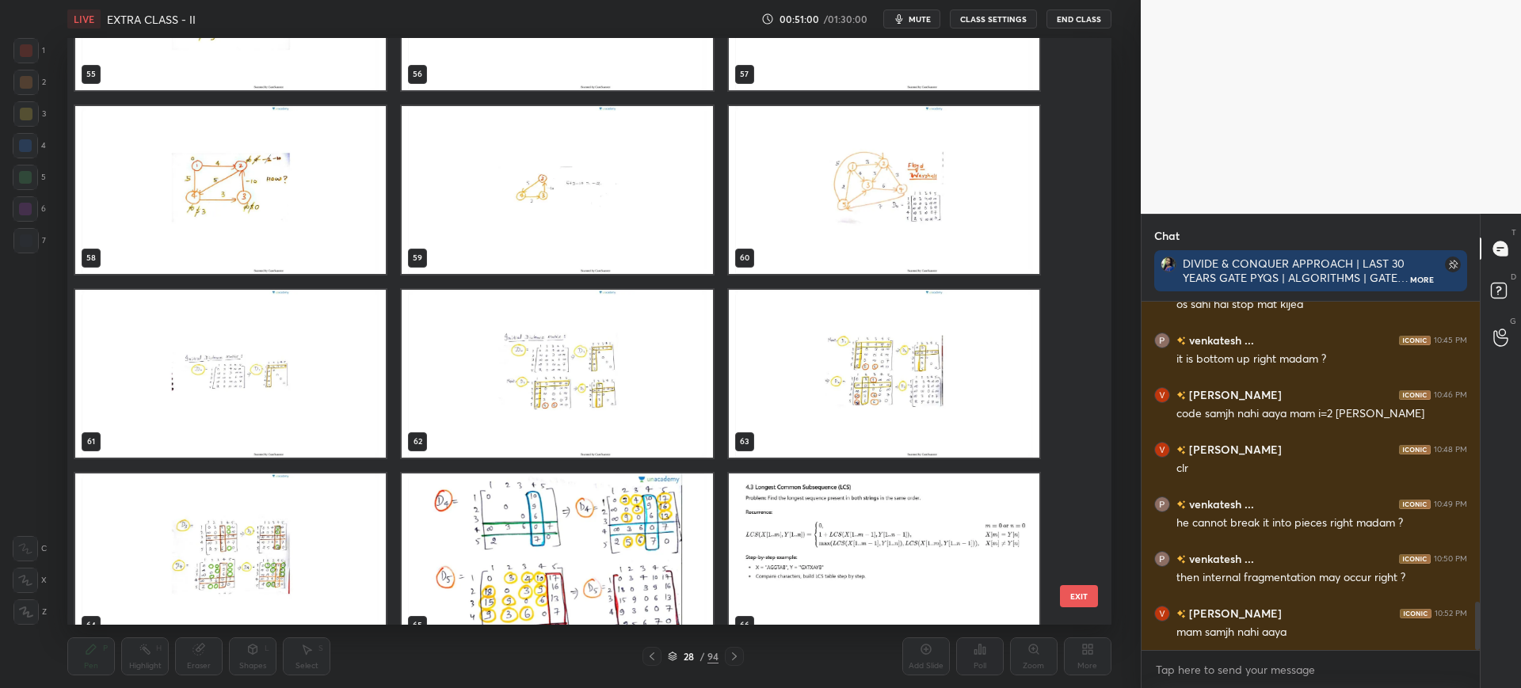
click at [1069, 592] on button "EXIT" at bounding box center [1079, 596] width 38 height 22
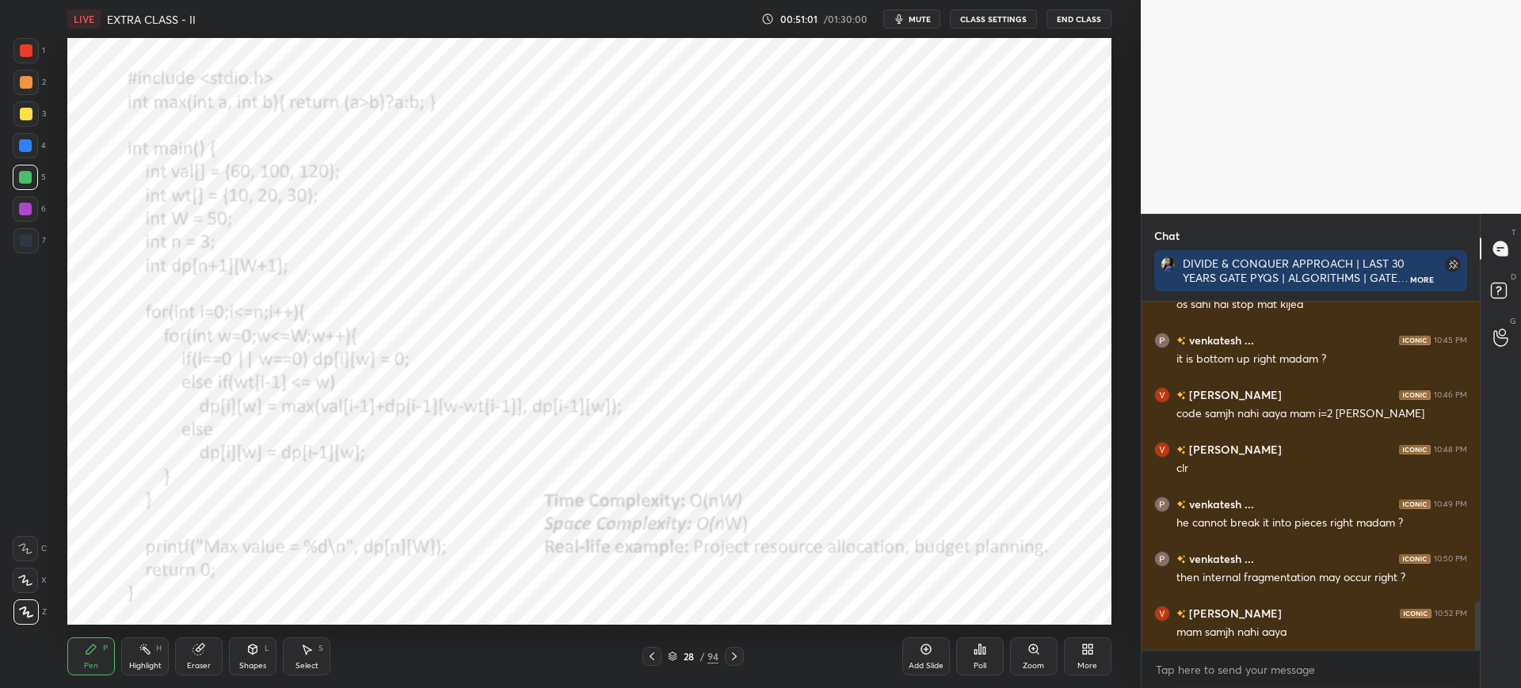
click at [1087, 646] on icon at bounding box center [1085, 647] width 4 height 4
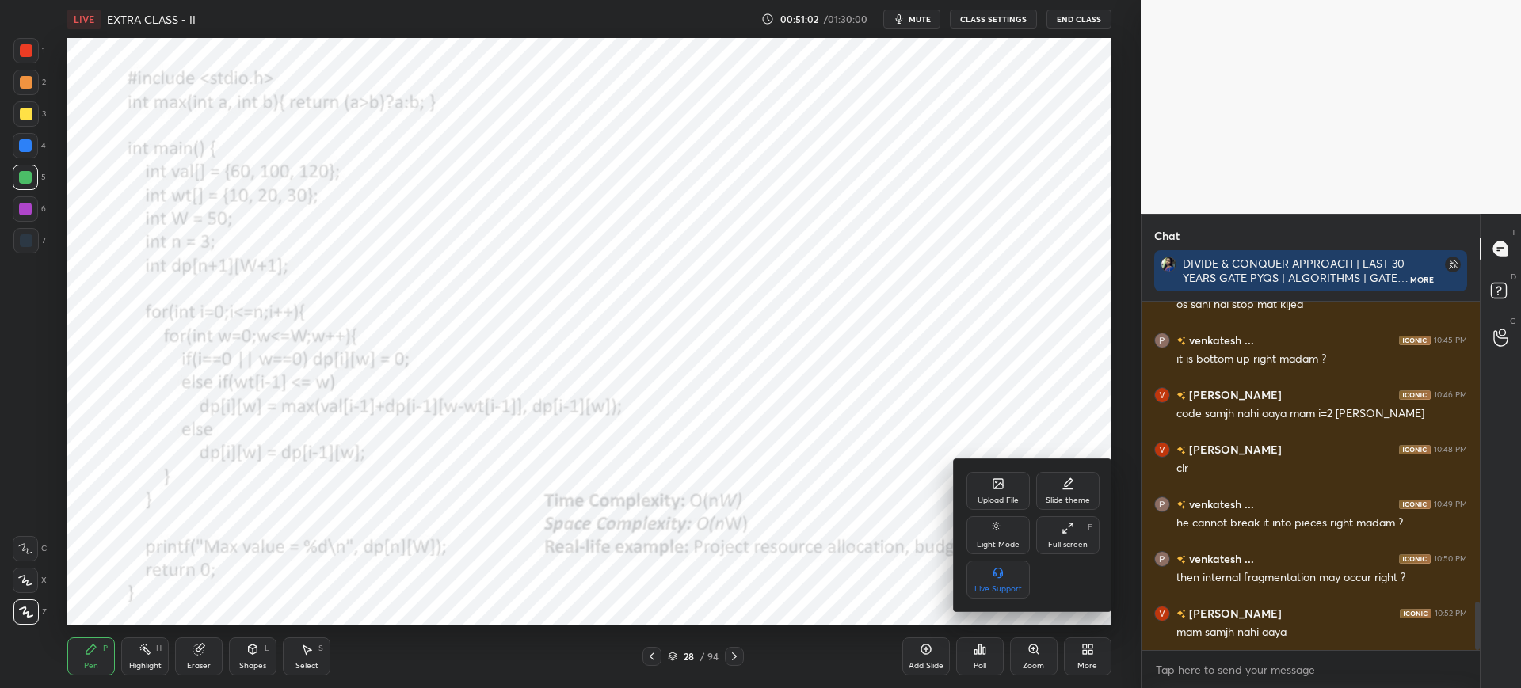
click at [991, 497] on div "Upload File" at bounding box center [997, 501] width 41 height 8
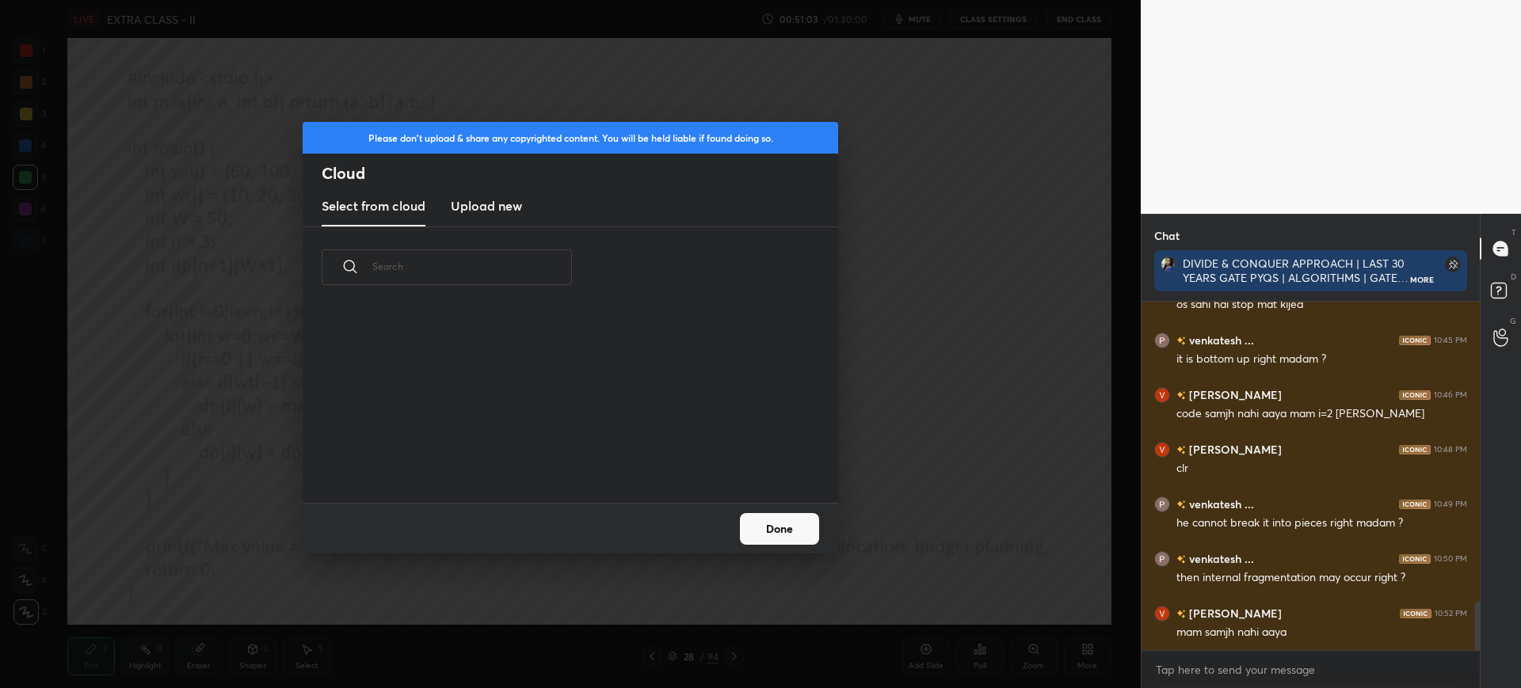
scroll to position [195, 508]
click at [470, 205] on h3 "Upload new" at bounding box center [486, 205] width 71 height 19
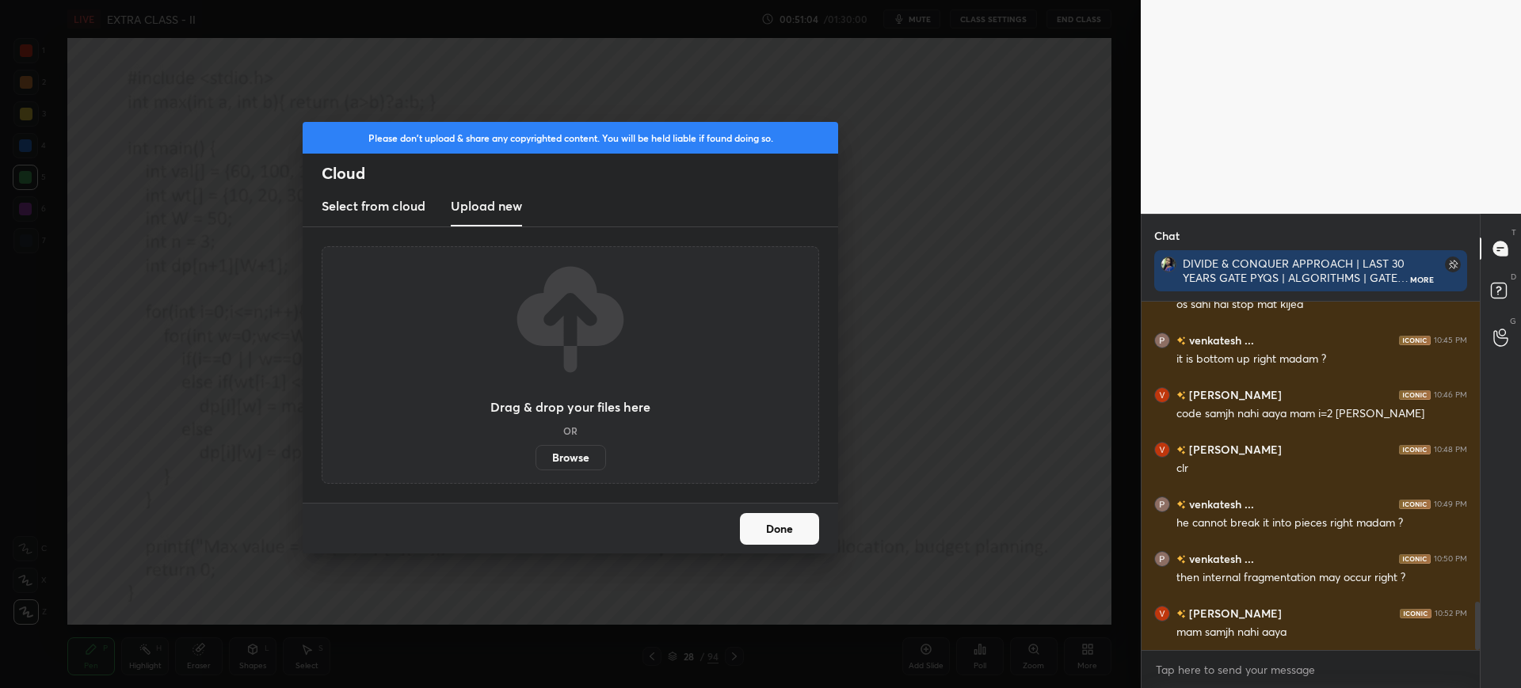
click at [581, 460] on label "Browse" at bounding box center [570, 457] width 70 height 25
click at [535, 460] on input "Browse" at bounding box center [535, 457] width 0 height 25
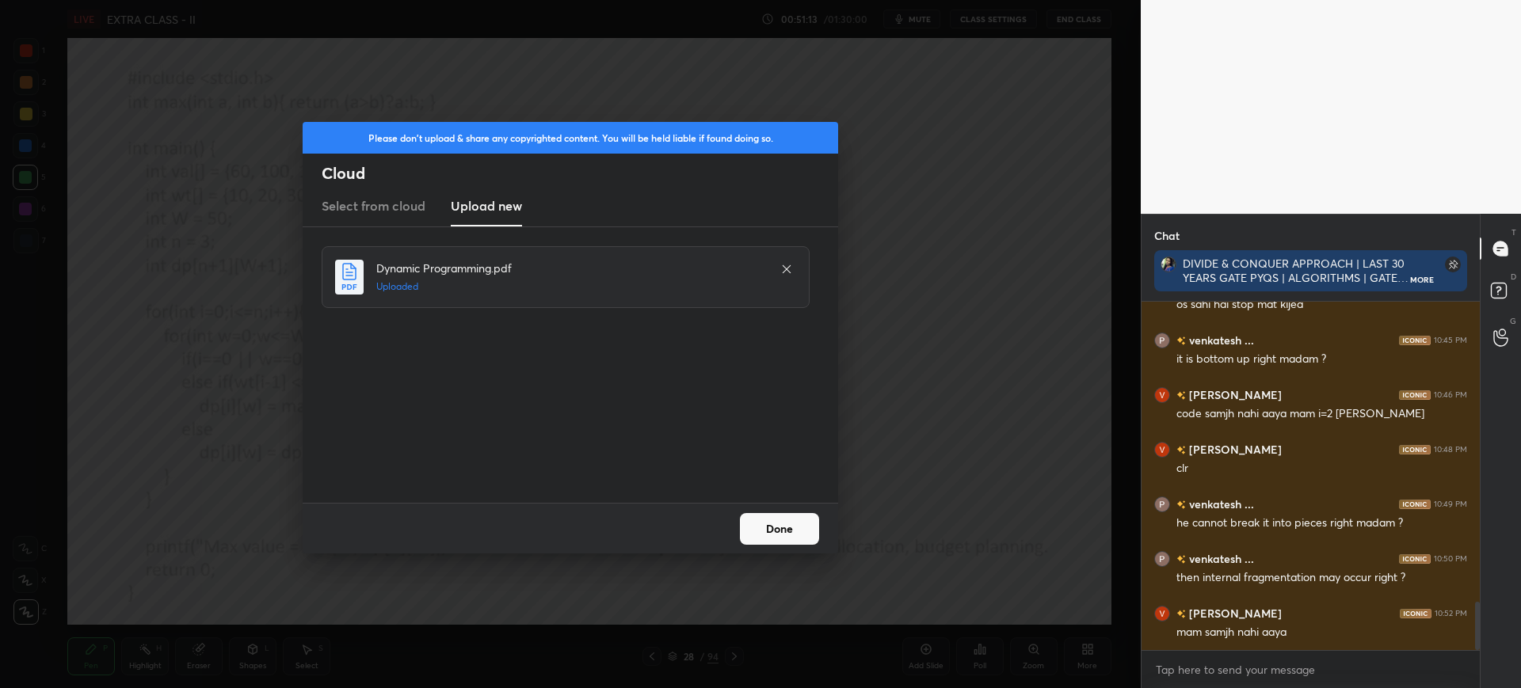
click at [799, 520] on button "Done" at bounding box center [779, 529] width 79 height 32
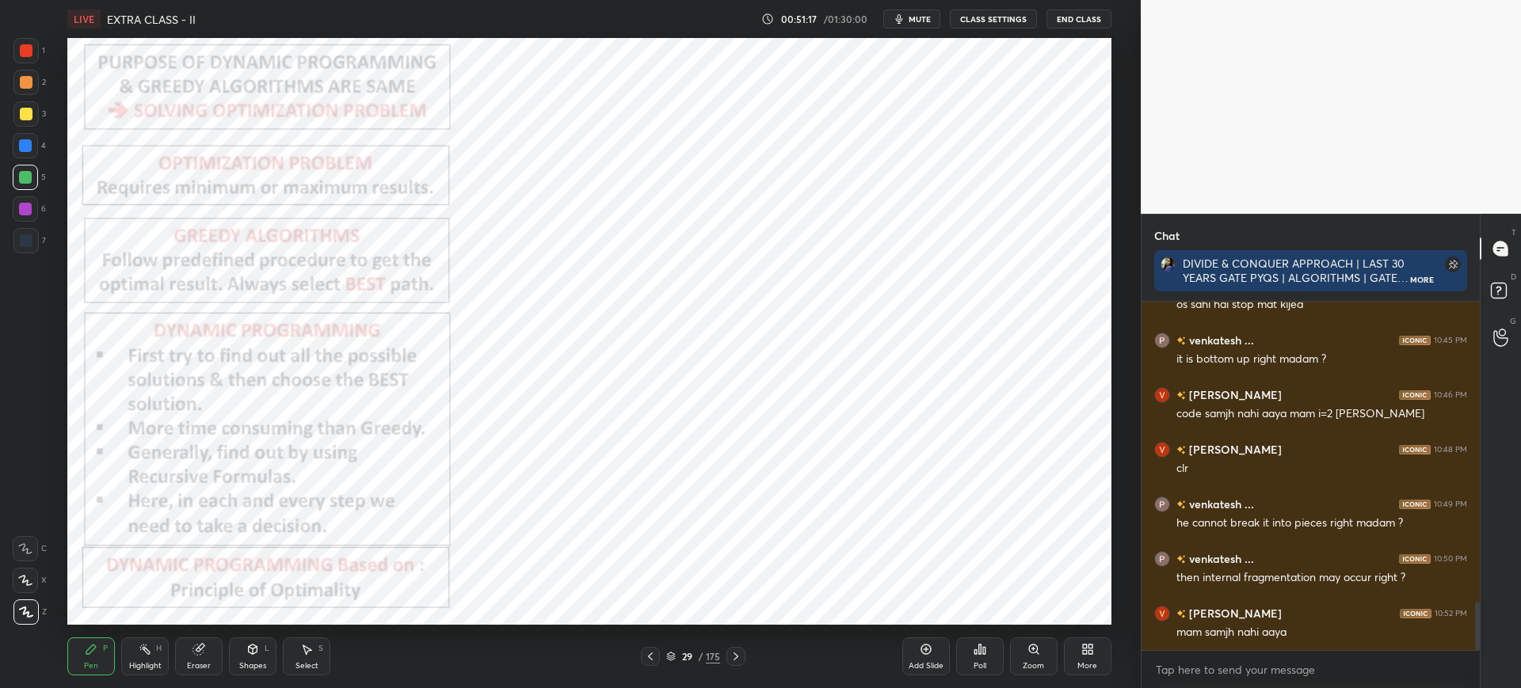
drag, startPoint x: 676, startPoint y: 648, endPoint x: 672, endPoint y: 655, distance: 8.2
click at [672, 655] on div "29 / 175" at bounding box center [693, 656] width 54 height 14
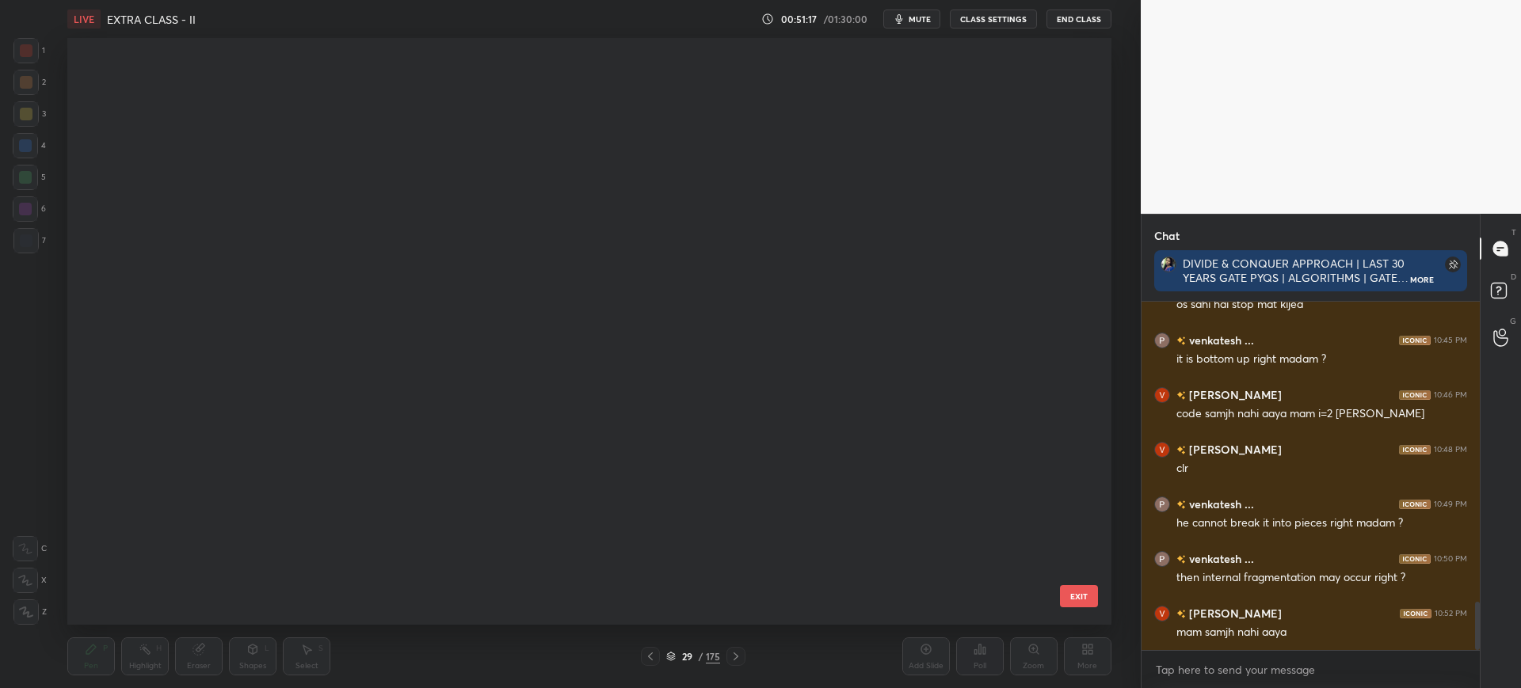
click at [672, 655] on icon at bounding box center [671, 657] width 10 height 10
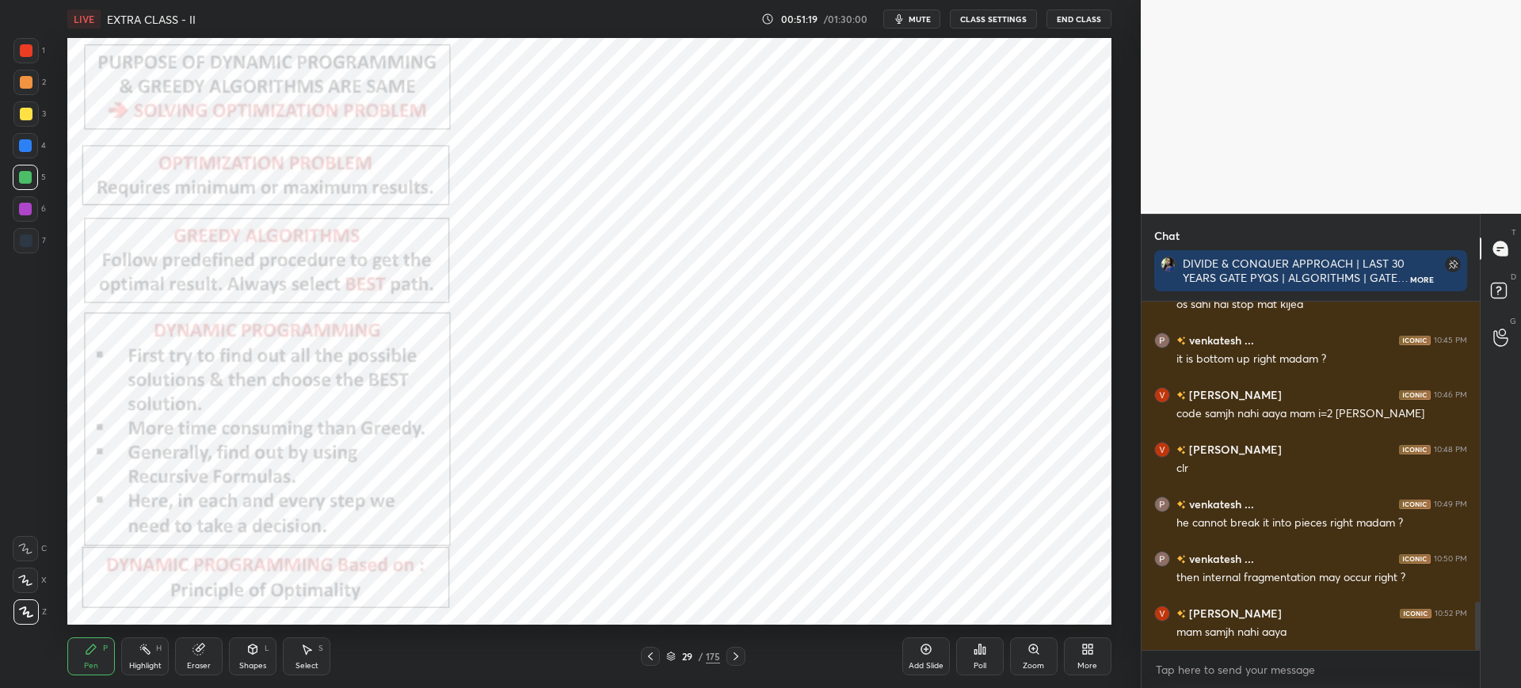
click at [676, 650] on div "29 / 175" at bounding box center [693, 656] width 54 height 14
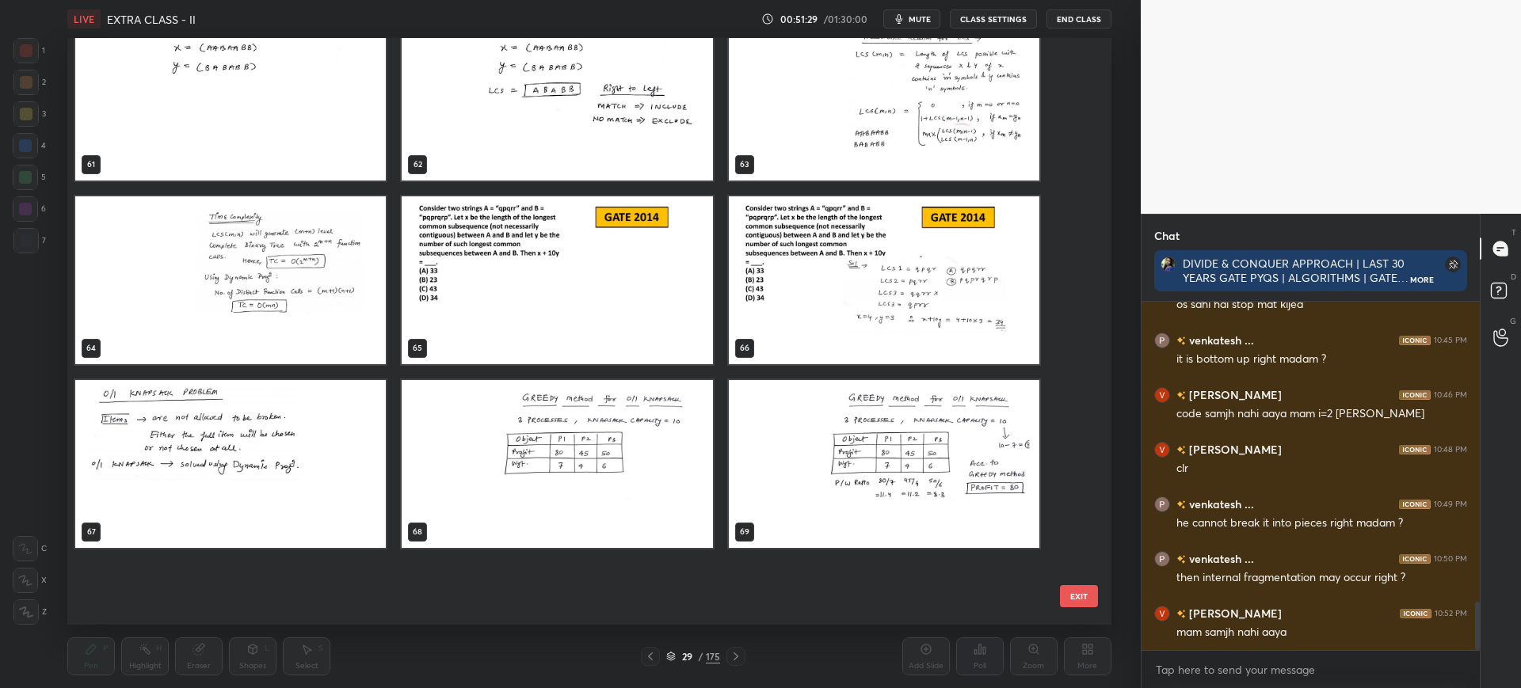
scroll to position [3624, 0]
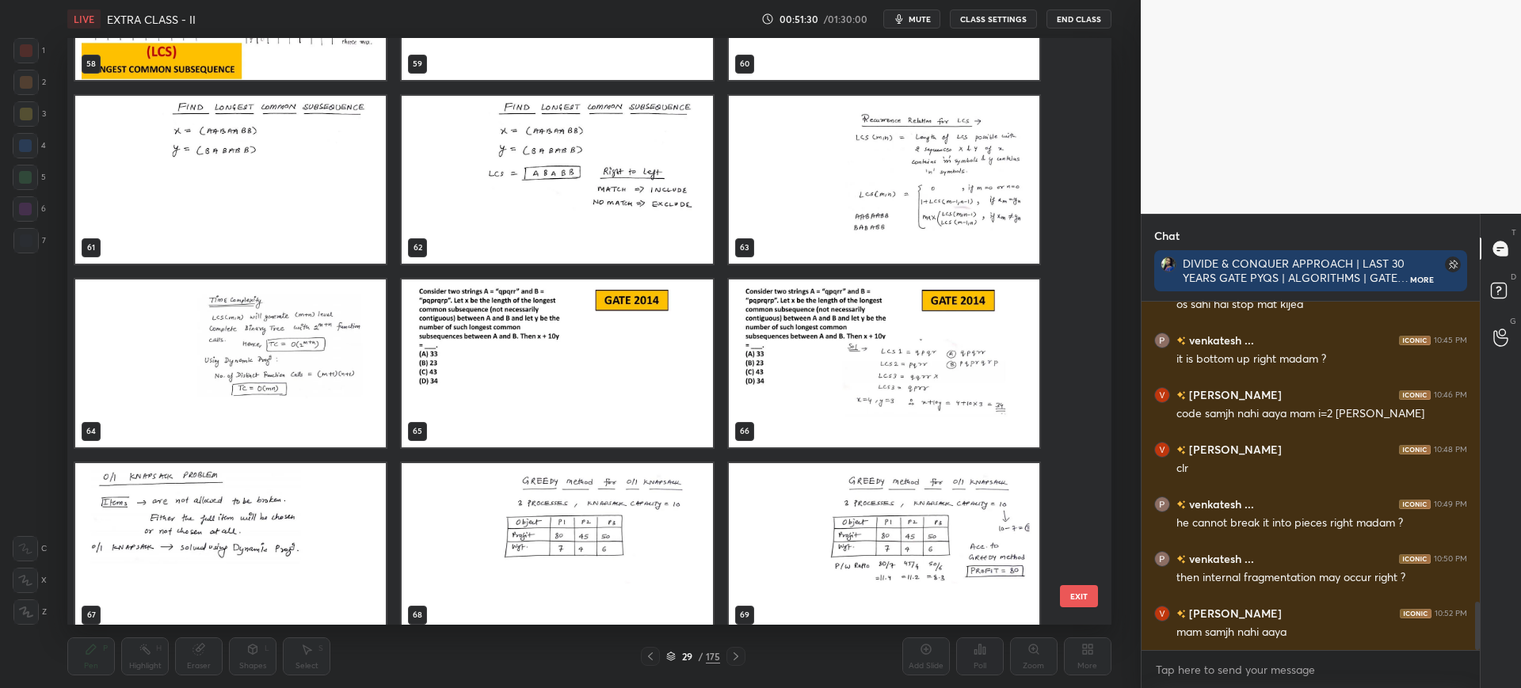
click at [257, 501] on img "grid" at bounding box center [230, 547] width 310 height 168
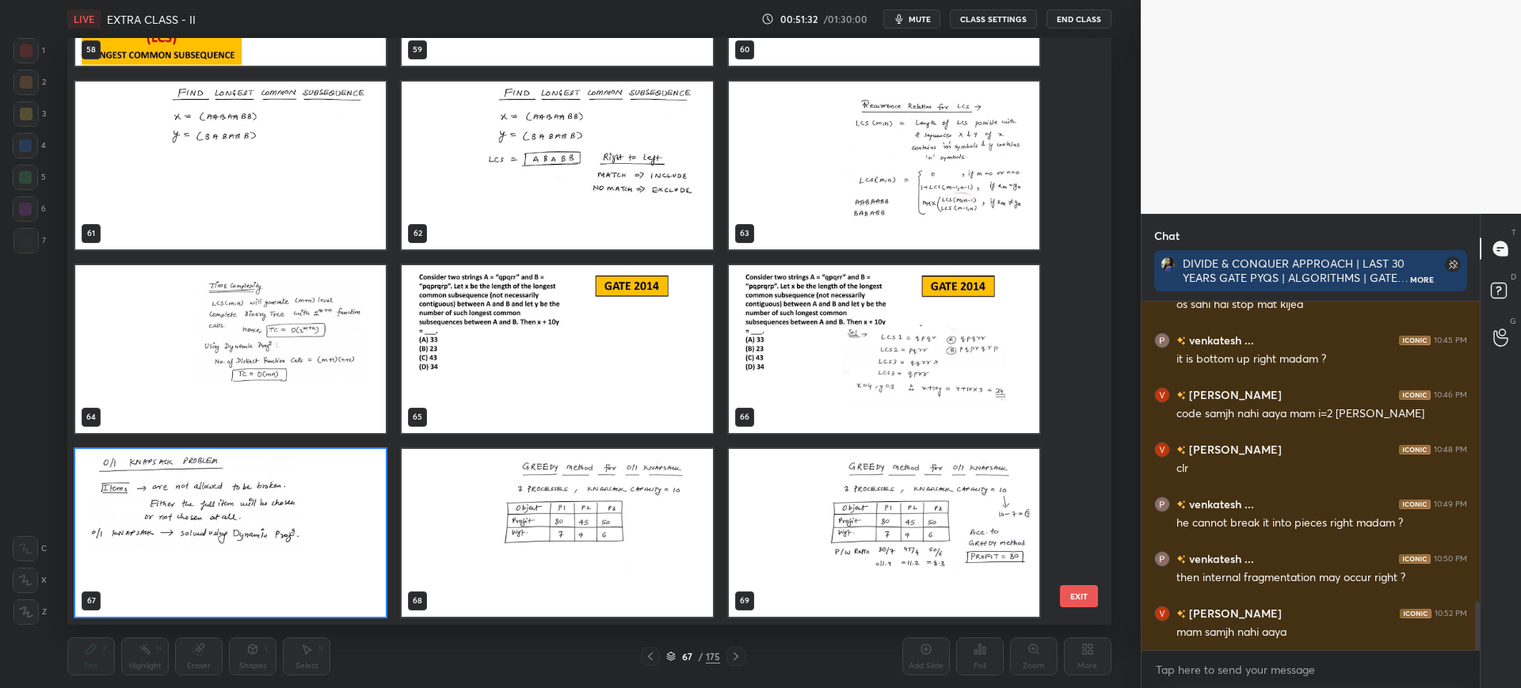
click at [1070, 600] on button "EXIT" at bounding box center [1079, 596] width 38 height 22
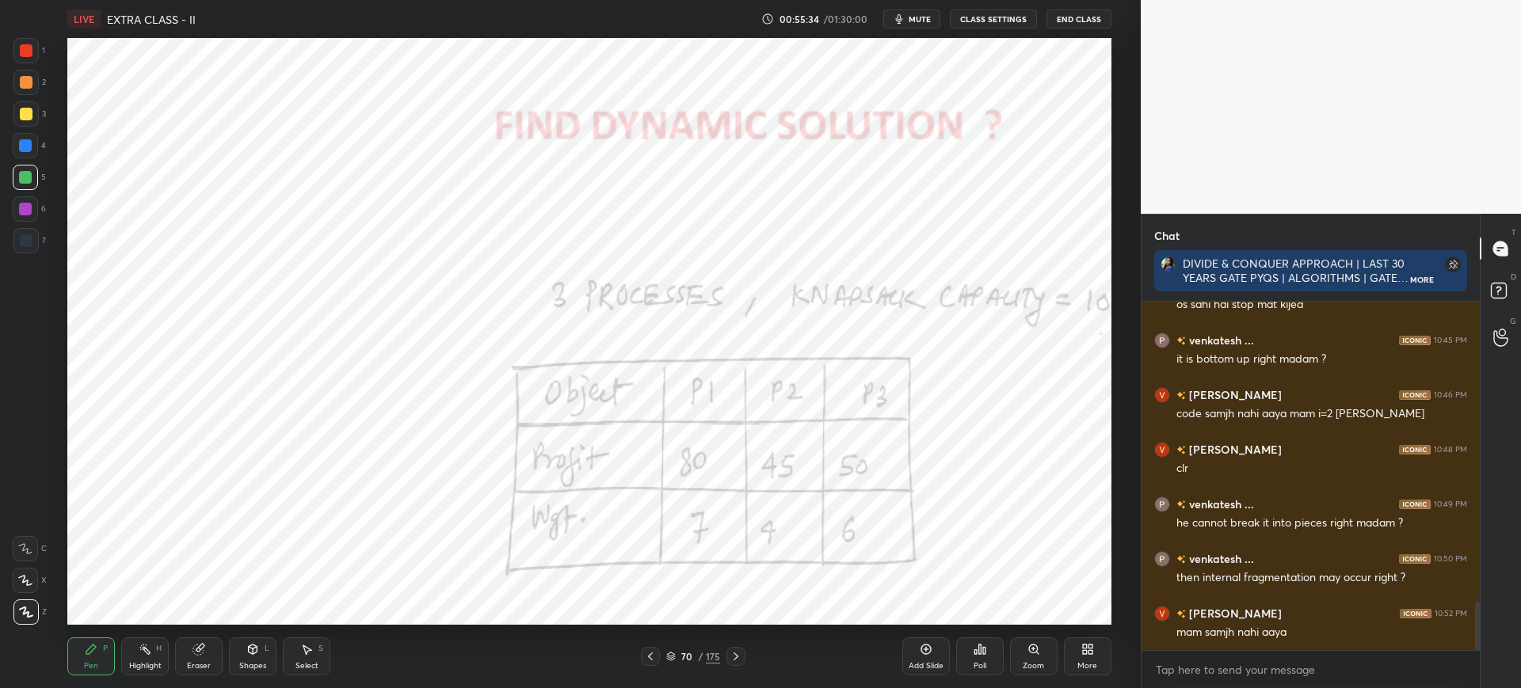
click at [966, 638] on div "Poll" at bounding box center [980, 657] width 48 height 38
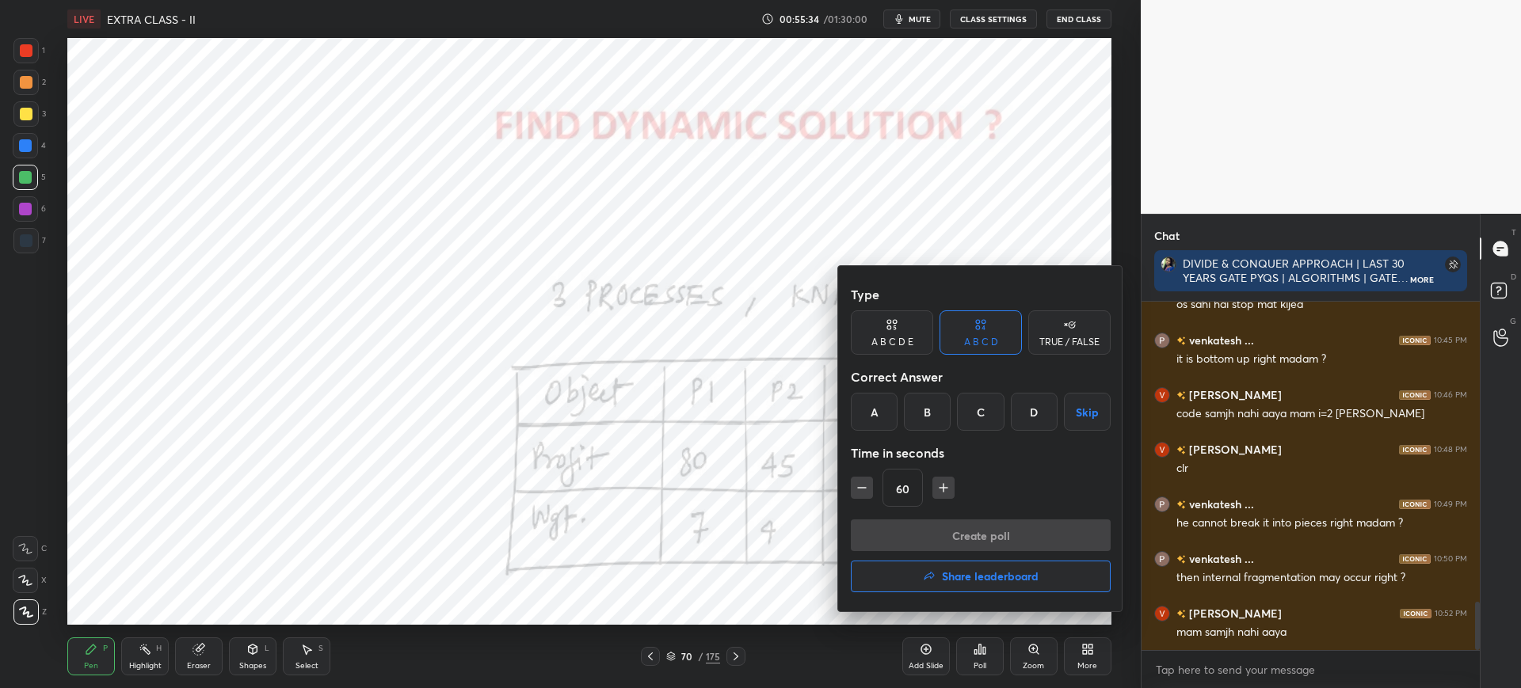
click at [891, 414] on div "A" at bounding box center [874, 412] width 47 height 38
click at [899, 550] on button "Create poll" at bounding box center [981, 536] width 260 height 32
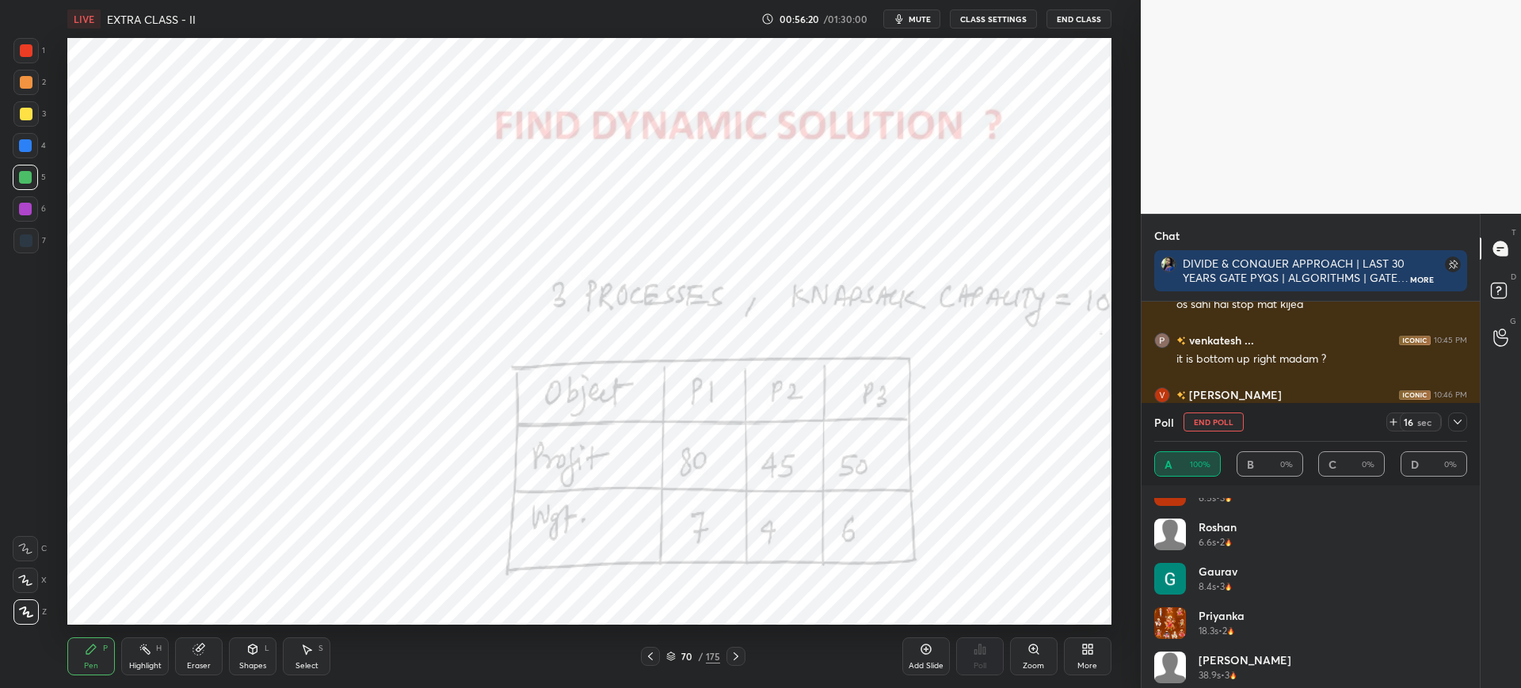
scroll to position [209, 0]
click at [1216, 425] on button "End Poll" at bounding box center [1213, 422] width 60 height 19
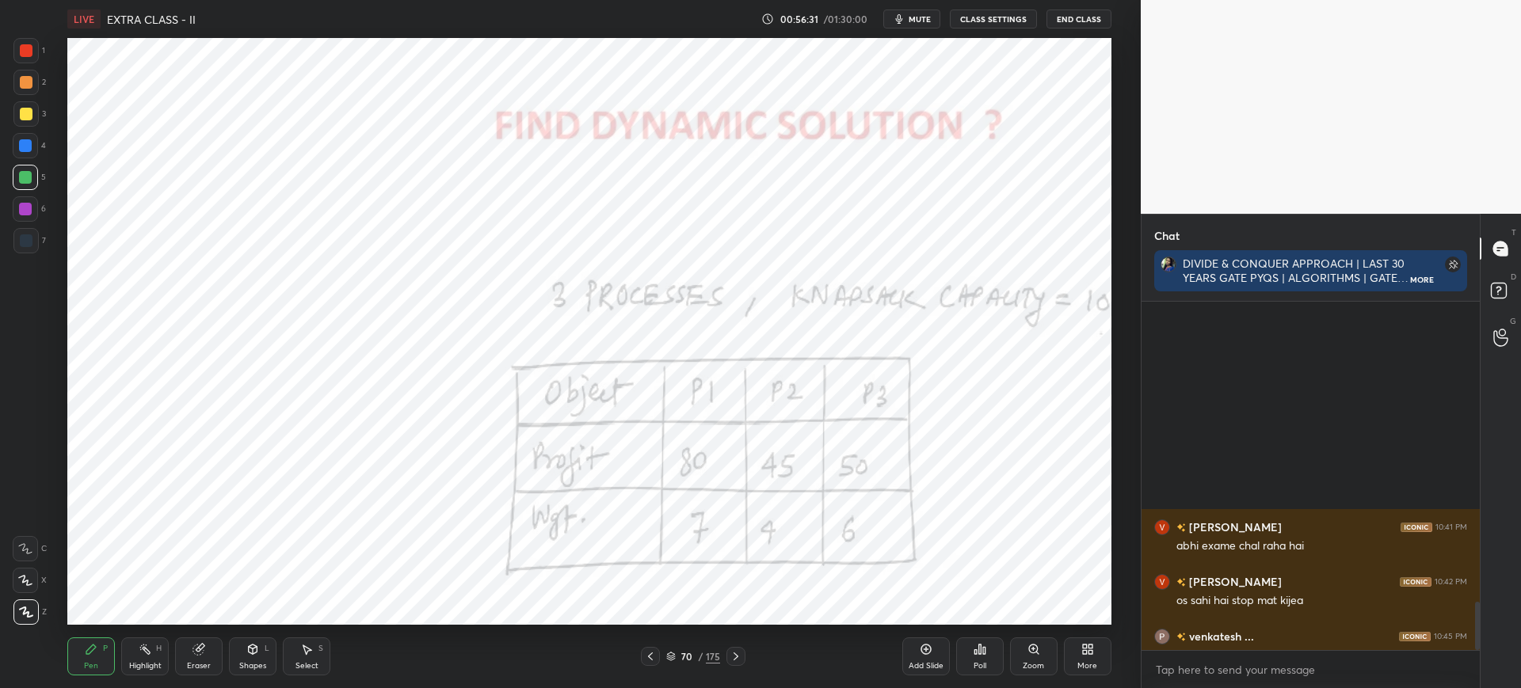
scroll to position [2167, 0]
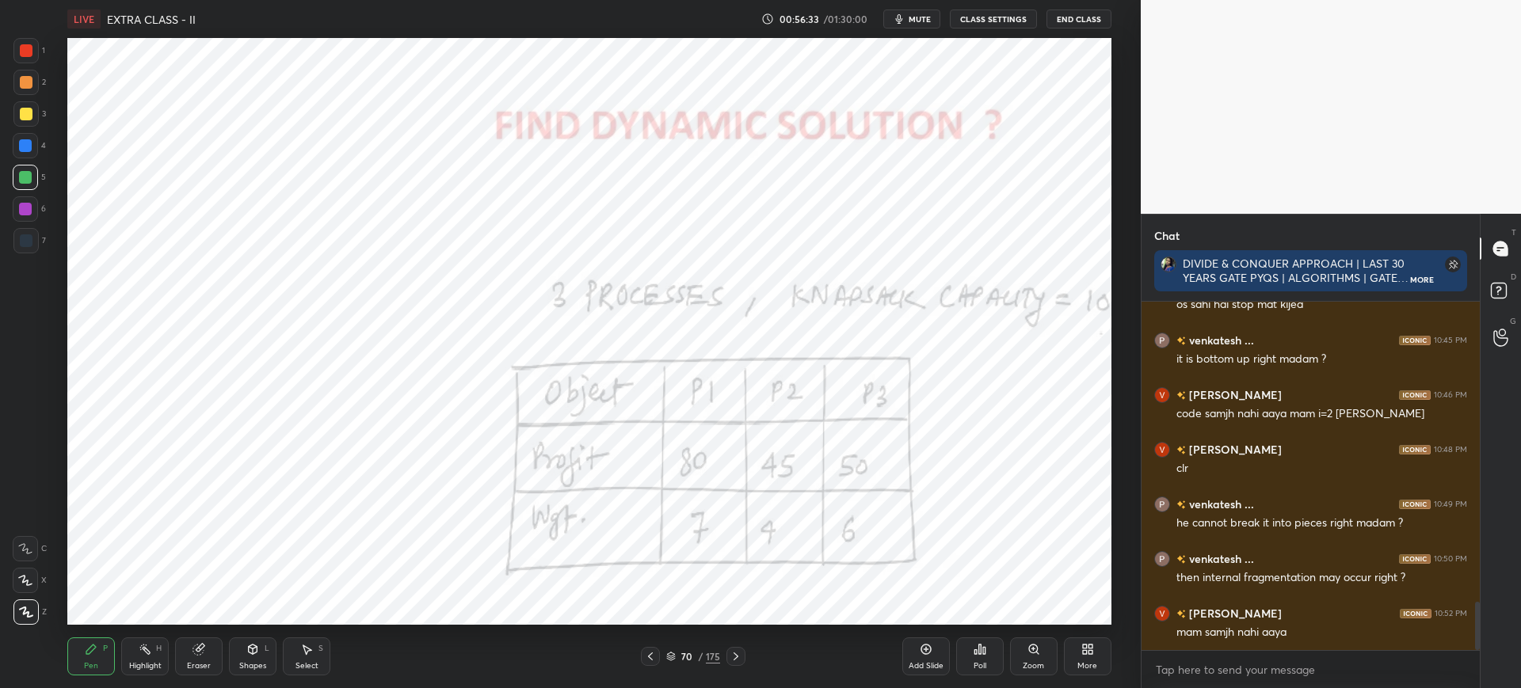
click at [672, 661] on icon at bounding box center [671, 657] width 10 height 10
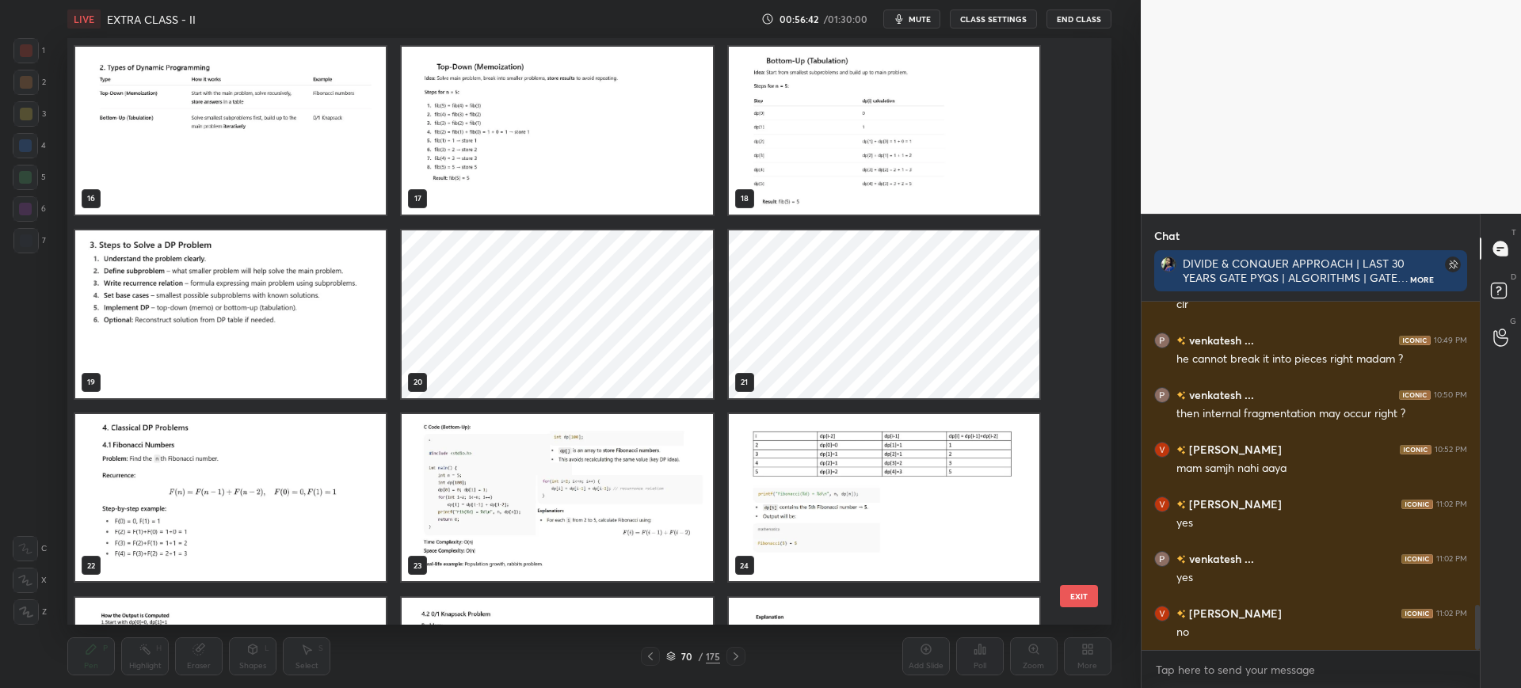
scroll to position [919, 0]
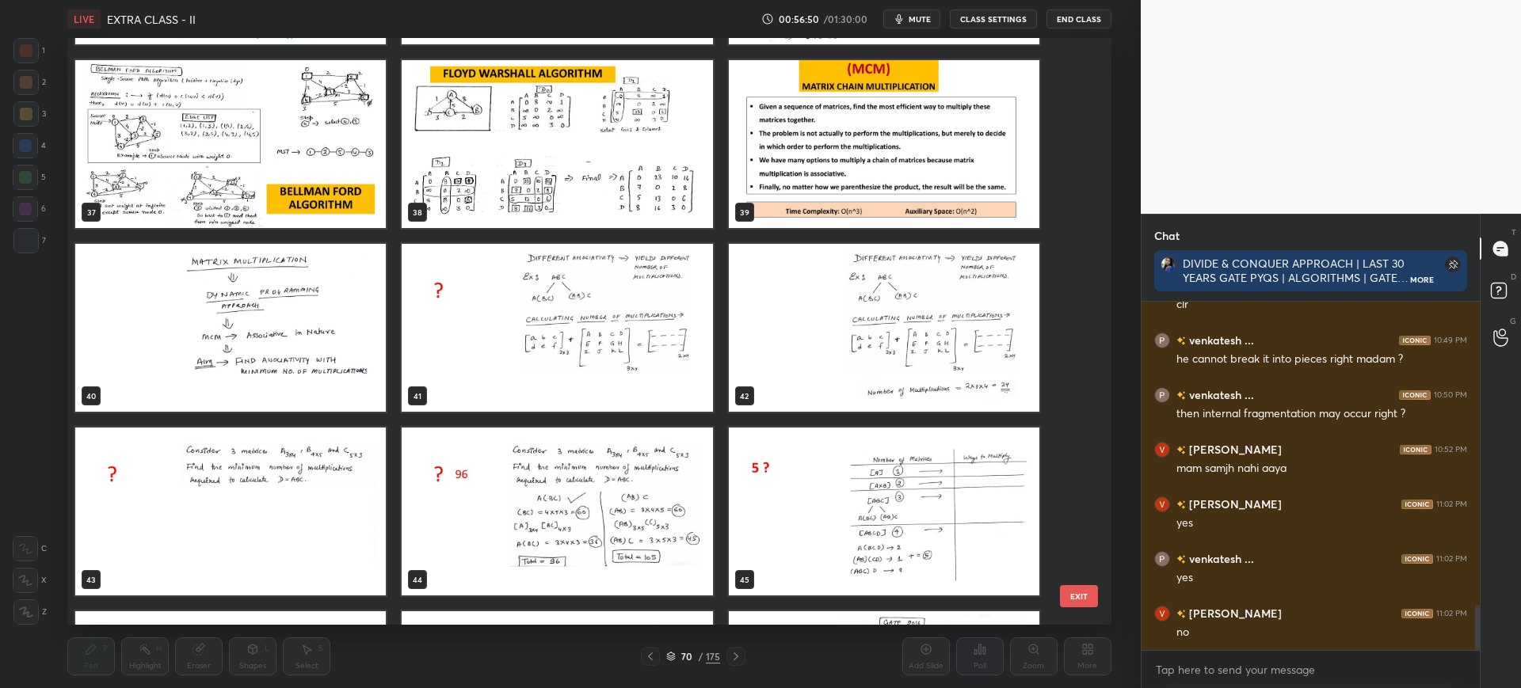
click at [259, 345] on img "grid" at bounding box center [230, 328] width 310 height 168
click at [824, 81] on img "grid" at bounding box center [884, 144] width 310 height 168
click at [1064, 592] on button "EXIT" at bounding box center [1079, 596] width 38 height 22
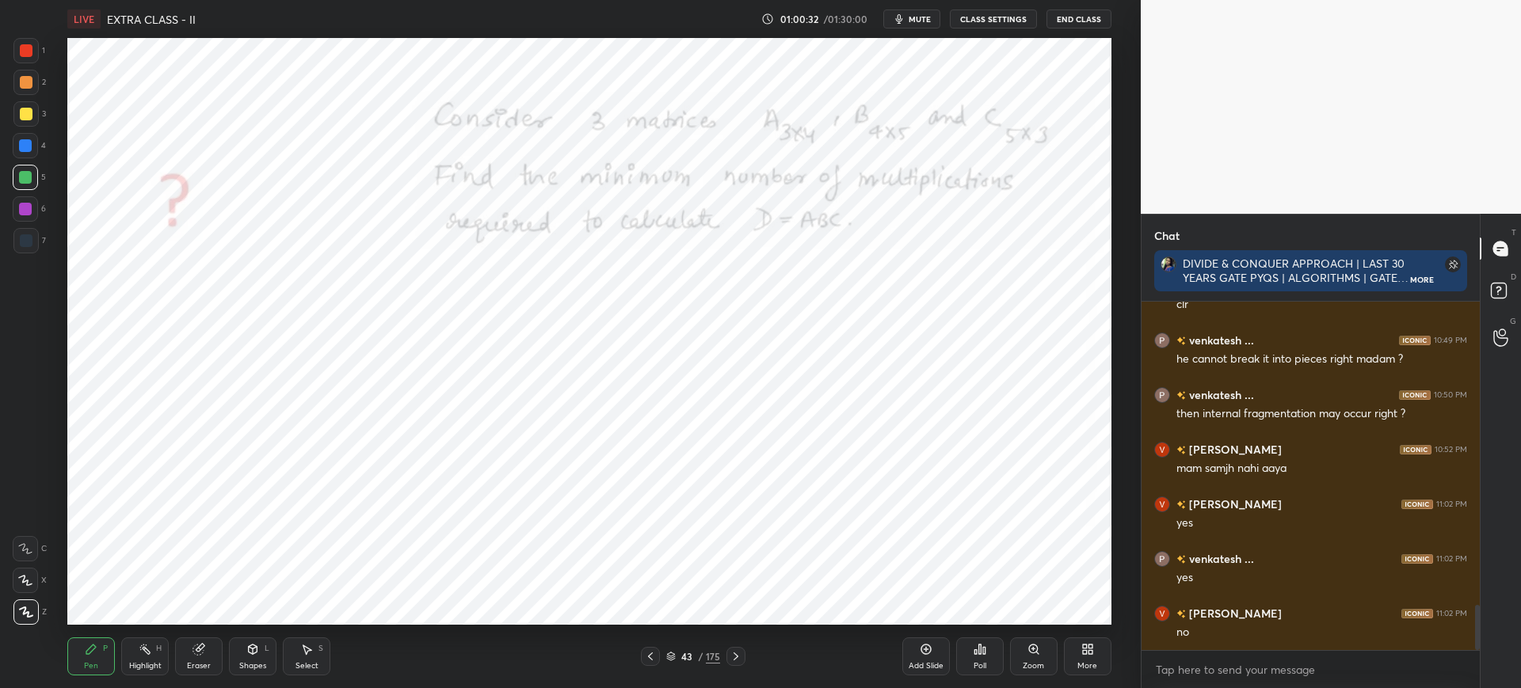
click at [29, 59] on div at bounding box center [25, 50] width 25 height 25
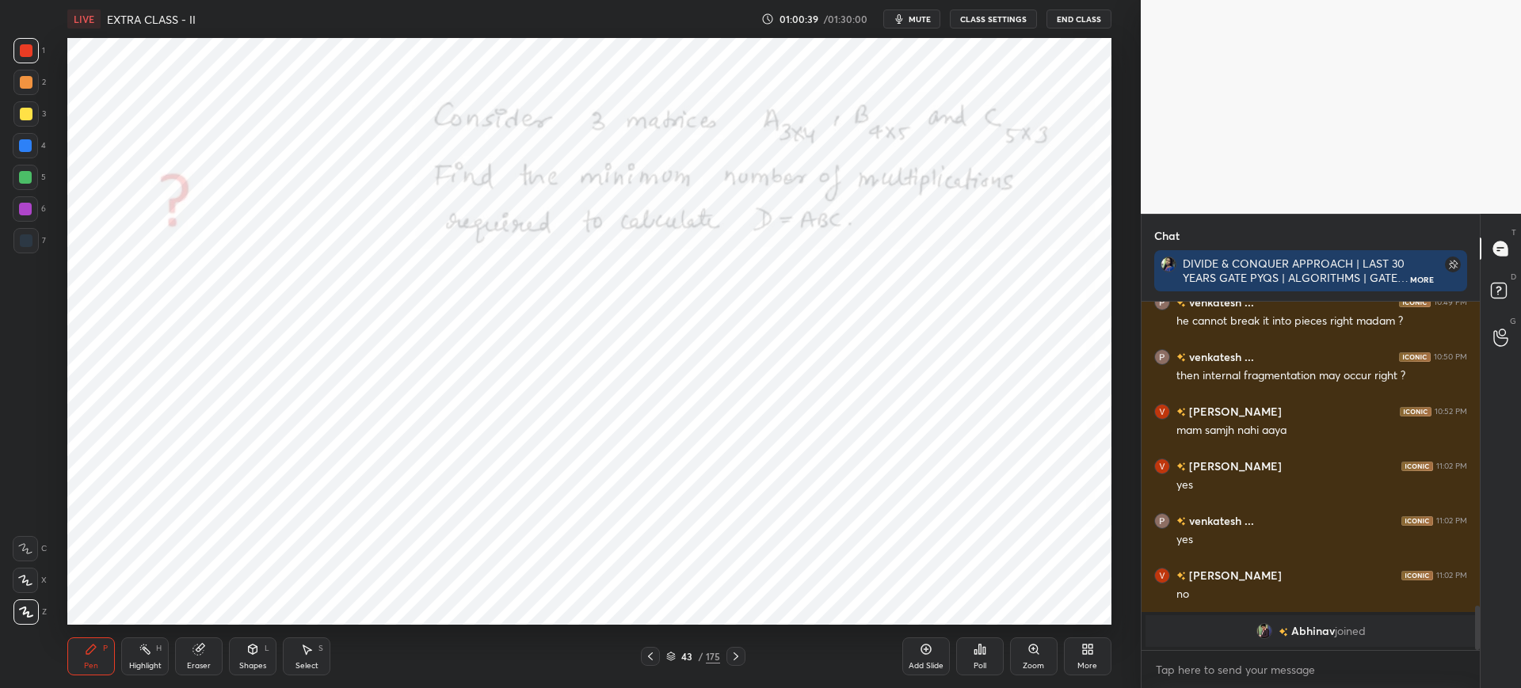
click at [32, 151] on div at bounding box center [25, 145] width 25 height 25
drag, startPoint x: 24, startPoint y: 54, endPoint x: 66, endPoint y: 67, distance: 44.1
click at [25, 55] on div at bounding box center [26, 50] width 13 height 13
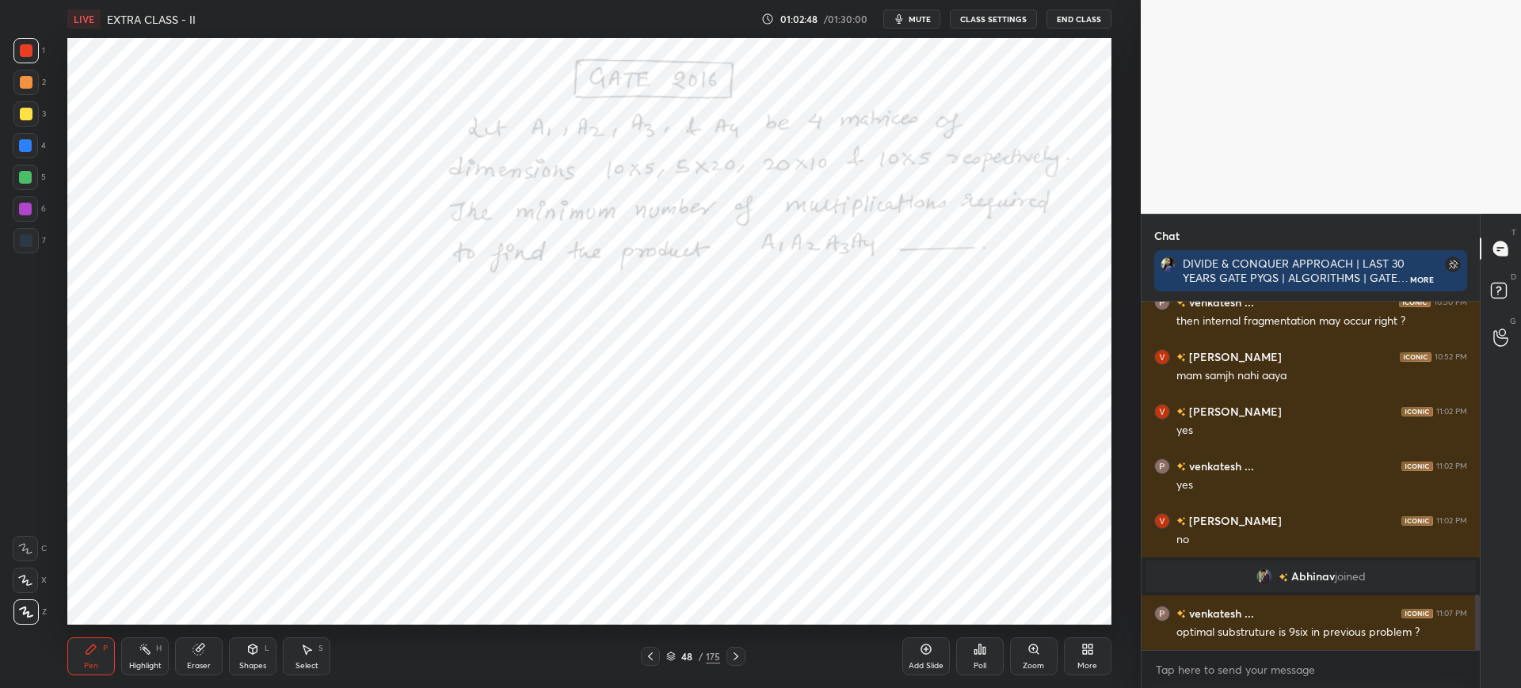
click at [1030, 657] on div "Zoom" at bounding box center [1034, 657] width 48 height 38
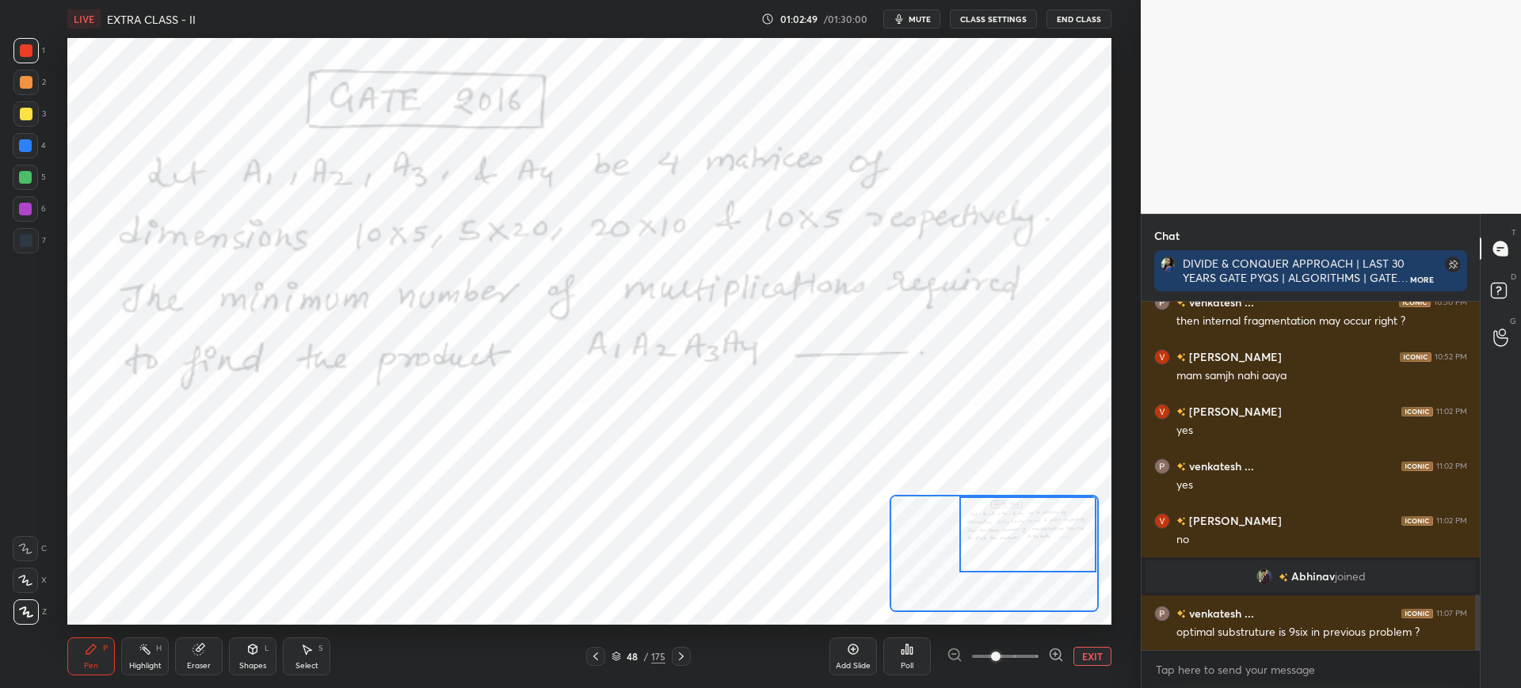
drag, startPoint x: 1000, startPoint y: 546, endPoint x: 1027, endPoint y: 520, distance: 37.6
click at [1028, 520] on div at bounding box center [1027, 535] width 137 height 76
drag, startPoint x: 1017, startPoint y: 531, endPoint x: 1025, endPoint y: 519, distance: 14.3
click at [1026, 519] on div at bounding box center [1027, 535] width 137 height 76
click at [912, 11] on button "mute" at bounding box center [911, 19] width 57 height 19
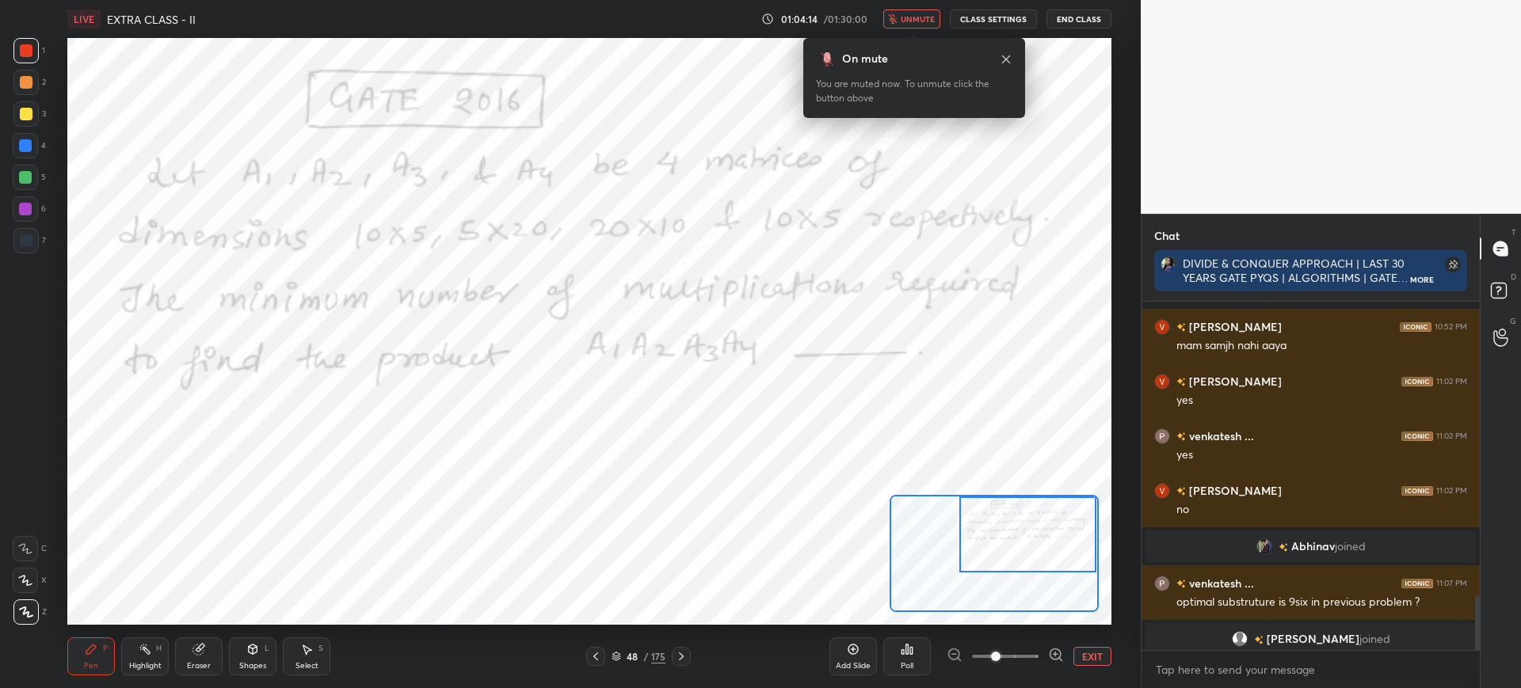
scroll to position [1899, 0]
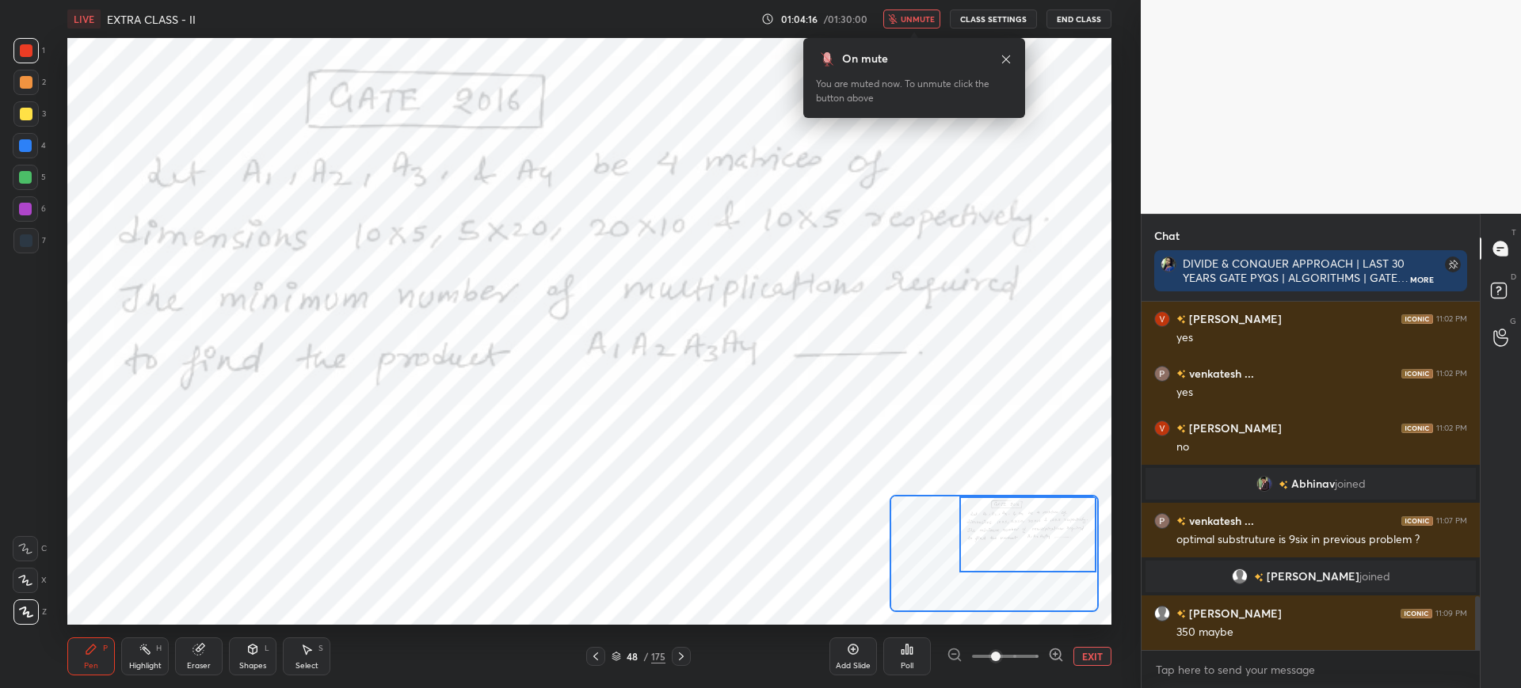
click at [906, 12] on button "unmute" at bounding box center [911, 19] width 57 height 19
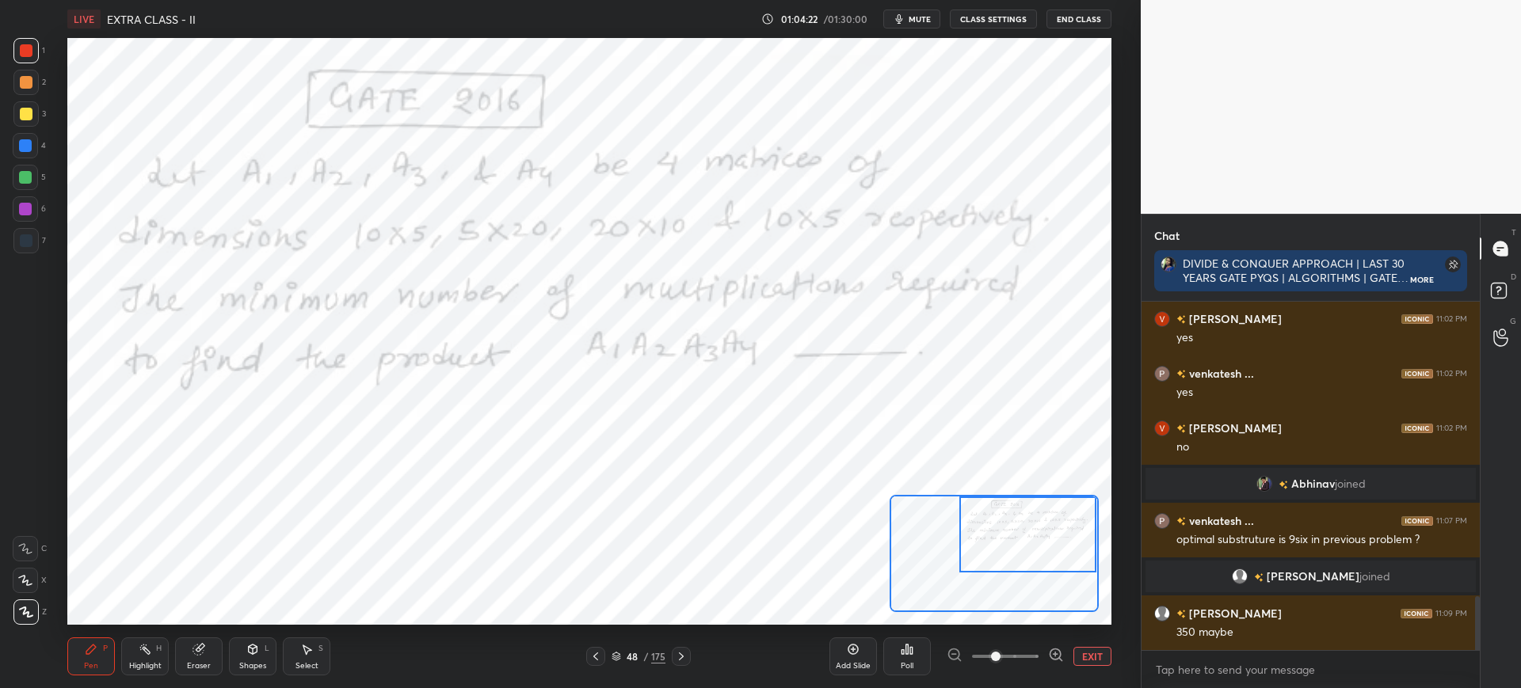
click at [613, 652] on icon at bounding box center [616, 657] width 10 height 10
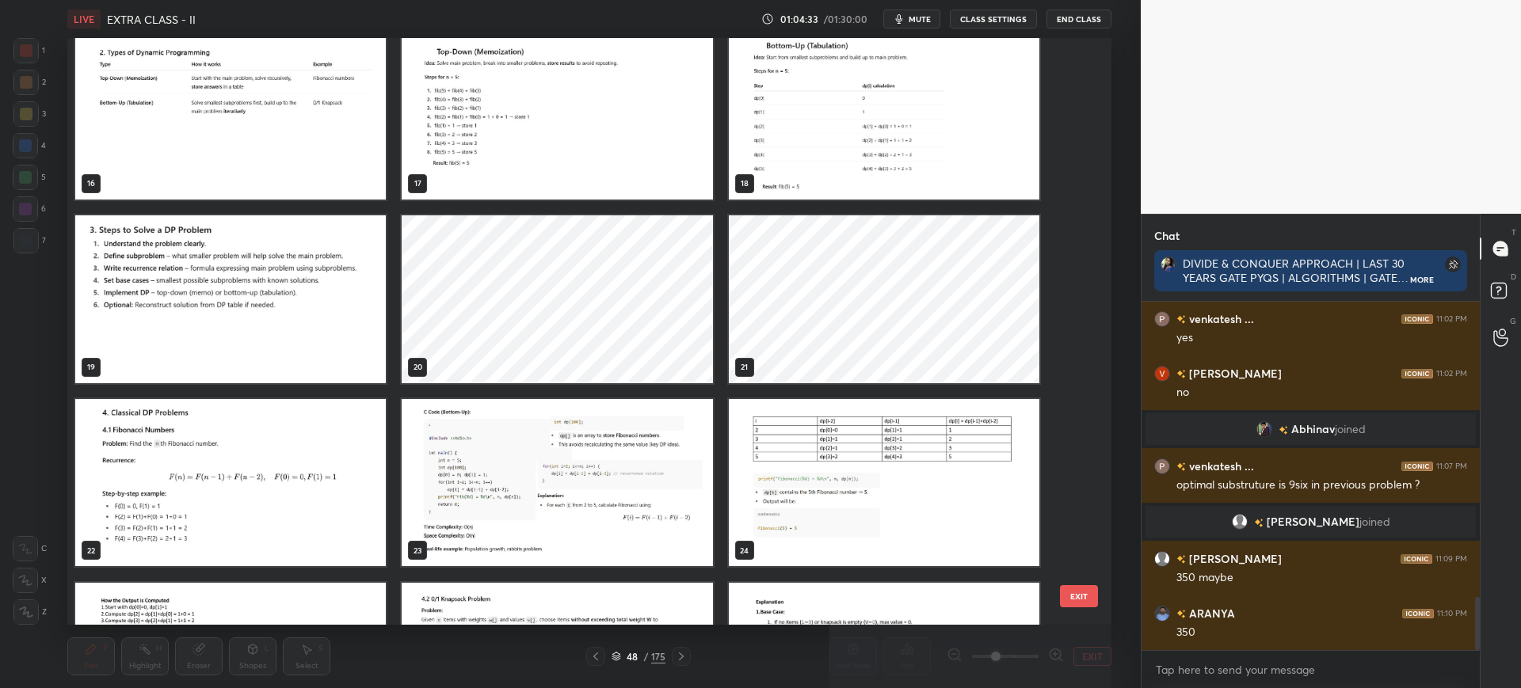
scroll to position [929, 0]
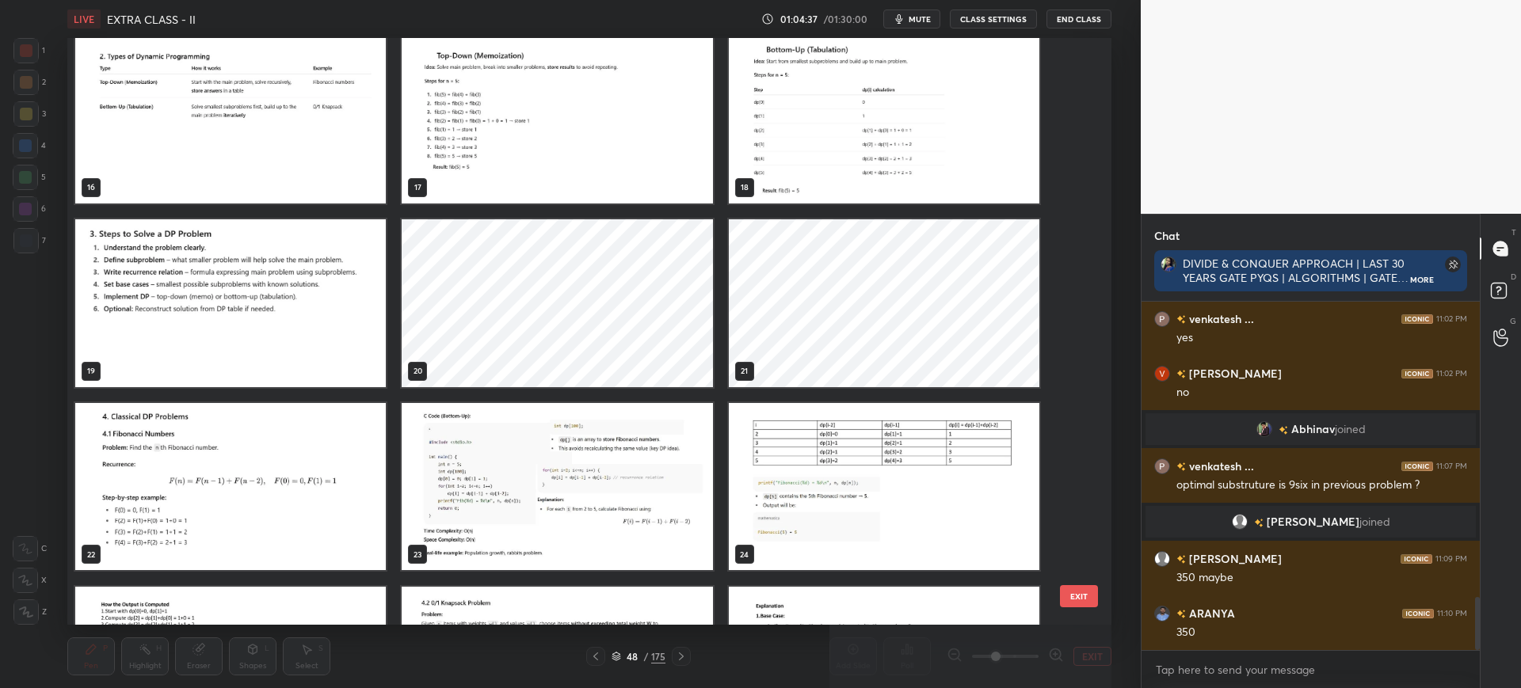
click at [1076, 589] on button "EXIT" at bounding box center [1079, 596] width 38 height 22
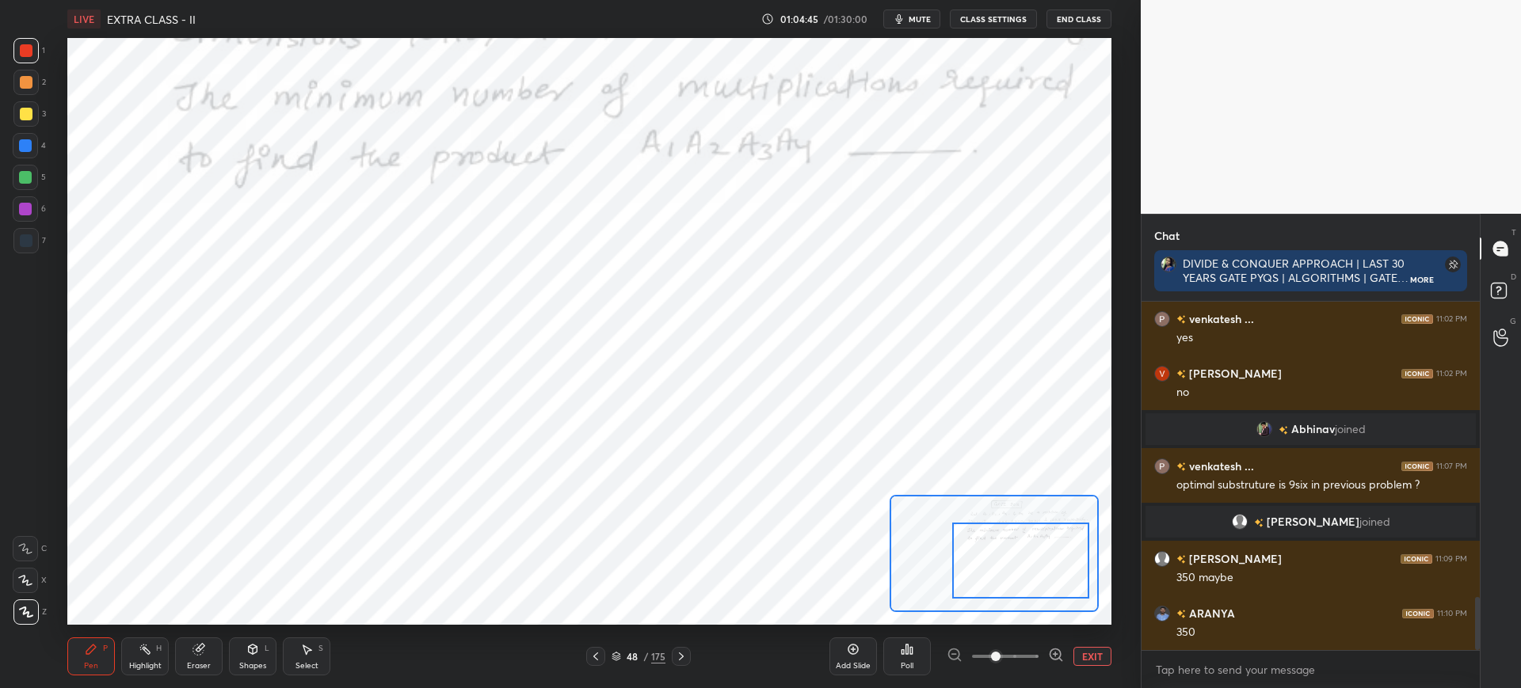
drag, startPoint x: 1000, startPoint y: 537, endPoint x: 976, endPoint y: 523, distance: 28.4
click at [993, 562] on div at bounding box center [1020, 561] width 137 height 76
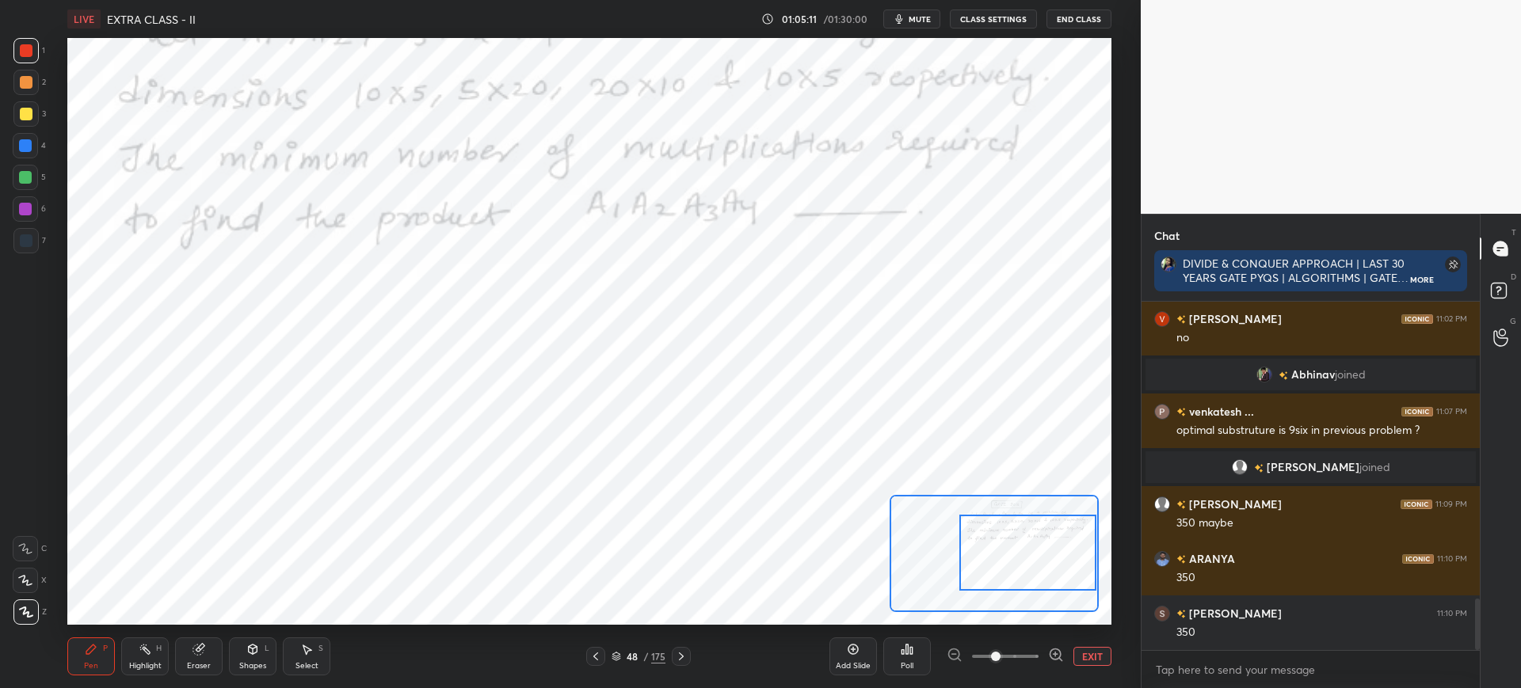
drag, startPoint x: 1008, startPoint y: 547, endPoint x: 1044, endPoint y: 530, distance: 39.7
click at [1044, 541] on div at bounding box center [1027, 553] width 137 height 76
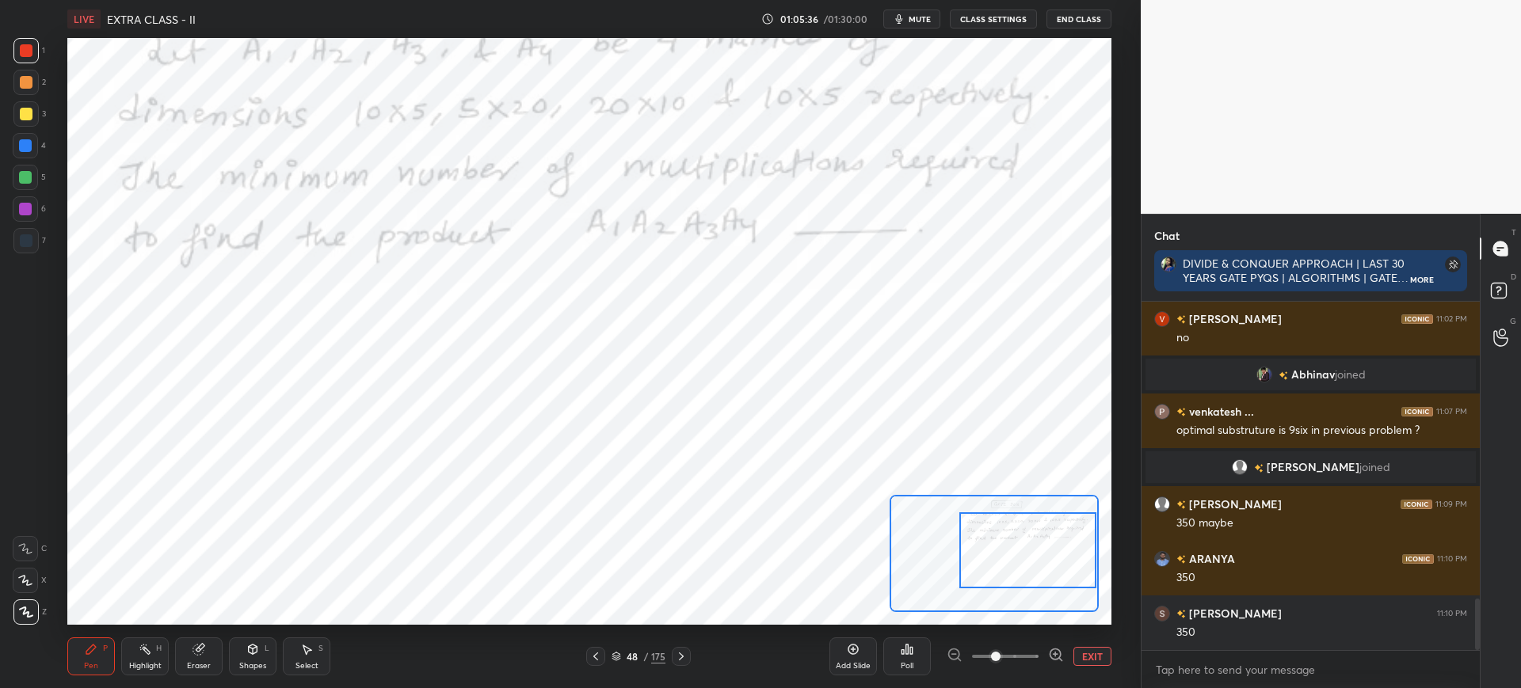
click at [24, 144] on div at bounding box center [25, 145] width 13 height 13
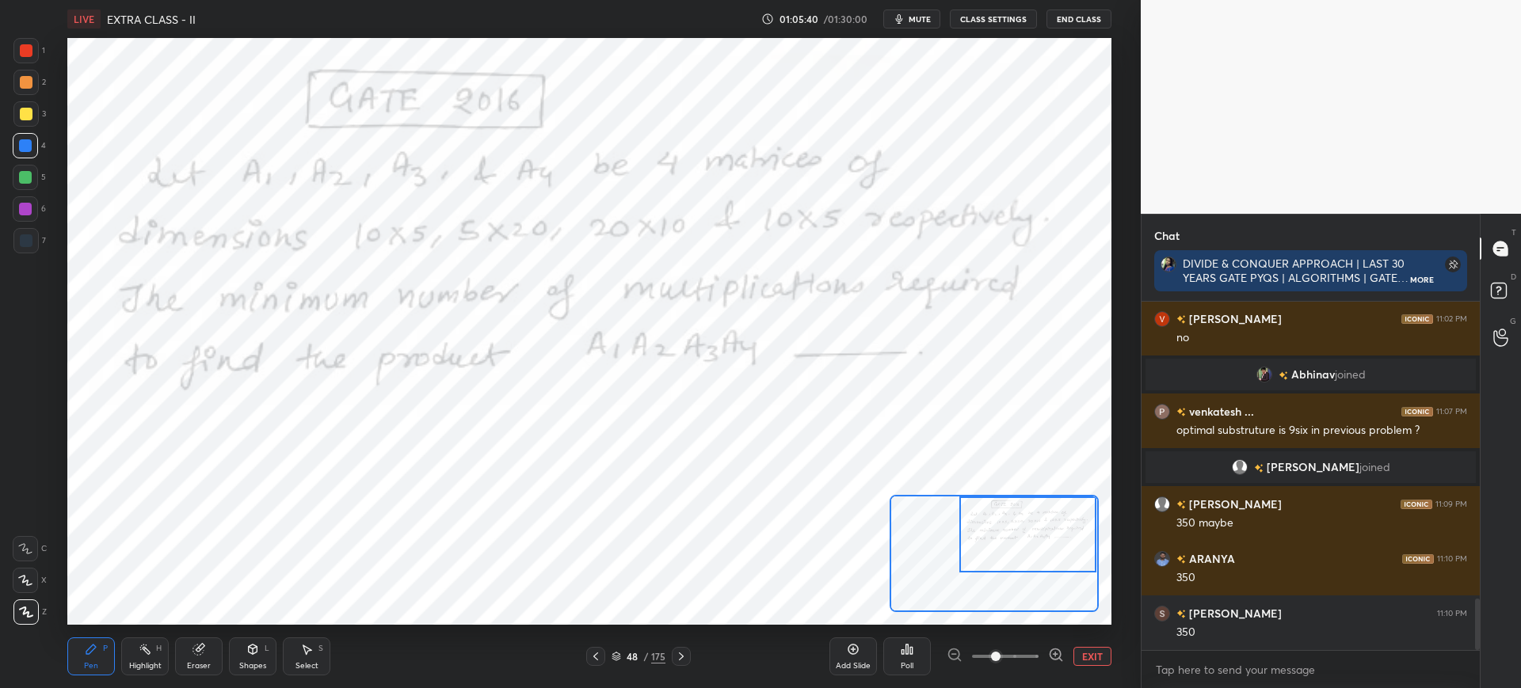
drag, startPoint x: 1011, startPoint y: 567, endPoint x: 1084, endPoint y: 540, distance: 77.7
click at [1091, 543] on div at bounding box center [1027, 535] width 137 height 76
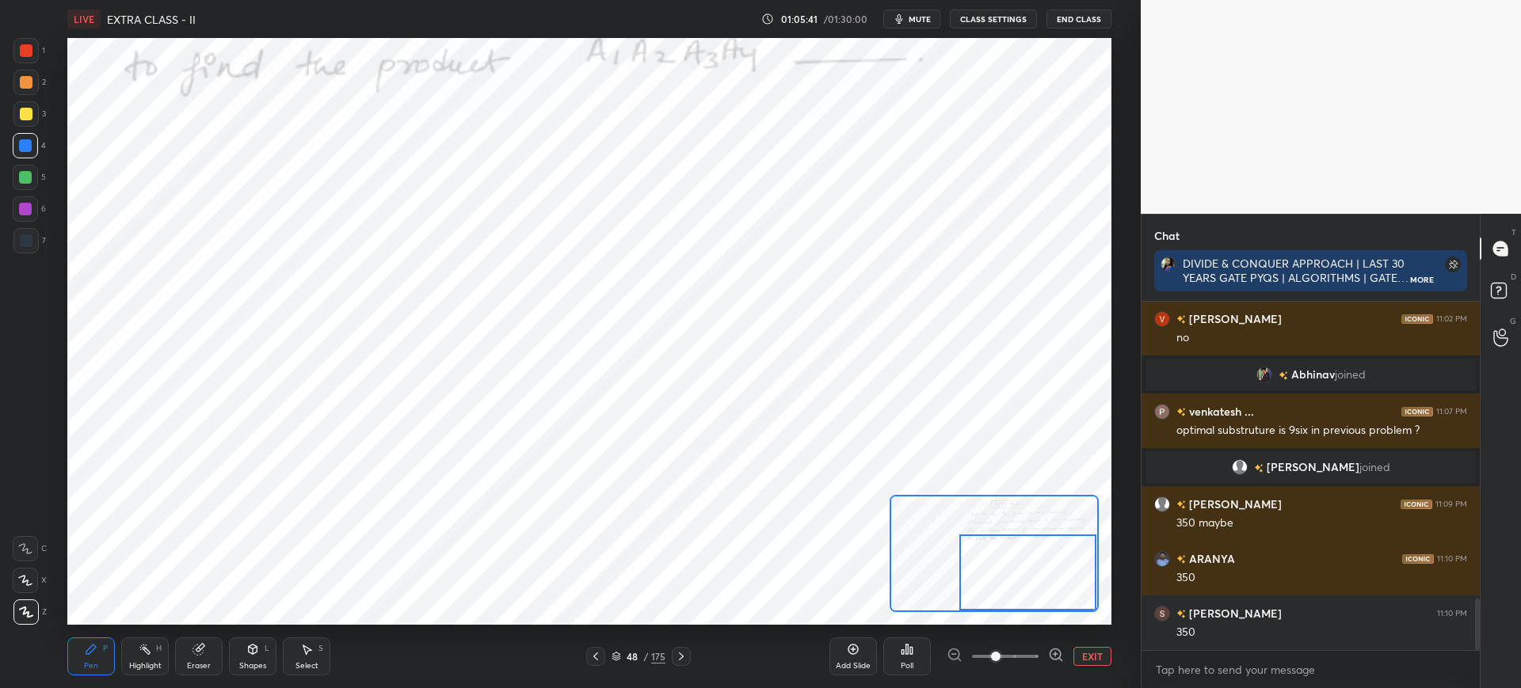
drag, startPoint x: 1046, startPoint y: 554, endPoint x: 1028, endPoint y: 596, distance: 45.0
click at [1042, 607] on div at bounding box center [1027, 573] width 137 height 76
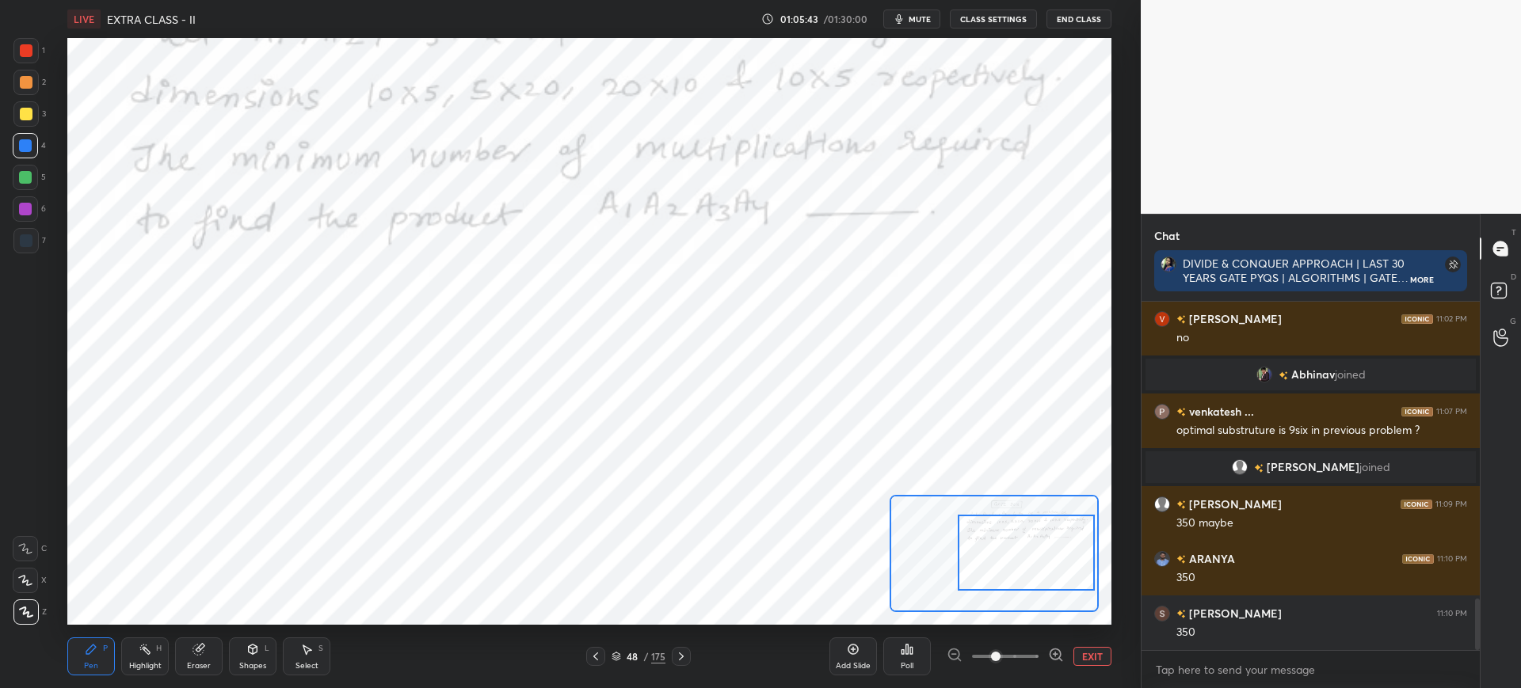
drag, startPoint x: 989, startPoint y: 562, endPoint x: 985, endPoint y: 542, distance: 21.0
click at [987, 544] on div at bounding box center [1026, 553] width 137 height 76
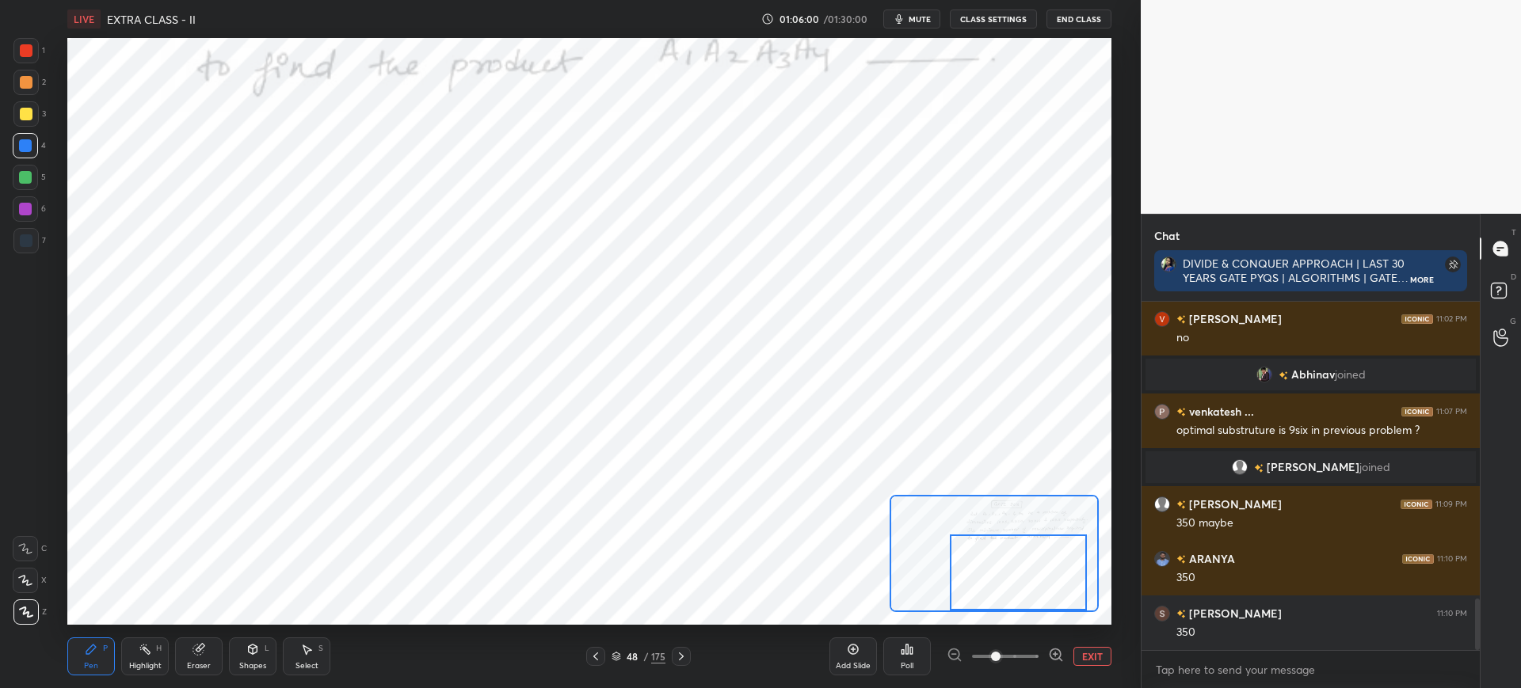
drag, startPoint x: 1015, startPoint y: 566, endPoint x: 1009, endPoint y: 585, distance: 20.6
click at [1009, 585] on div at bounding box center [1018, 573] width 137 height 76
drag, startPoint x: 989, startPoint y: 563, endPoint x: 984, endPoint y: 551, distance: 12.8
click at [1046, 587] on div at bounding box center [1016, 573] width 137 height 76
drag, startPoint x: 981, startPoint y: 573, endPoint x: 992, endPoint y: 588, distance: 19.2
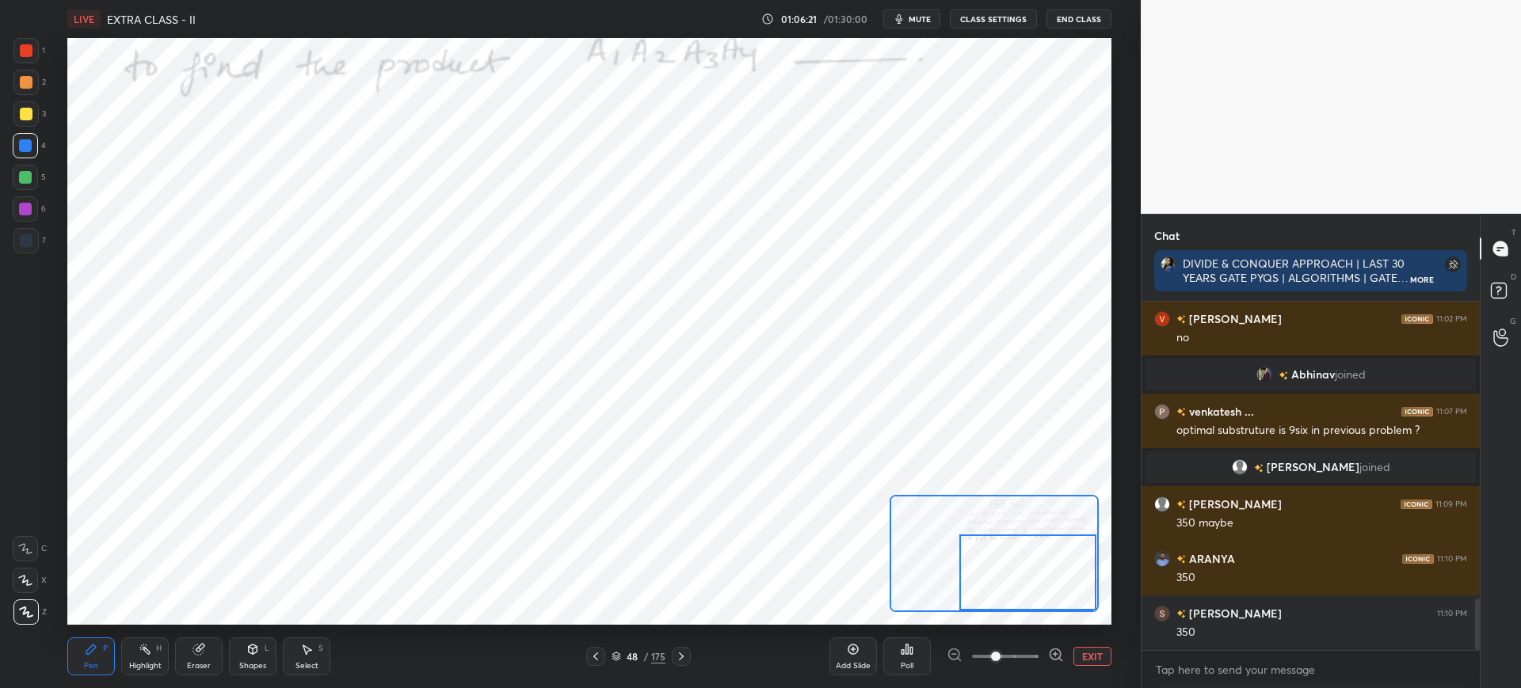
click at [994, 588] on div at bounding box center [1027, 573] width 137 height 76
click at [982, 584] on div at bounding box center [1019, 573] width 137 height 76
drag, startPoint x: 1003, startPoint y: 565, endPoint x: 1032, endPoint y: 554, distance: 31.1
click at [1038, 564] on div at bounding box center [1027, 573] width 137 height 76
drag, startPoint x: 1024, startPoint y: 550, endPoint x: 1014, endPoint y: 572, distance: 23.7
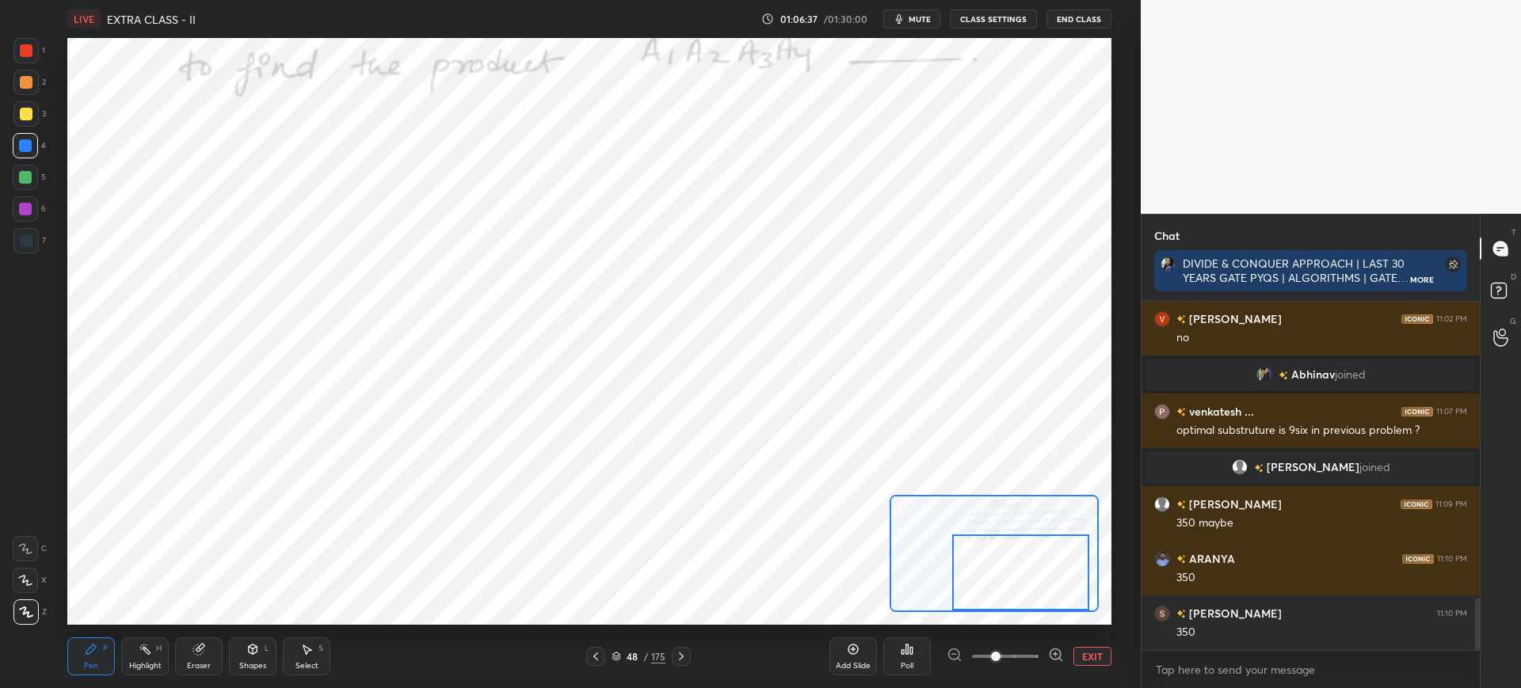
click at [1014, 572] on div at bounding box center [1020, 573] width 137 height 76
click at [39, 241] on div "7" at bounding box center [29, 240] width 32 height 25
click at [28, 201] on div at bounding box center [25, 208] width 25 height 25
drag, startPoint x: 1026, startPoint y: 566, endPoint x: 1043, endPoint y: 558, distance: 18.1
click at [1045, 566] on div at bounding box center [1027, 572] width 137 height 76
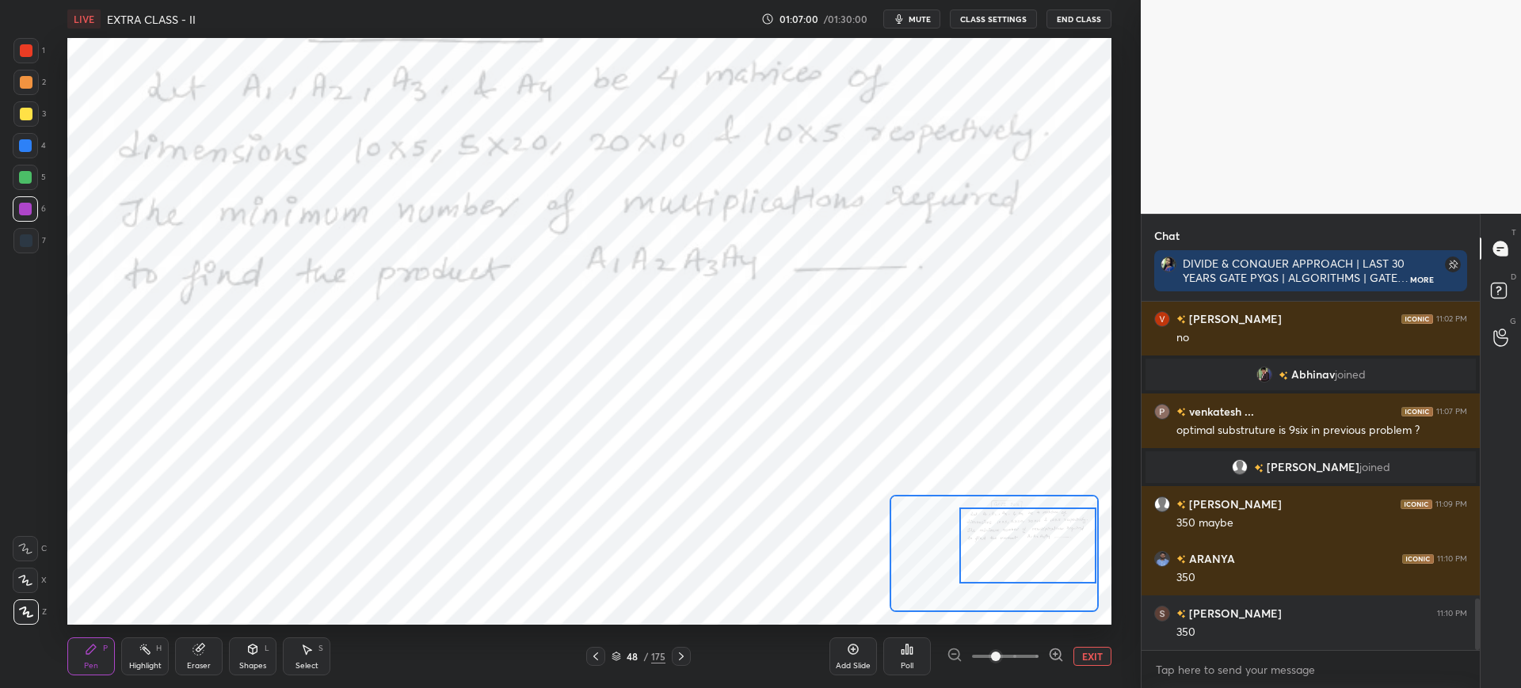
drag, startPoint x: 1039, startPoint y: 547, endPoint x: 1042, endPoint y: 535, distance: 13.1
click at [1042, 535] on div at bounding box center [1027, 546] width 137 height 76
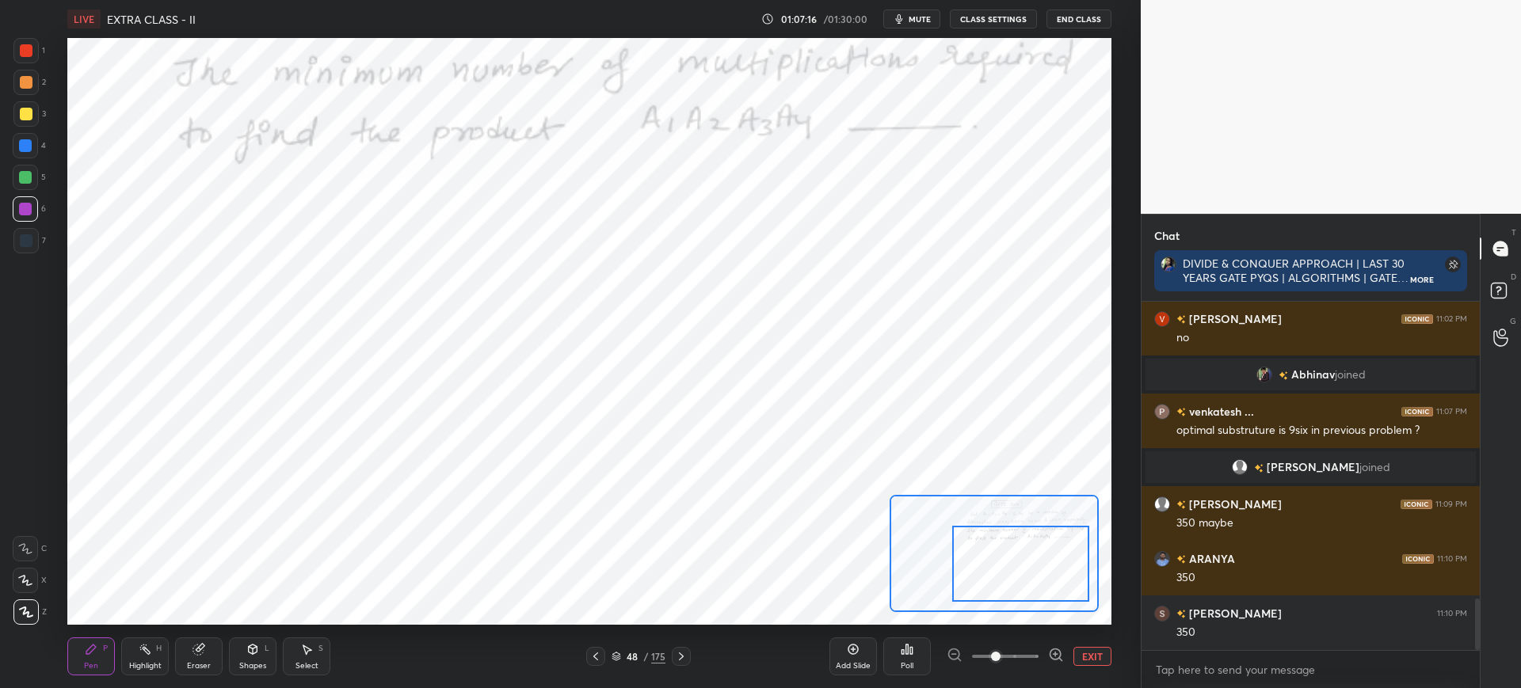
drag, startPoint x: 979, startPoint y: 547, endPoint x: 973, endPoint y: 562, distance: 15.6
click at [973, 565] on div at bounding box center [1020, 564] width 137 height 76
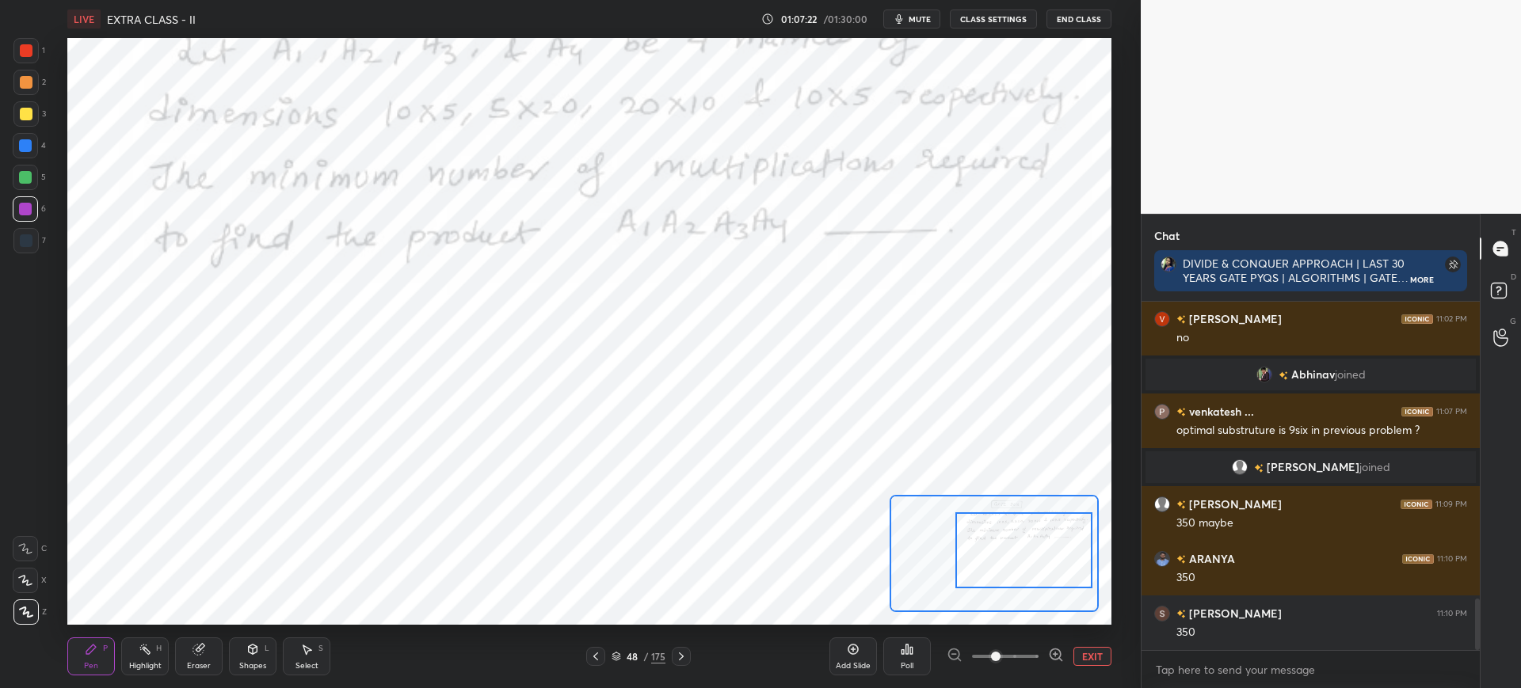
drag, startPoint x: 1013, startPoint y: 565, endPoint x: 1013, endPoint y: 549, distance: 15.8
click at [1015, 551] on div at bounding box center [1023, 550] width 137 height 76
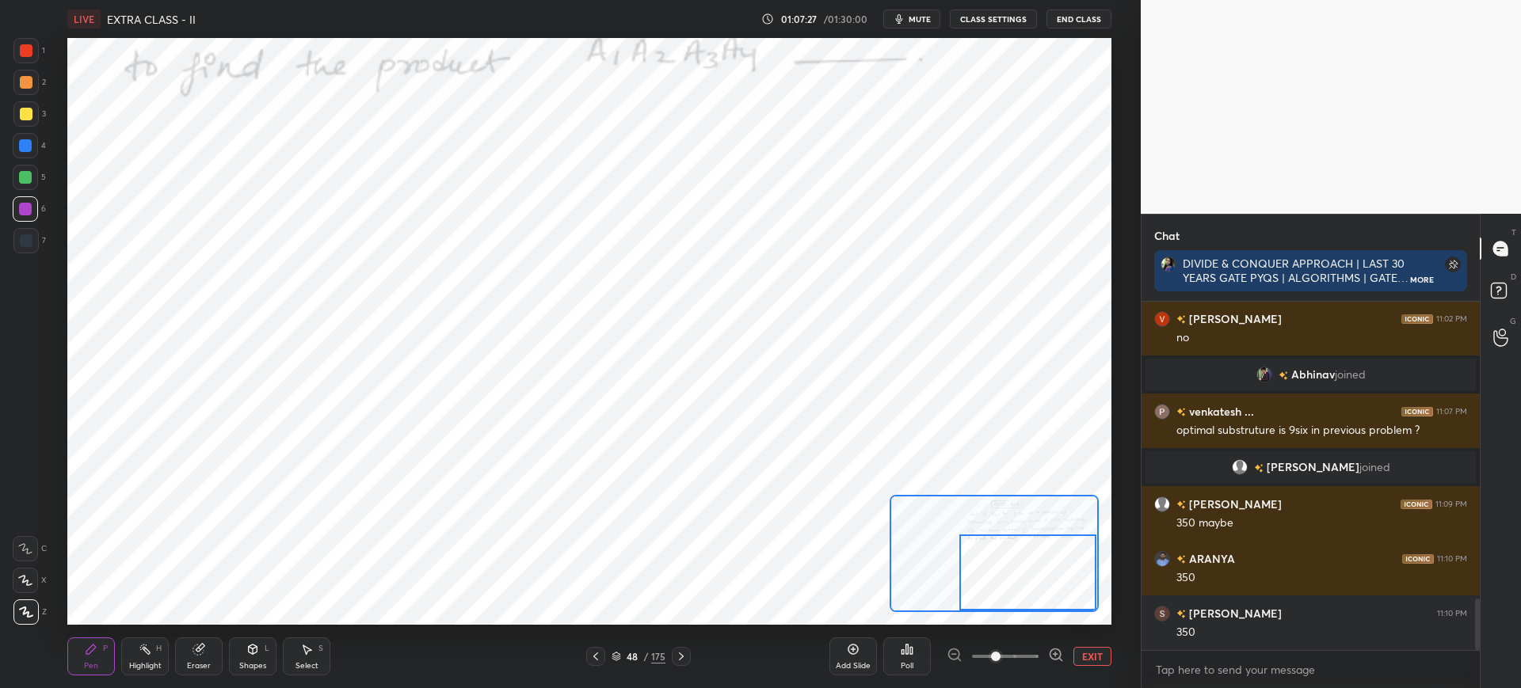
click at [1010, 564] on div at bounding box center [1027, 573] width 137 height 76
drag, startPoint x: 12, startPoint y: 65, endPoint x: 21, endPoint y: 67, distance: 9.0
click at [13, 65] on div "1 2 3 4 5 6 7 C X Z C X Z E E Erase all H H" at bounding box center [25, 331] width 51 height 587
click at [29, 60] on div at bounding box center [25, 50] width 25 height 25
click at [22, 143] on div at bounding box center [25, 145] width 13 height 13
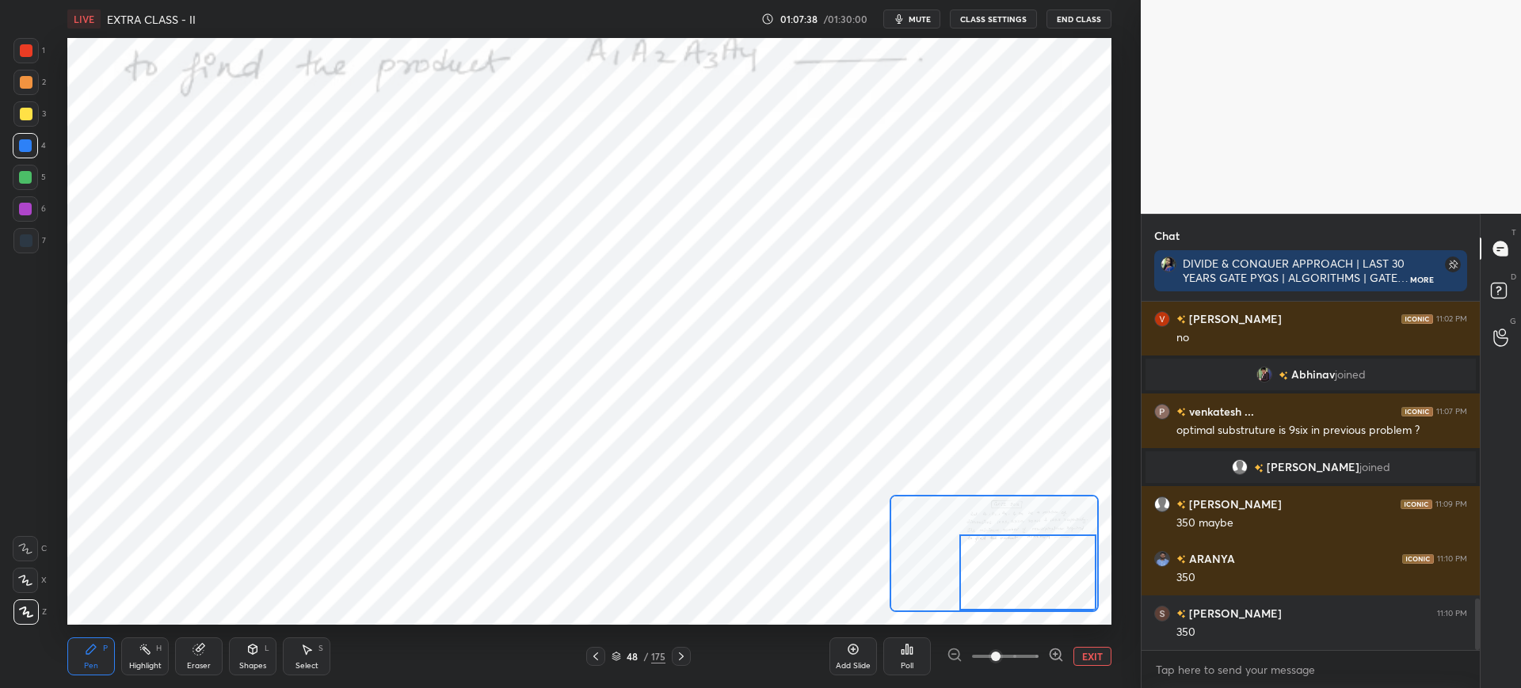
click at [31, 178] on div at bounding box center [25, 177] width 25 height 25
drag, startPoint x: 1020, startPoint y: 562, endPoint x: 1034, endPoint y: 548, distance: 19.6
click at [1035, 556] on div at bounding box center [1027, 569] width 137 height 76
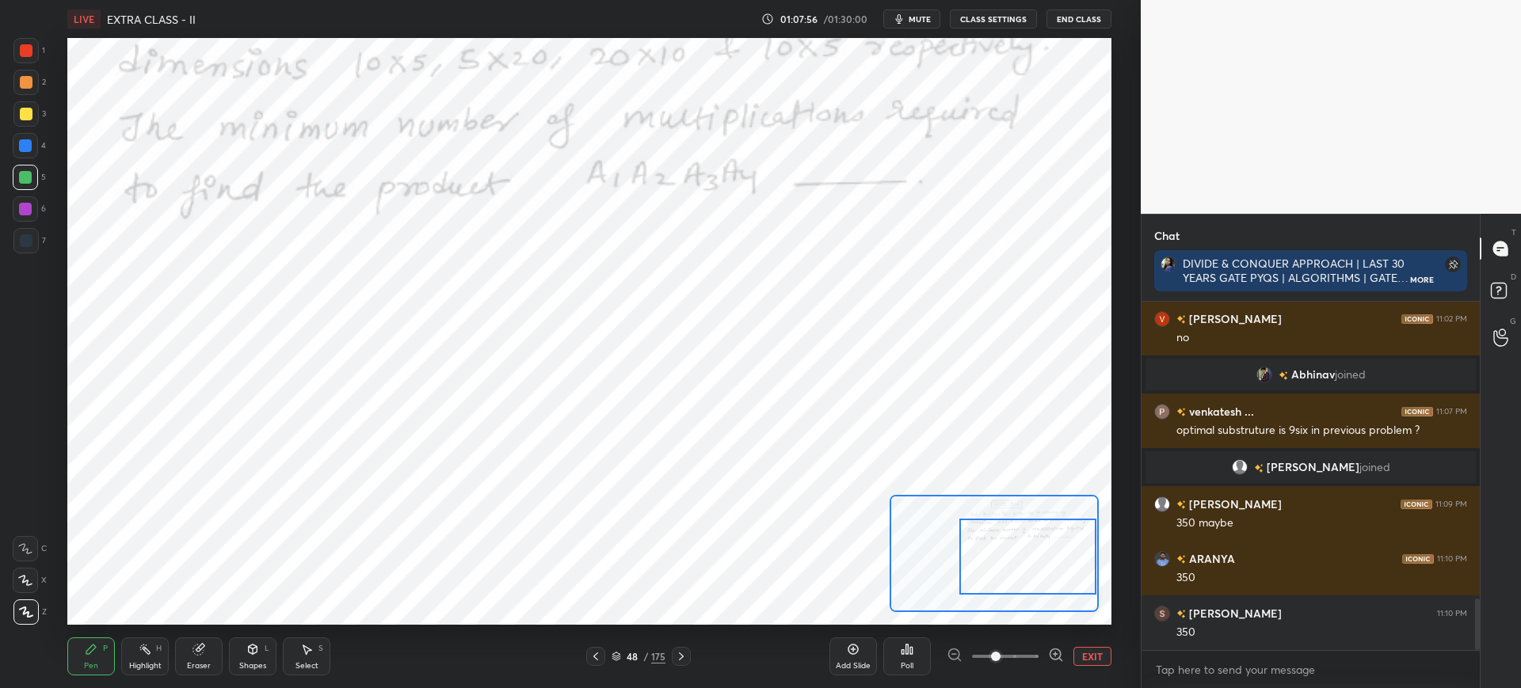
drag, startPoint x: 1027, startPoint y: 541, endPoint x: 1020, endPoint y: 524, distance: 18.8
click at [1028, 533] on div at bounding box center [1027, 557] width 137 height 76
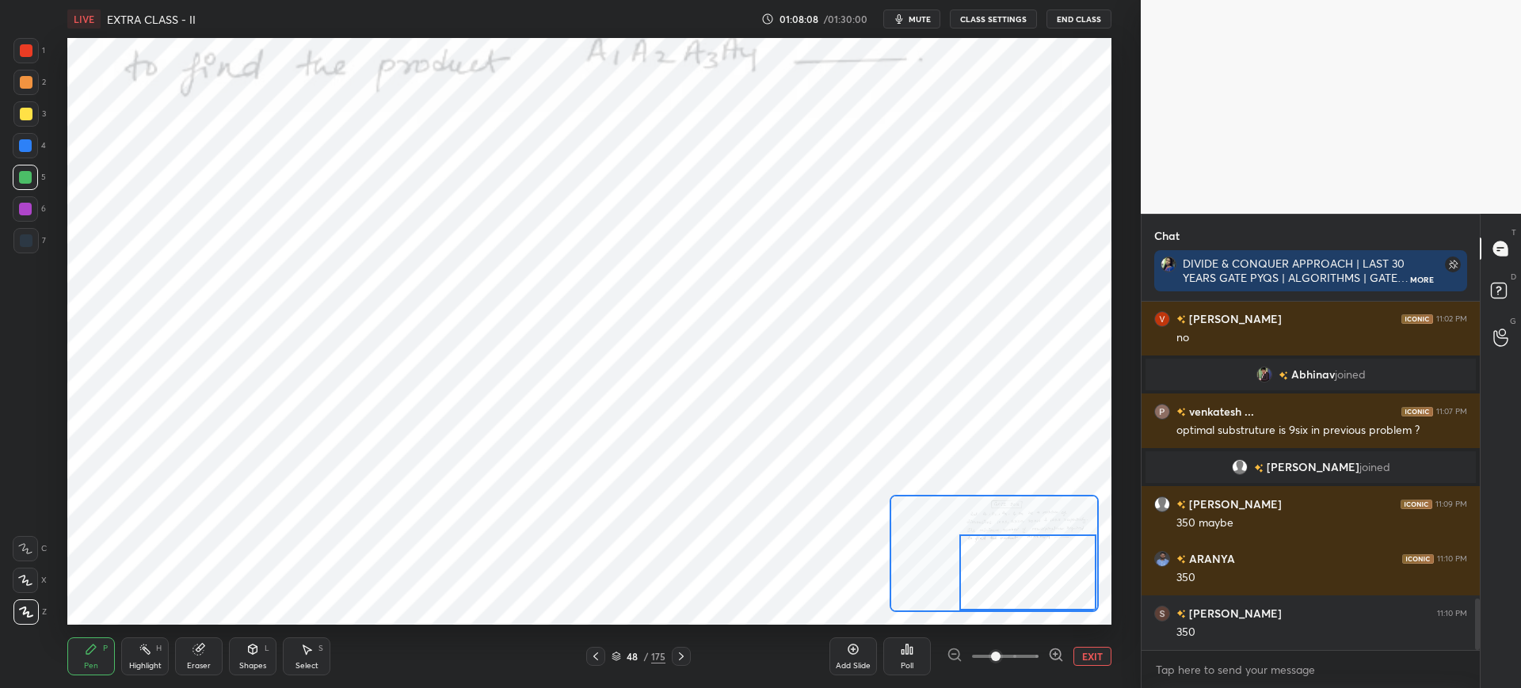
drag, startPoint x: 1026, startPoint y: 550, endPoint x: 1045, endPoint y: 551, distance: 19.0
click at [1045, 557] on div at bounding box center [1027, 573] width 137 height 76
drag, startPoint x: 1042, startPoint y: 571, endPoint x: 988, endPoint y: 547, distance: 59.6
click at [1041, 581] on div at bounding box center [1027, 573] width 137 height 76
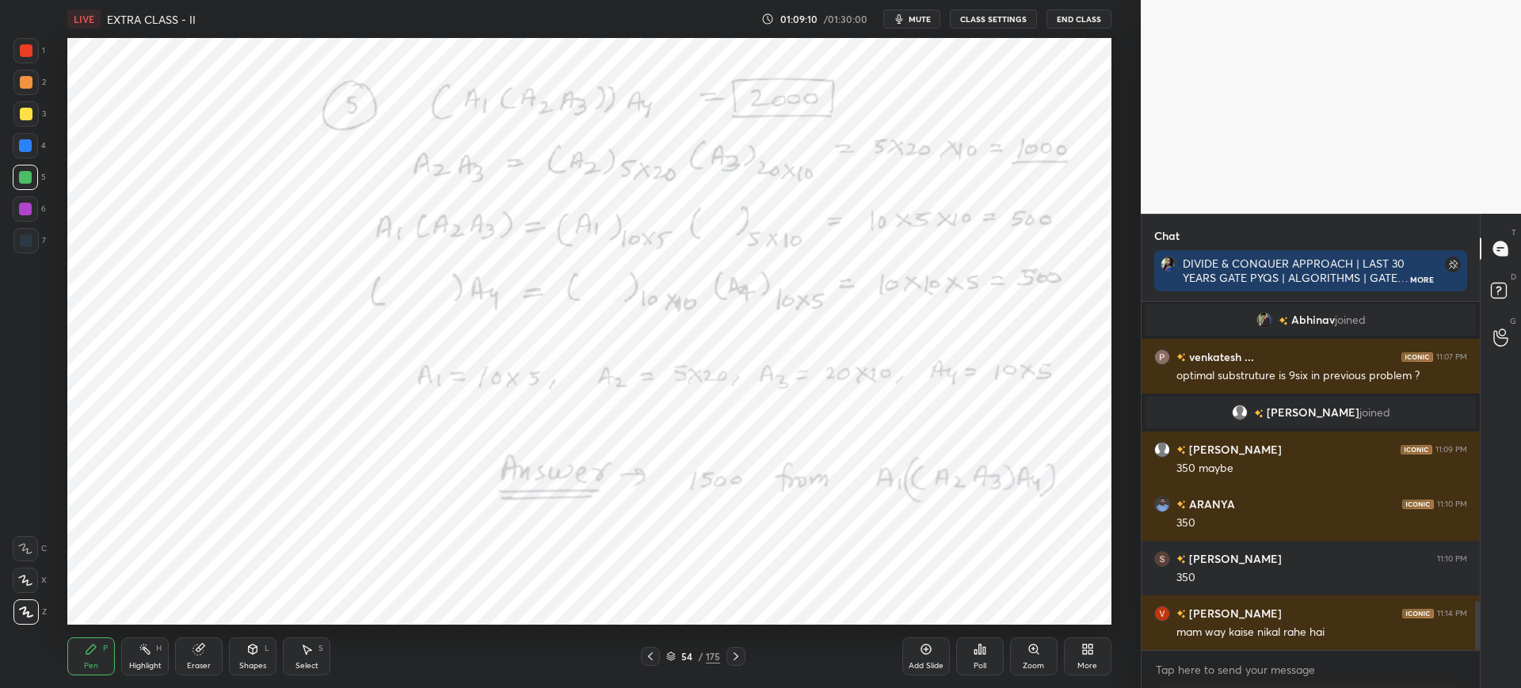
scroll to position [2118, 0]
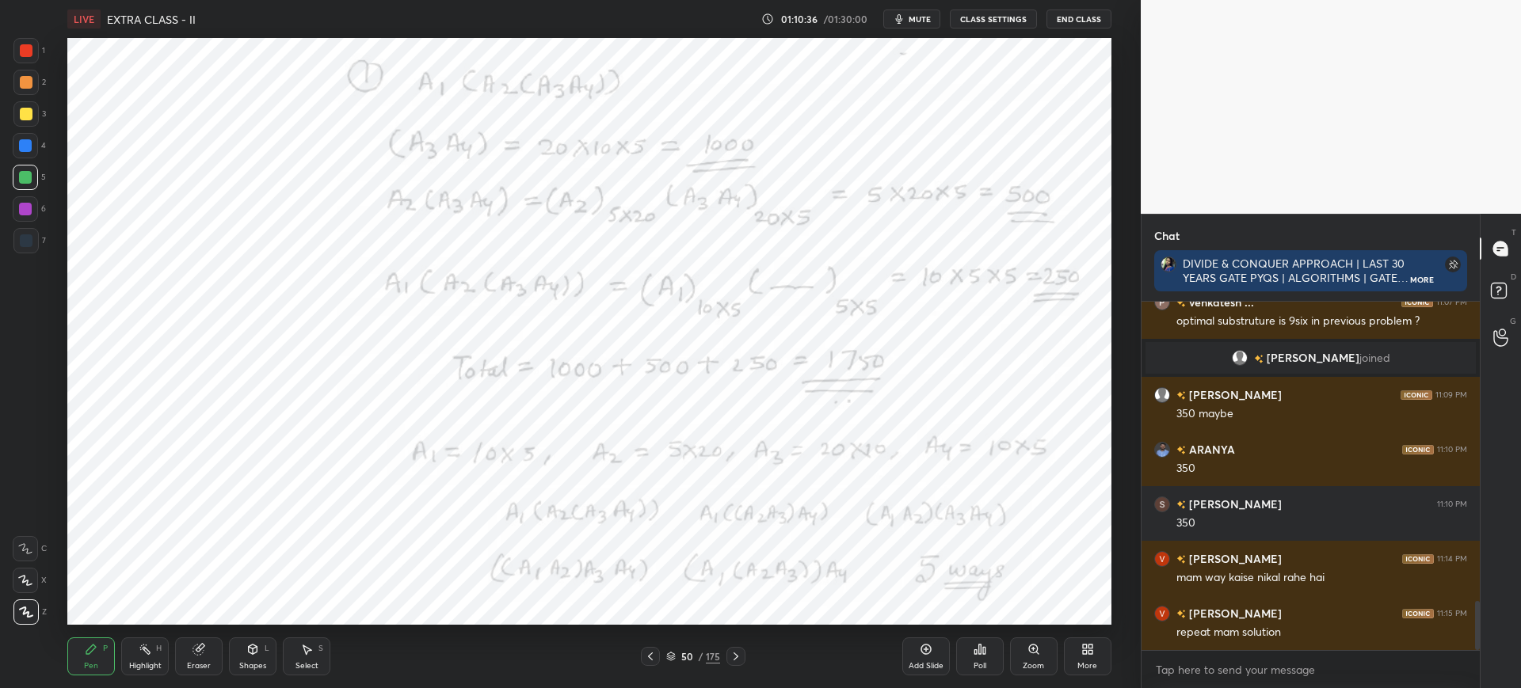
click at [32, 242] on div at bounding box center [25, 240] width 25 height 25
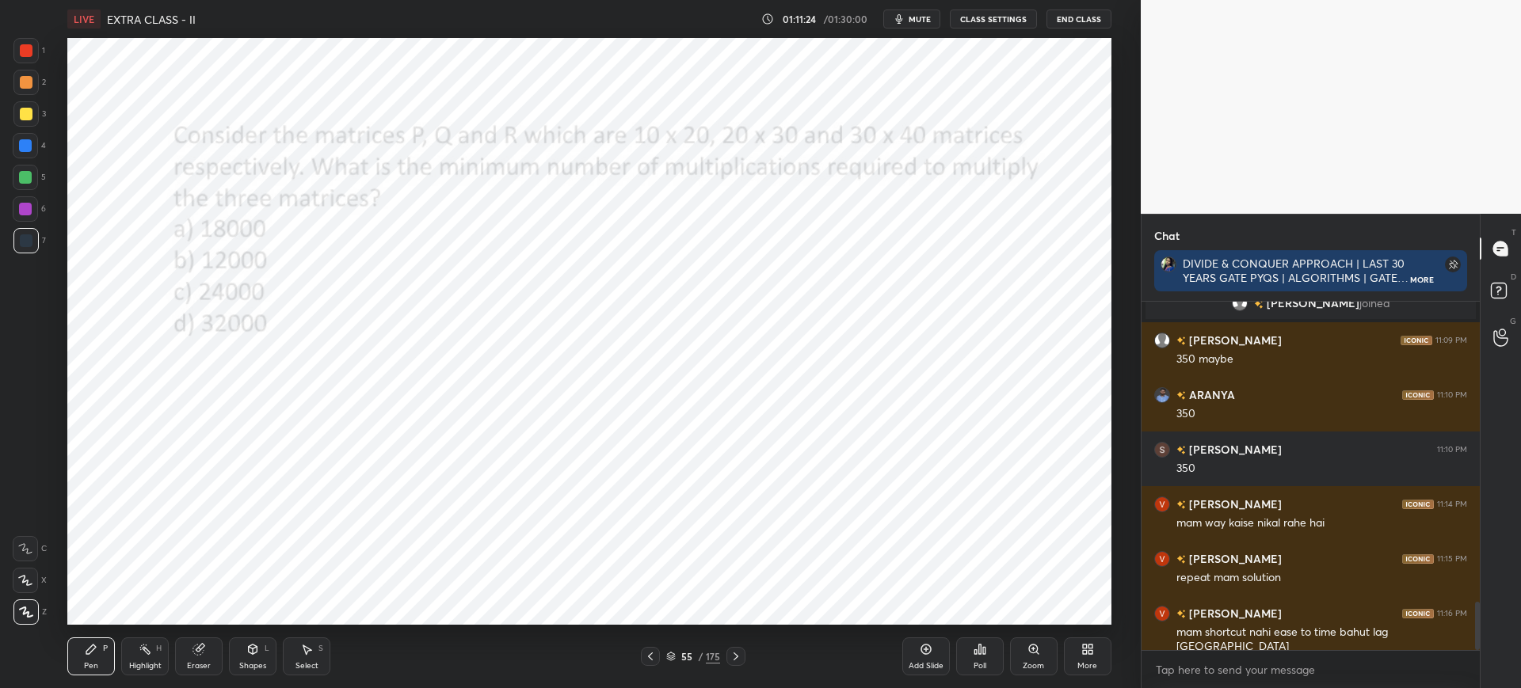
drag, startPoint x: 922, startPoint y: 650, endPoint x: 901, endPoint y: 622, distance: 35.2
click at [922, 648] on icon at bounding box center [926, 649] width 13 height 13
click at [32, 180] on div at bounding box center [25, 177] width 13 height 13
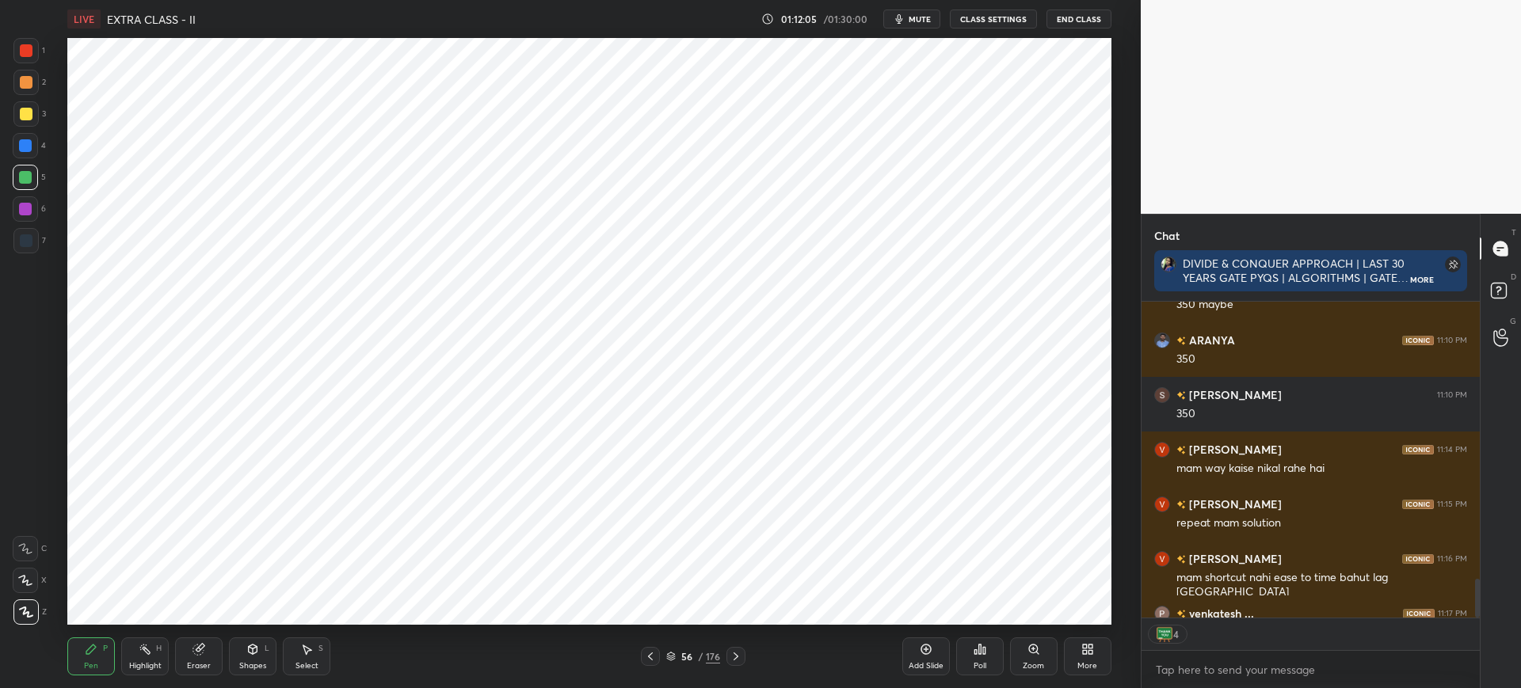
scroll to position [2275, 0]
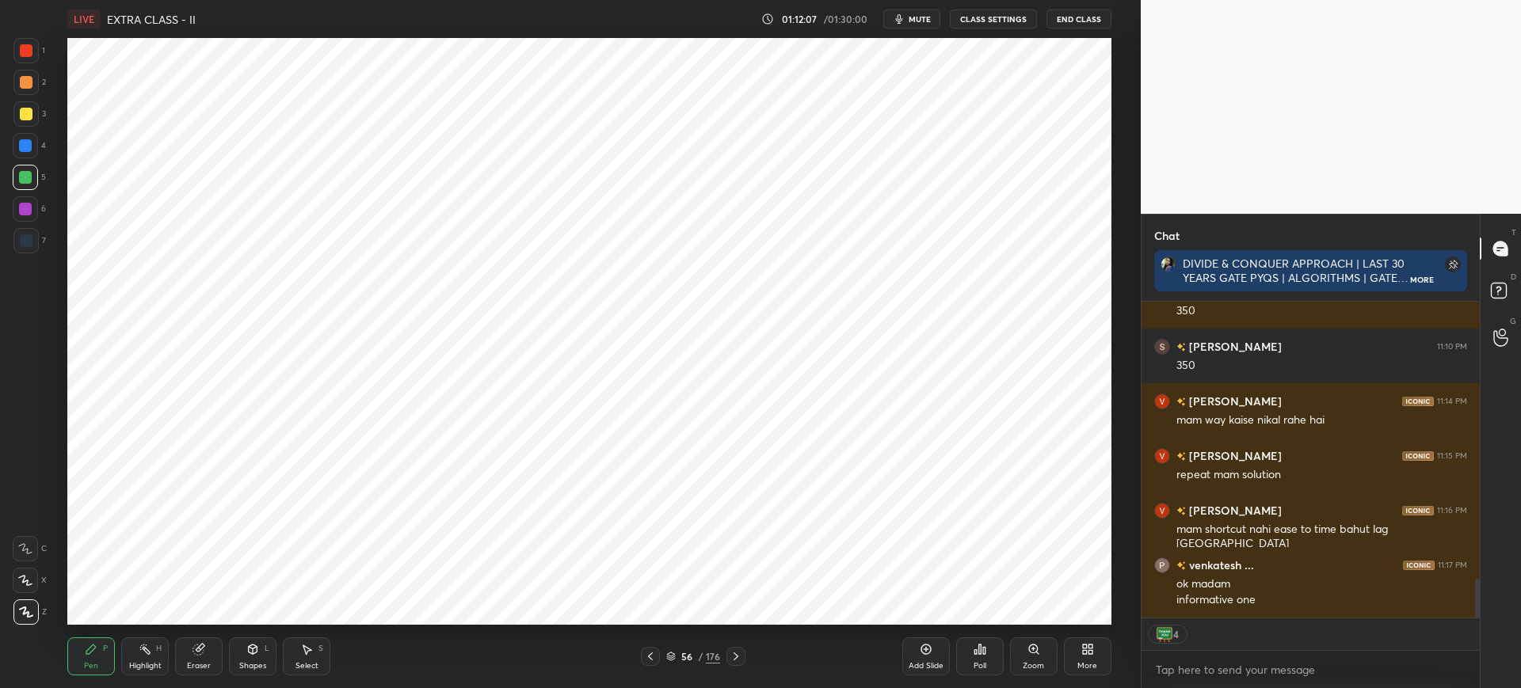
click at [935, 646] on div "Add Slide" at bounding box center [926, 657] width 48 height 38
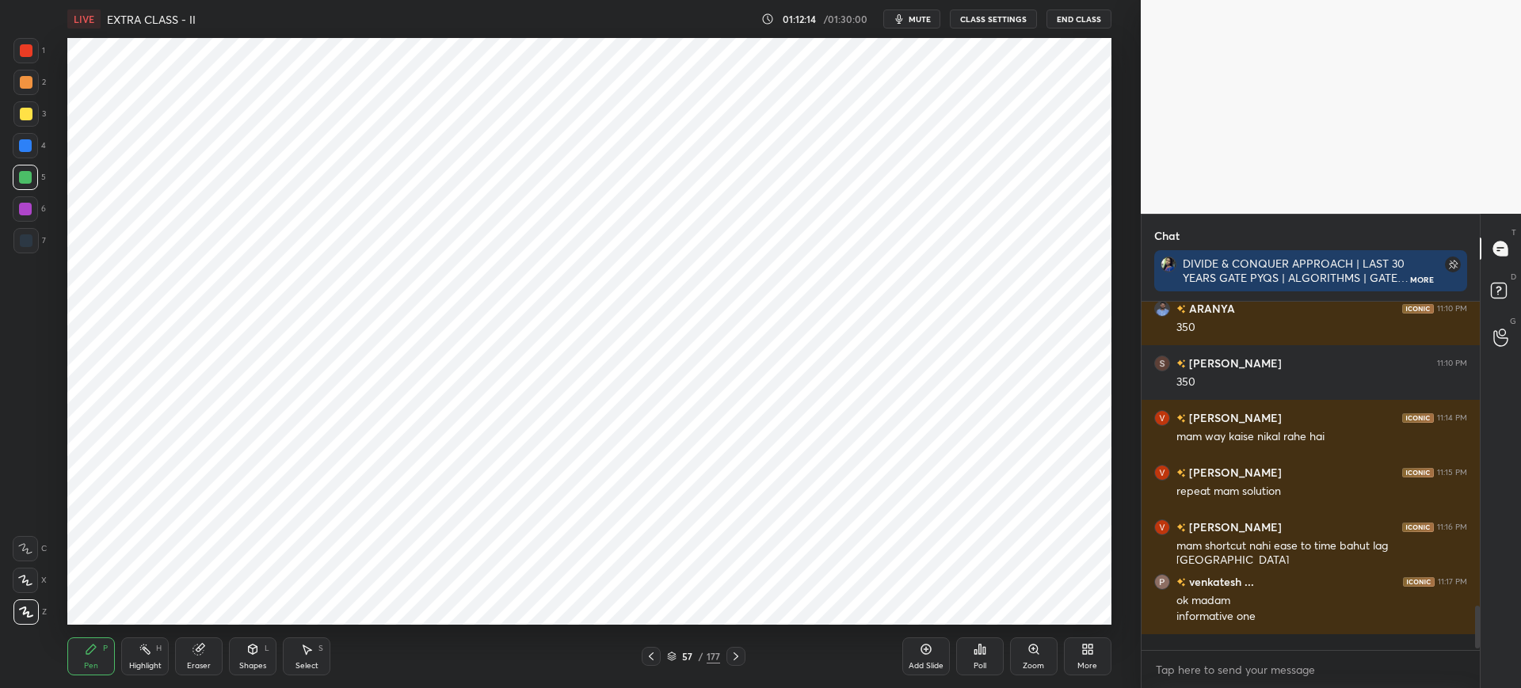
scroll to position [2243, 0]
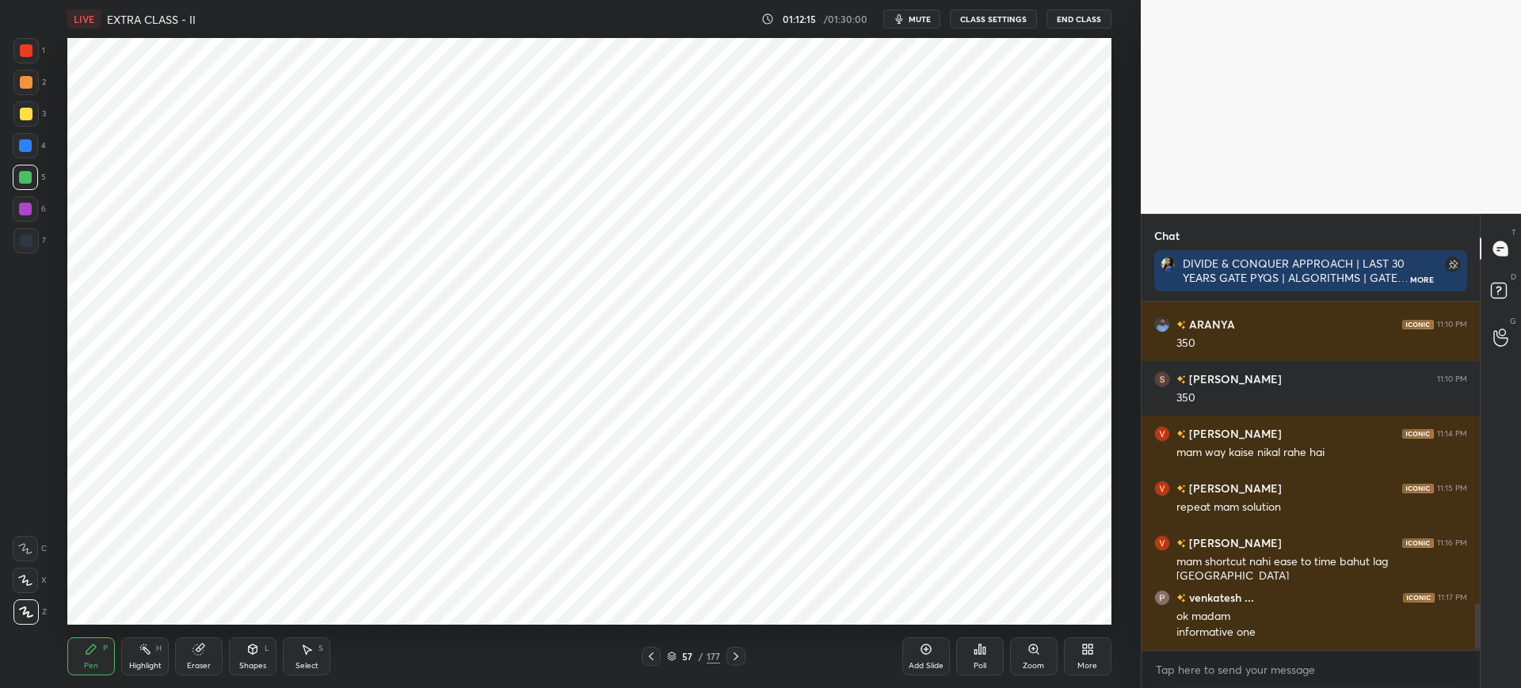
click at [1087, 23] on button "End Class" at bounding box center [1078, 19] width 65 height 19
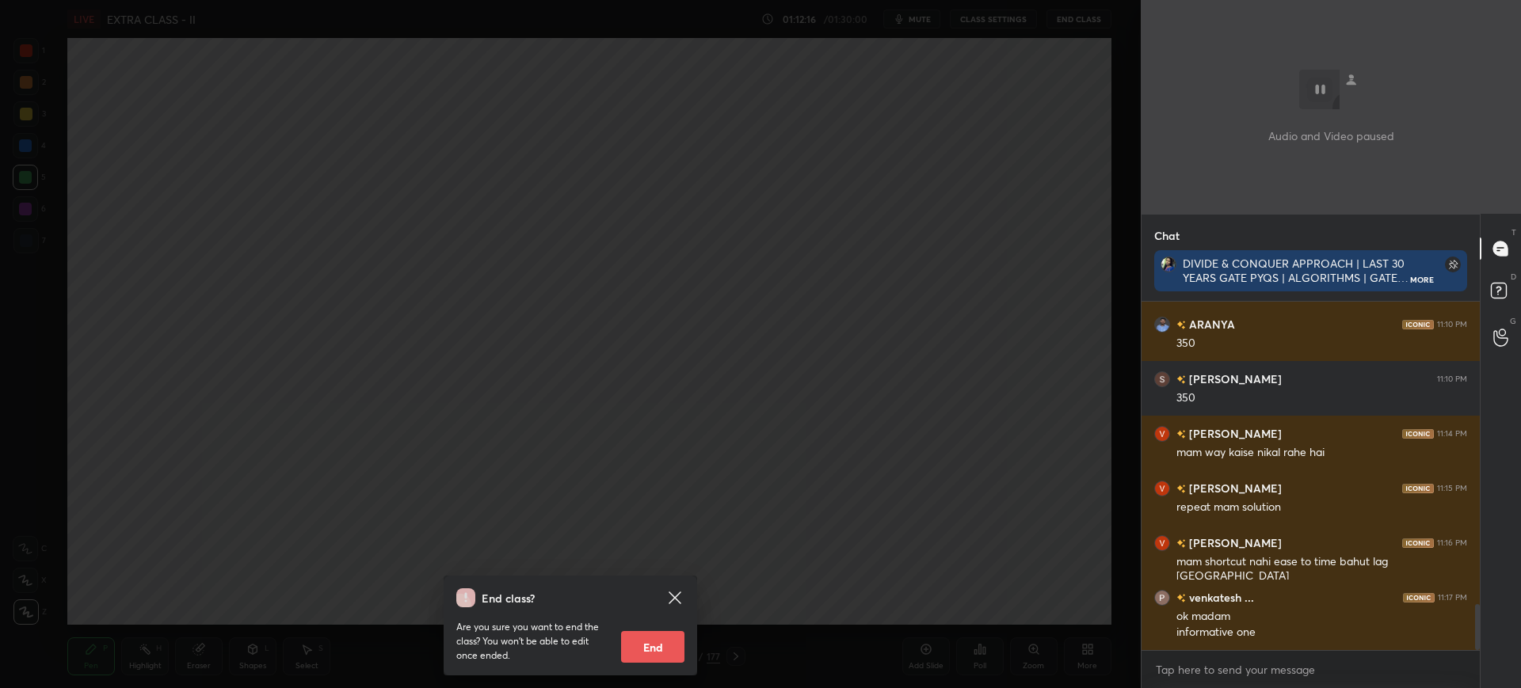
scroll to position [2298, 0]
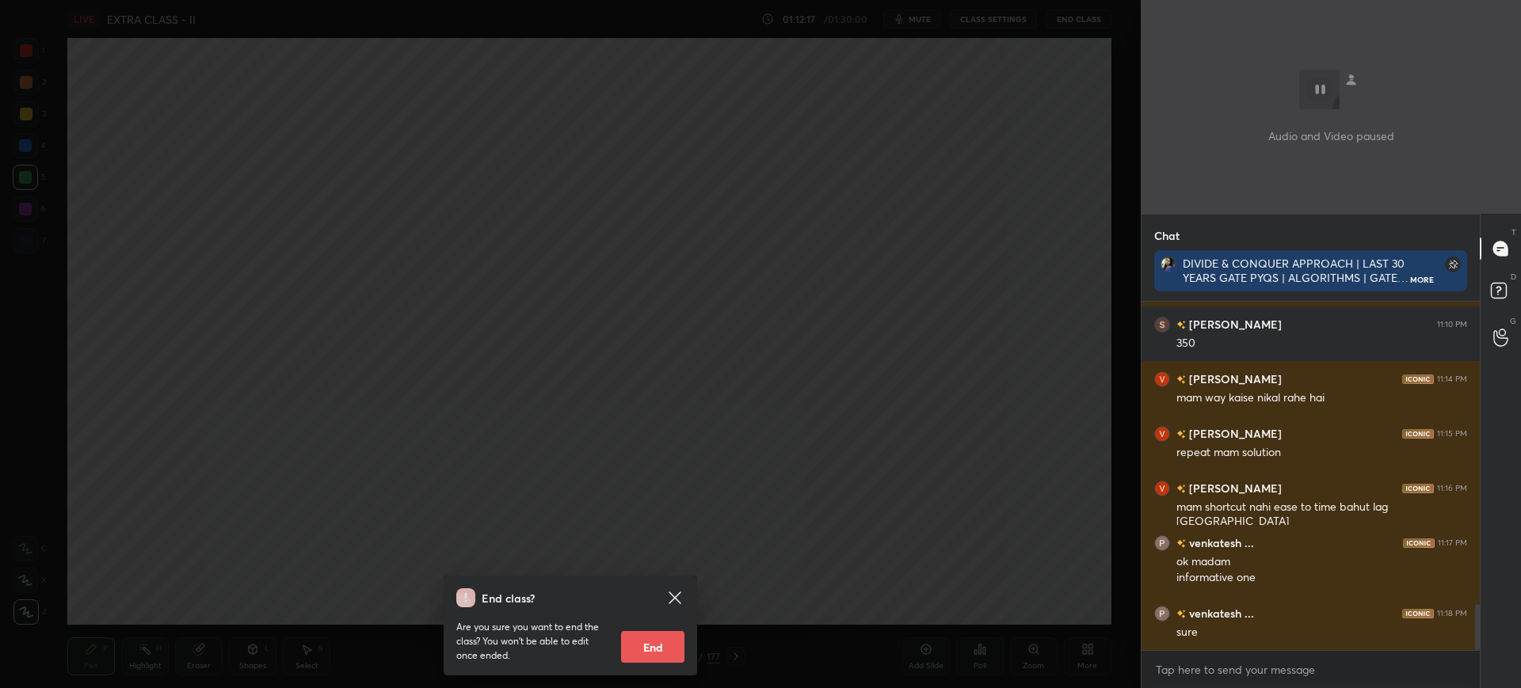
click at [642, 636] on button "End" at bounding box center [652, 647] width 63 height 32
type textarea "x"
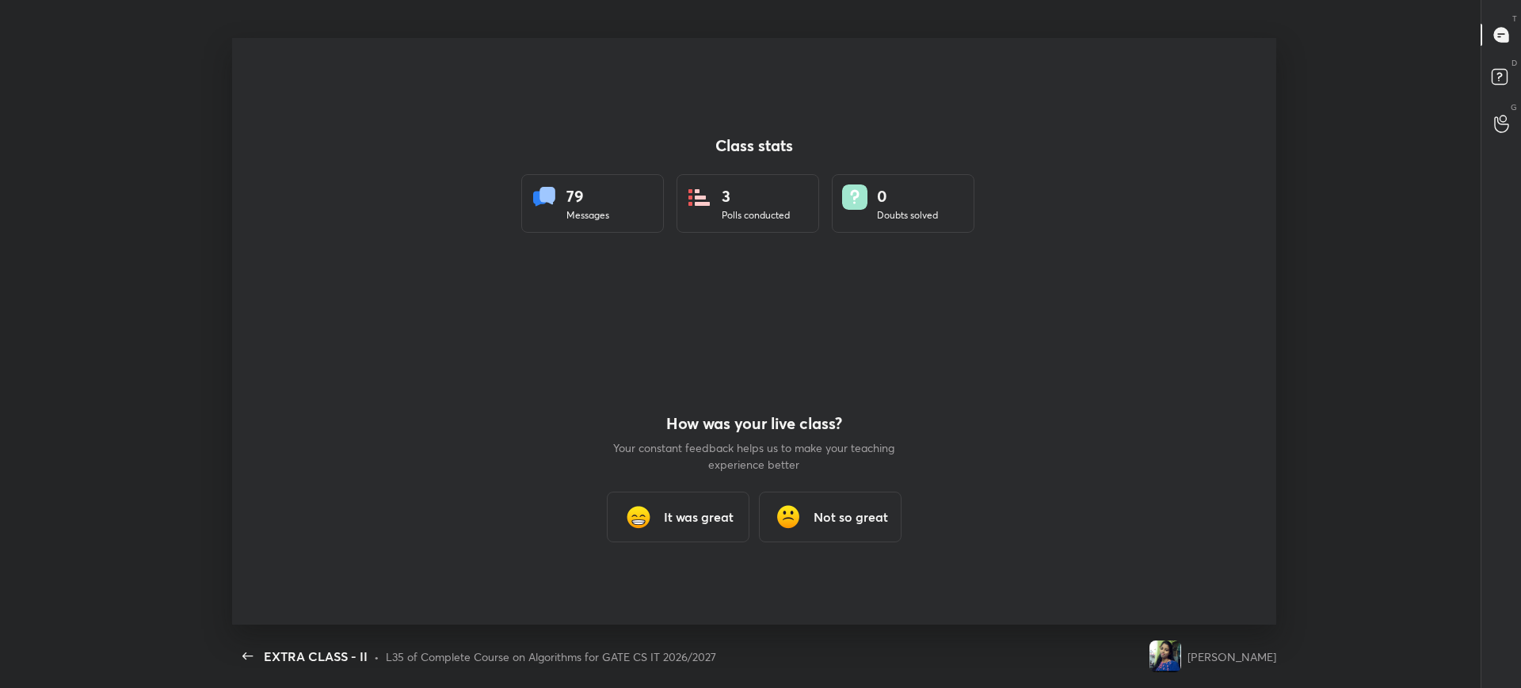
scroll to position [0, 0]
